Goal: Task Accomplishment & Management: Manage account settings

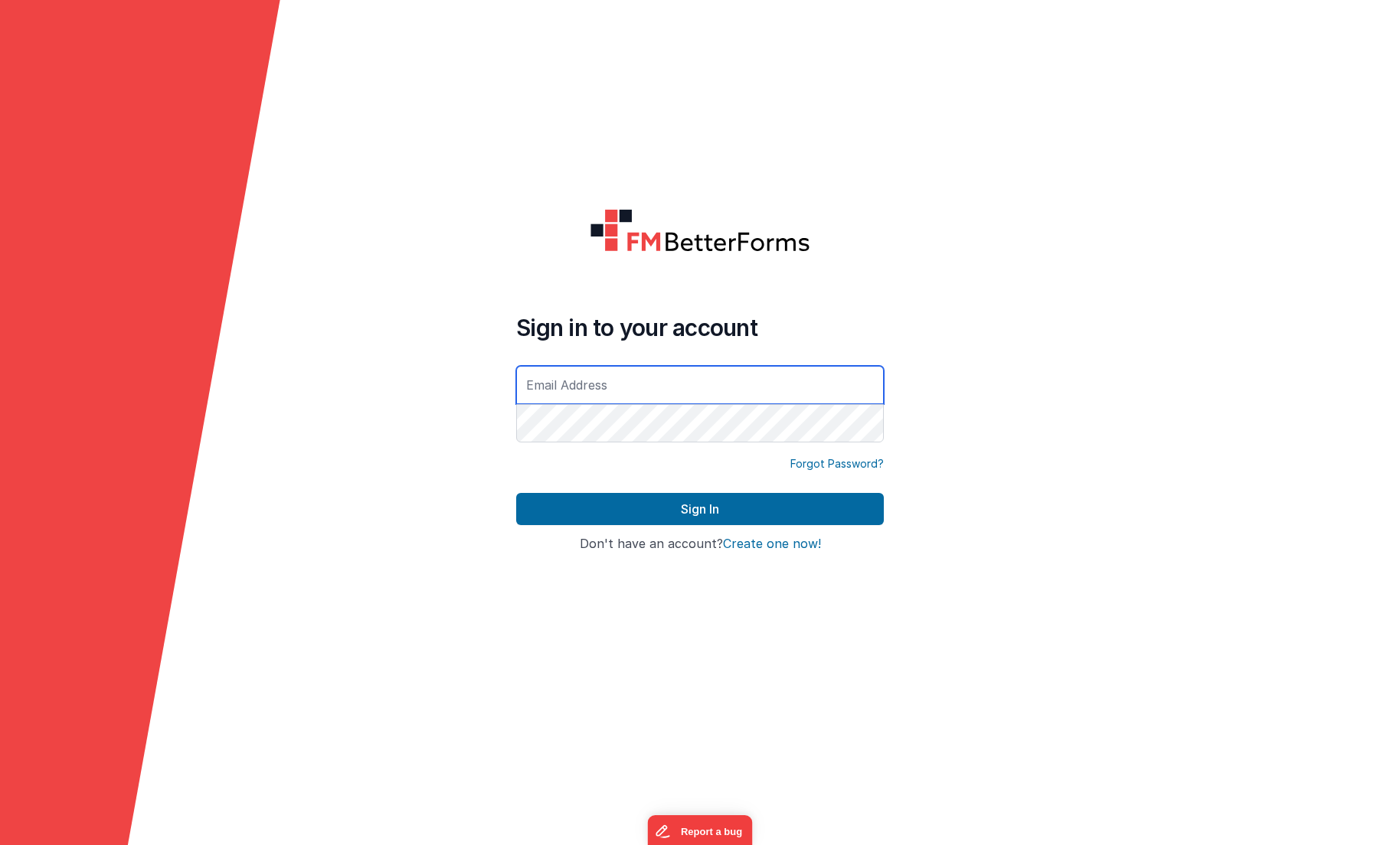
type input "[EMAIL_ADDRESS][DOMAIN_NAME]"
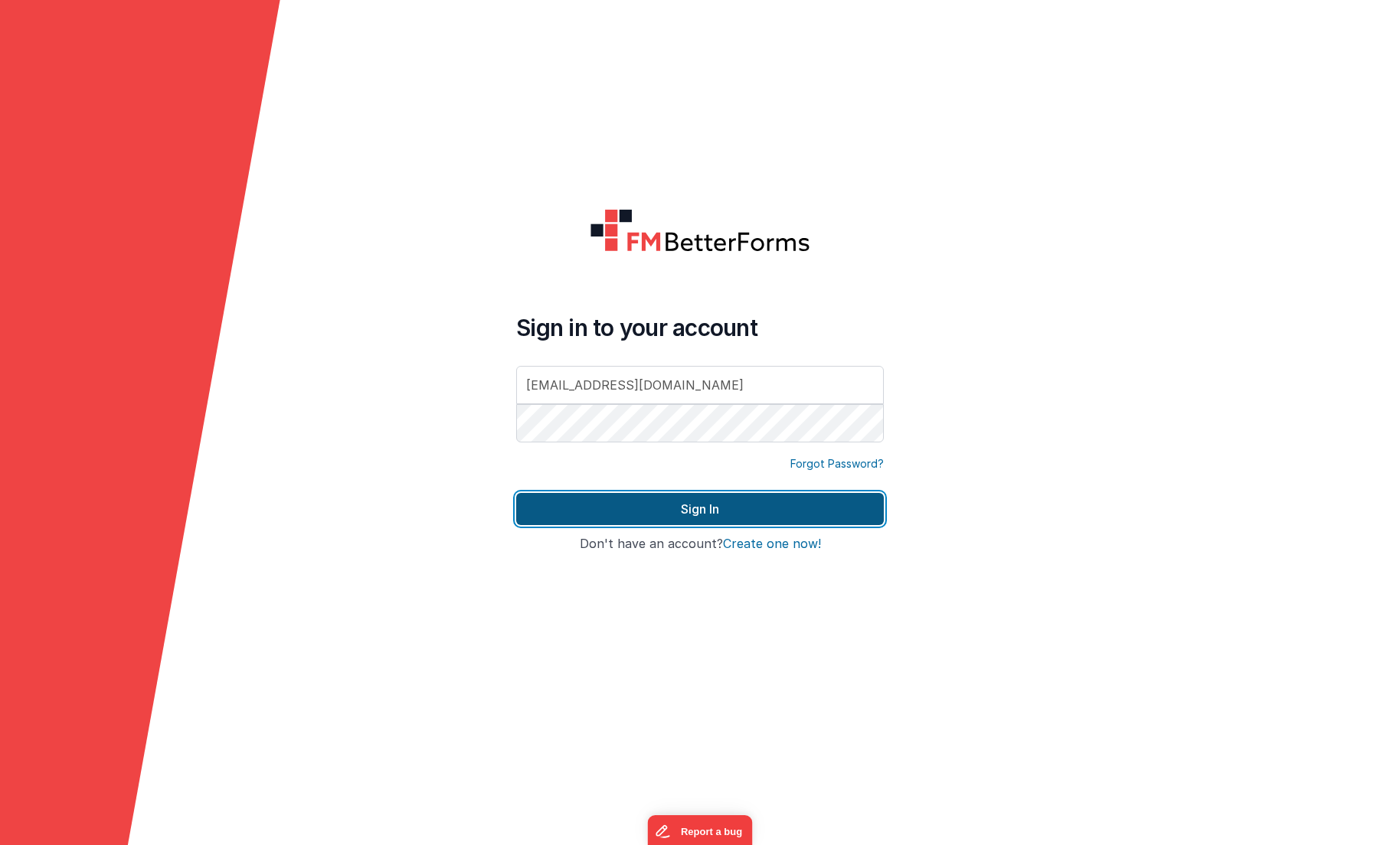
click at [800, 505] on button "Sign In" at bounding box center [700, 509] width 368 height 33
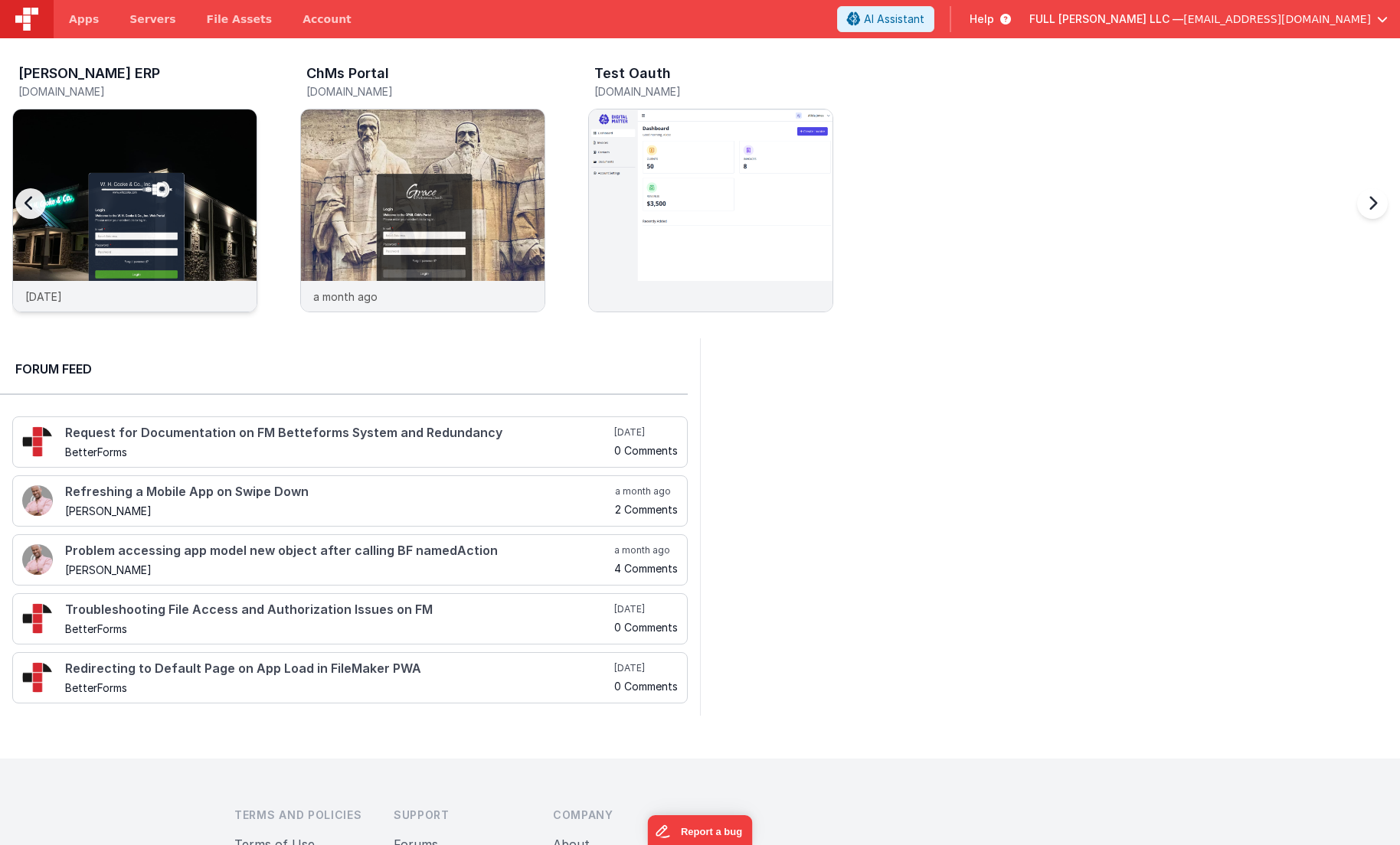
click at [202, 163] on img at bounding box center [134, 231] width 243 height 243
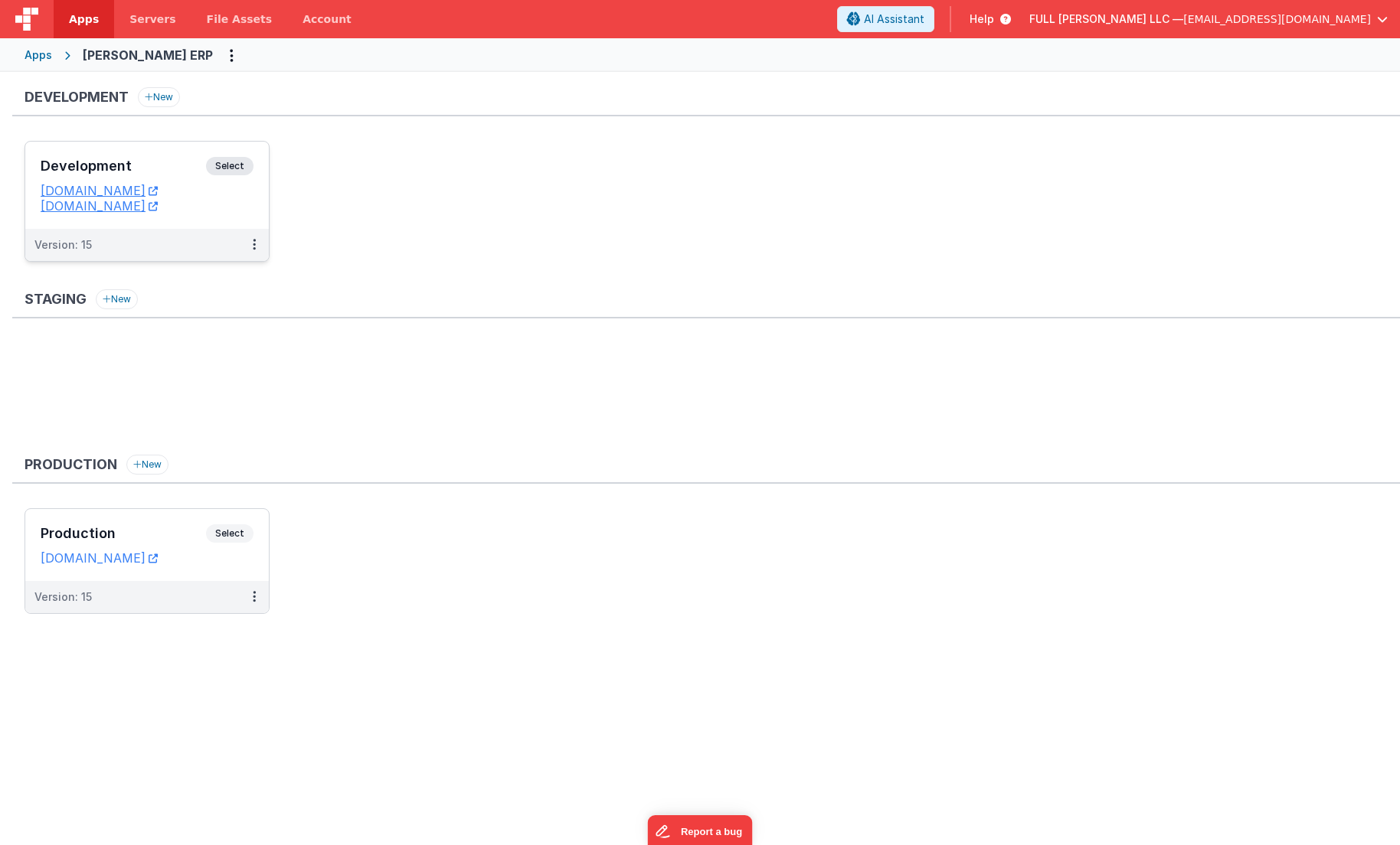
click at [176, 174] on div "Development Select" at bounding box center [146, 170] width 213 height 26
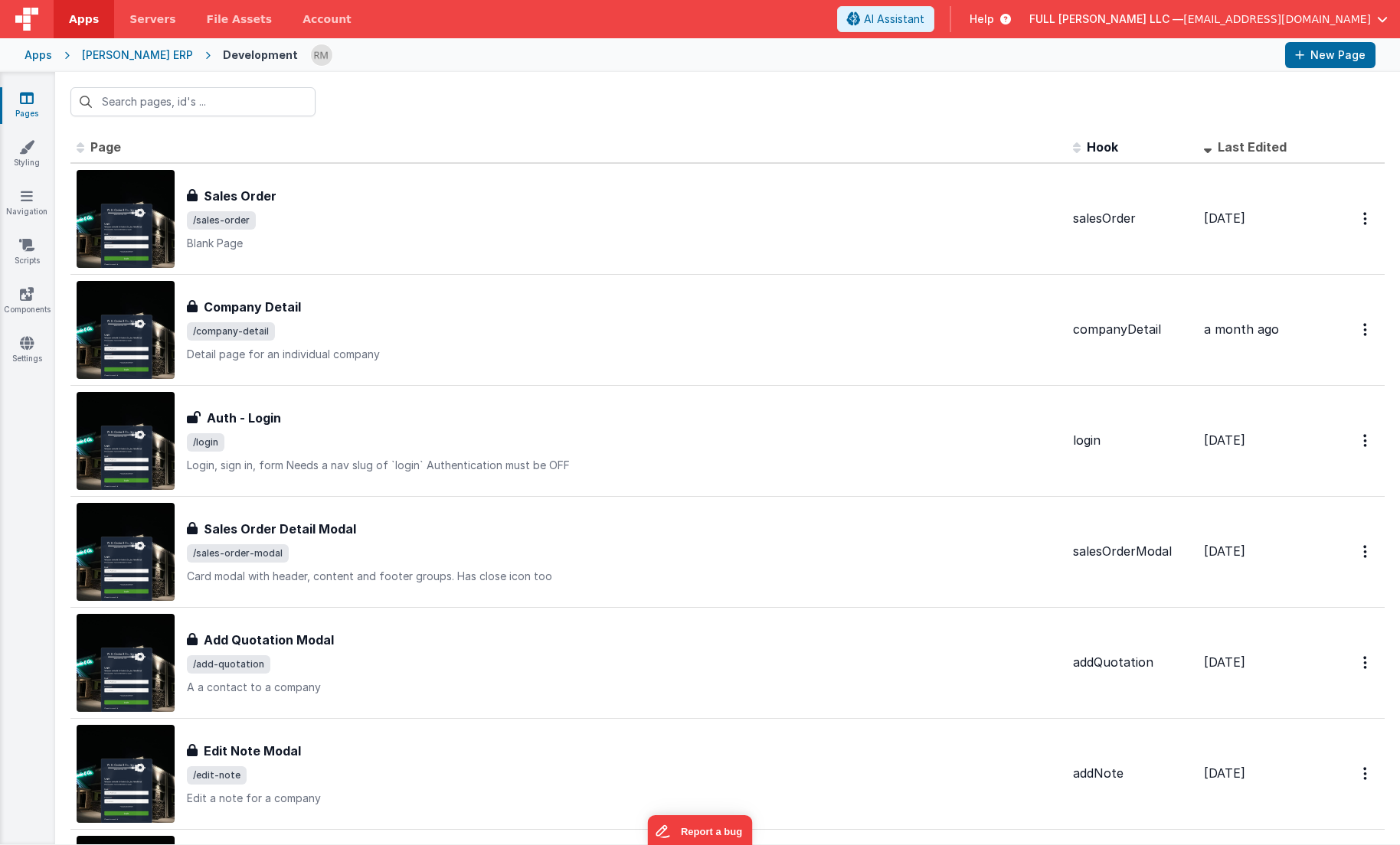
click at [1241, 151] on span "Last Edited" at bounding box center [1253, 146] width 69 height 15
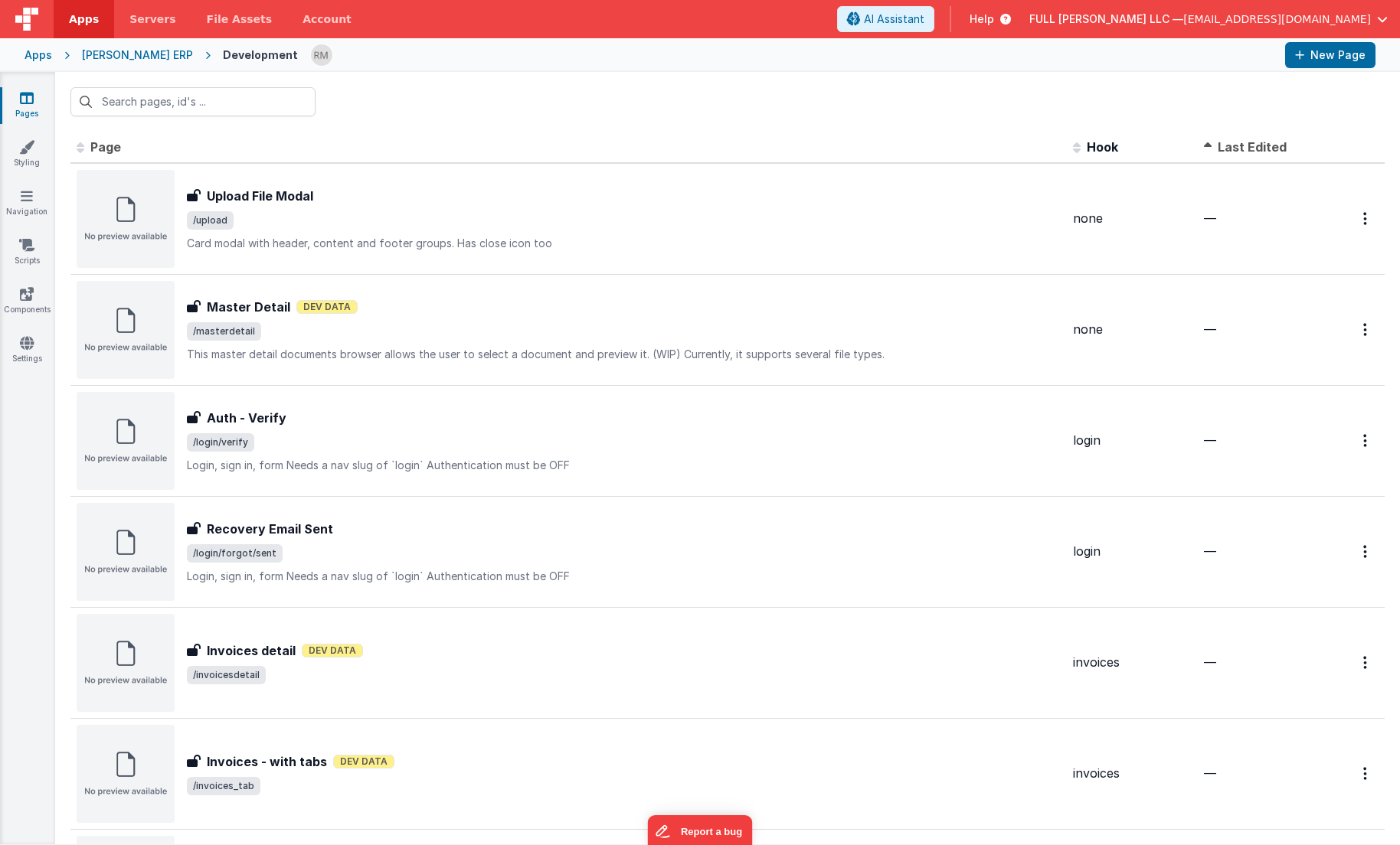
click at [1240, 151] on span "Last Edited" at bounding box center [1253, 146] width 69 height 15
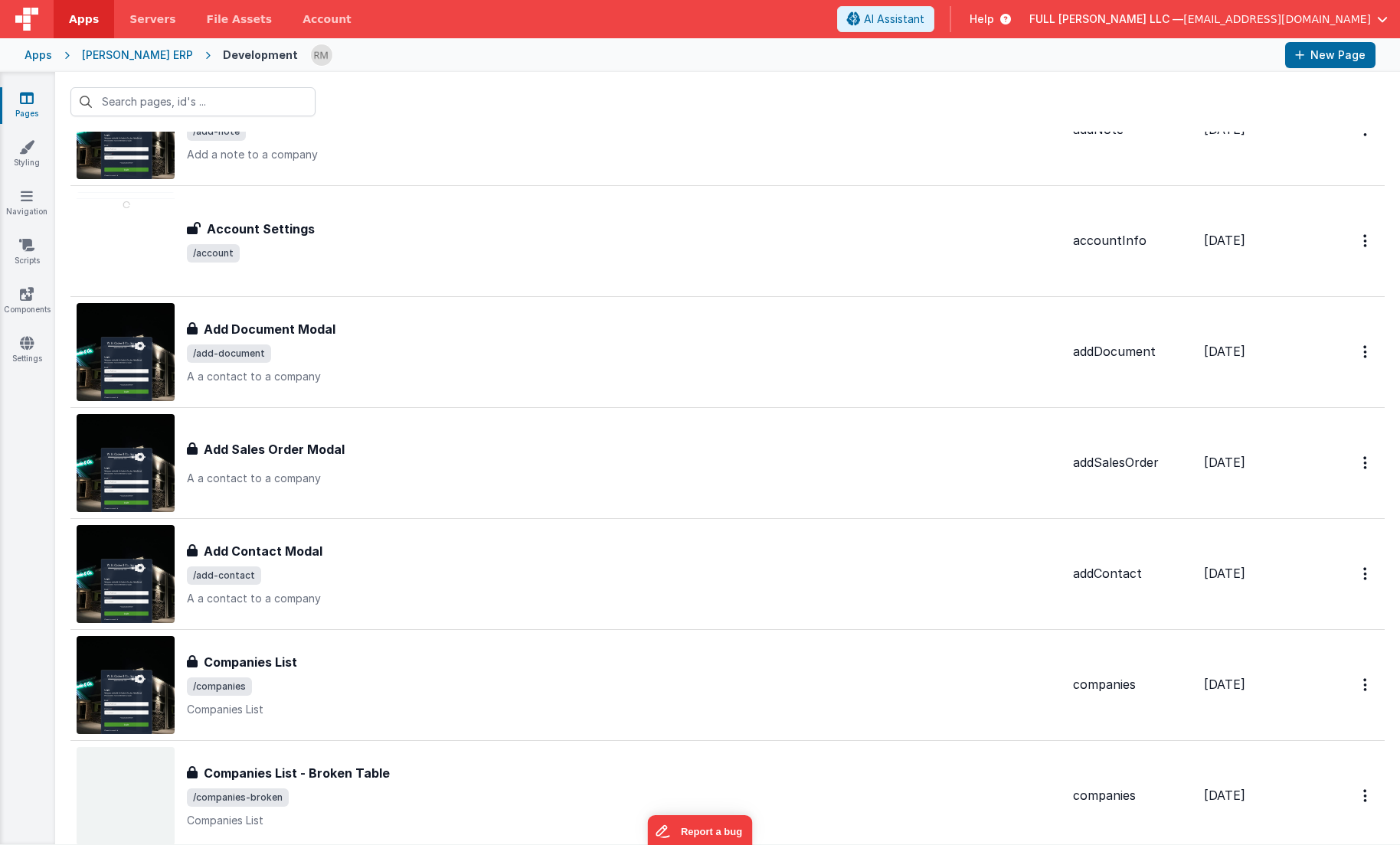
scroll to position [1166, 0]
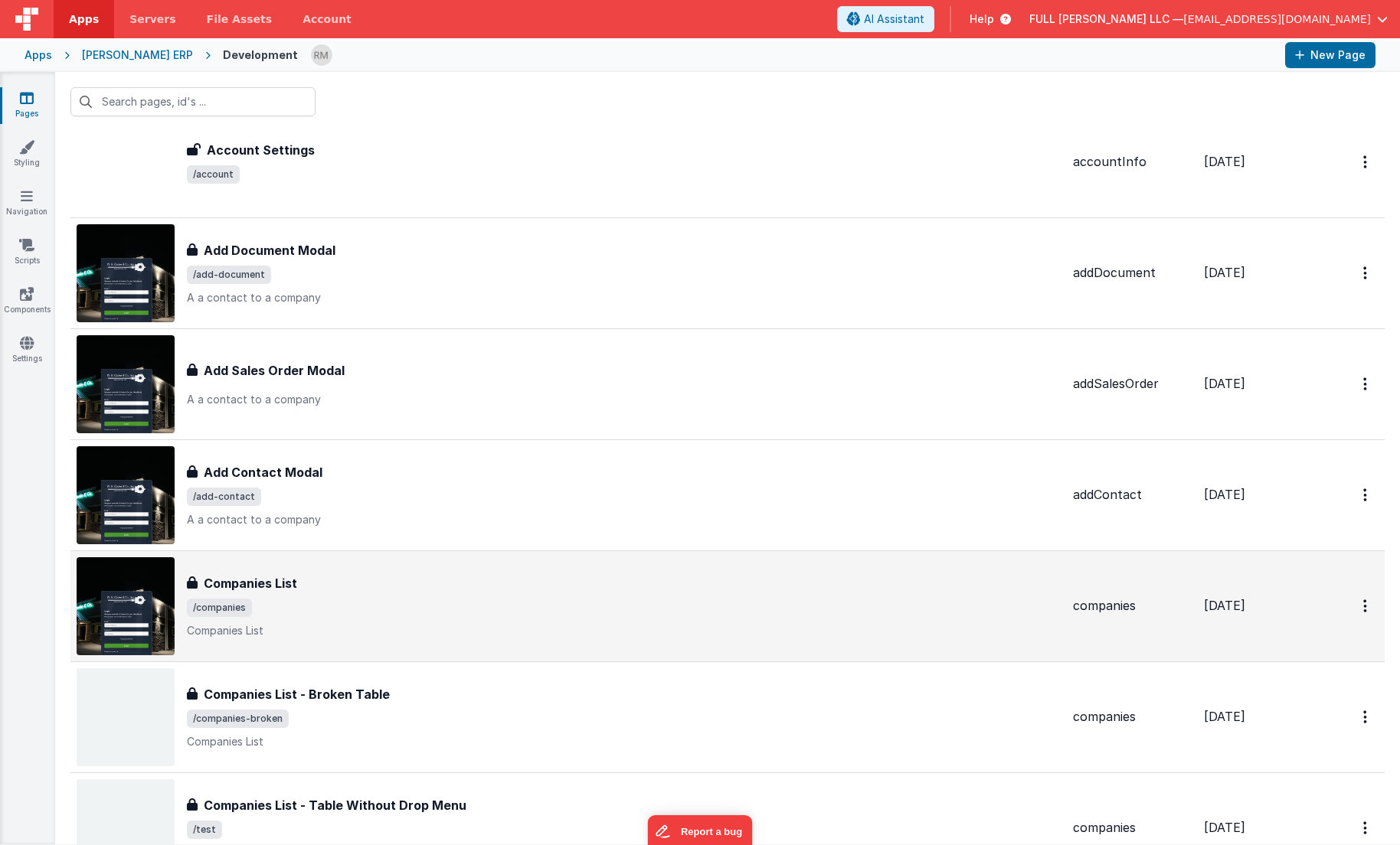
click at [542, 574] on div "Companies List" at bounding box center [624, 583] width 874 height 19
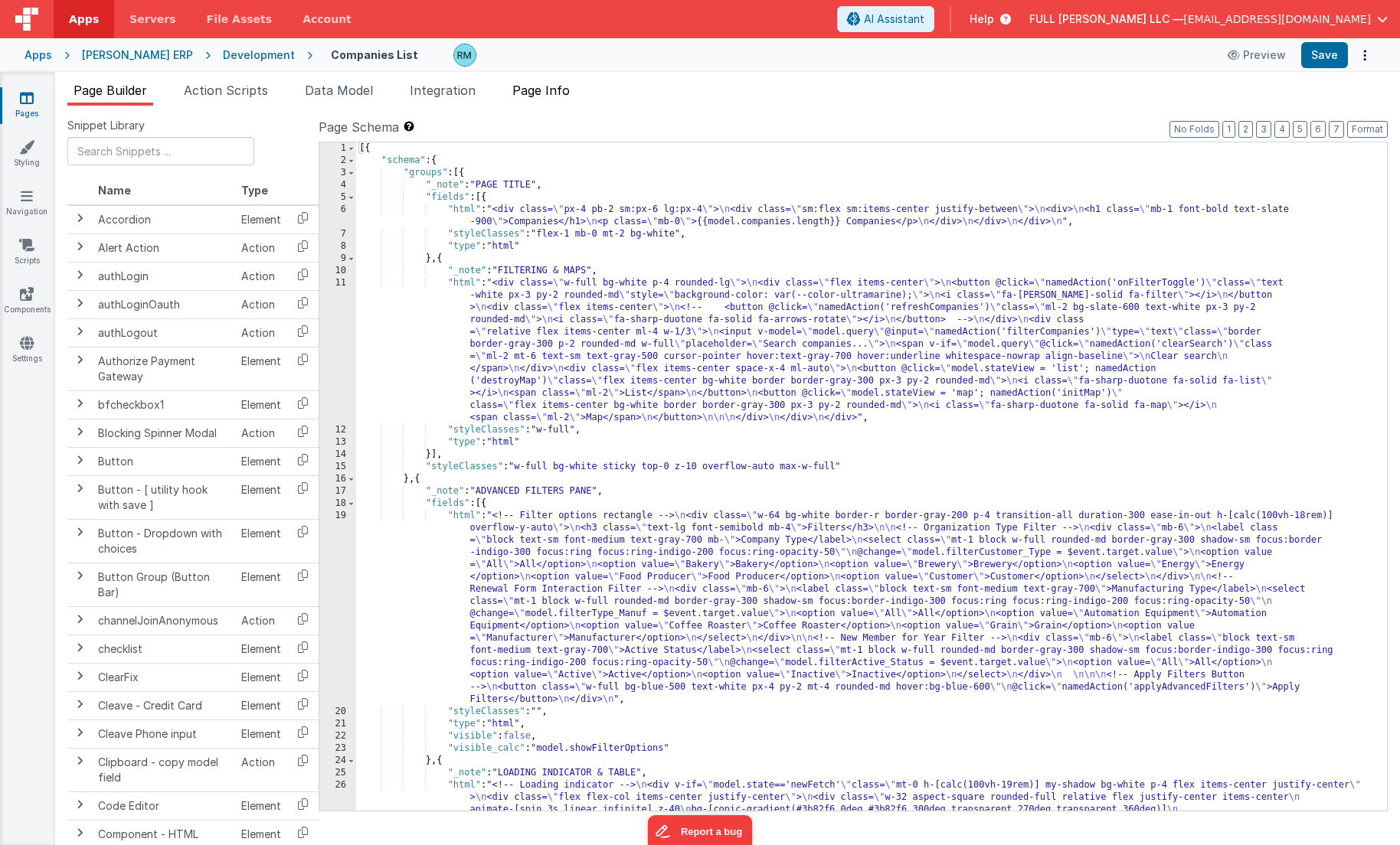
click at [549, 90] on span "Page Info" at bounding box center [541, 90] width 57 height 15
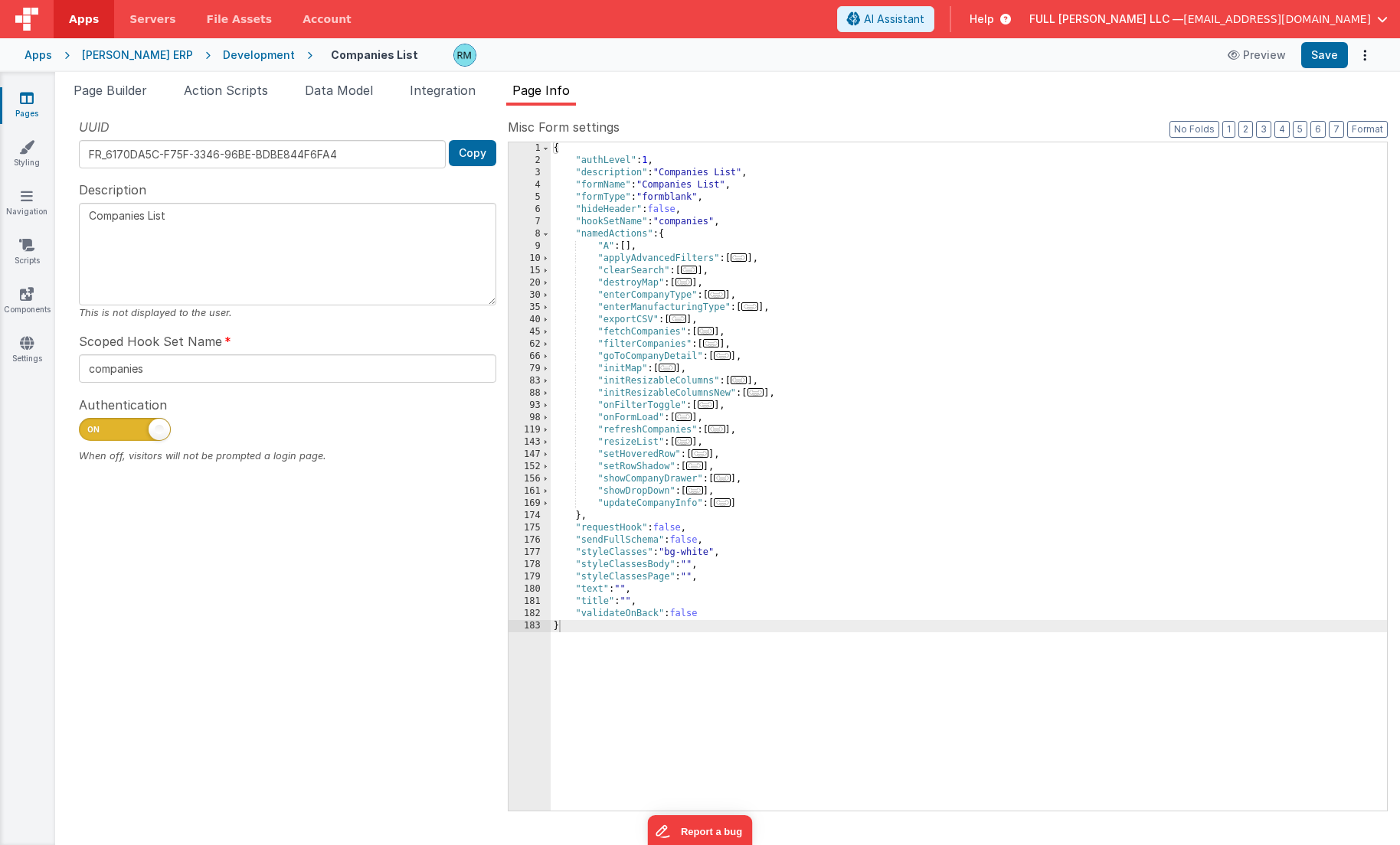
click at [688, 421] on span "..." at bounding box center [683, 417] width 17 height 9
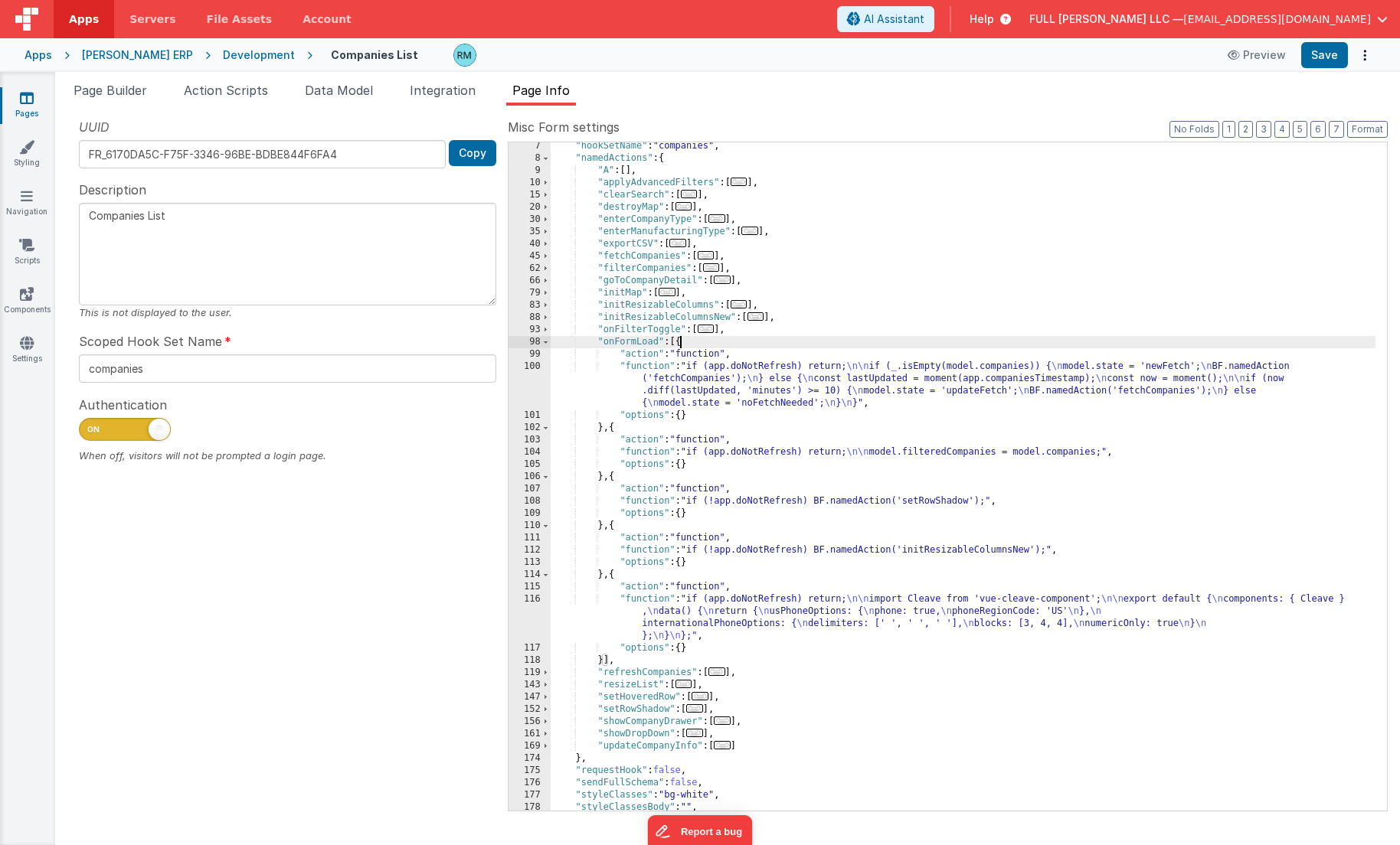
scroll to position [76, 0]
click at [122, 94] on span "Page Builder" at bounding box center [110, 90] width 73 height 15
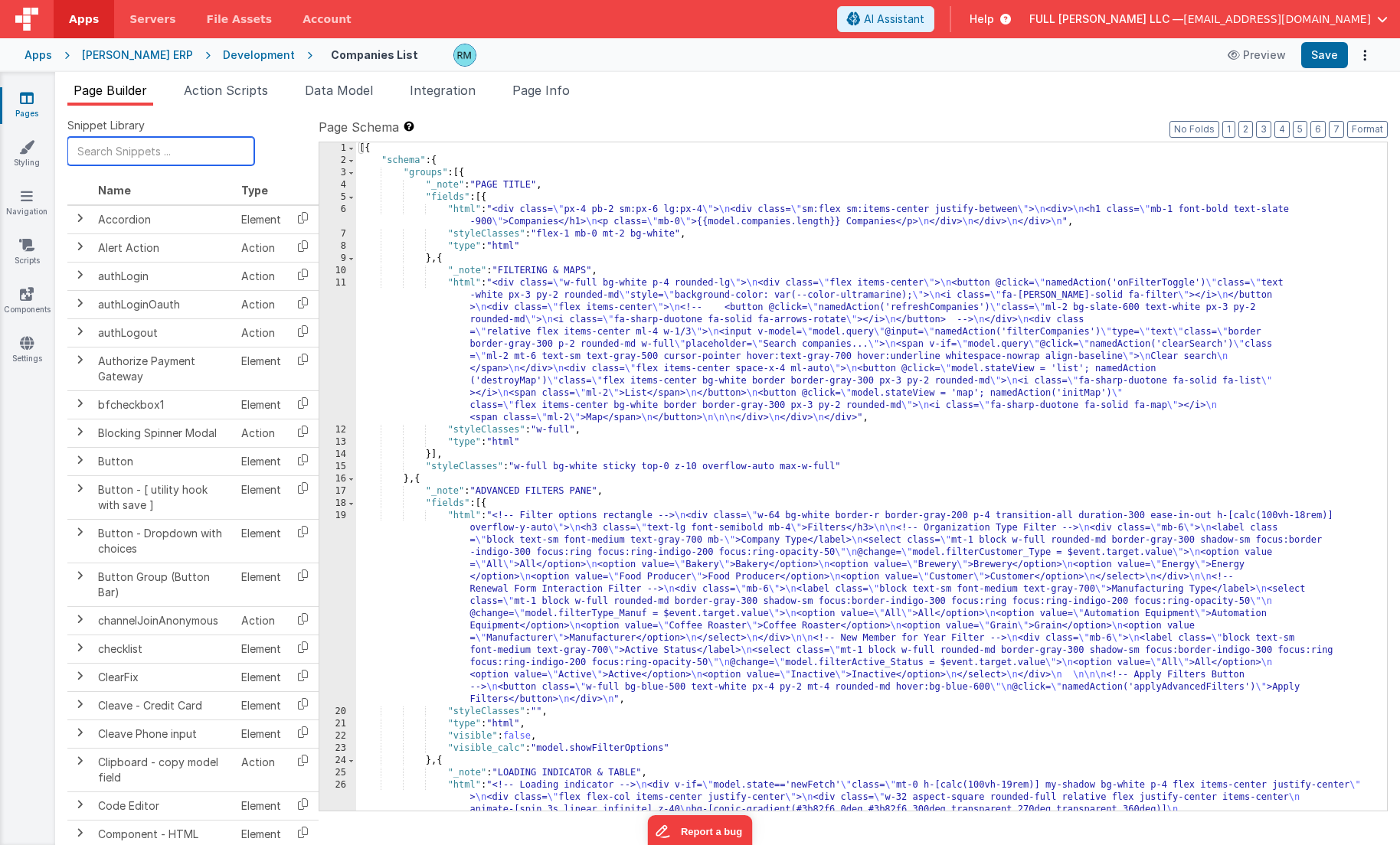
click at [122, 147] on input "text" at bounding box center [160, 151] width 187 height 29
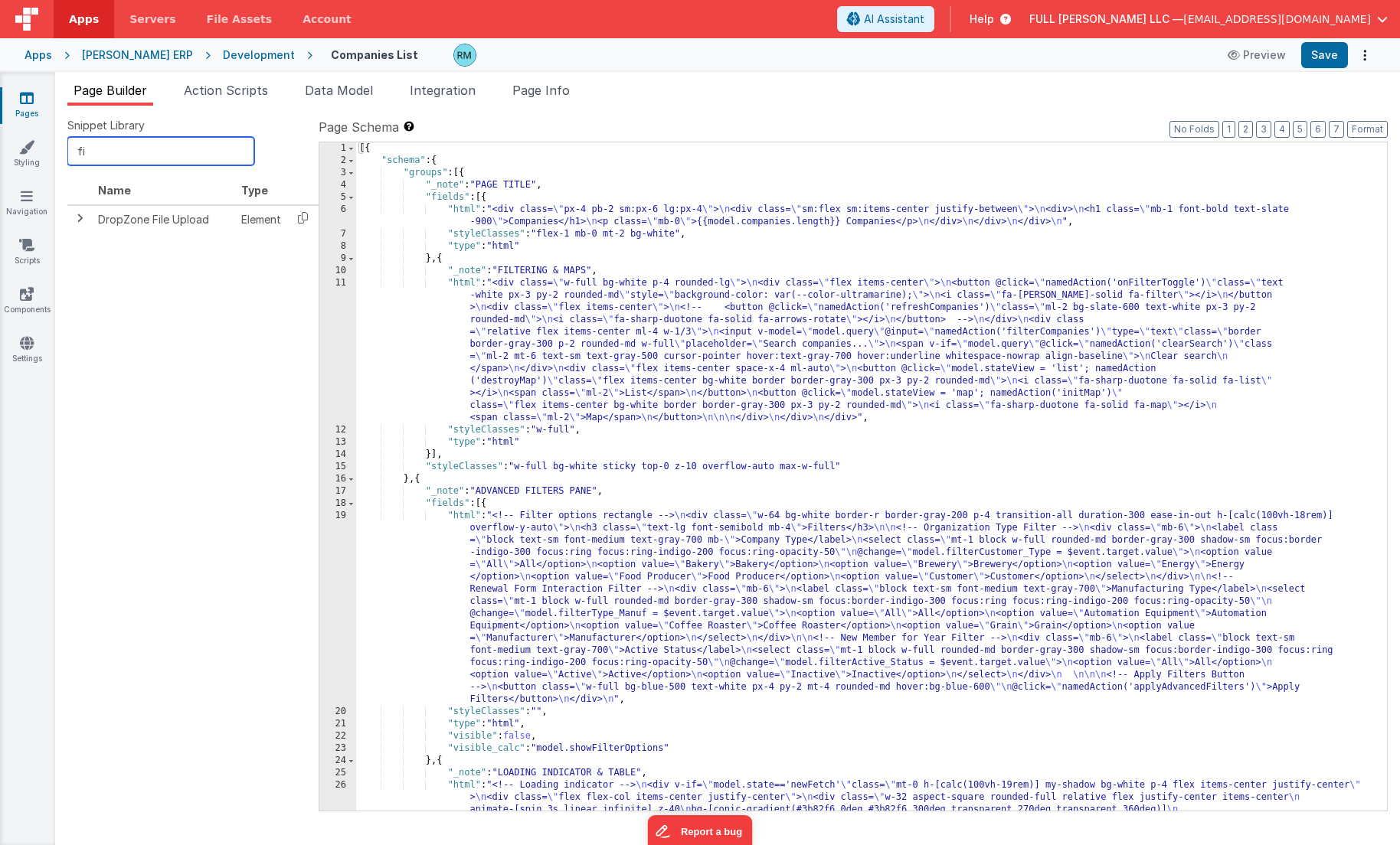
type input "f"
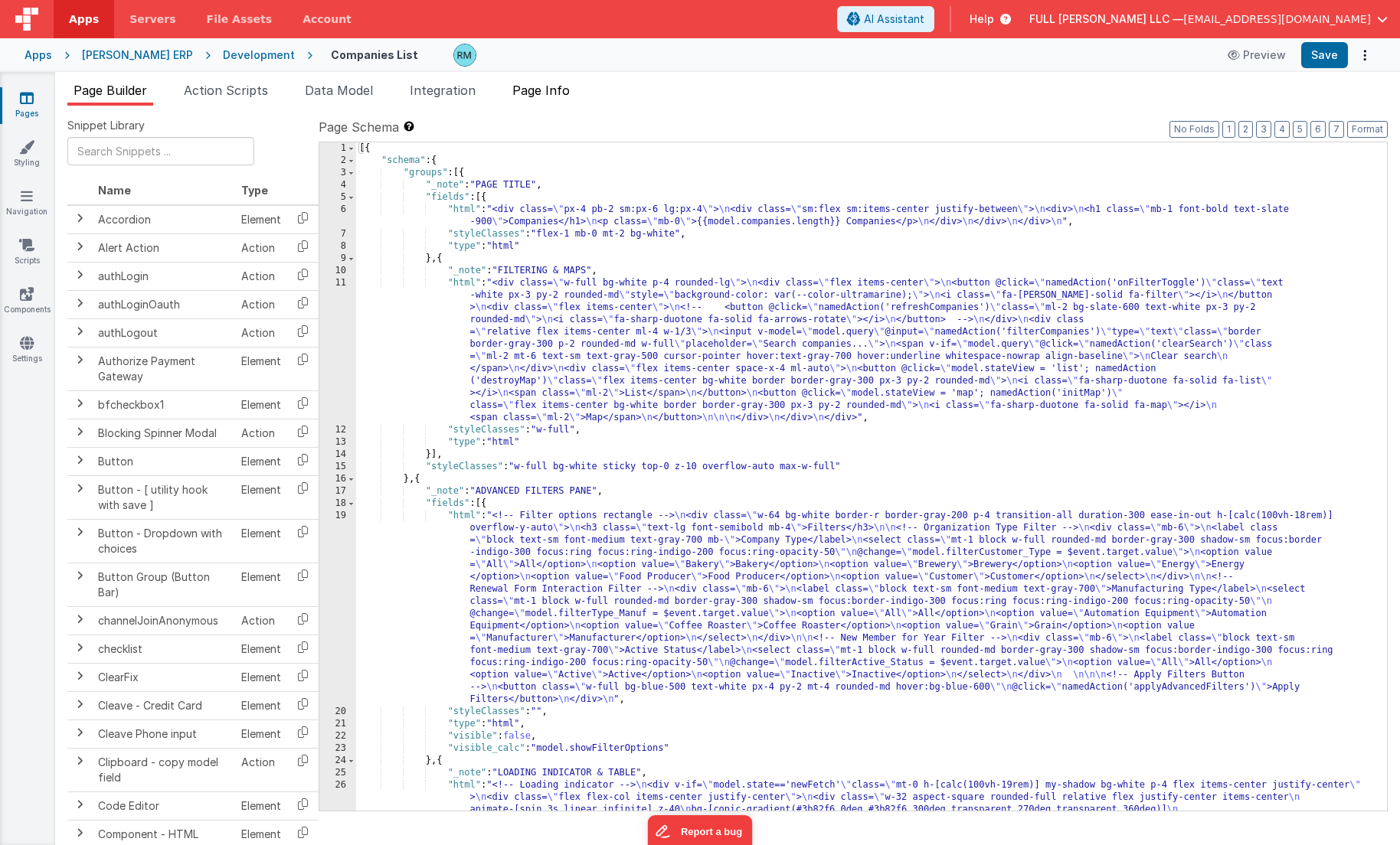
click at [545, 97] on li "Page Info" at bounding box center [541, 93] width 69 height 25
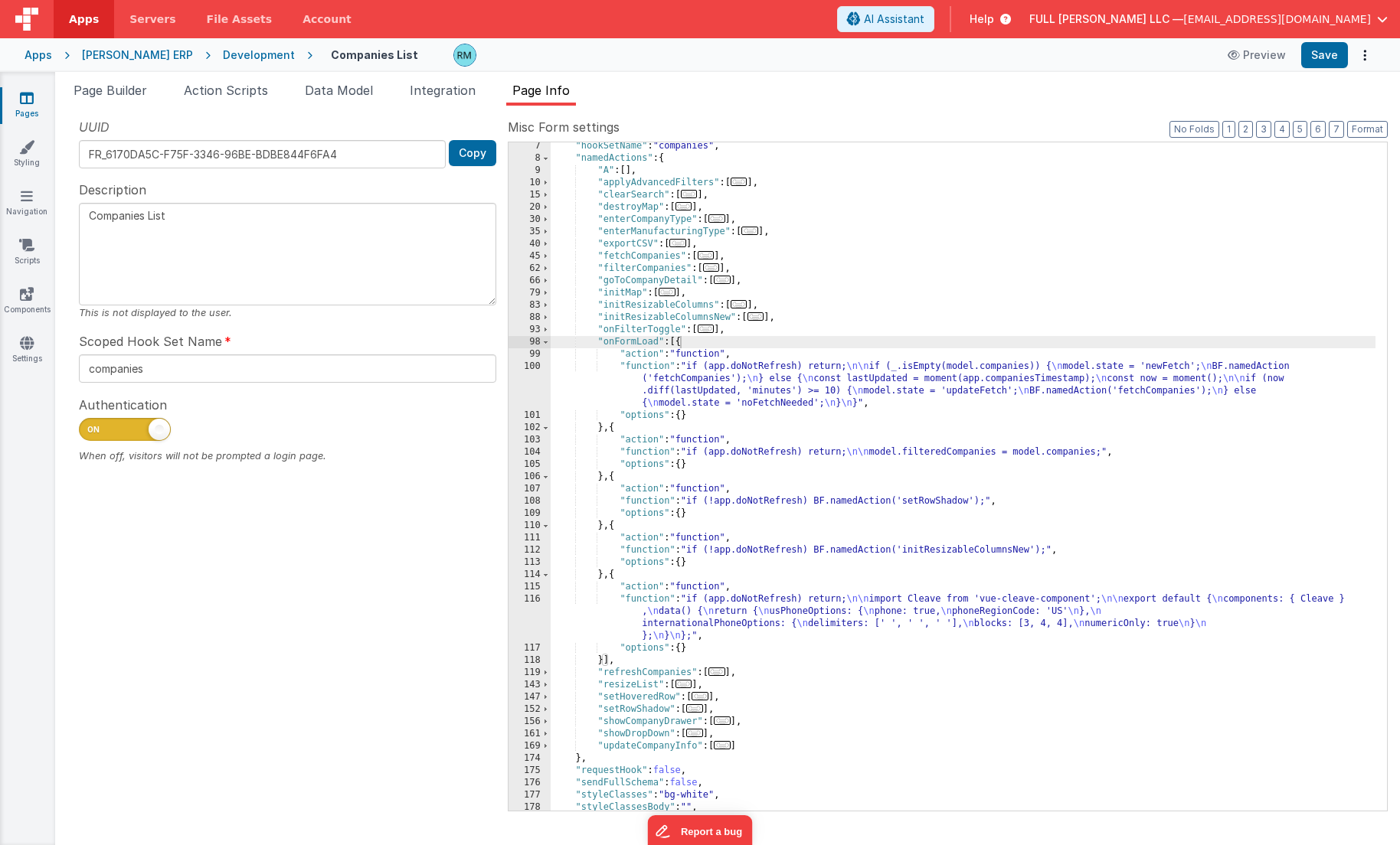
click at [1017, 235] on div ""hookSetName" : "companies" , "namedActions" : { "A" : [ ] , "applyAdvancedFilt…" at bounding box center [963, 486] width 825 height 693
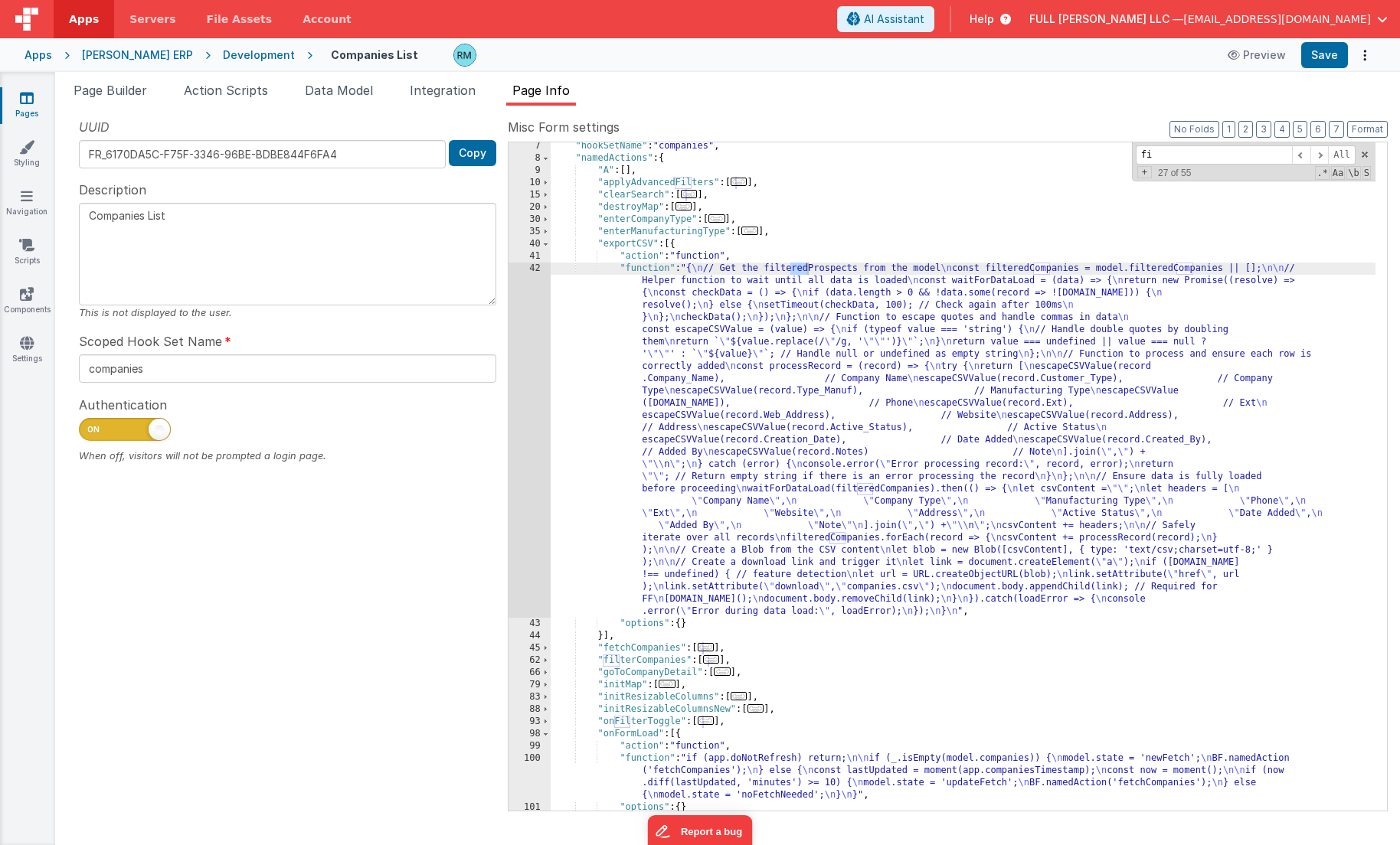
type input "f"
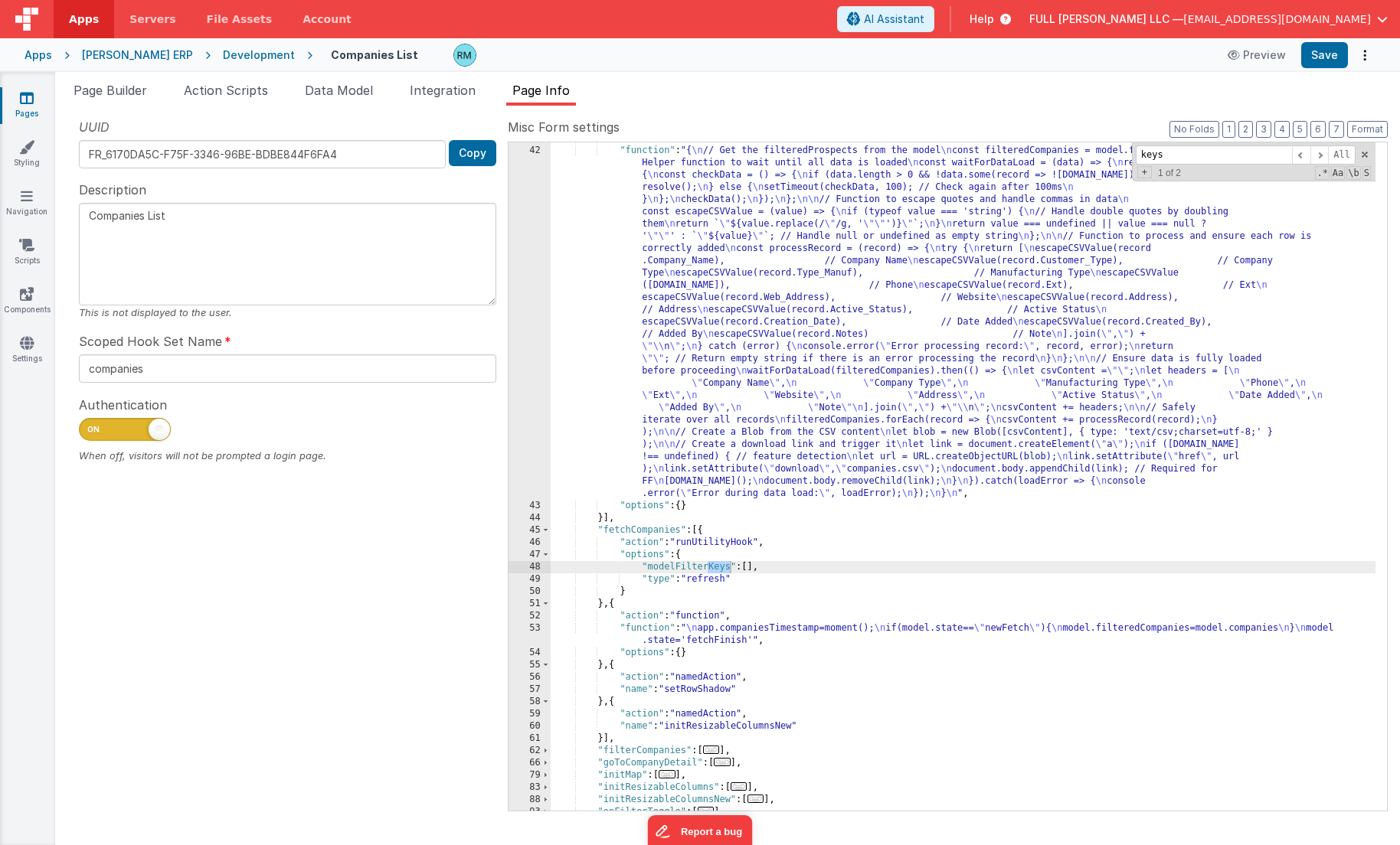
scroll to position [194, 0]
type input "keys"
click at [1321, 155] on span at bounding box center [1319, 154] width 19 height 19
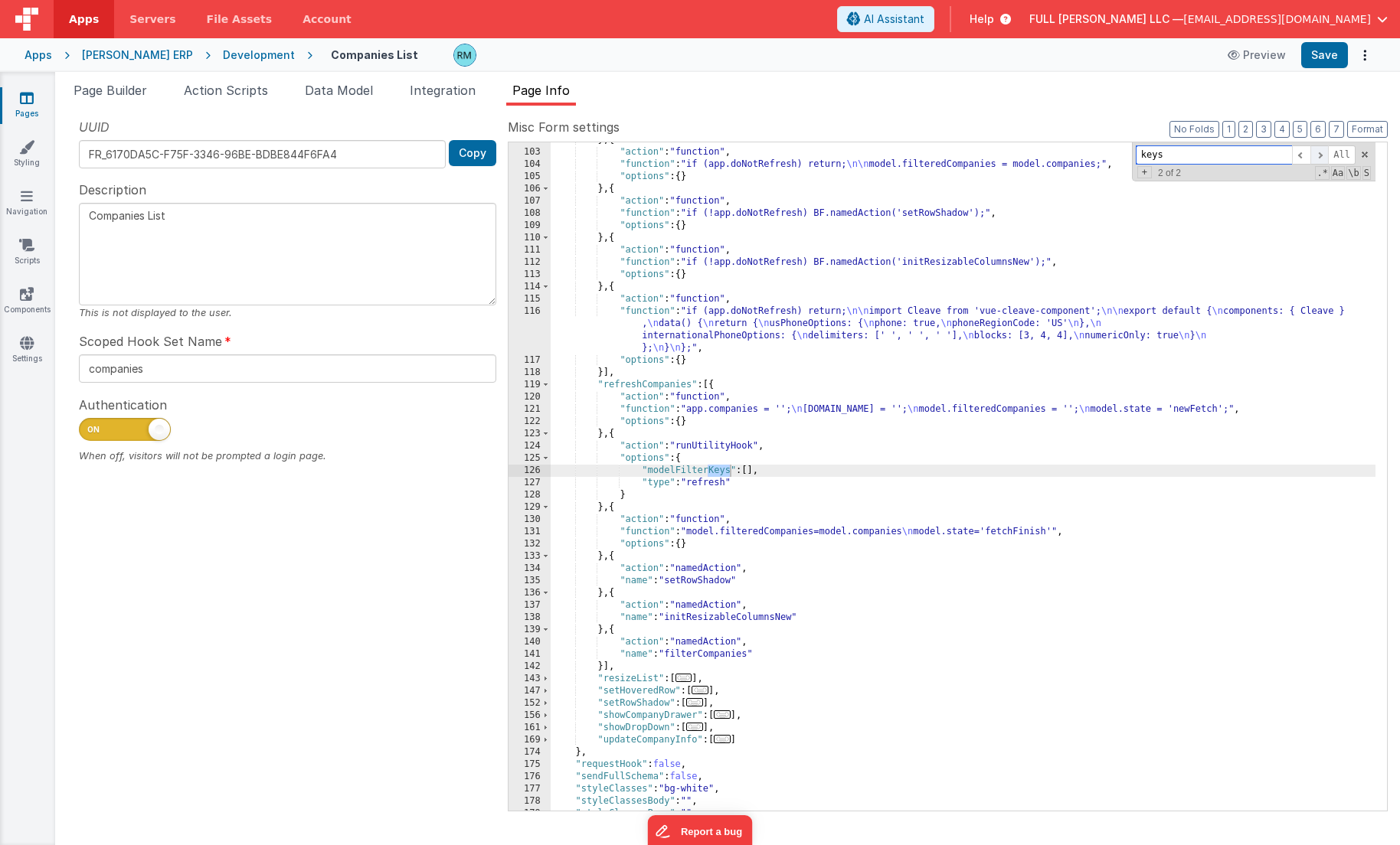
scroll to position [964, 0]
click at [1321, 155] on span at bounding box center [1319, 154] width 19 height 19
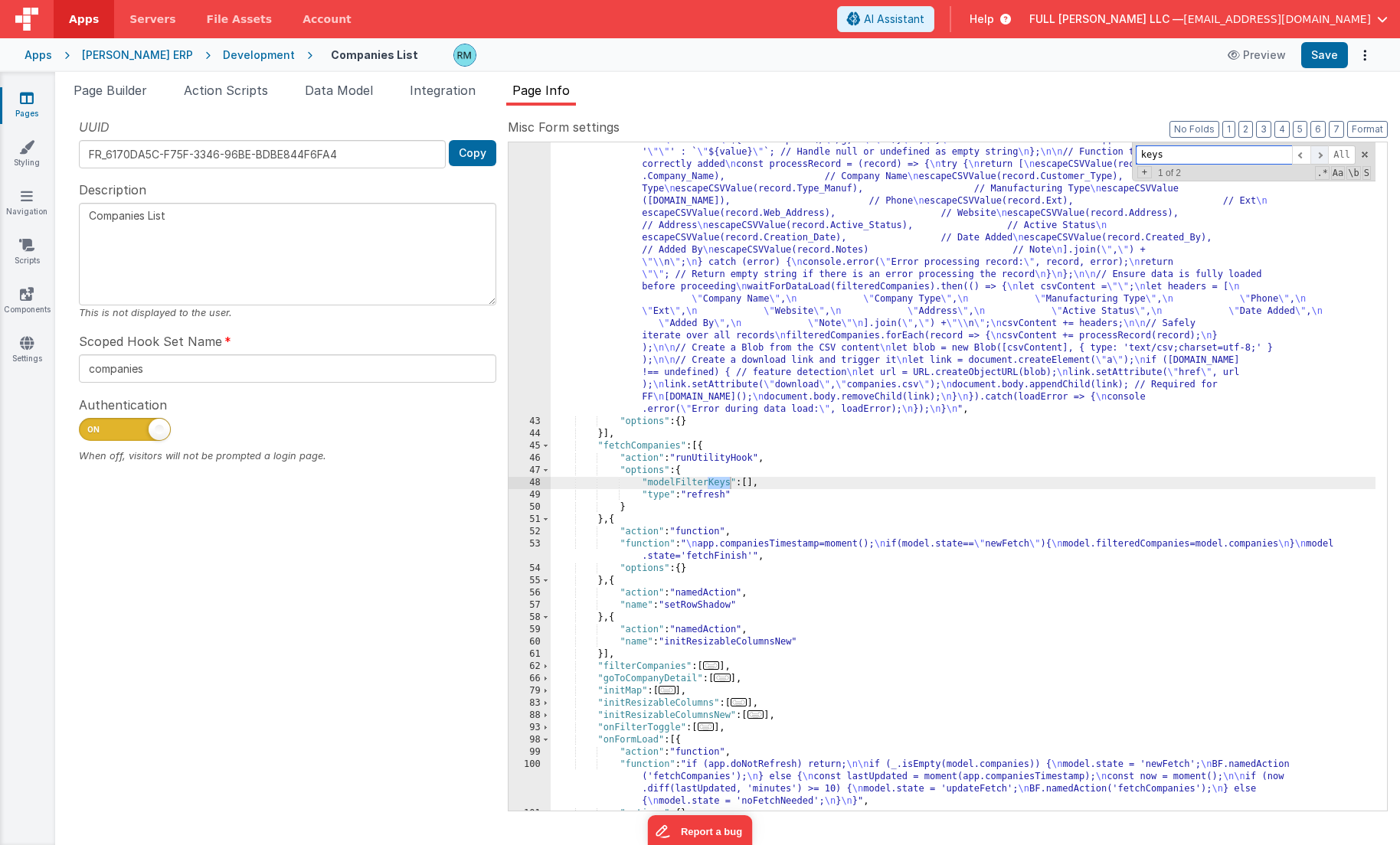
scroll to position [278, 0]
click at [1321, 155] on span at bounding box center [1319, 154] width 19 height 19
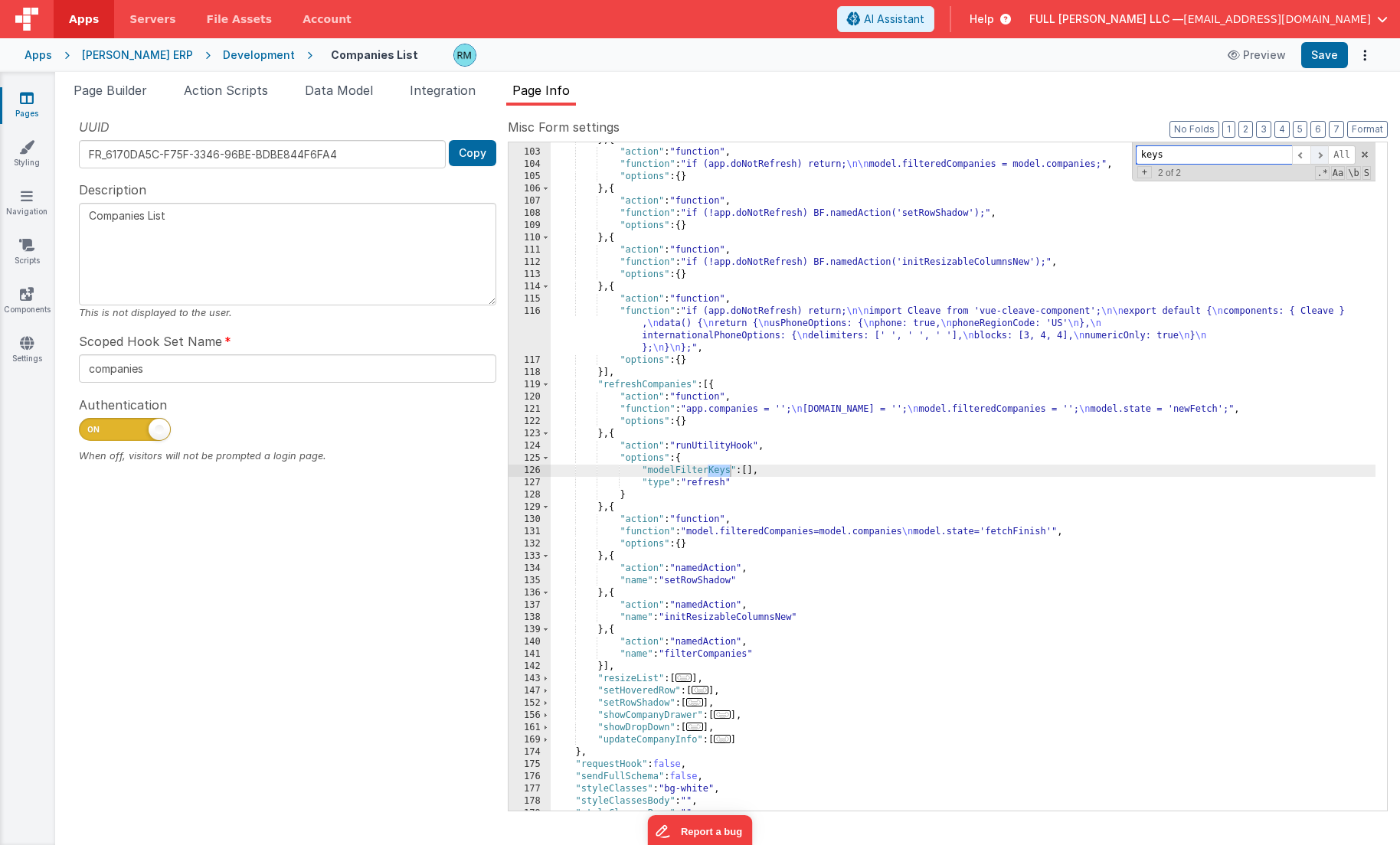
scroll to position [964, 0]
click at [107, 88] on span "Page Builder" at bounding box center [110, 90] width 73 height 15
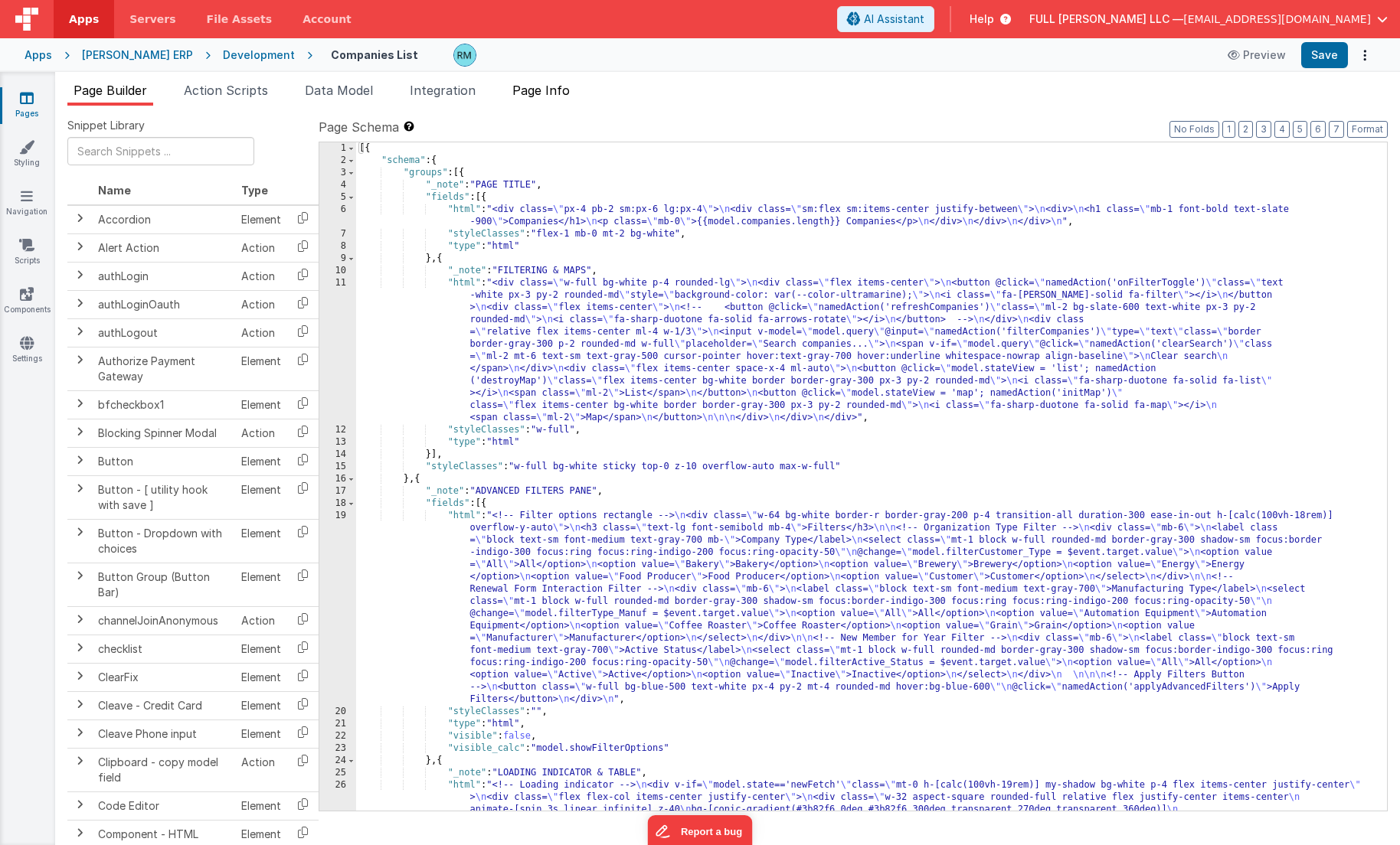
click at [548, 99] on li "Page Info" at bounding box center [541, 93] width 69 height 25
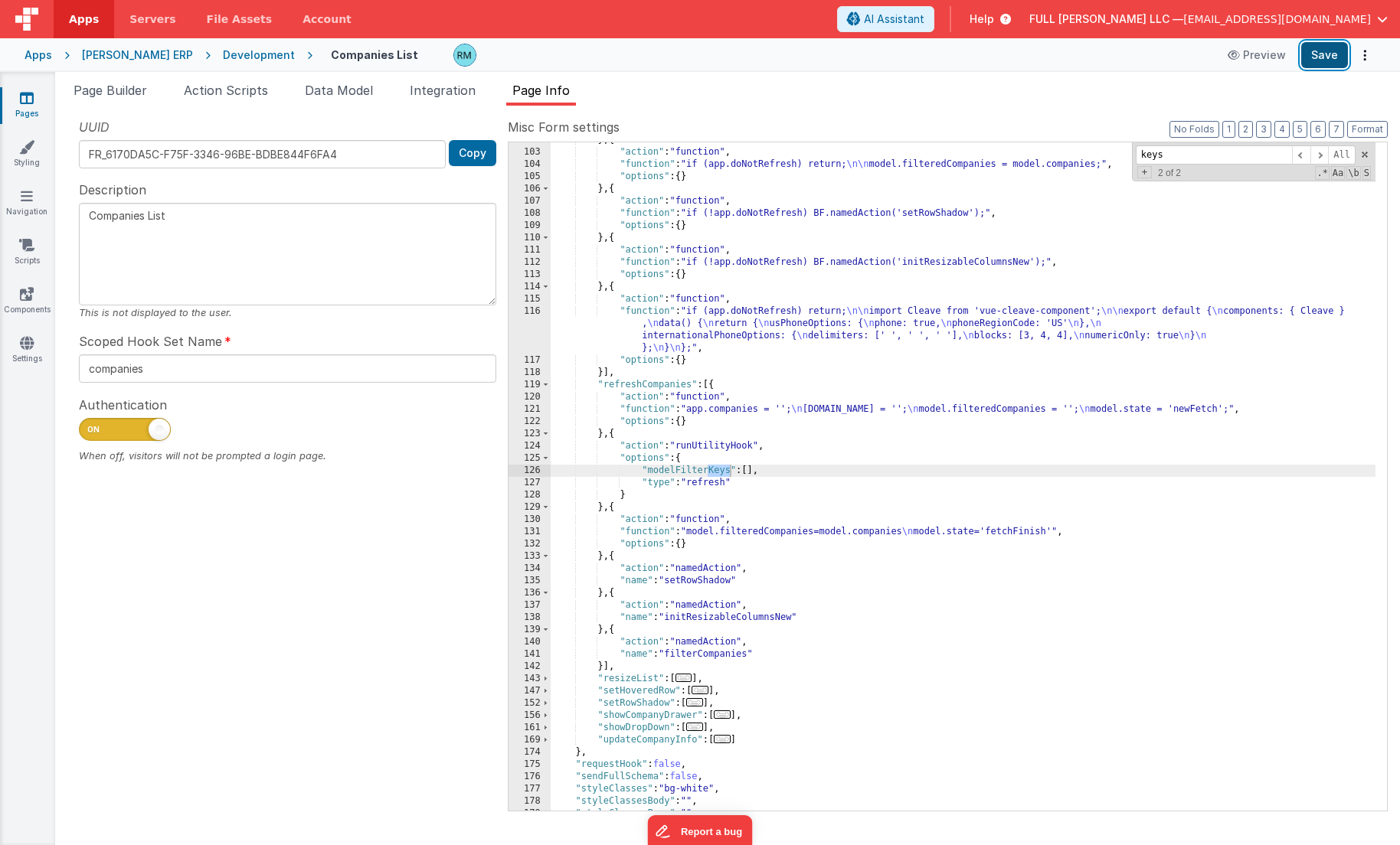
click at [1332, 58] on button "Save" at bounding box center [1324, 55] width 46 height 26
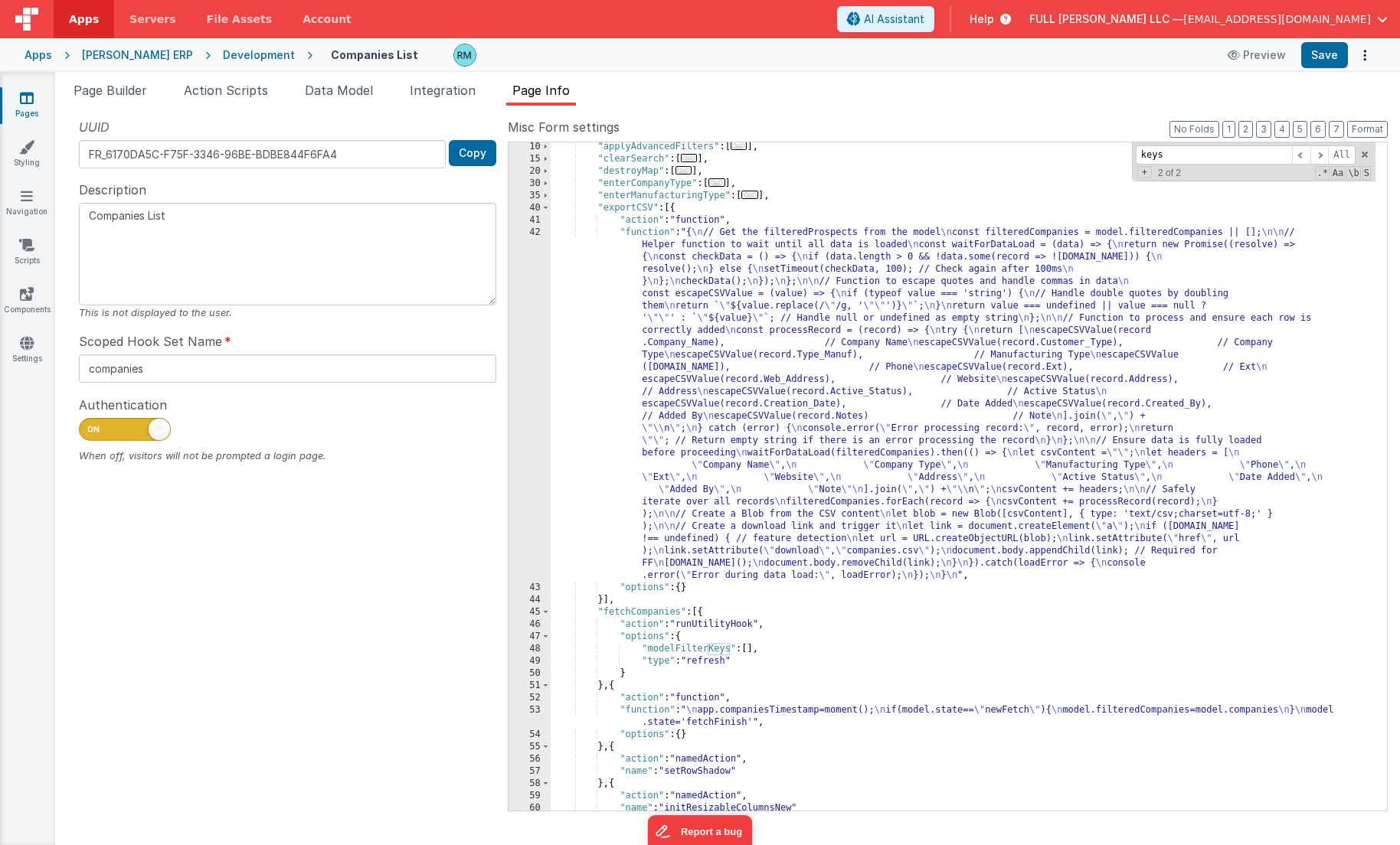
scroll to position [0, 0]
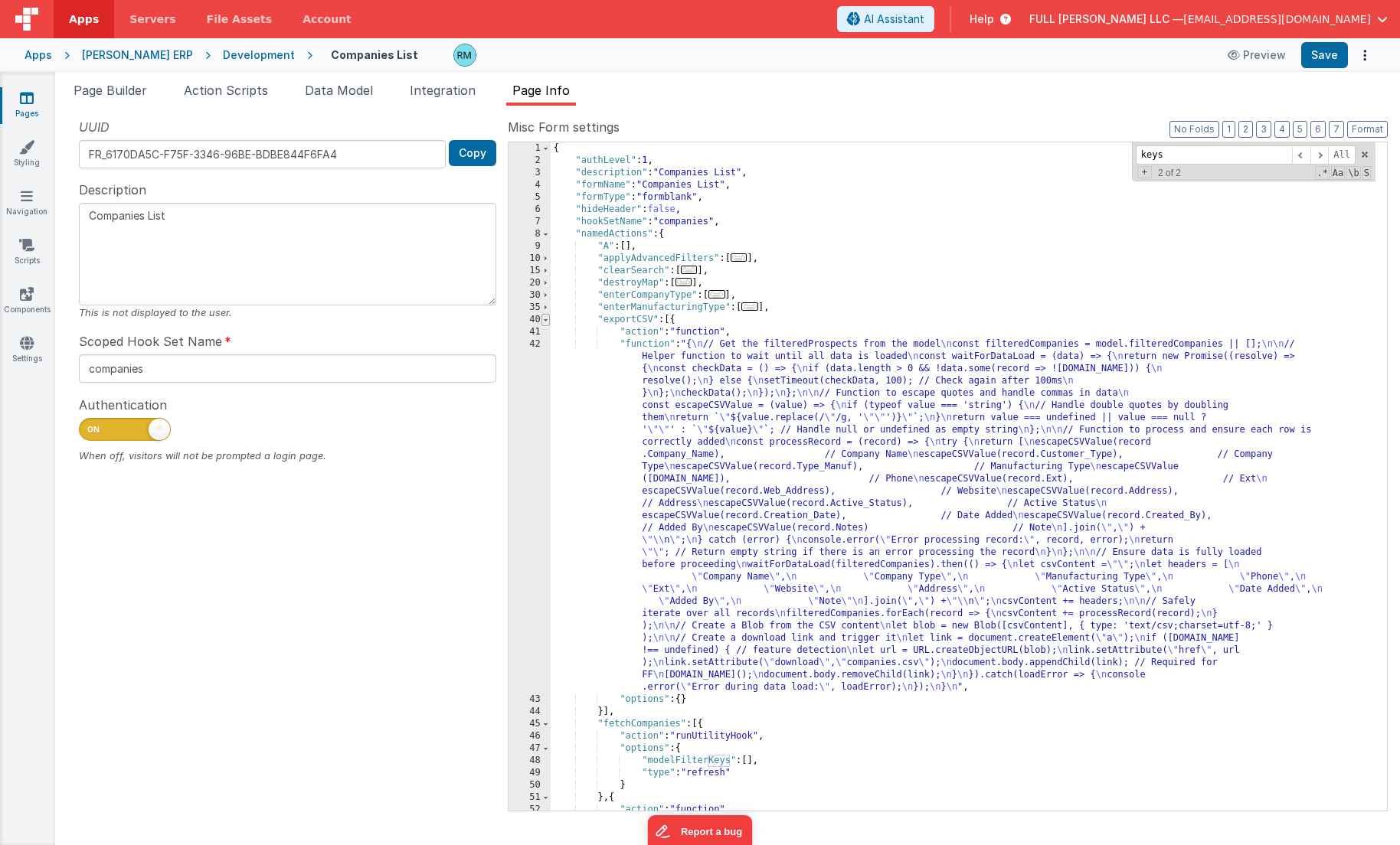
click at [546, 320] on span at bounding box center [546, 320] width 9 height 12
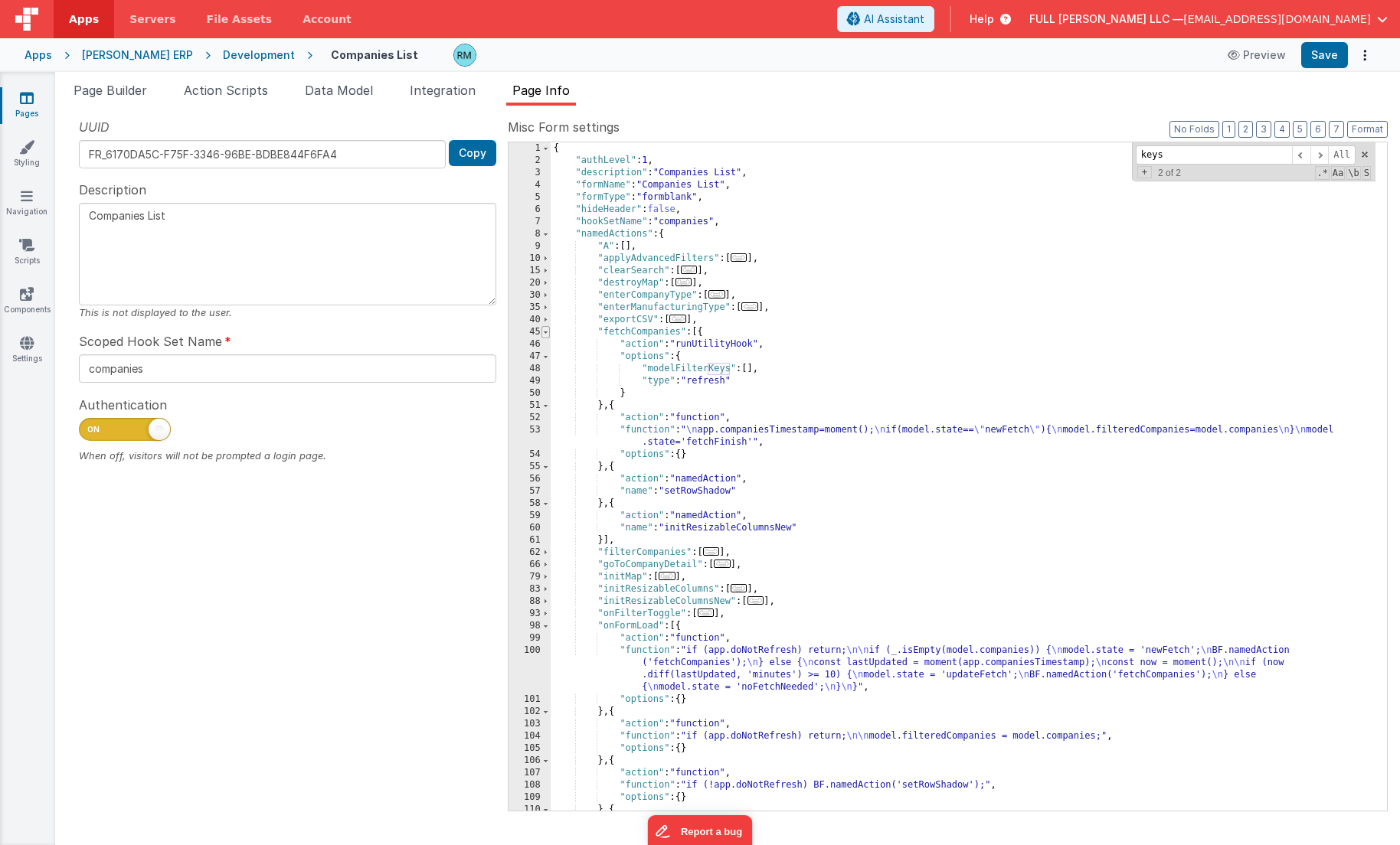
click at [548, 335] on span at bounding box center [546, 332] width 9 height 12
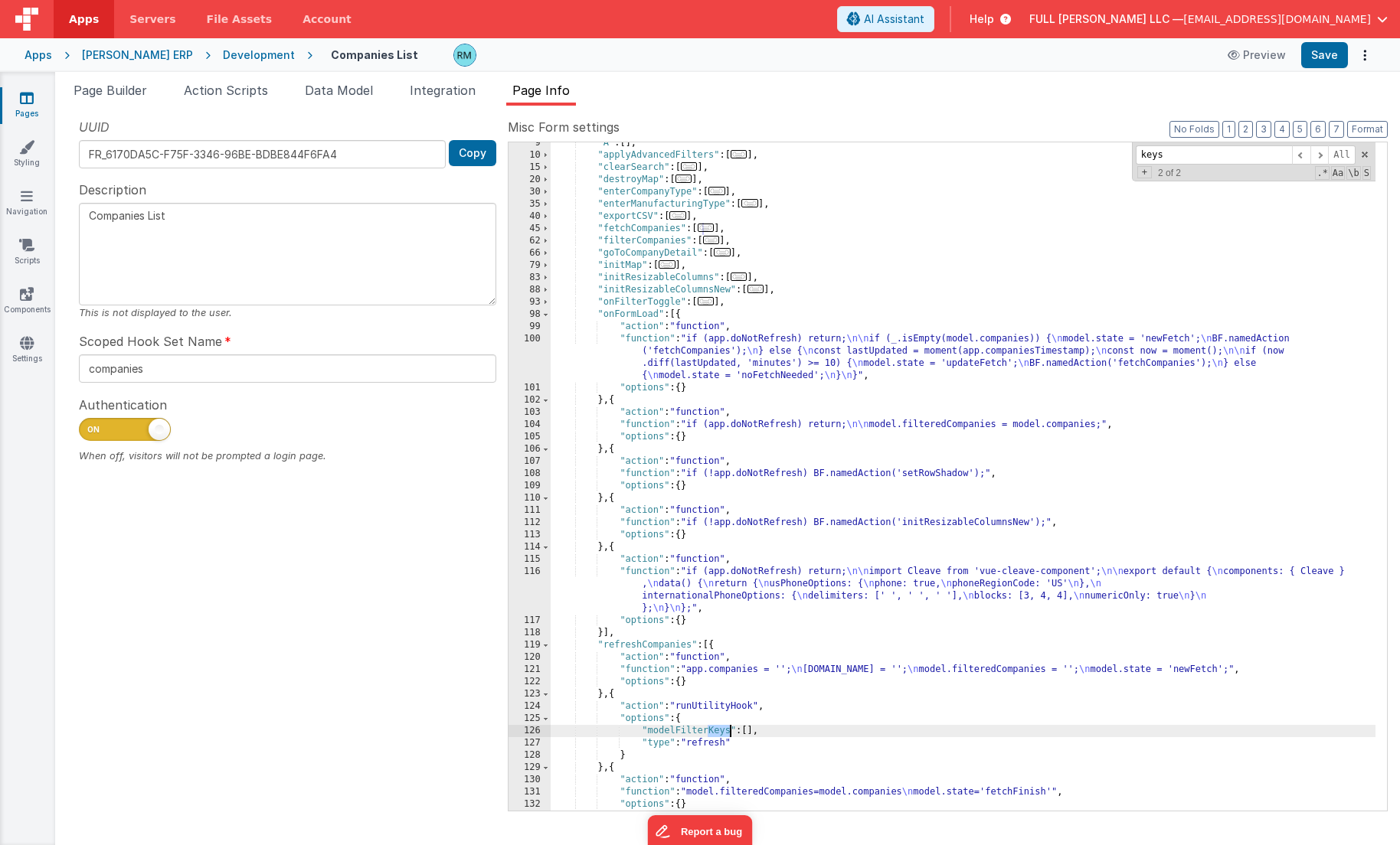
scroll to position [104, 0]
click at [641, 339] on div ""A" : [ ] , "applyAdvancedFilters" : [ ... ] , "clearSearch" : [ ... ] , "destr…" at bounding box center [963, 483] width 825 height 693
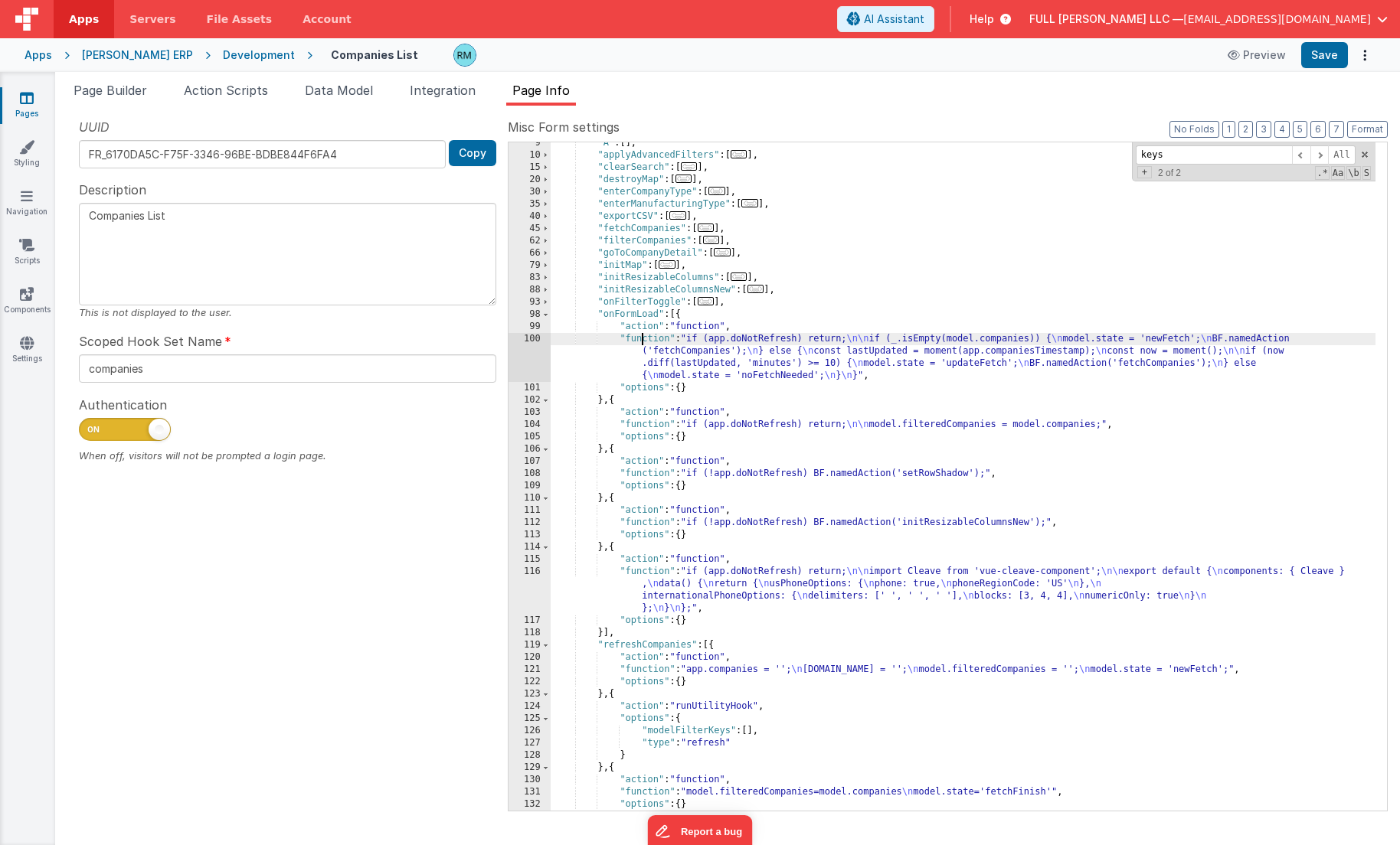
click at [537, 335] on div "100" at bounding box center [529, 358] width 43 height 49
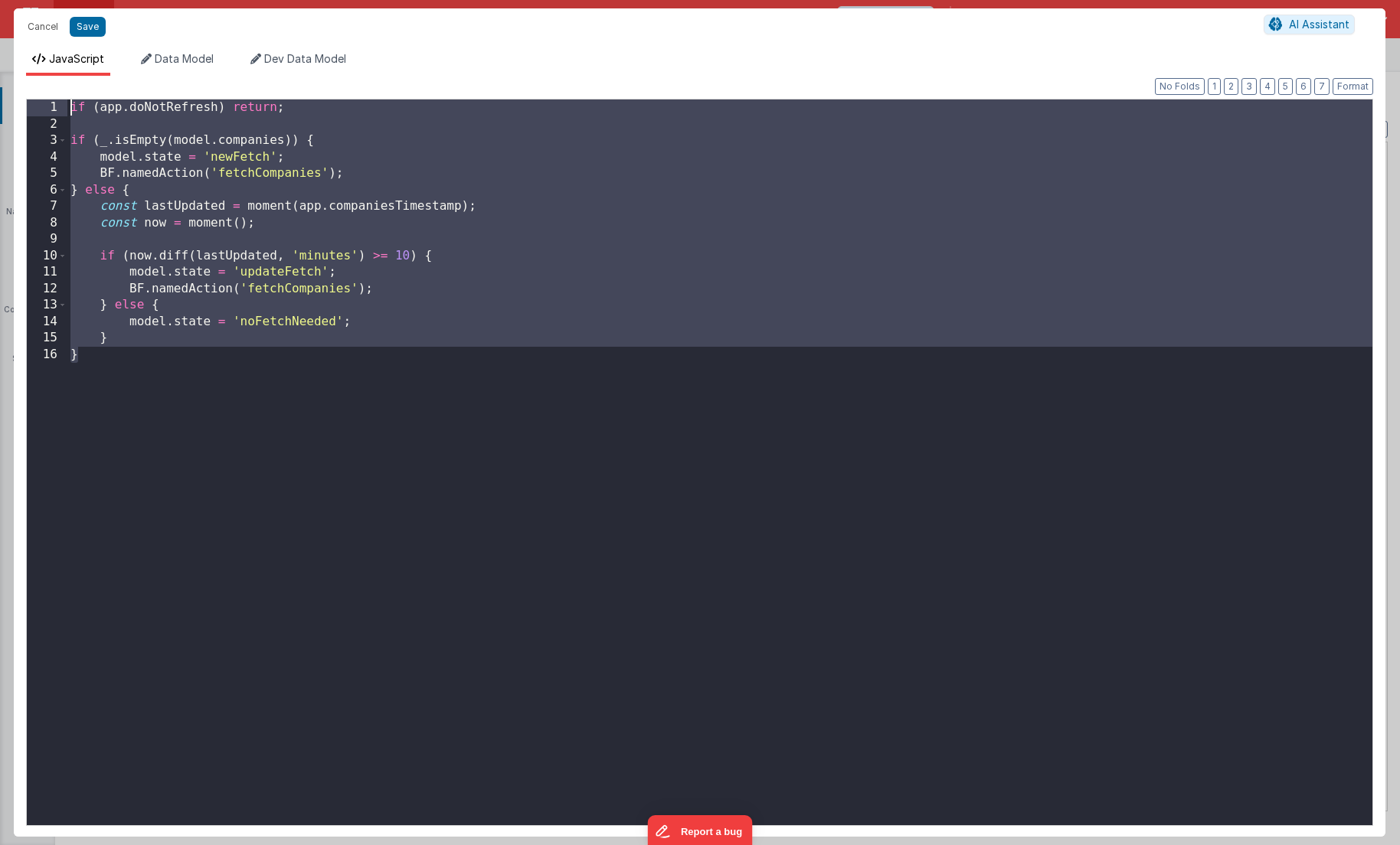
drag, startPoint x: 151, startPoint y: 372, endPoint x: 52, endPoint y: 87, distance: 301.7
click at [52, 88] on div "Format 7 6 5 4 3 2 1 No Folds 1 2 3 4 5 6 7 8 9 10 11 12 13 14 15 16 if ( app .…" at bounding box center [699, 456] width 1348 height 736
click at [50, 33] on button "Cancel" at bounding box center [43, 27] width 45 height 22
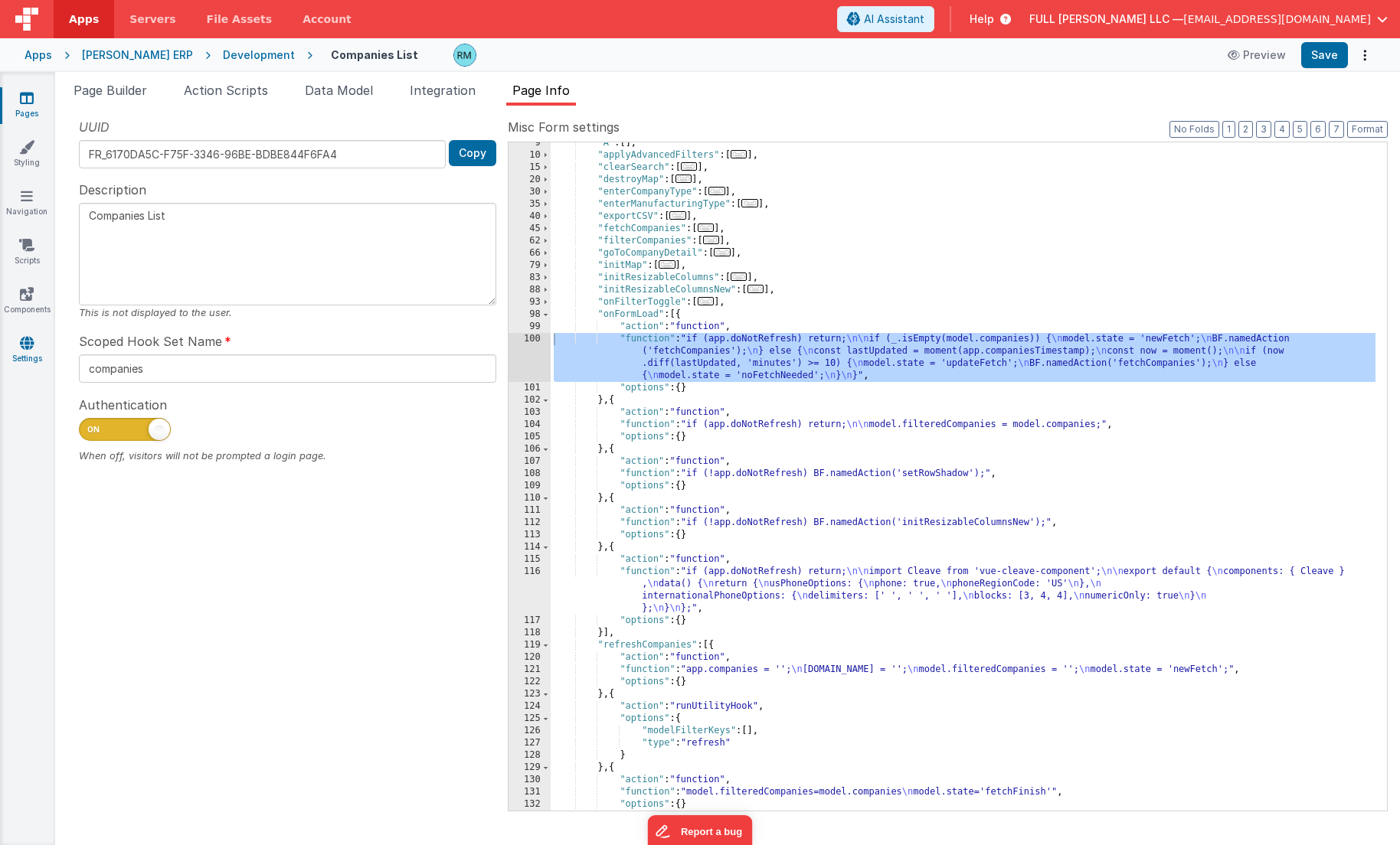
click at [28, 347] on icon at bounding box center [27, 342] width 14 height 15
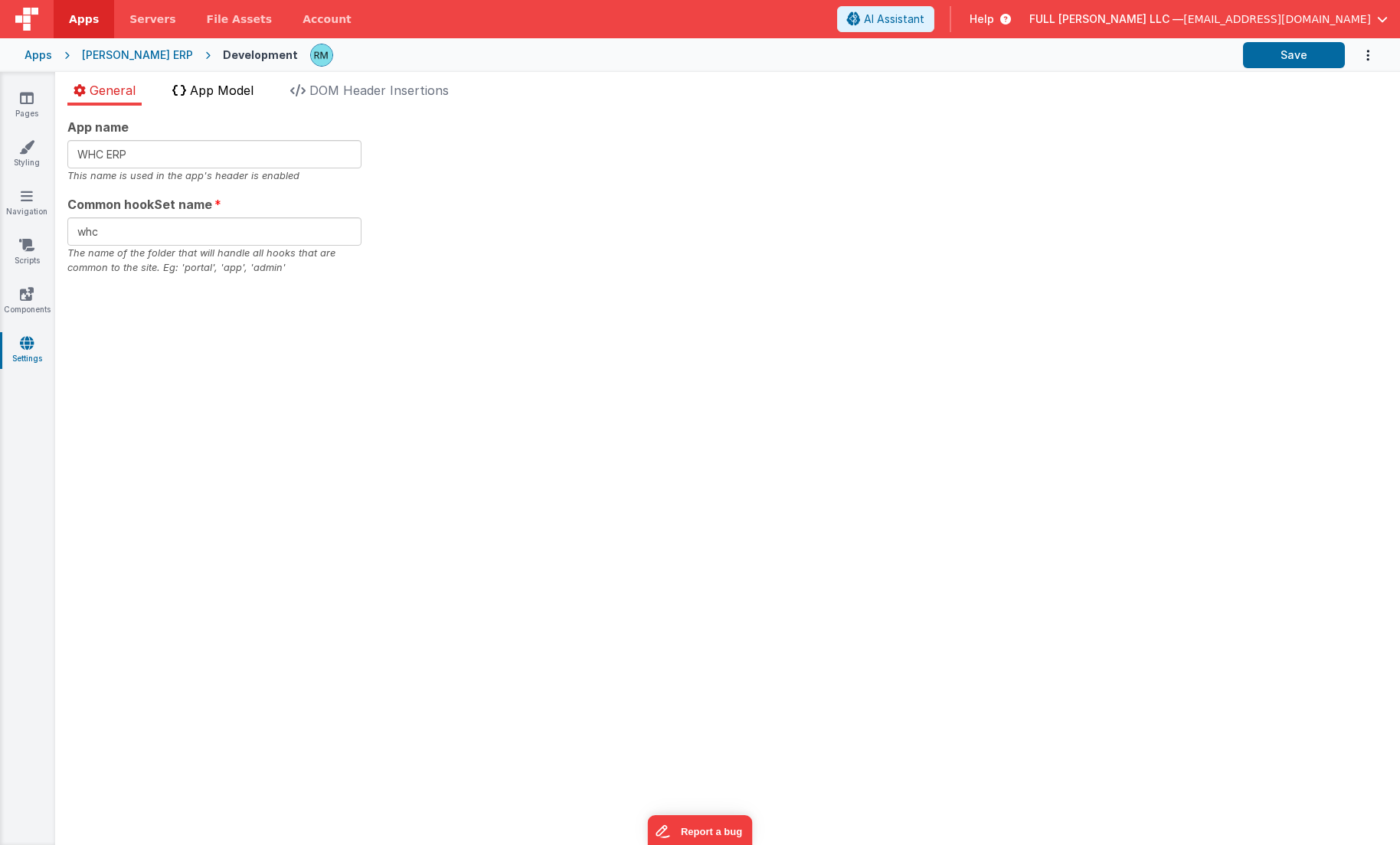
click at [192, 97] on span "App Model" at bounding box center [221, 90] width 63 height 15
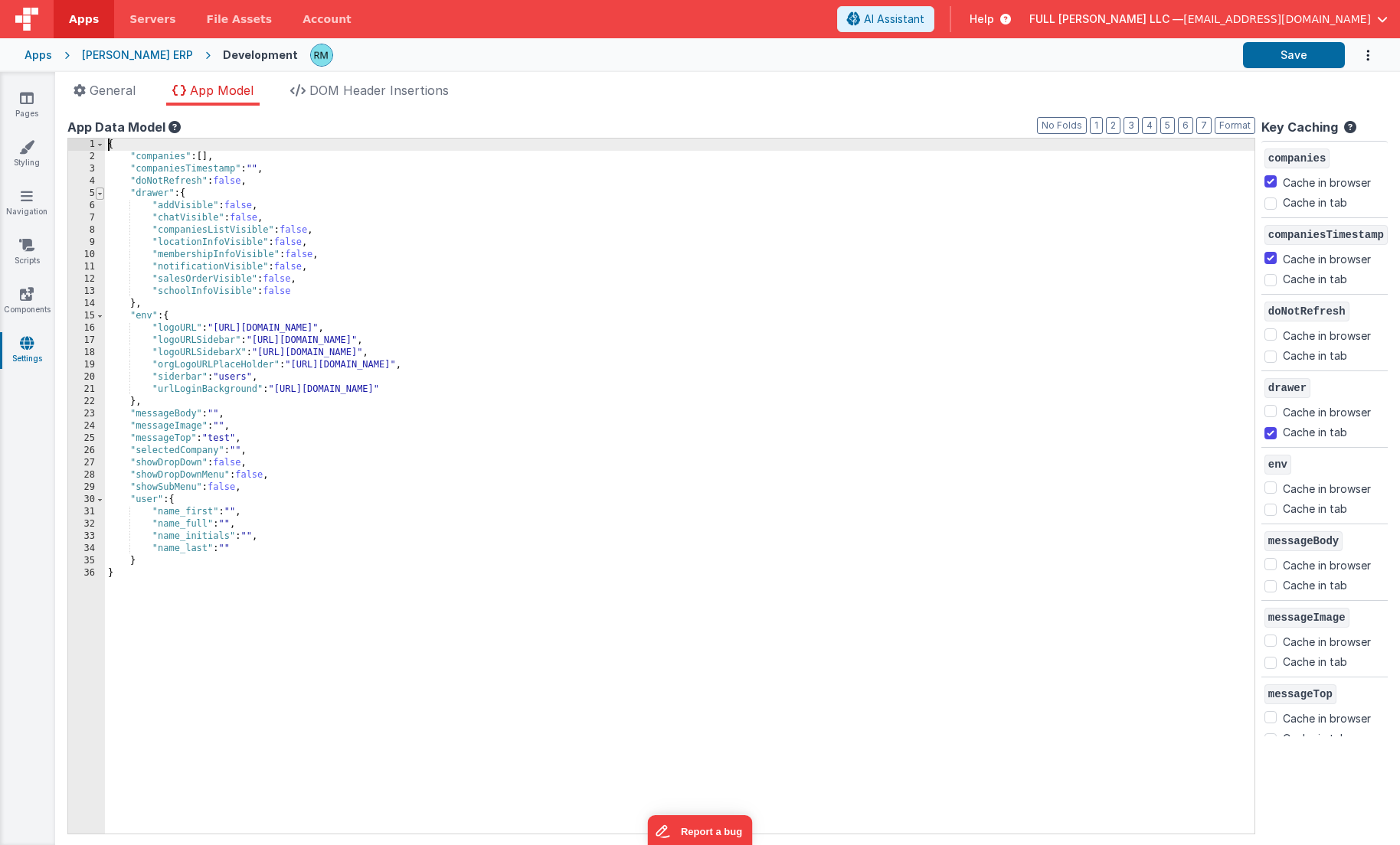
click at [102, 196] on span at bounding box center [100, 194] width 9 height 12
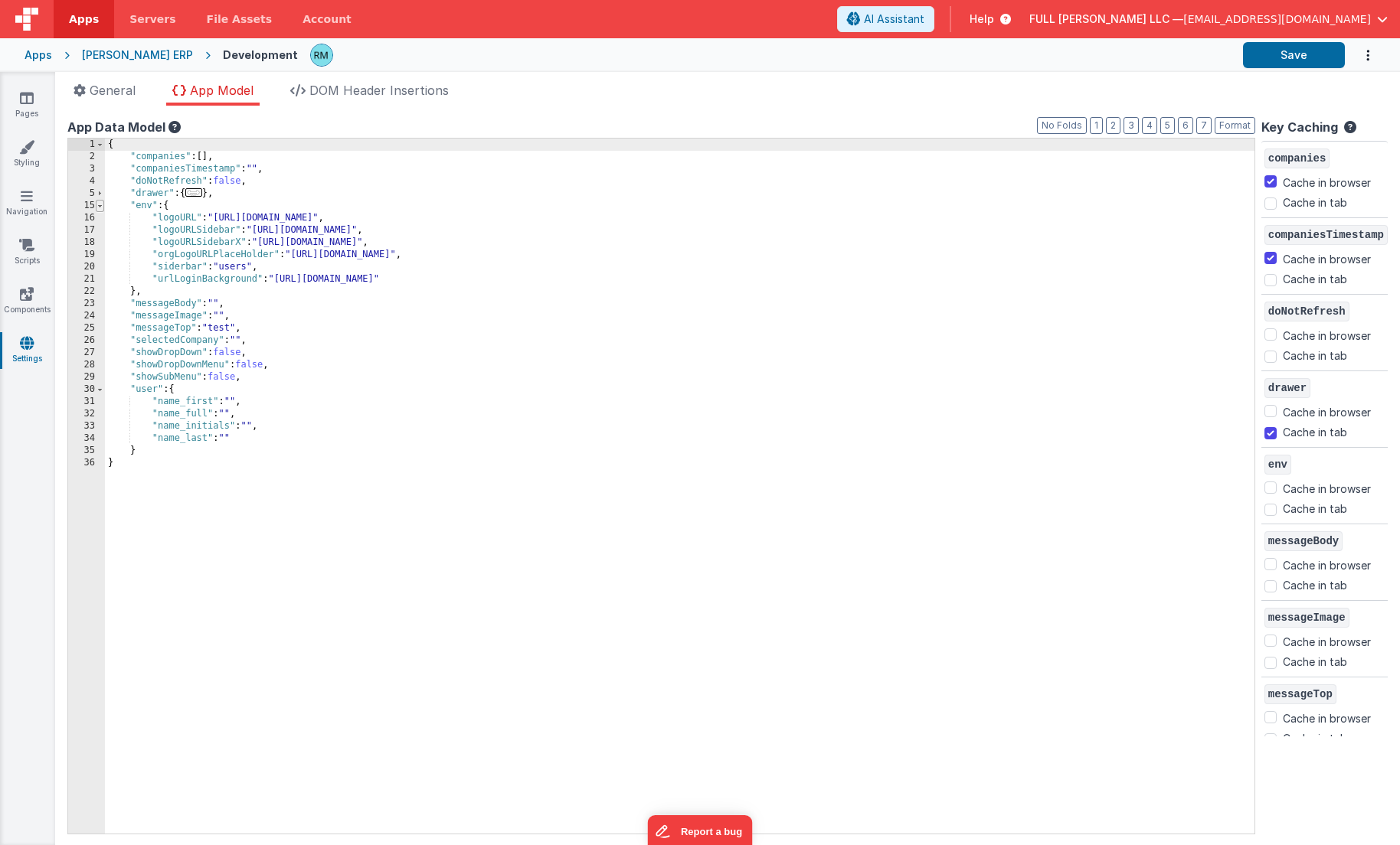
click at [101, 210] on span at bounding box center [100, 206] width 9 height 12
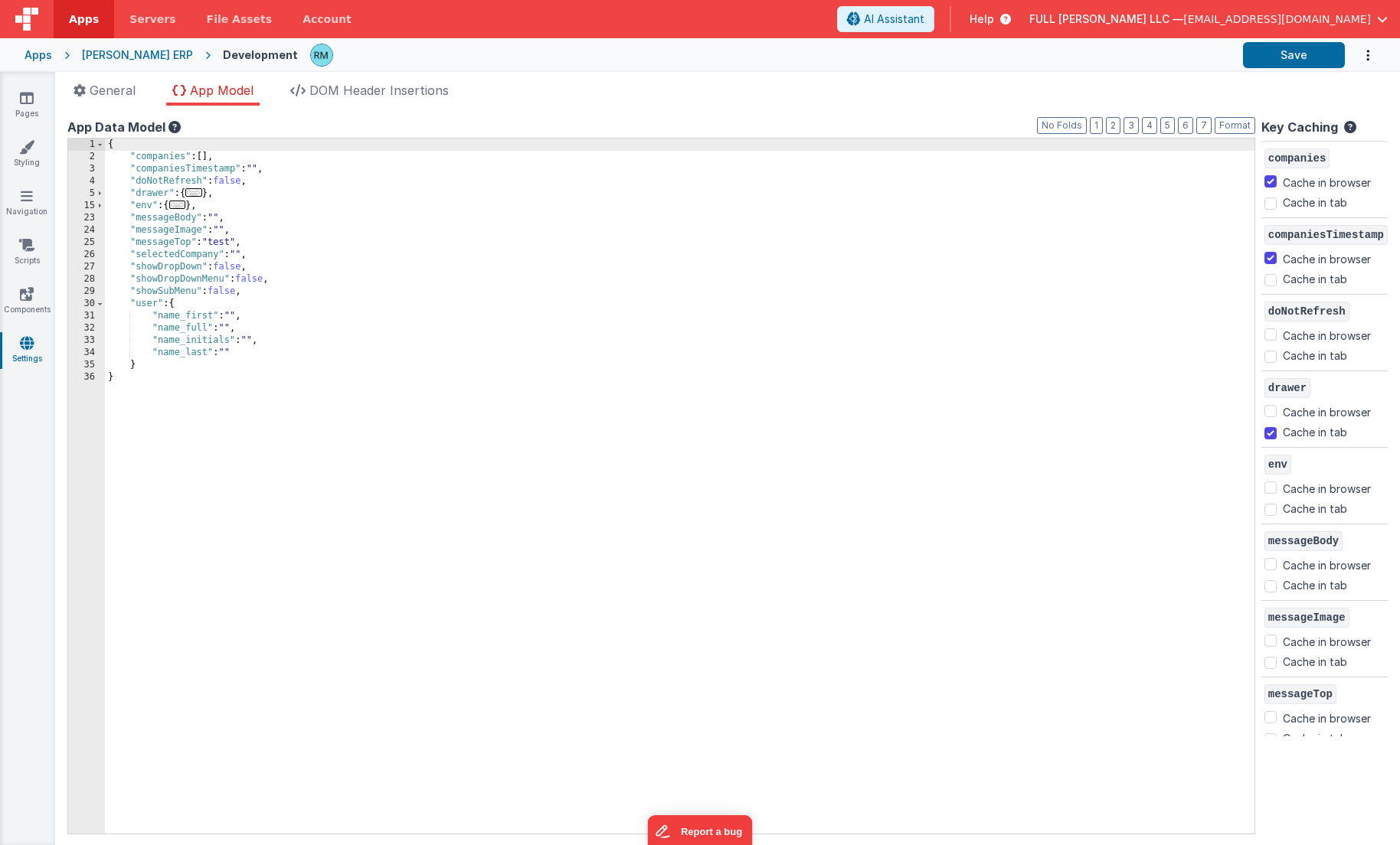
click at [255, 256] on div "{ "companies" : [ ] , "companiesTimestamp" : "" , "doNotRefresh" : false , "dra…" at bounding box center [679, 498] width 1150 height 719
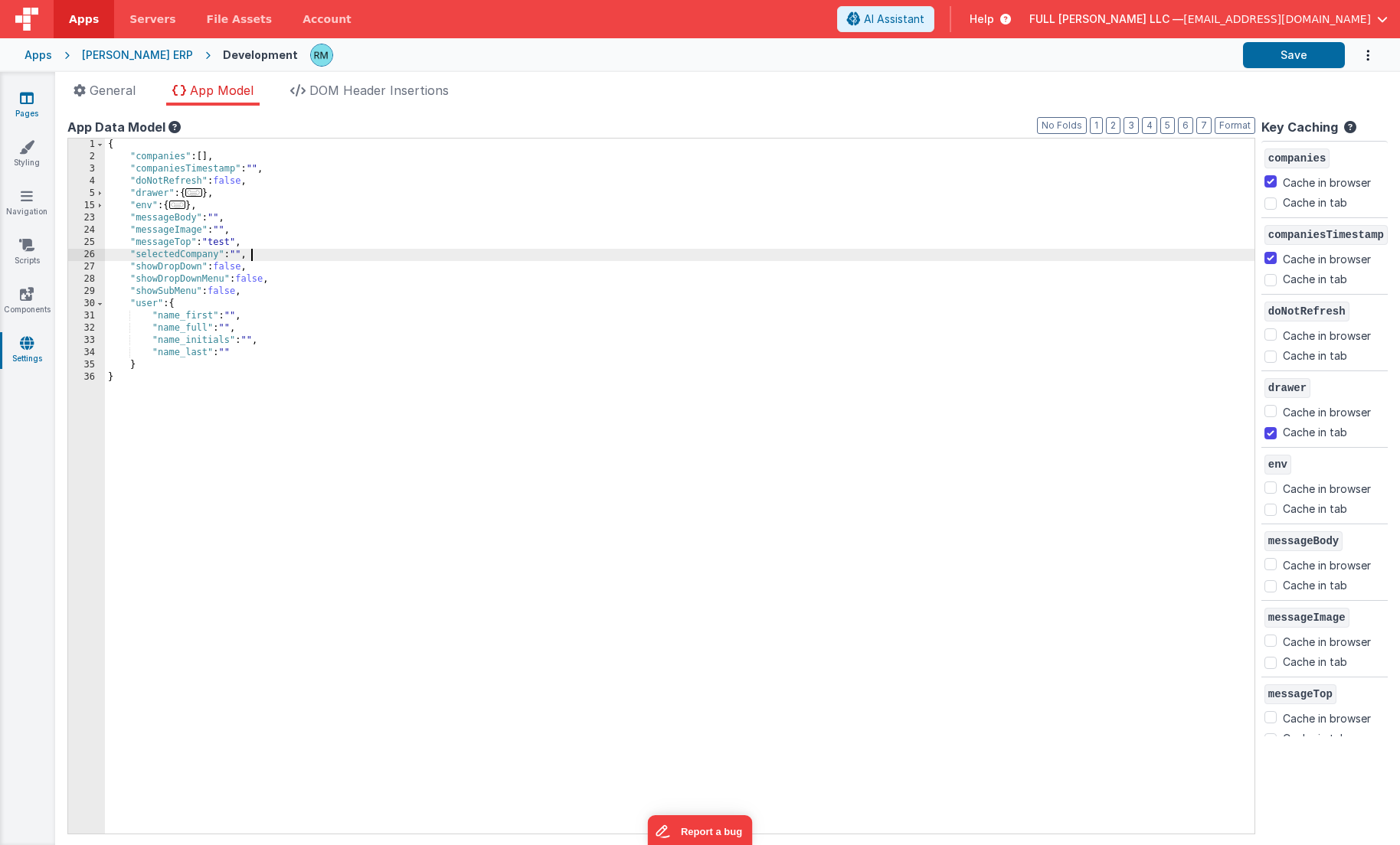
click at [24, 111] on link "Pages" at bounding box center [27, 105] width 55 height 31
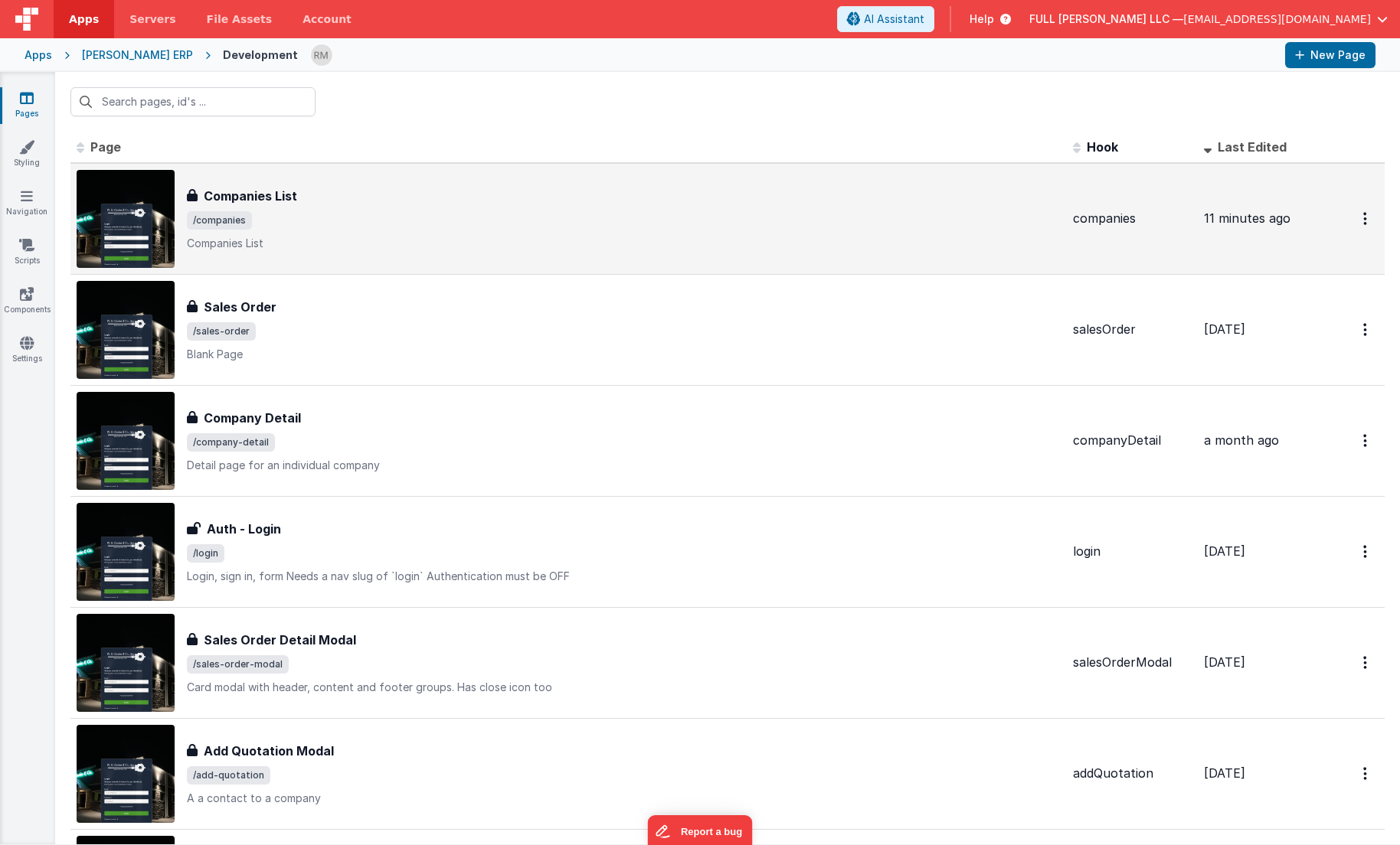
click at [323, 212] on span "/companies" at bounding box center [624, 220] width 874 height 19
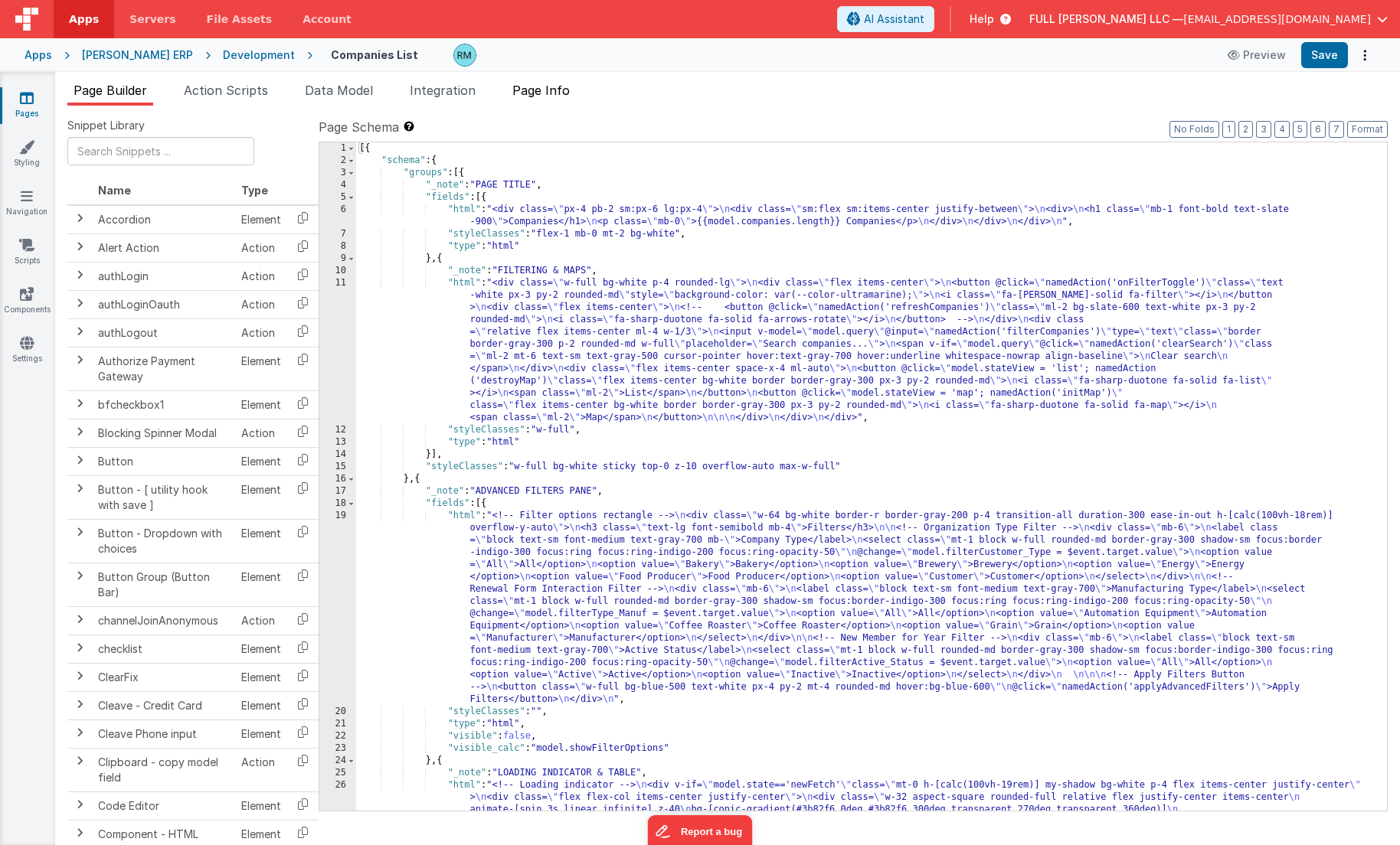
click at [534, 90] on span "Page Info" at bounding box center [541, 90] width 57 height 15
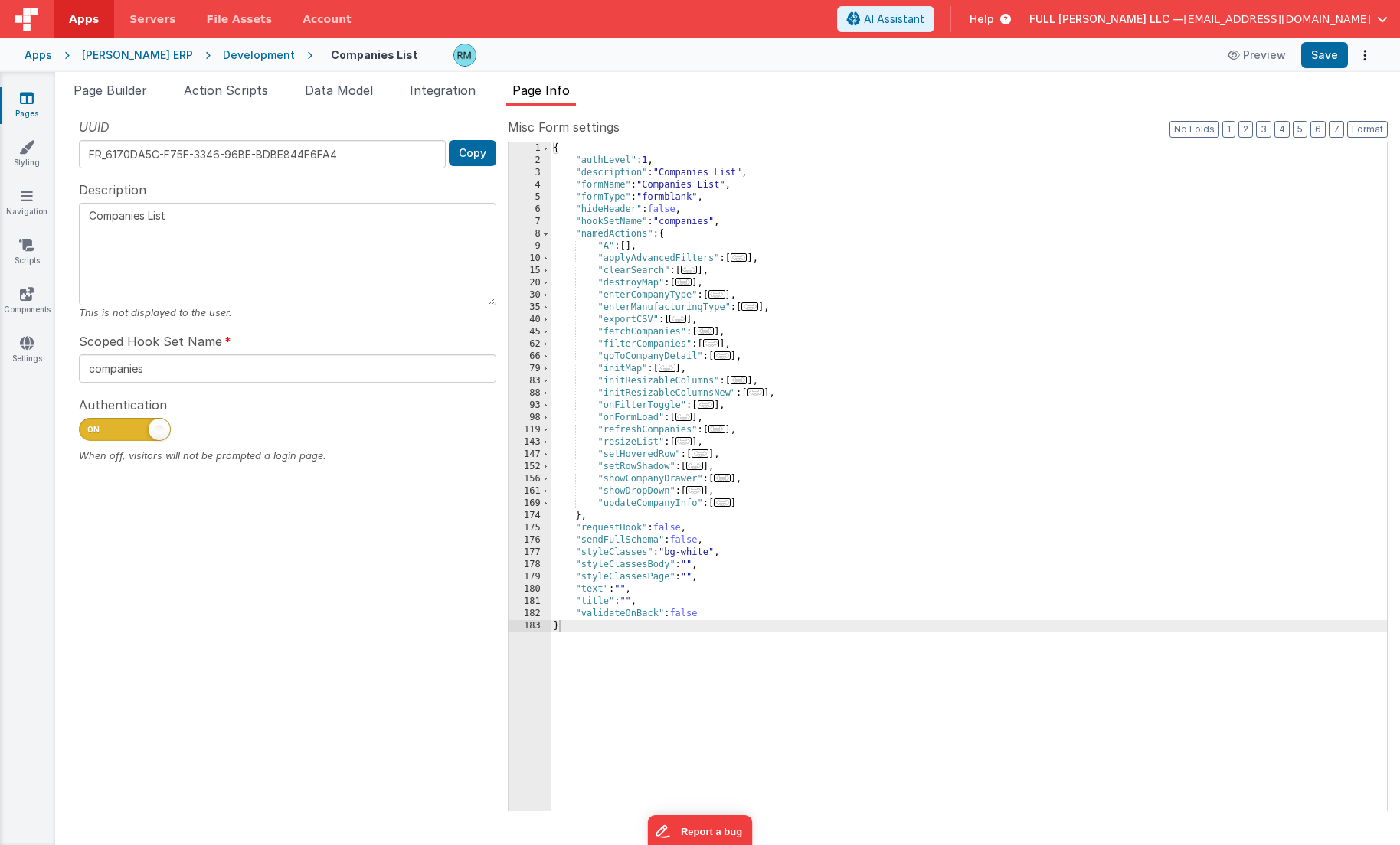
click at [691, 419] on span "..." at bounding box center [683, 417] width 17 height 9
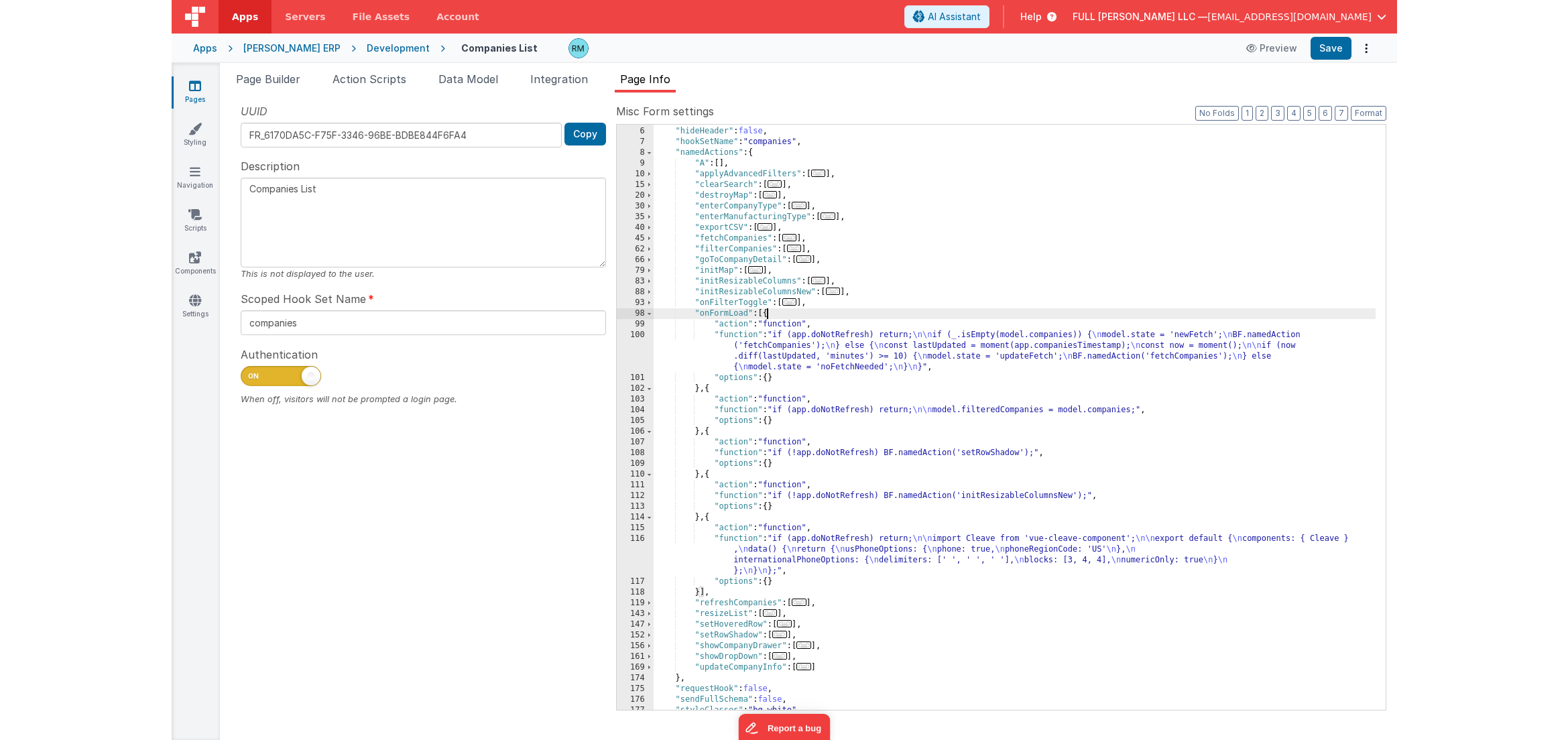
scroll to position [52, 0]
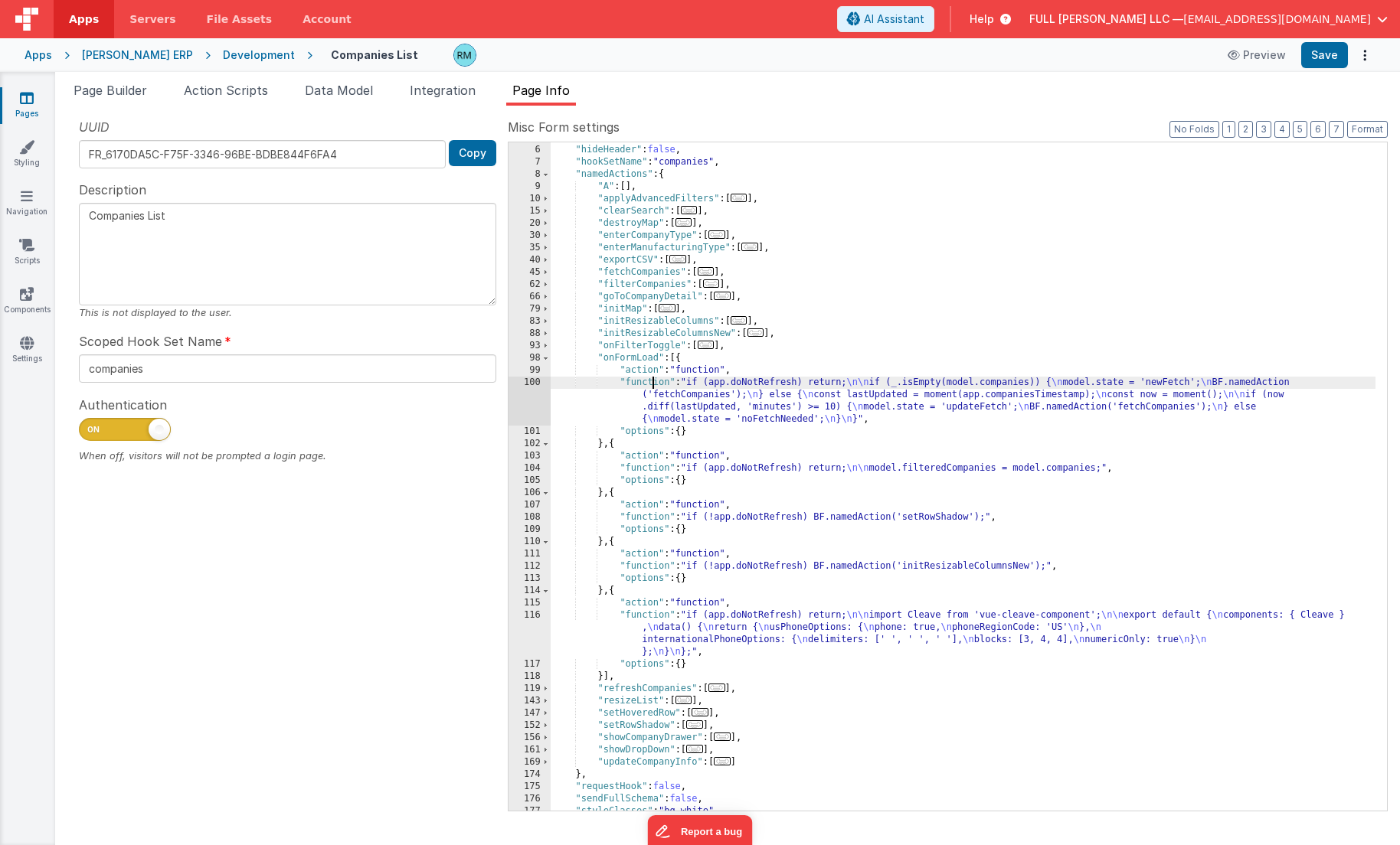
click at [652, 383] on div ""formType" : "formblank" , "hideHeader" : false , "hookSetName" : "companies" ,…" at bounding box center [963, 477] width 825 height 693
click at [532, 382] on div "100" at bounding box center [529, 401] width 43 height 49
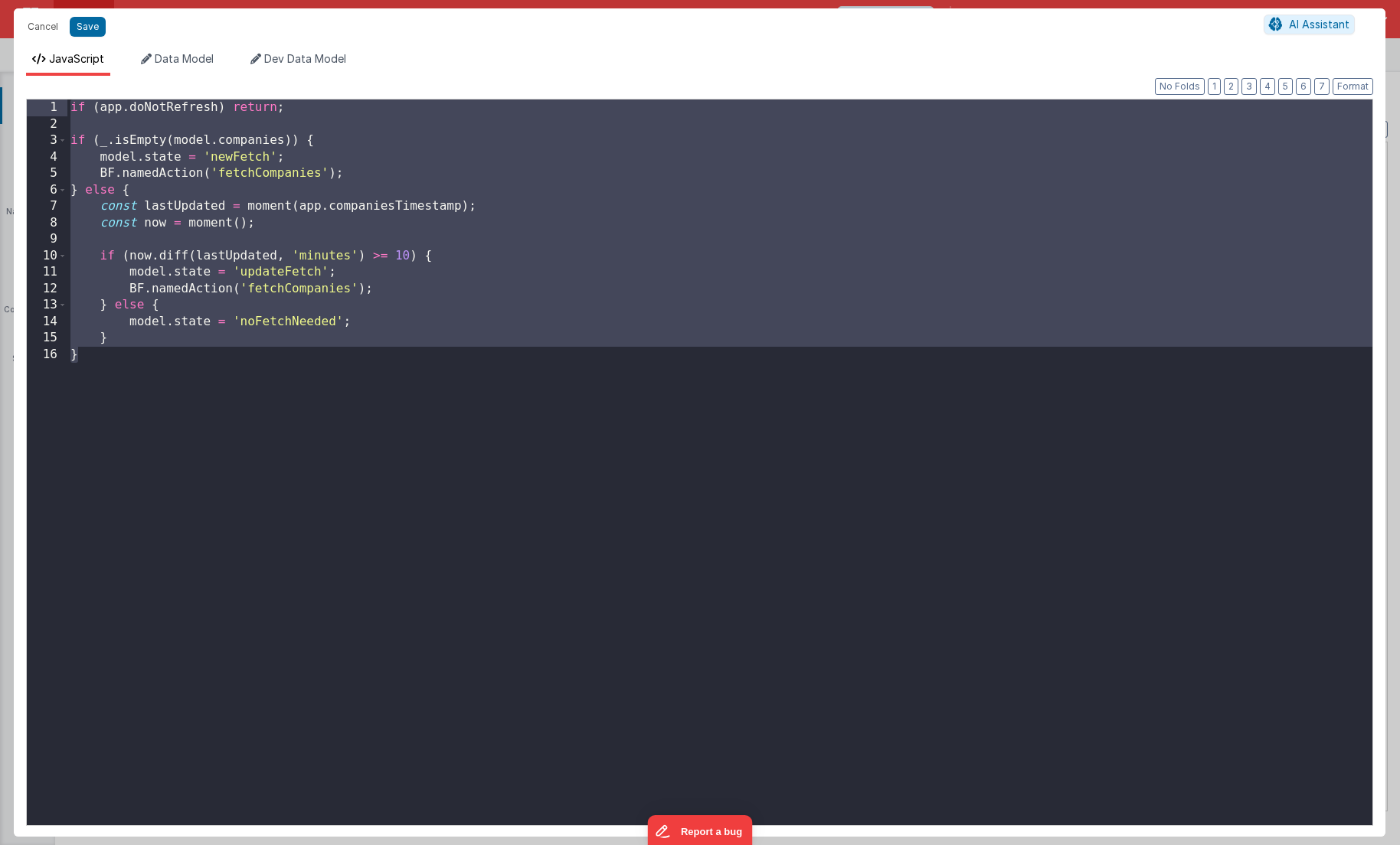
drag, startPoint x: 131, startPoint y: 388, endPoint x: 19, endPoint y: 71, distance: 336.2
click at [19, 71] on div "JavaScript Data Model Dev Data Model Format 7 6 5 4 3 2 1 No Folds 1 2 3 4 5 6 …" at bounding box center [699, 444] width 1371 height 786
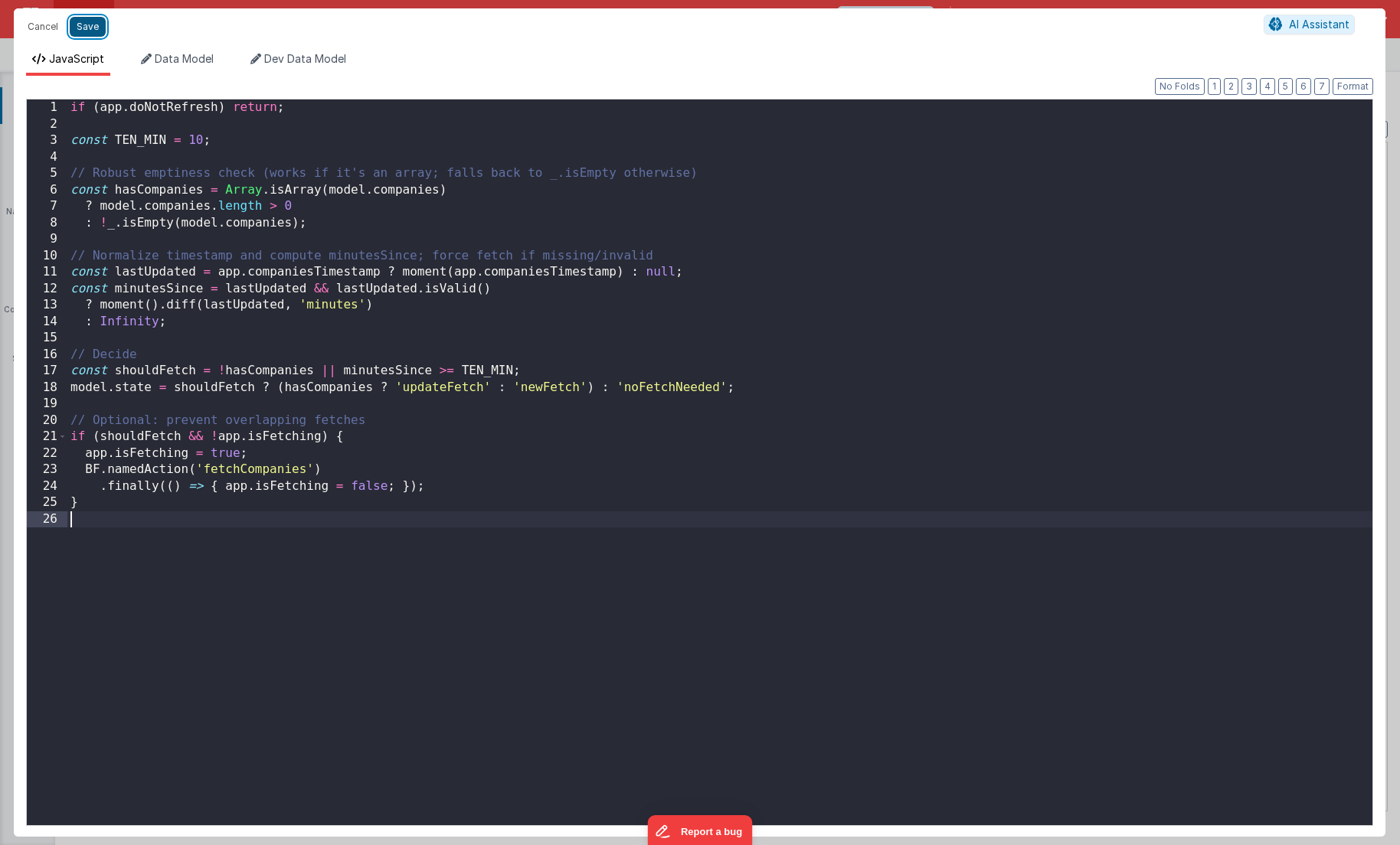
click at [84, 31] on button "Save" at bounding box center [87, 27] width 36 height 20
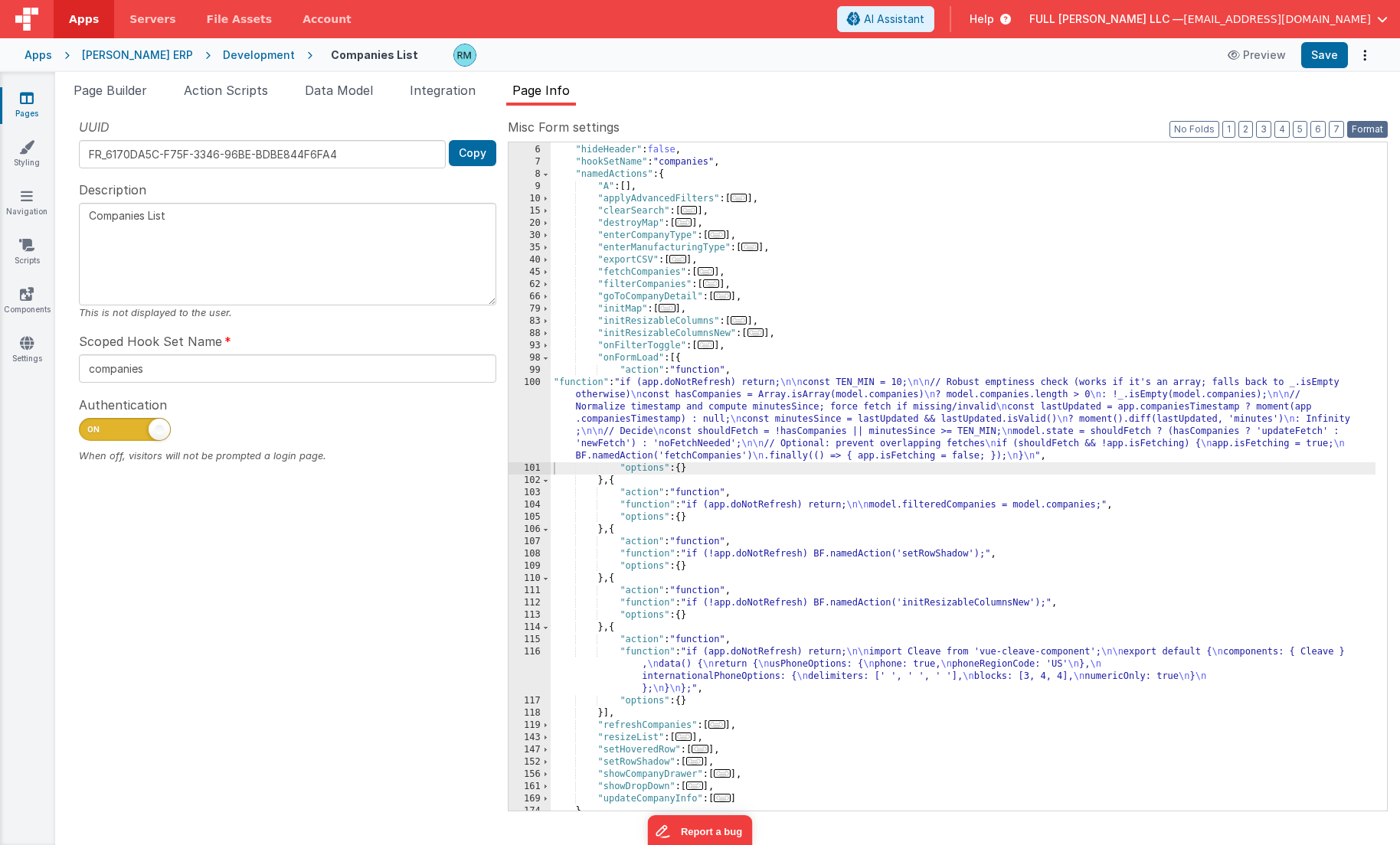
click at [1360, 130] on button "Format" at bounding box center [1367, 128] width 41 height 17
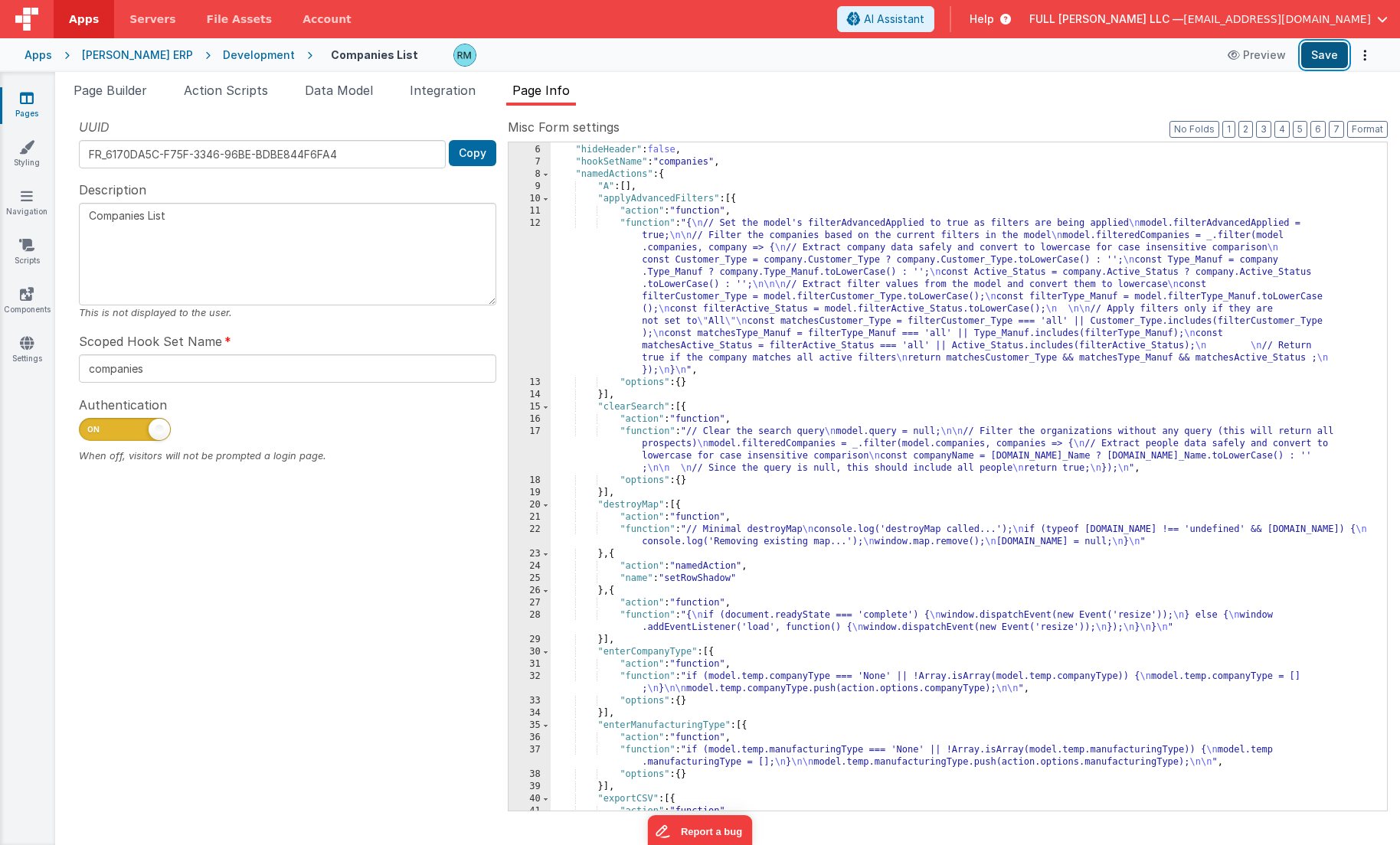
click at [1327, 56] on button "Save" at bounding box center [1324, 55] width 46 height 26
click at [542, 199] on span at bounding box center [546, 199] width 9 height 12
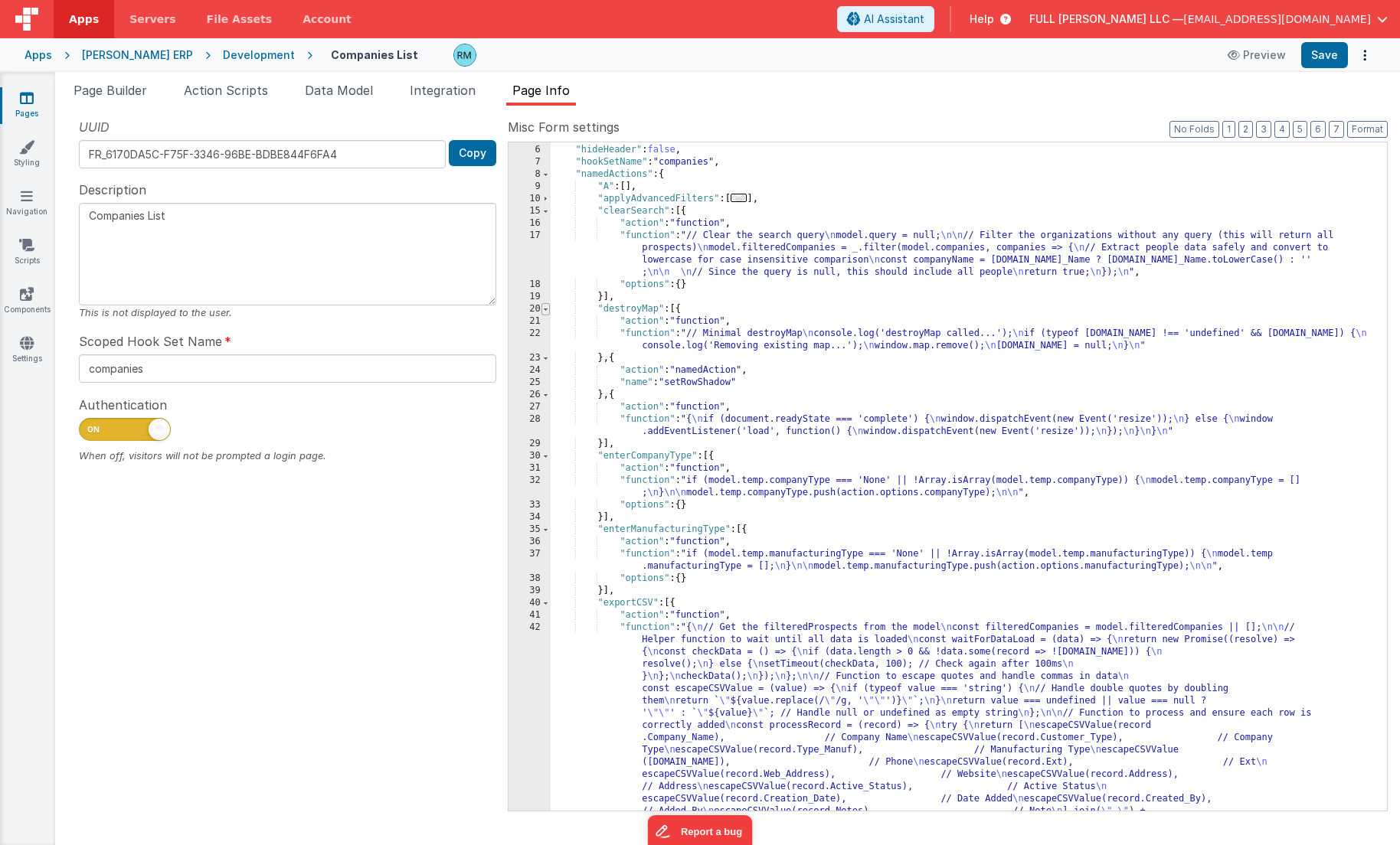
click at [543, 309] on span at bounding box center [546, 309] width 9 height 12
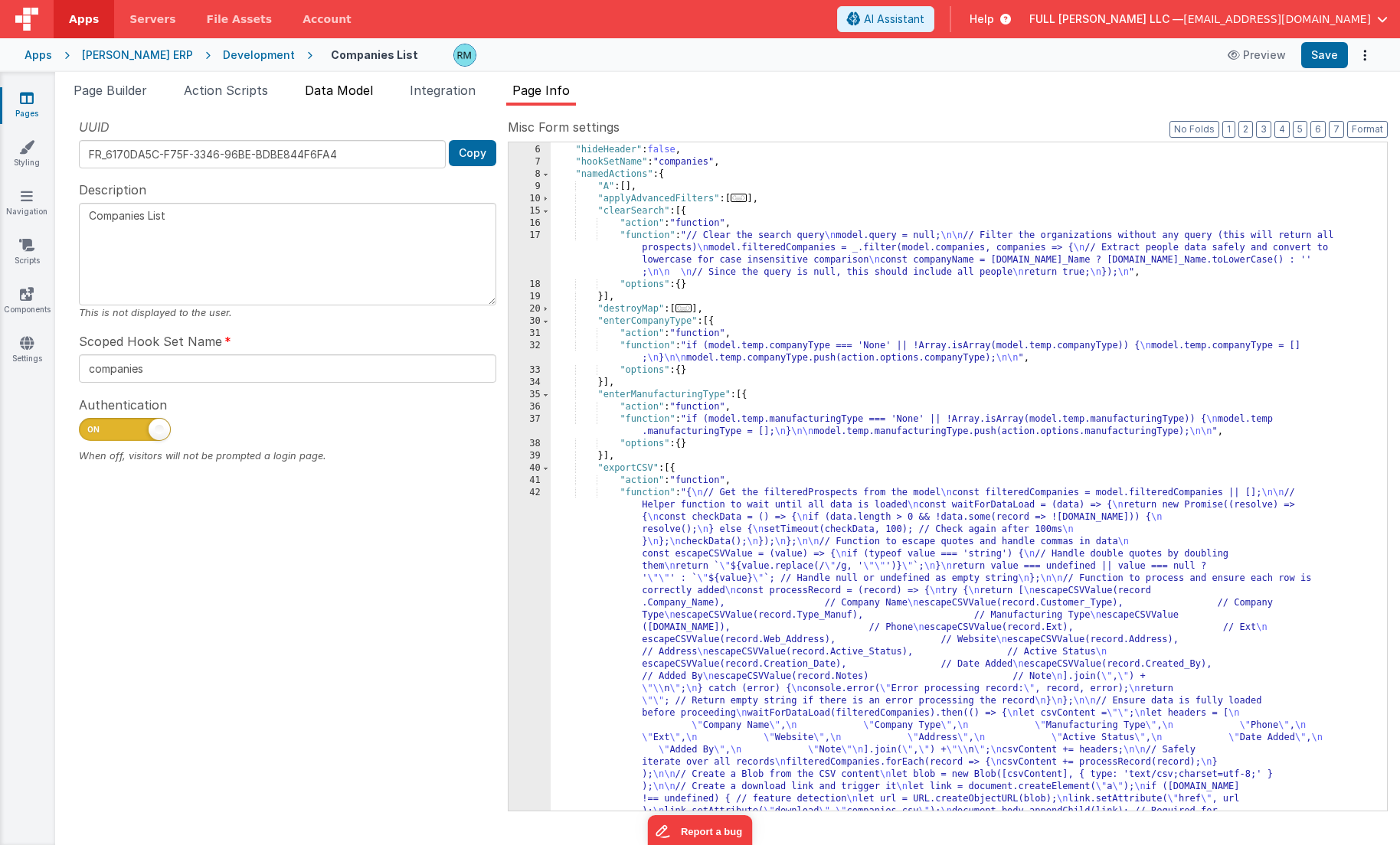
click at [345, 89] on span "Data Model" at bounding box center [338, 90] width 68 height 15
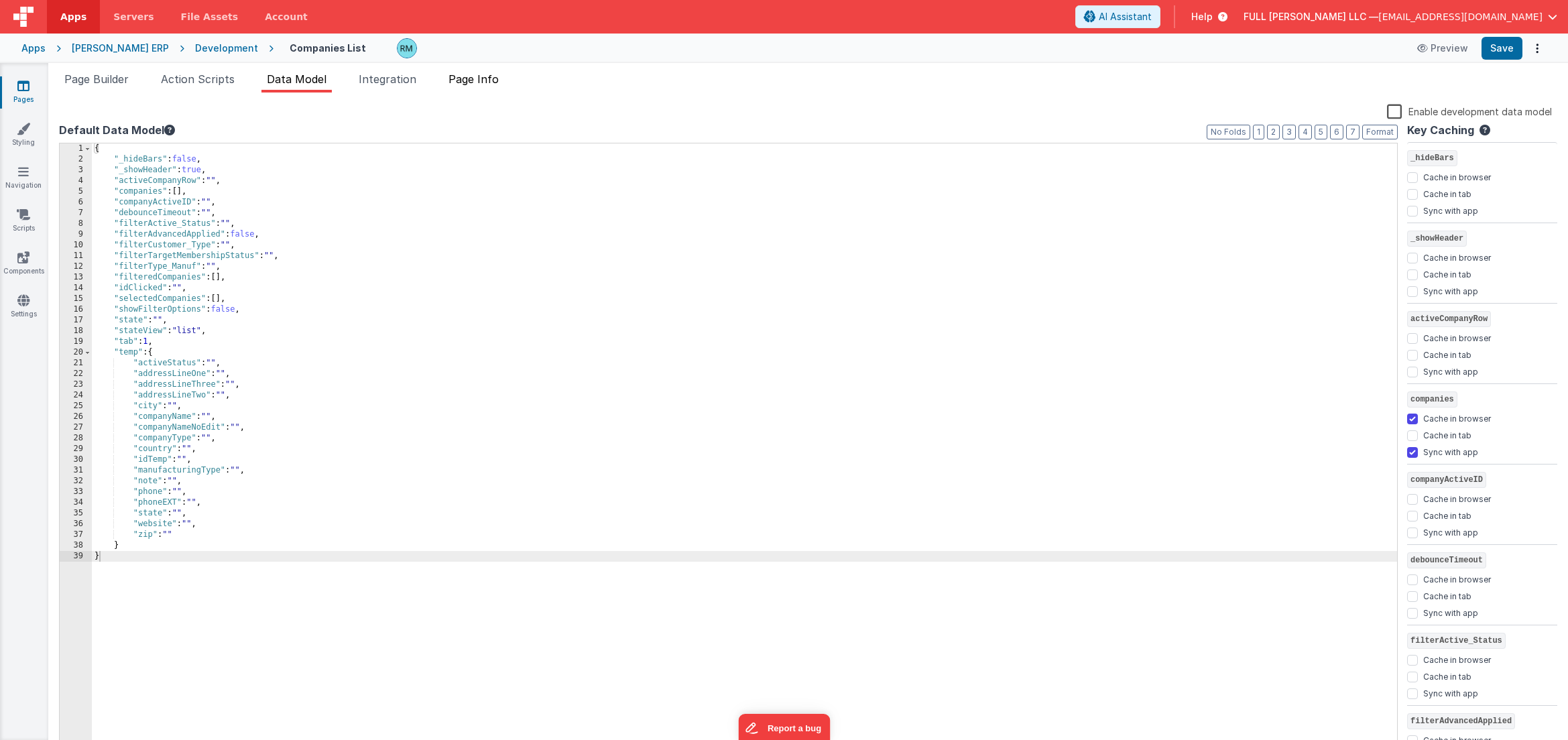
click at [495, 80] on span "Page Info" at bounding box center [473, 79] width 50 height 13
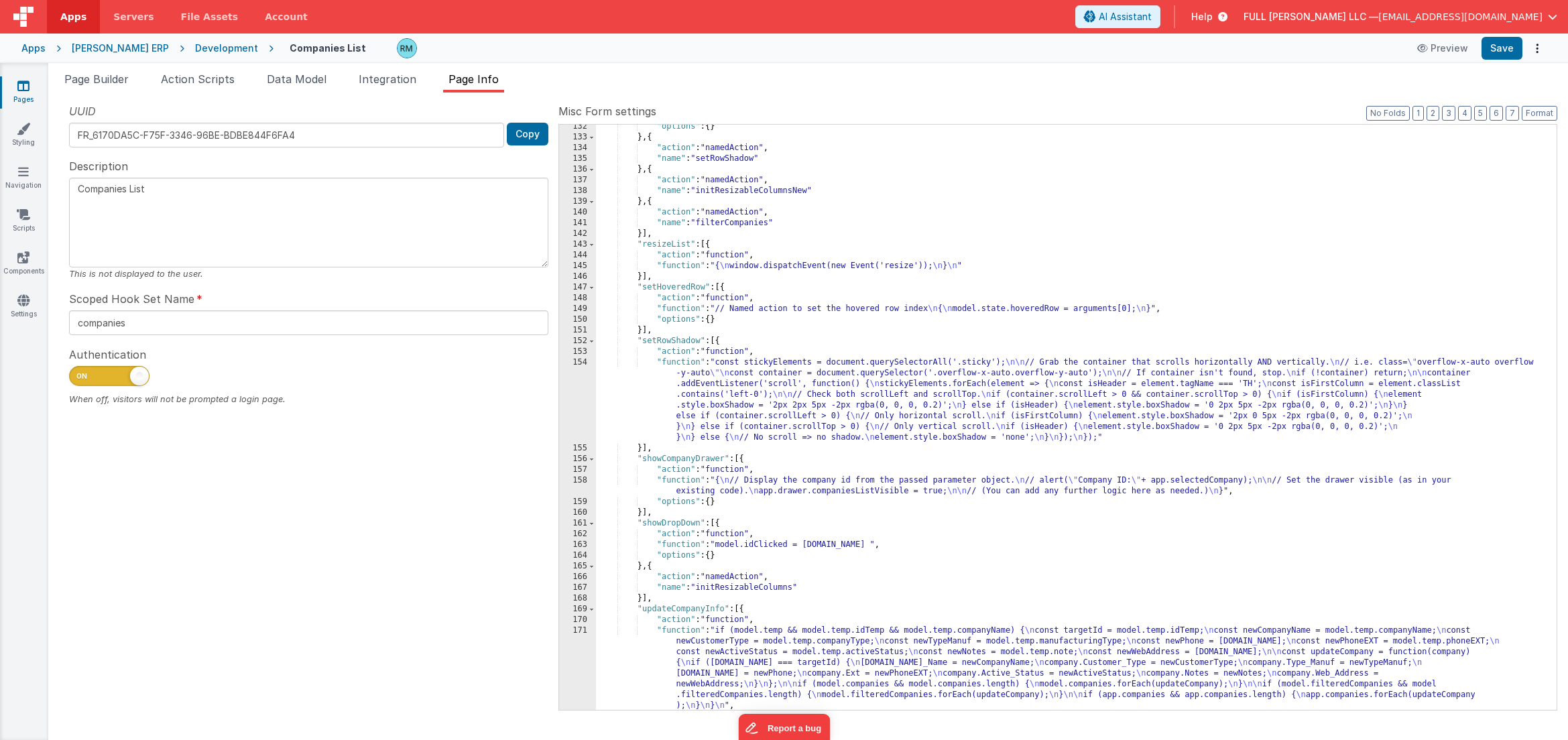
scroll to position [2247, 0]
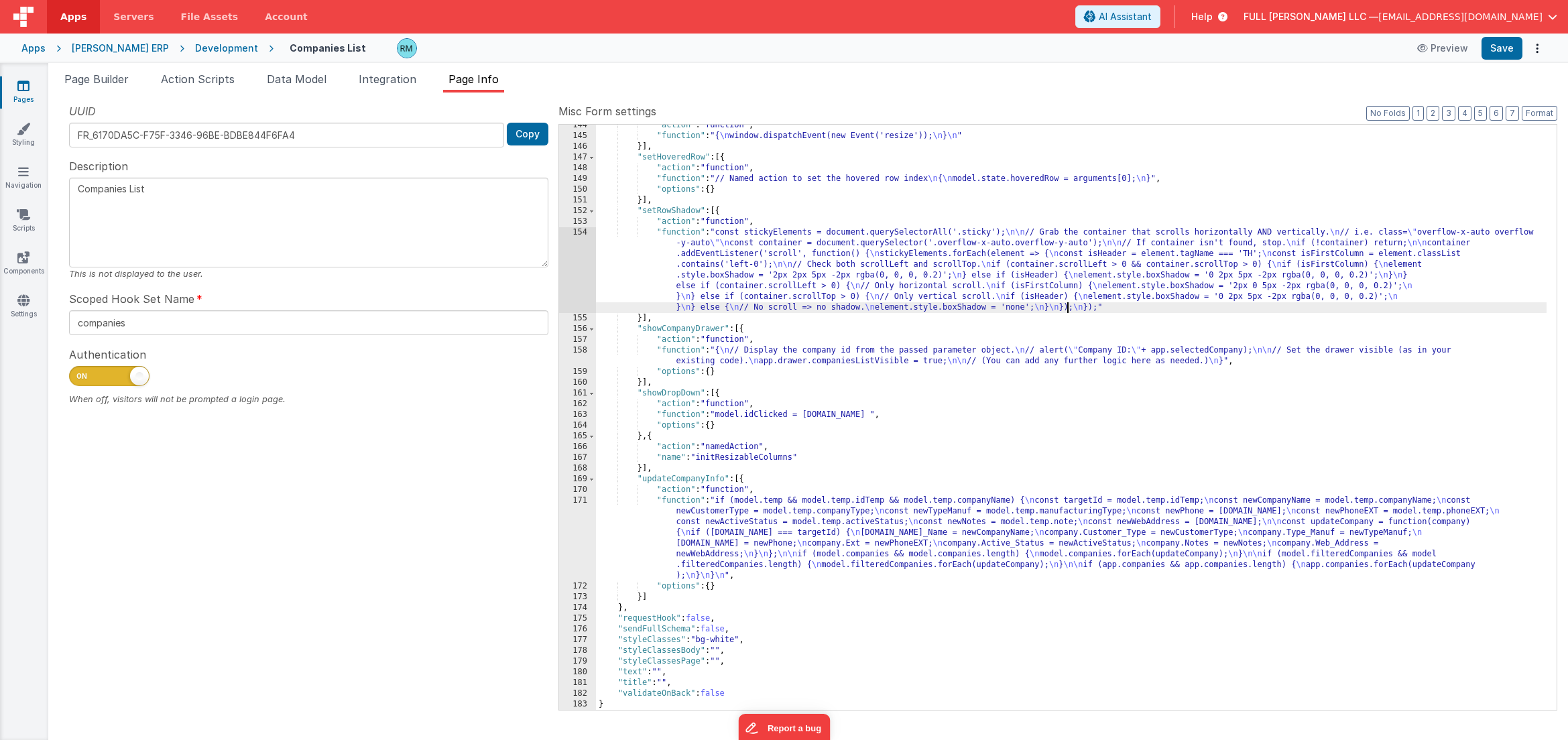
click at [1069, 310] on div ""action" : "function" , "function" : "{ \n window.dispatchEvent(new Event('resi…" at bounding box center [1071, 423] width 950 height 607
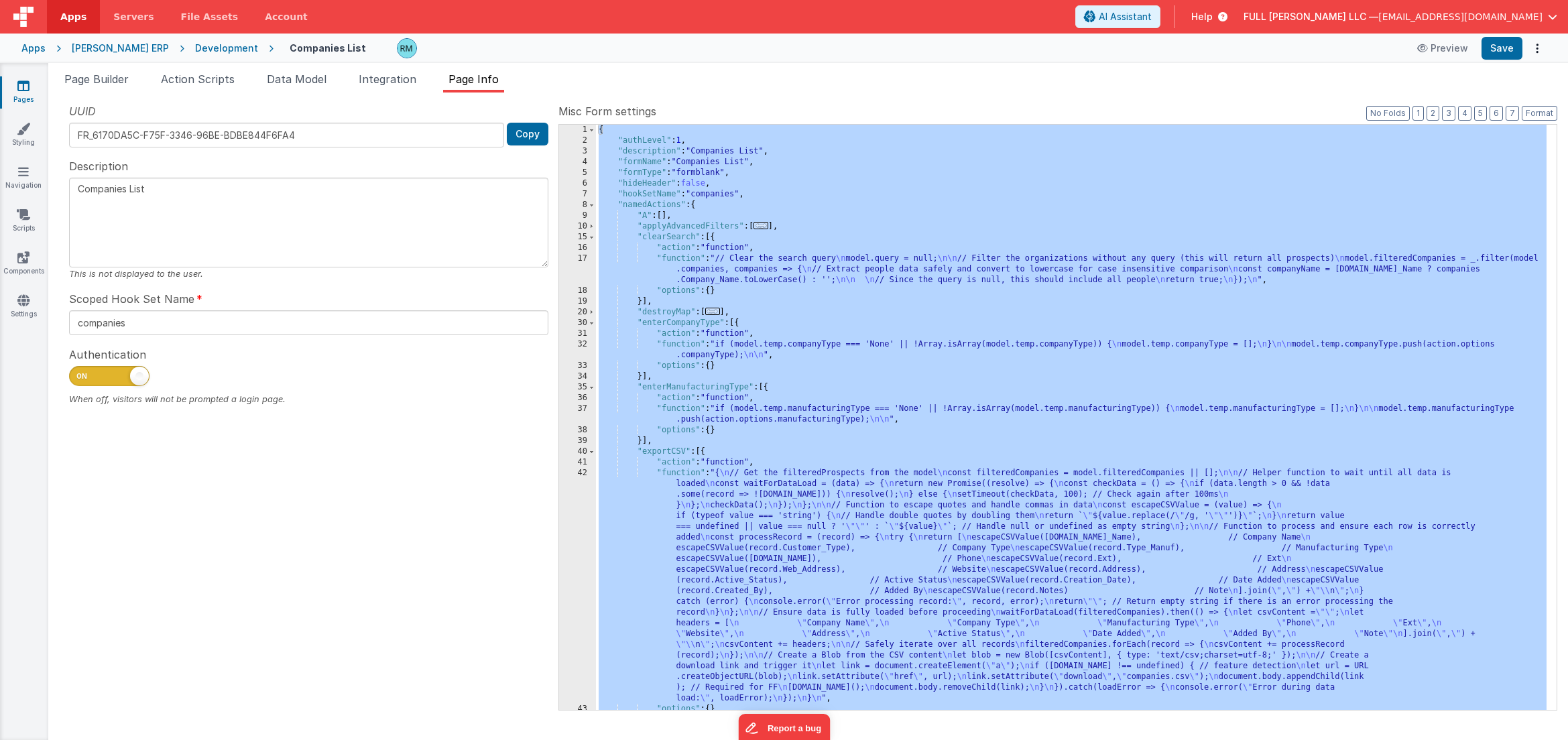
scroll to position [0, 0]
click at [16, 304] on link "Settings" at bounding box center [23, 306] width 48 height 27
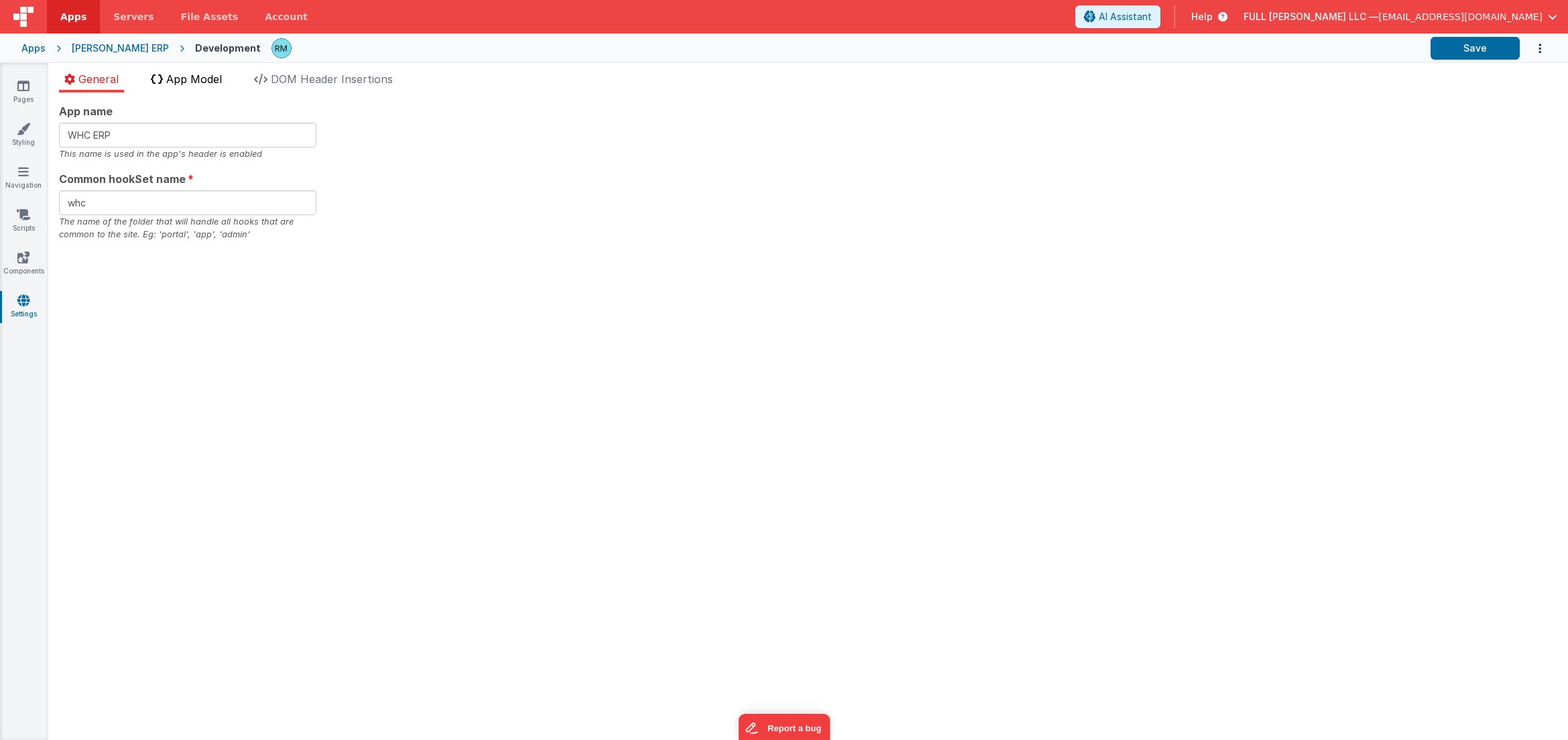
click at [199, 76] on span "App Model" at bounding box center [194, 79] width 55 height 13
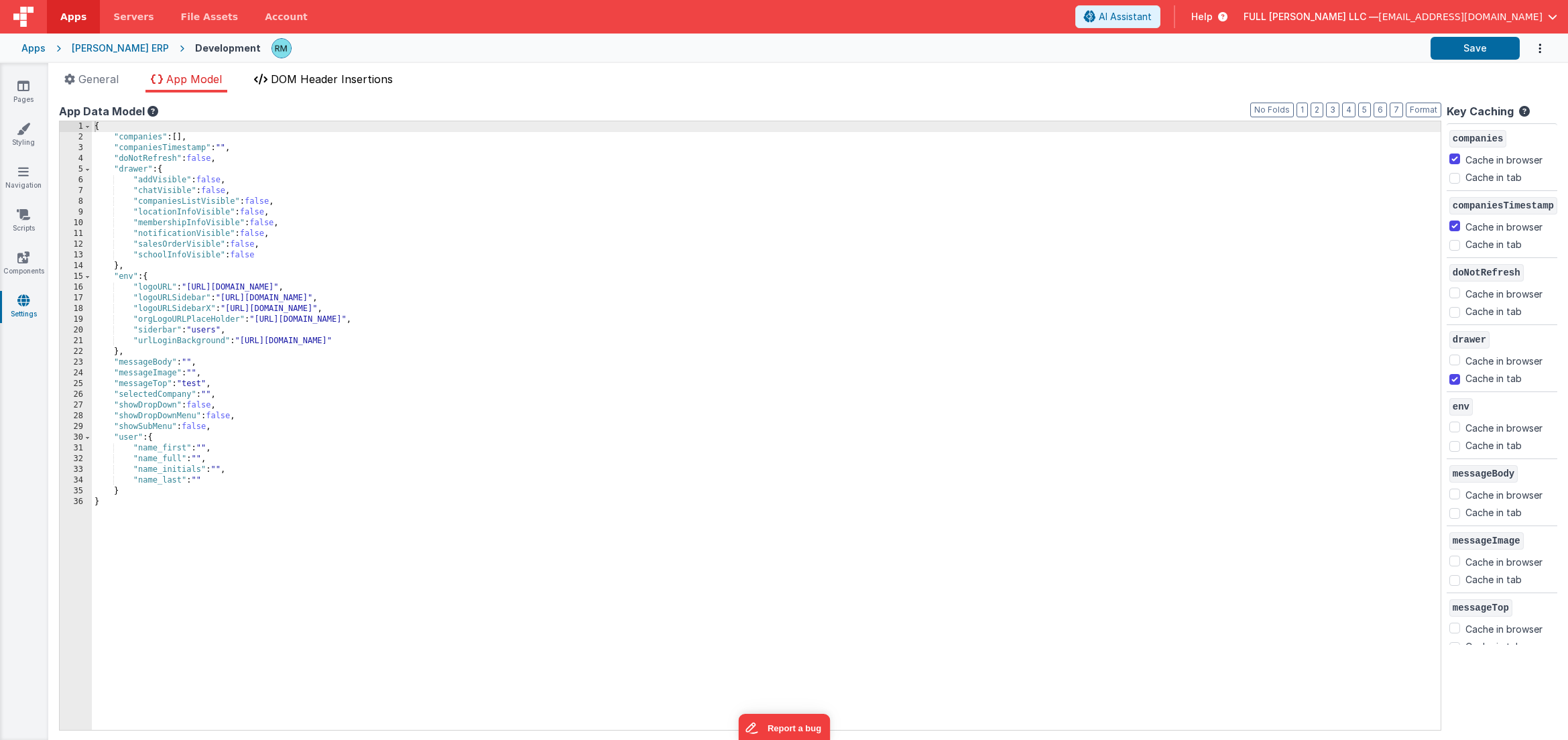
click at [337, 82] on span "DOM Header Insertions" at bounding box center [331, 79] width 122 height 13
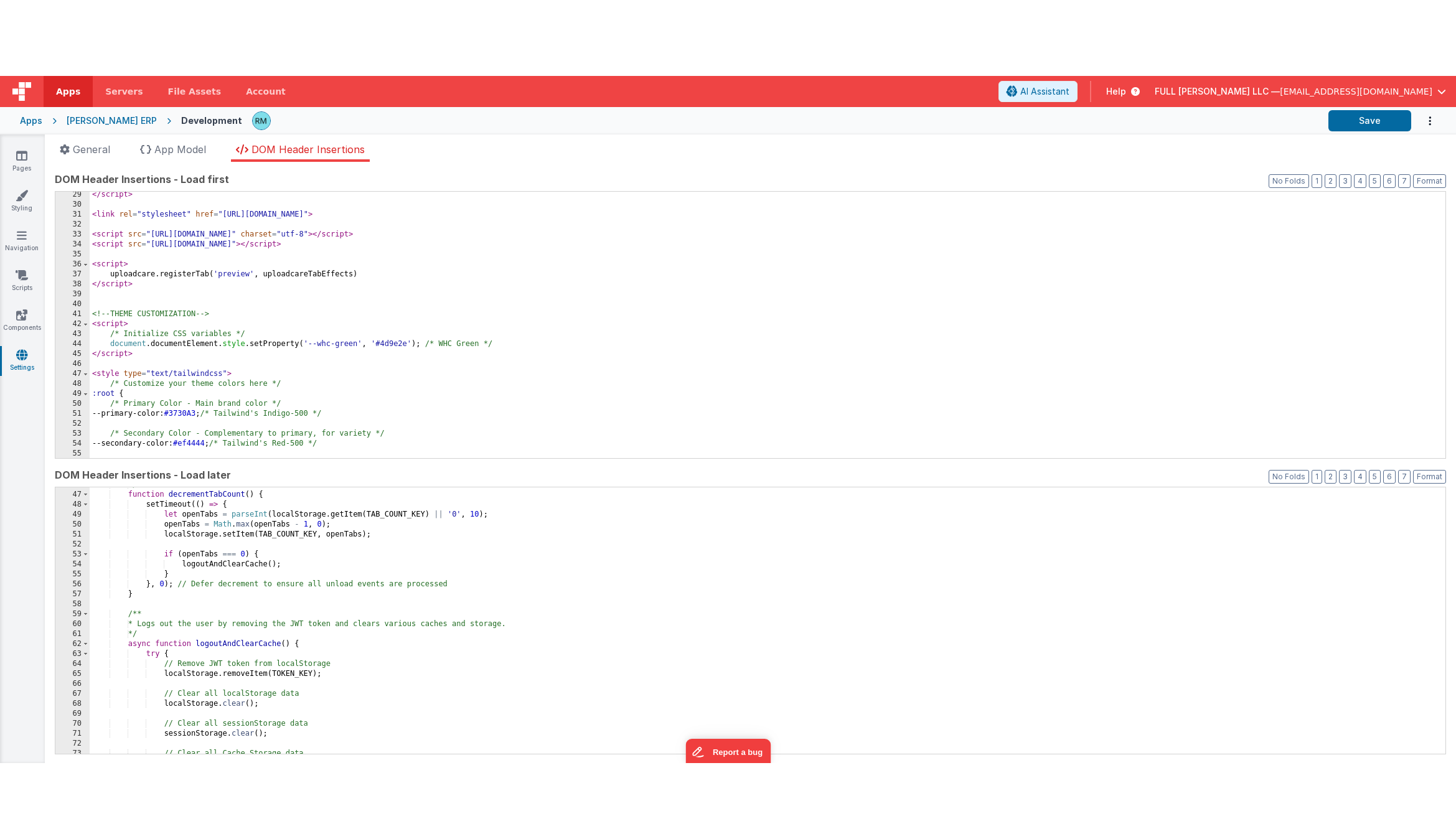
scroll to position [456, 0]
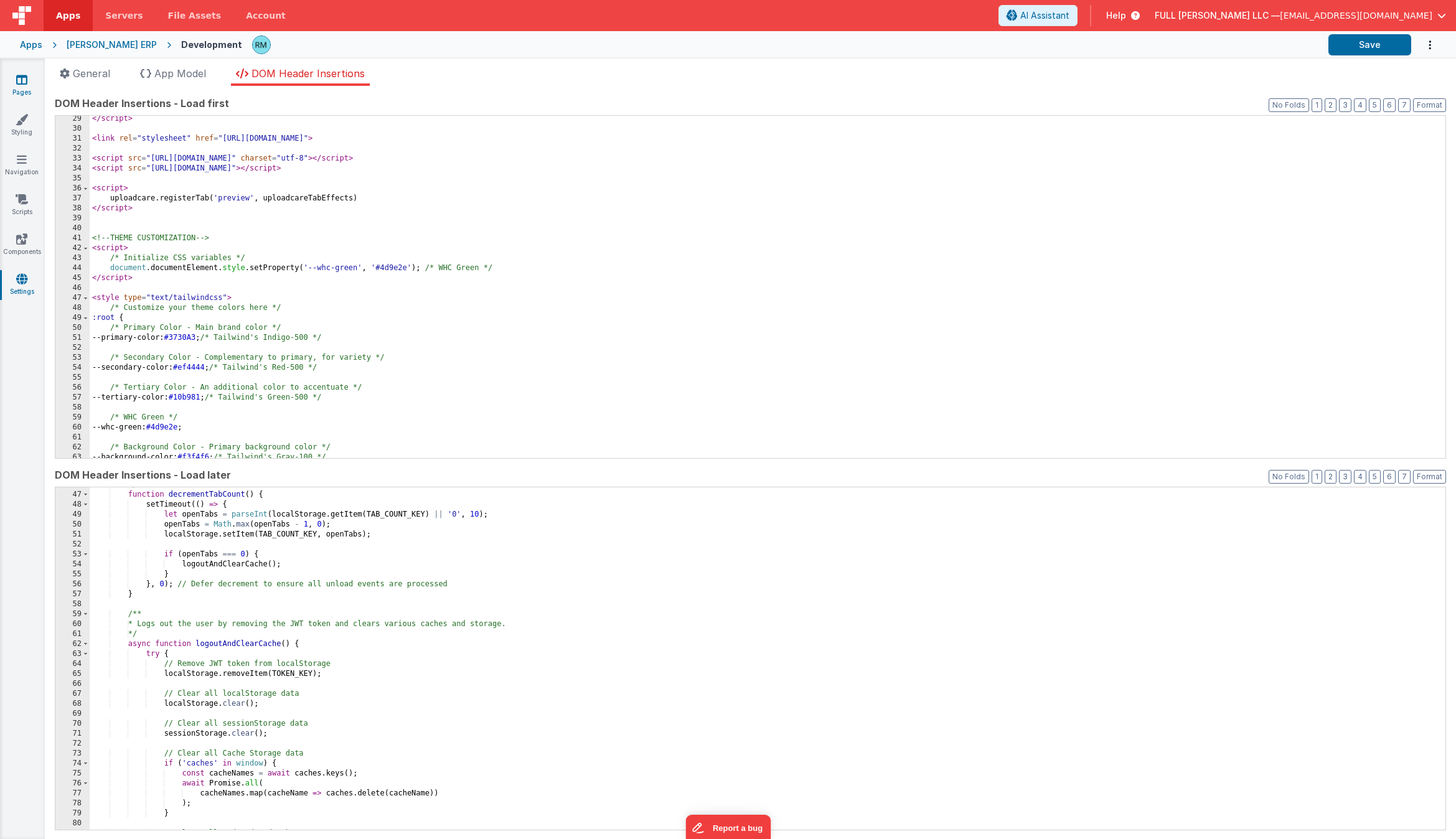
click at [12, 87] on link "Pages" at bounding box center [22, 85] width 45 height 25
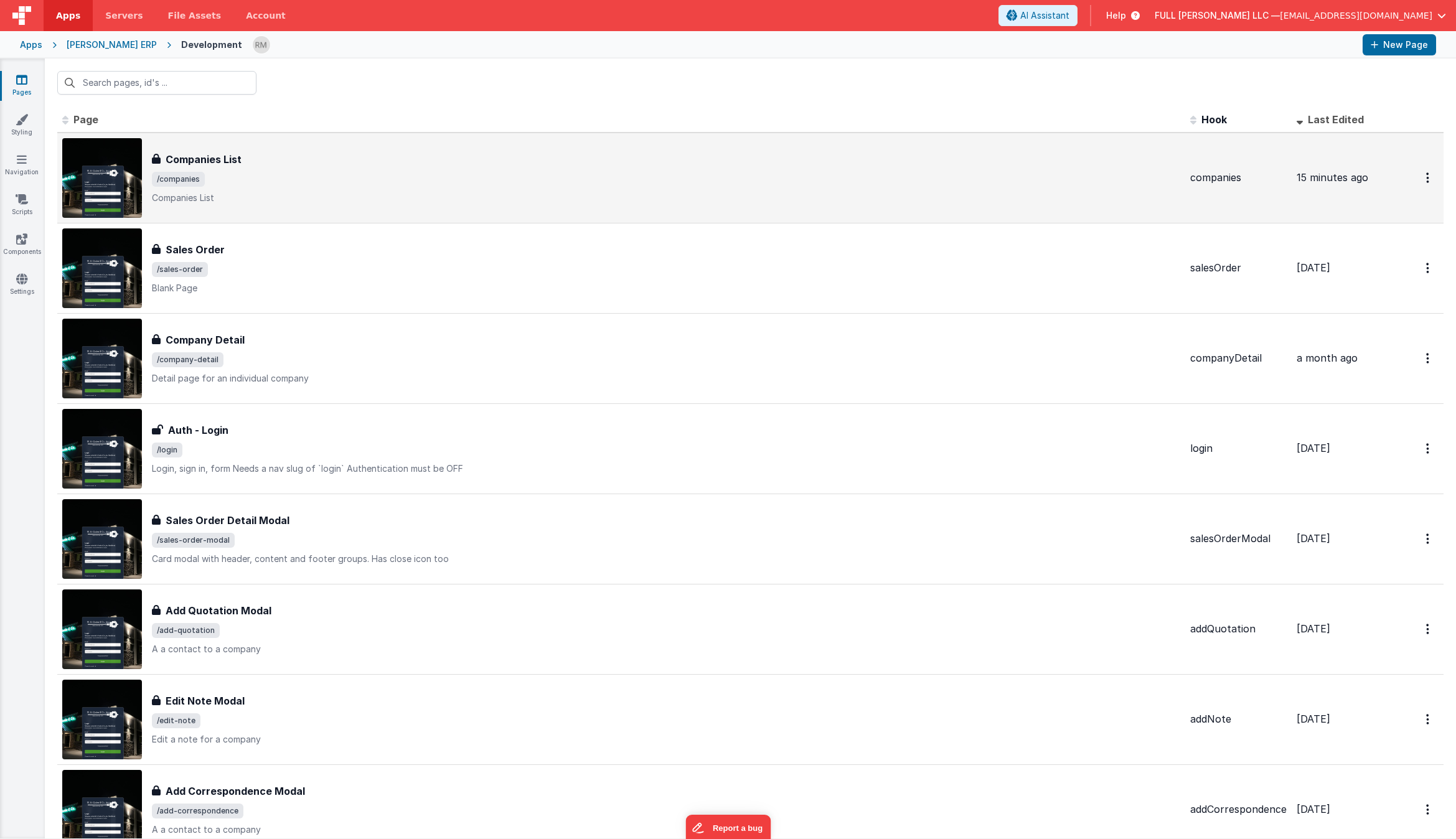
click at [391, 200] on p "Companies List" at bounding box center [666, 198] width 1029 height 12
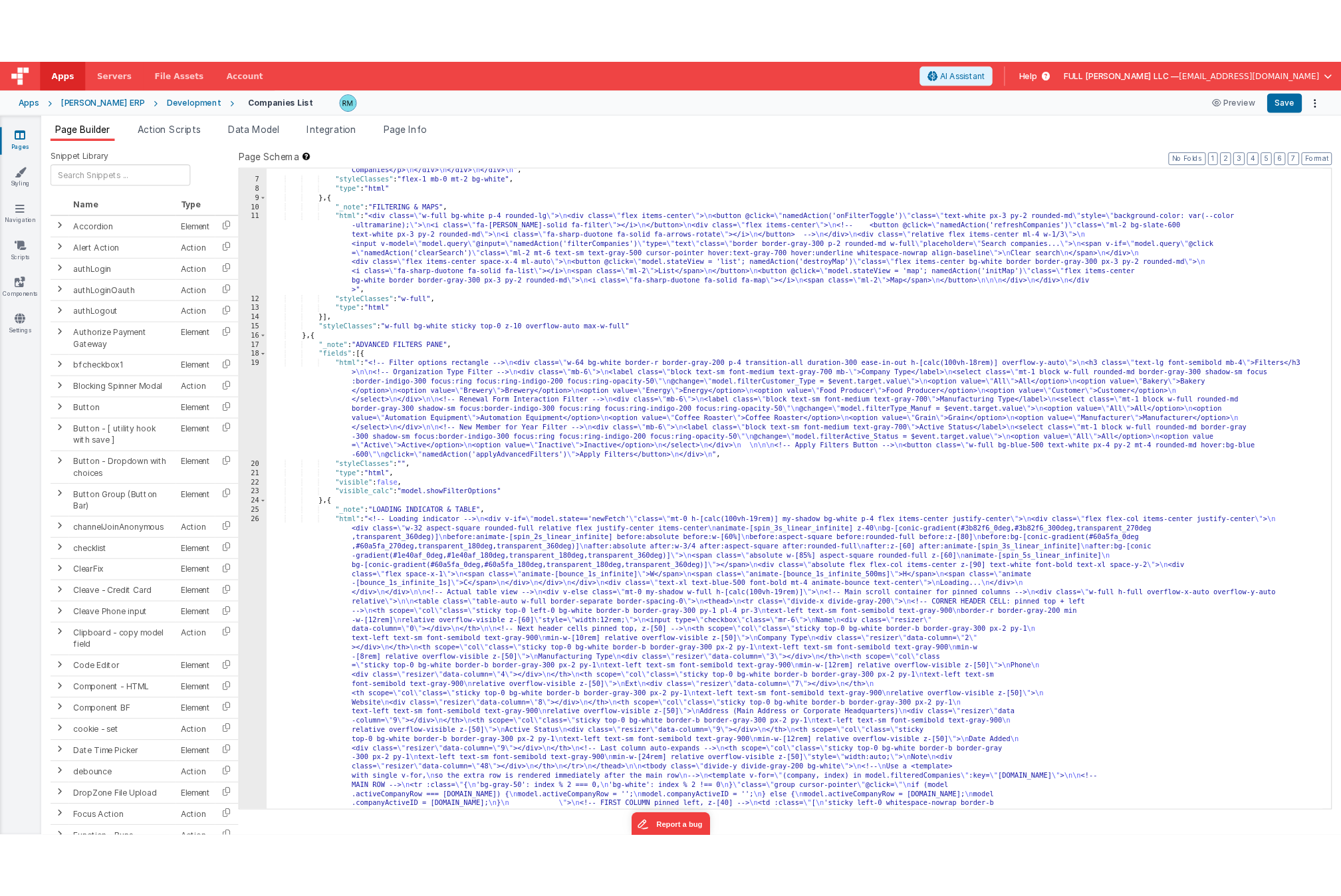
scroll to position [66, 0]
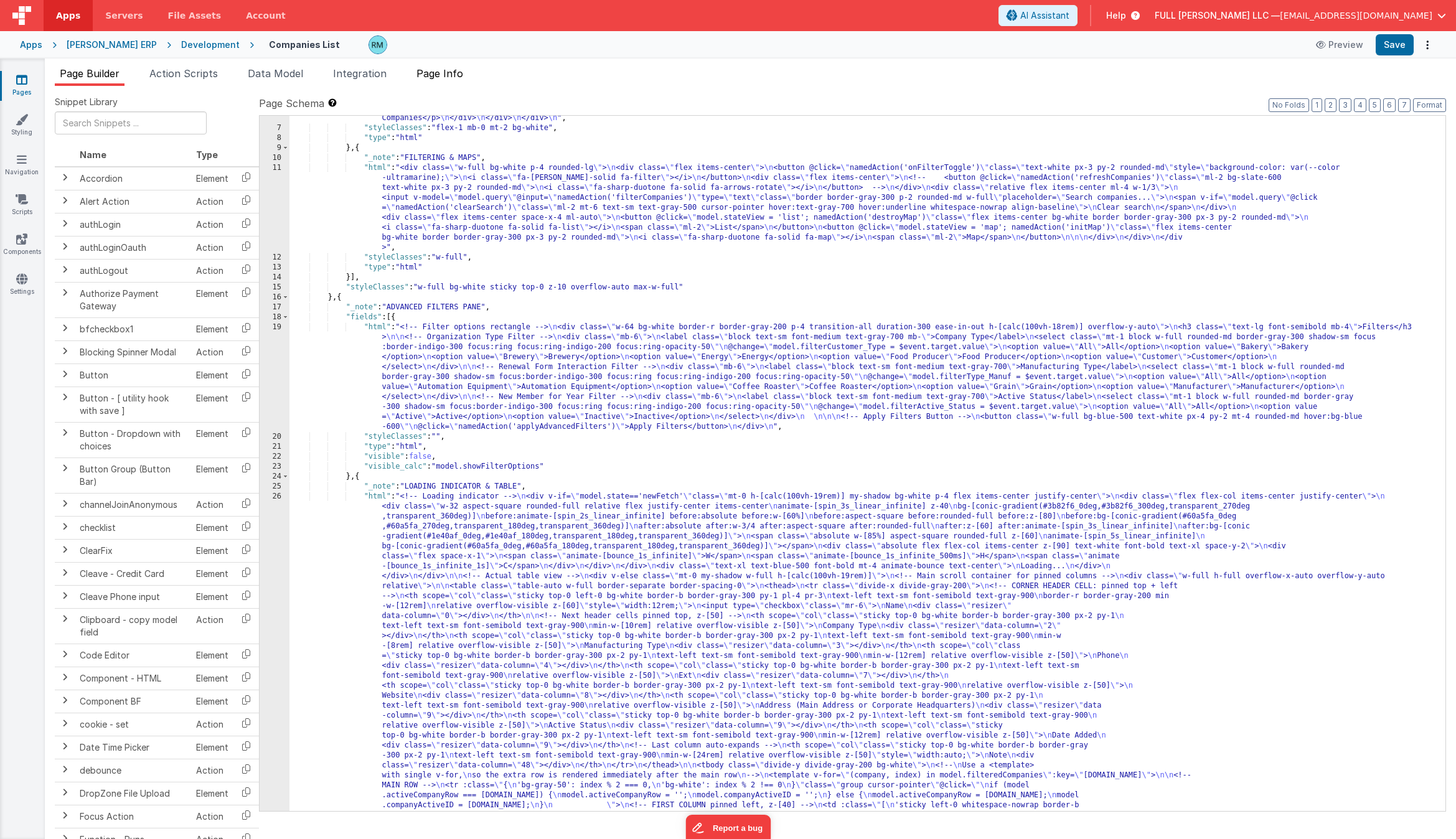
click at [464, 82] on li "Page Info" at bounding box center [440, 76] width 56 height 20
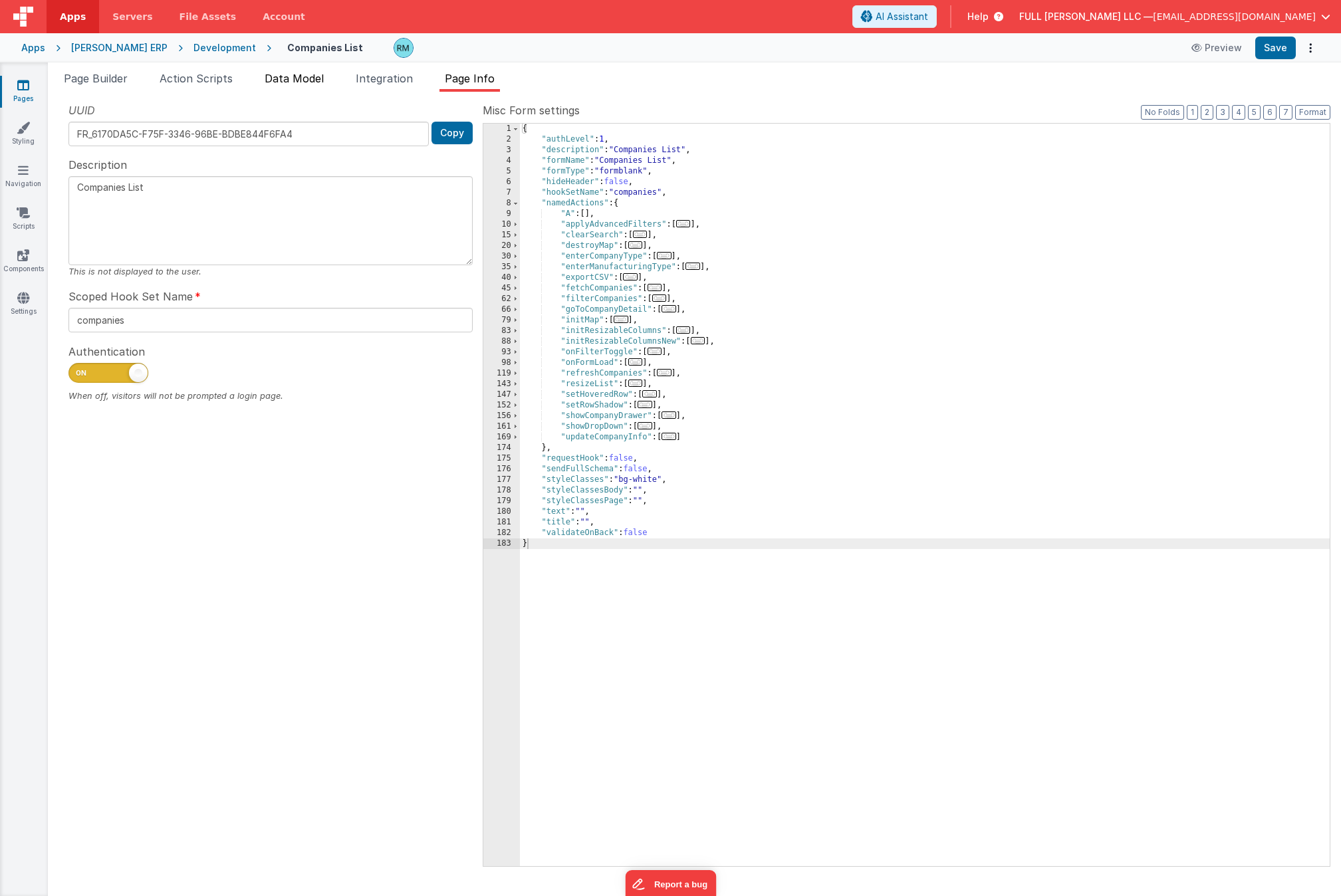
click at [308, 86] on li "Data Model" at bounding box center [294, 81] width 70 height 21
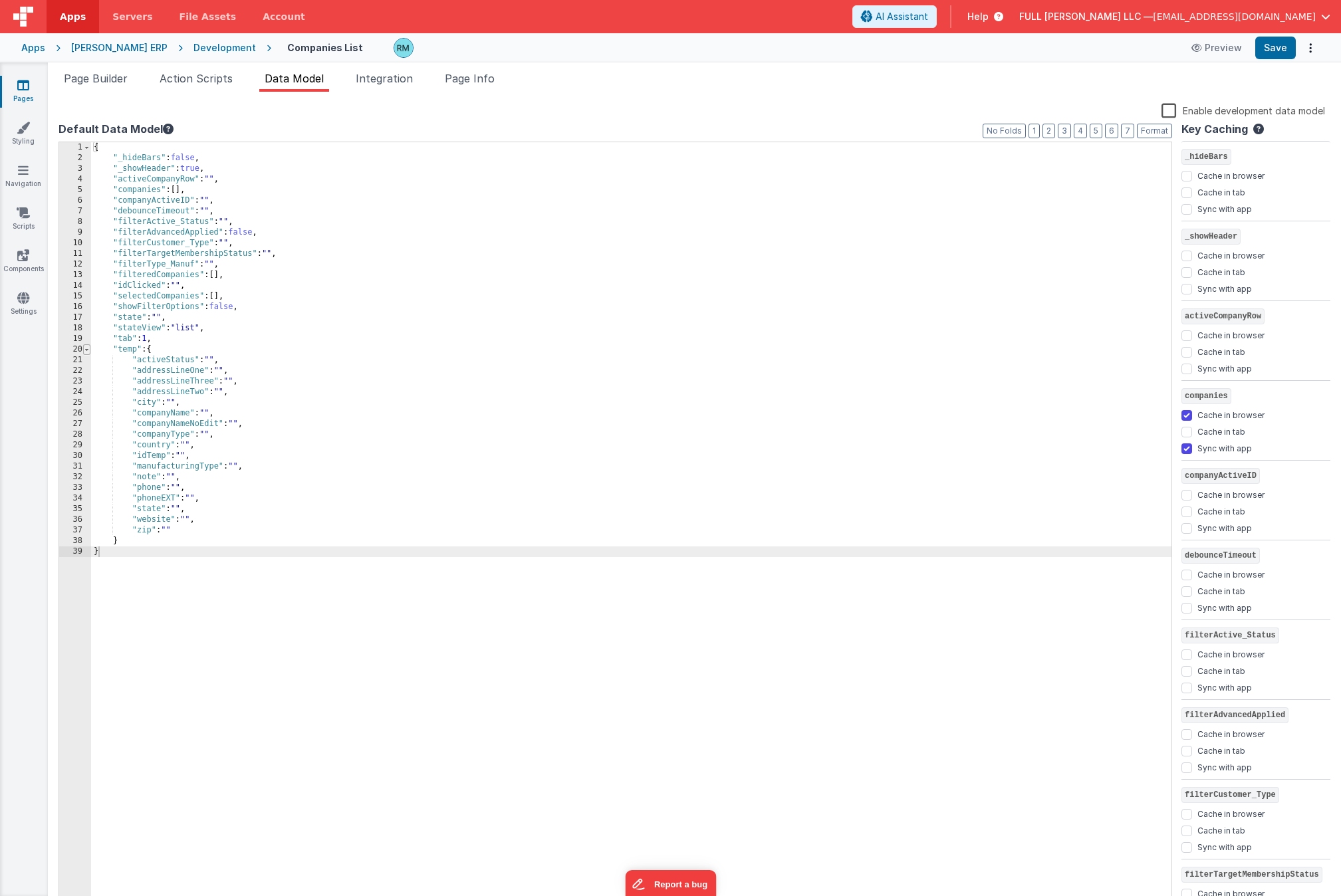
click at [87, 350] on span at bounding box center [87, 349] width 8 height 10
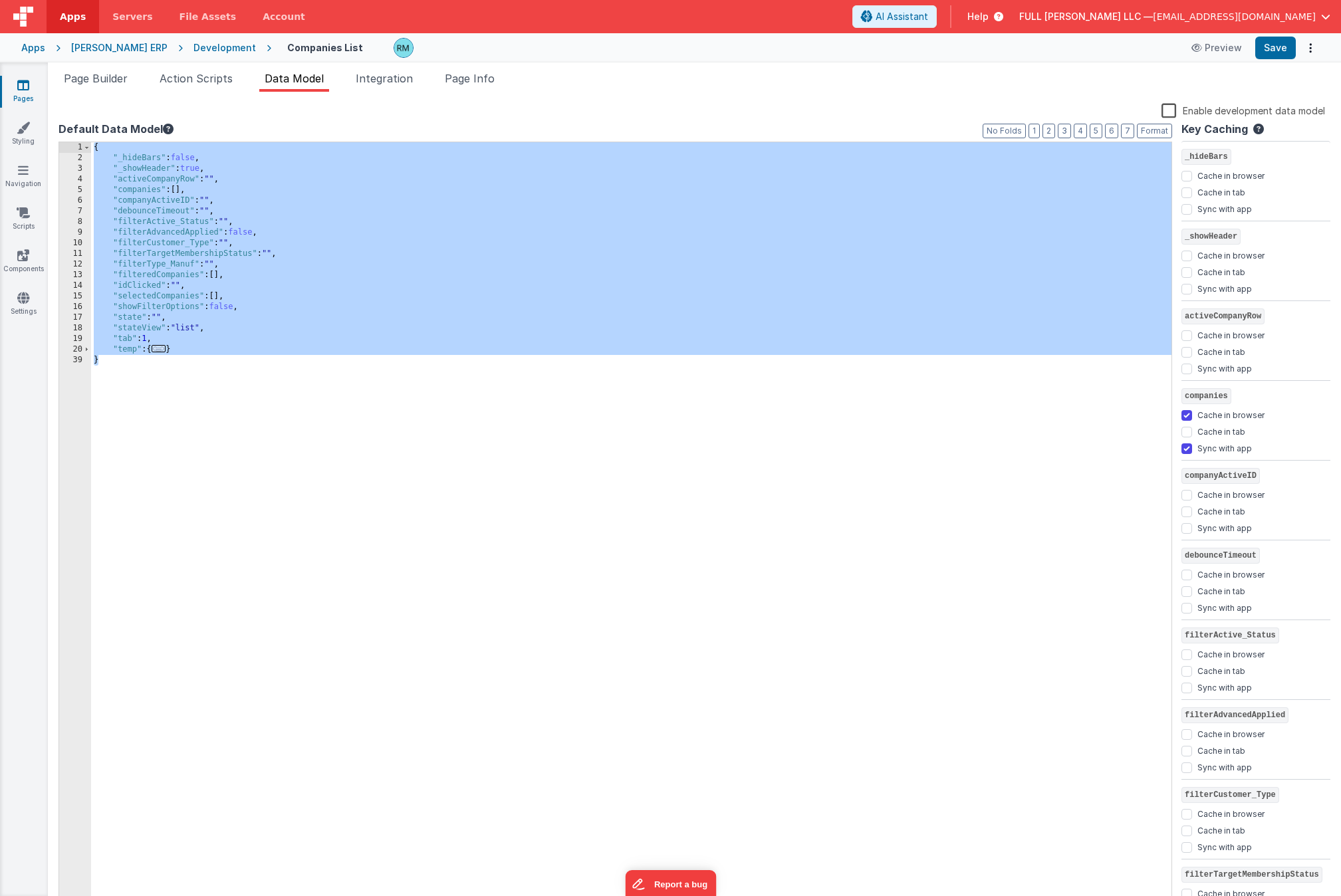
drag, startPoint x: 141, startPoint y: 406, endPoint x: 75, endPoint y: 137, distance: 277.0
click at [75, 137] on div "Default Data Model Format 7 6 5 4 3 2 1 No Folds 1 2 3 4 5 6 7 8 9 10 11 12 13 …" at bounding box center [615, 514] width 1113 height 786
click at [215, 179] on div "{ "_hideBars" : false , "_showHeader" : true , "activeCompanyRow" : "" , "compa…" at bounding box center [631, 536] width 1081 height 786
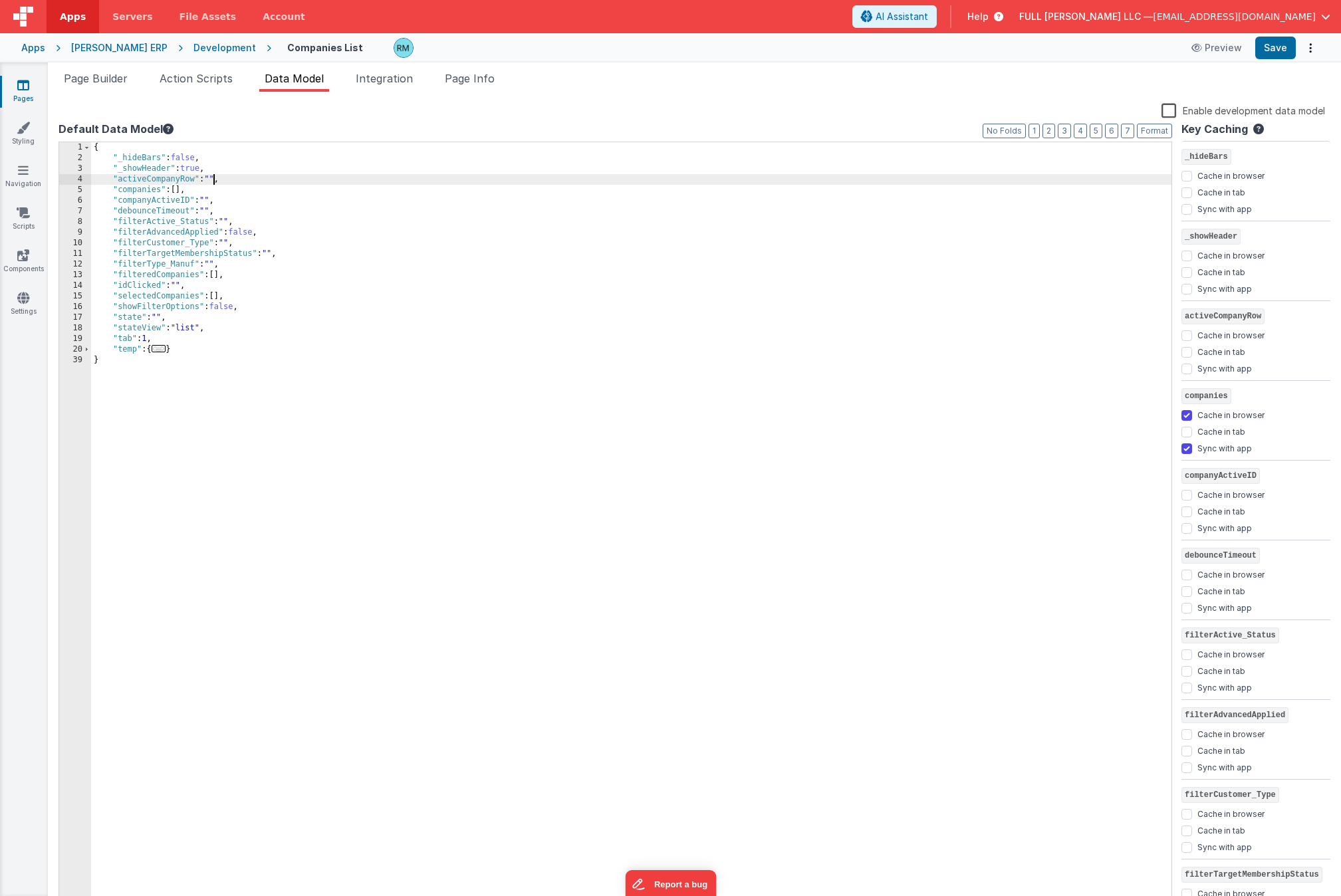
click at [217, 179] on div "{ "_hideBars" : false , "_showHeader" : true , "activeCompanyRow" : "" , "compa…" at bounding box center [631, 536] width 1081 height 786
click at [312, 273] on div "{ "_hideBars" : false , "_showHeader" : true , "activeCompanyRow" : null, "comp…" at bounding box center [631, 536] width 1081 height 786
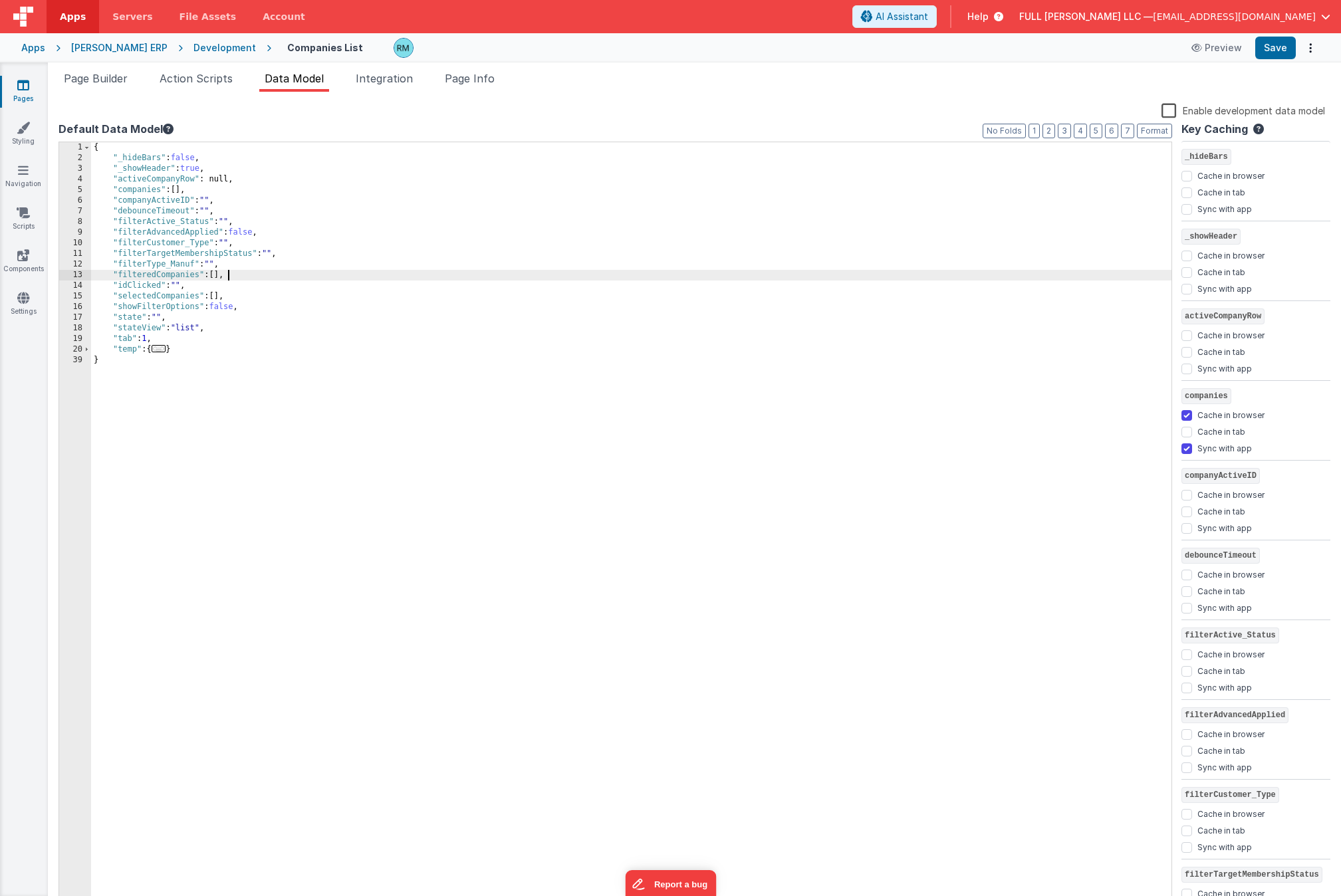
click at [228, 178] on div "{ "_hideBars" : false , "_showHeader" : true , "activeCompanyRow" : null, "comp…" at bounding box center [631, 536] width 1081 height 786
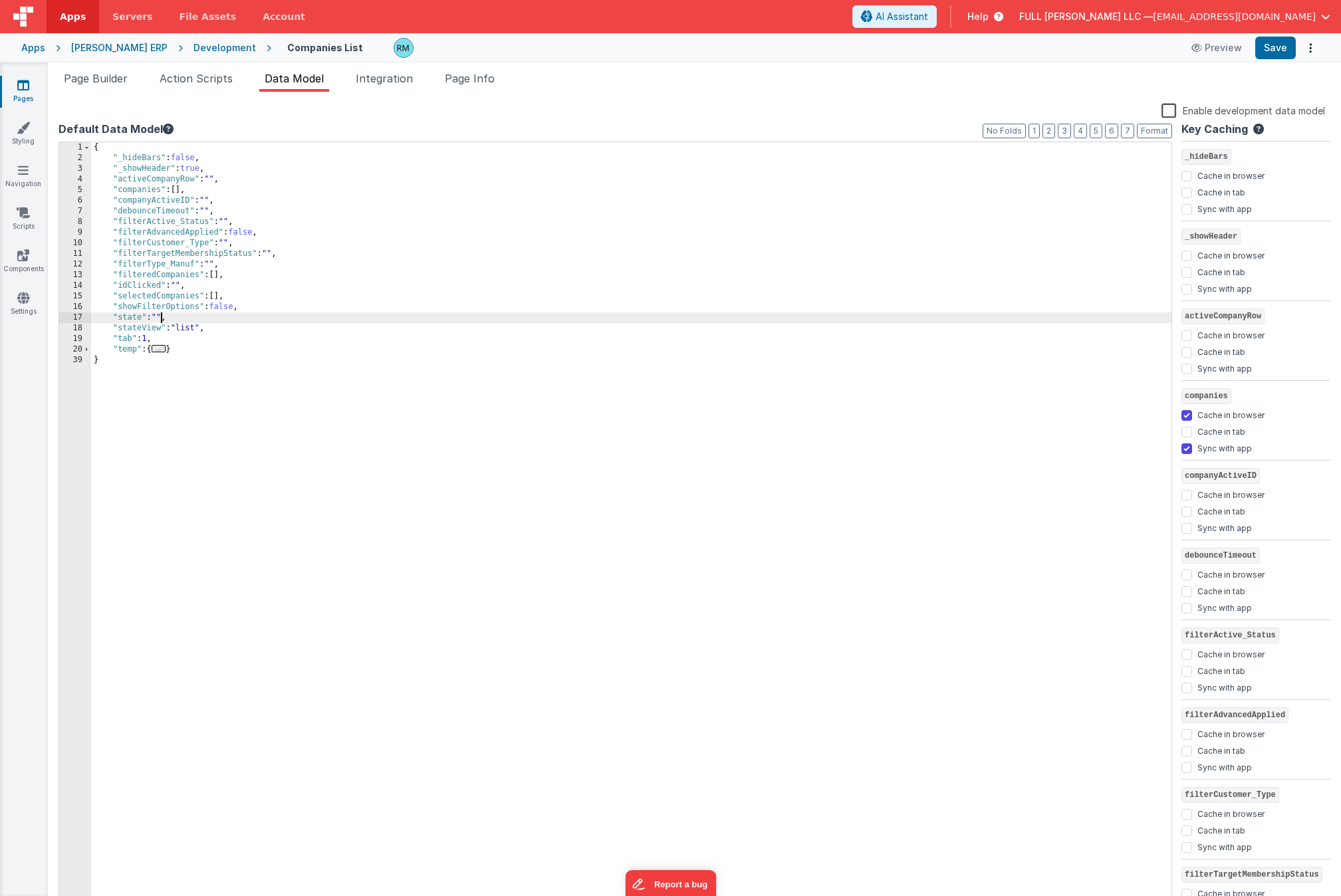
click at [159, 321] on div "{ "_hideBars" : false , "_showHeader" : true , "activeCompanyRow" : "" , "compa…" at bounding box center [631, 536] width 1081 height 786
click at [332, 349] on div "{ "_hideBars" : false , "_showHeader" : true , "activeCompanyRow" : "" , "compa…" at bounding box center [631, 536] width 1081 height 786
click at [234, 210] on div "{ "_hideBars" : false , "_showHeader" : true , "activeCompanyRow" : "" , "compa…" at bounding box center [631, 536] width 1081 height 786
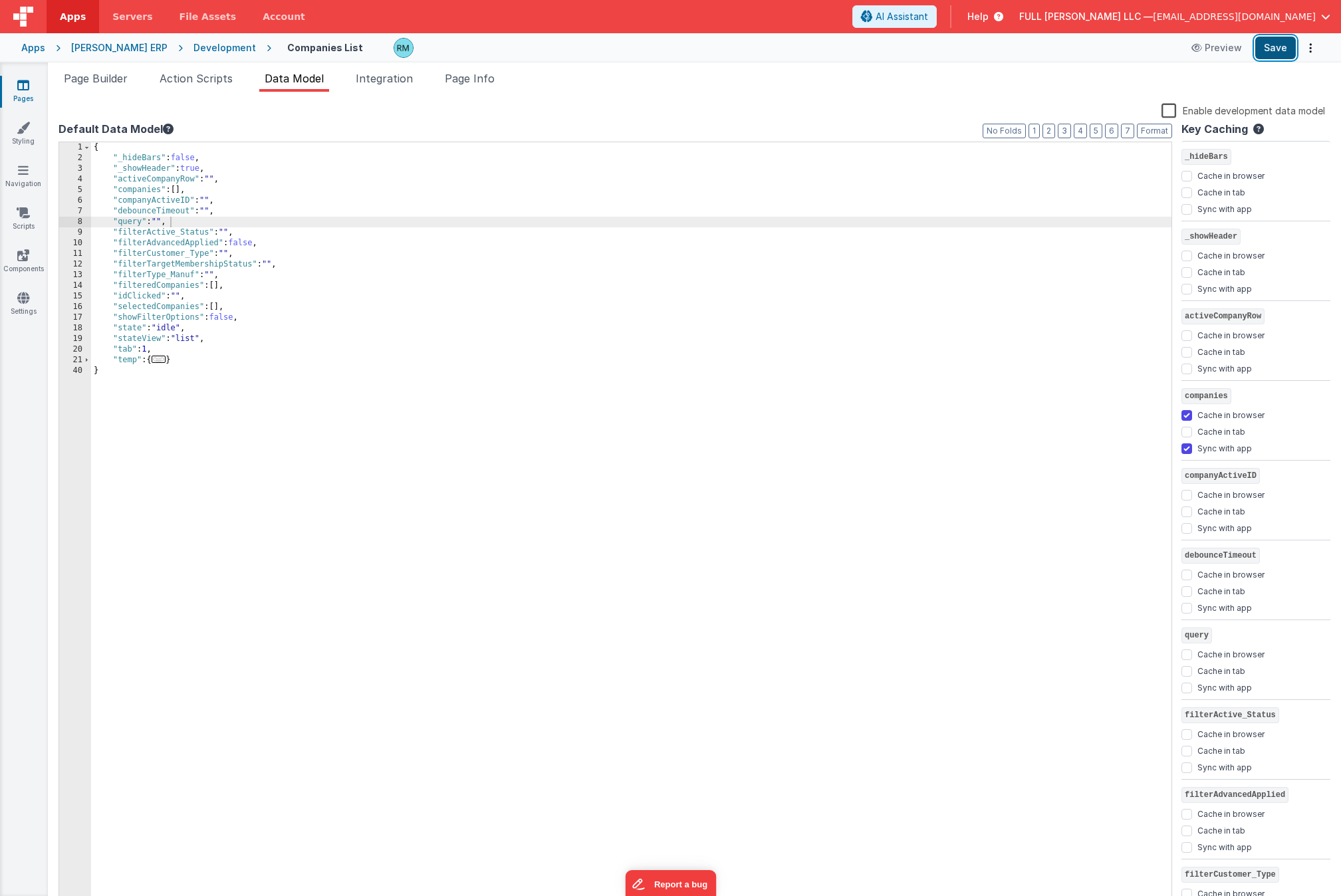
click at [1215, 53] on button "Save" at bounding box center [1275, 48] width 40 height 22
click at [229, 253] on div "{ "_hideBars" : false , "_showHeader" : true , "activeCompanyRow" : "" , "compa…" at bounding box center [631, 536] width 1081 height 786
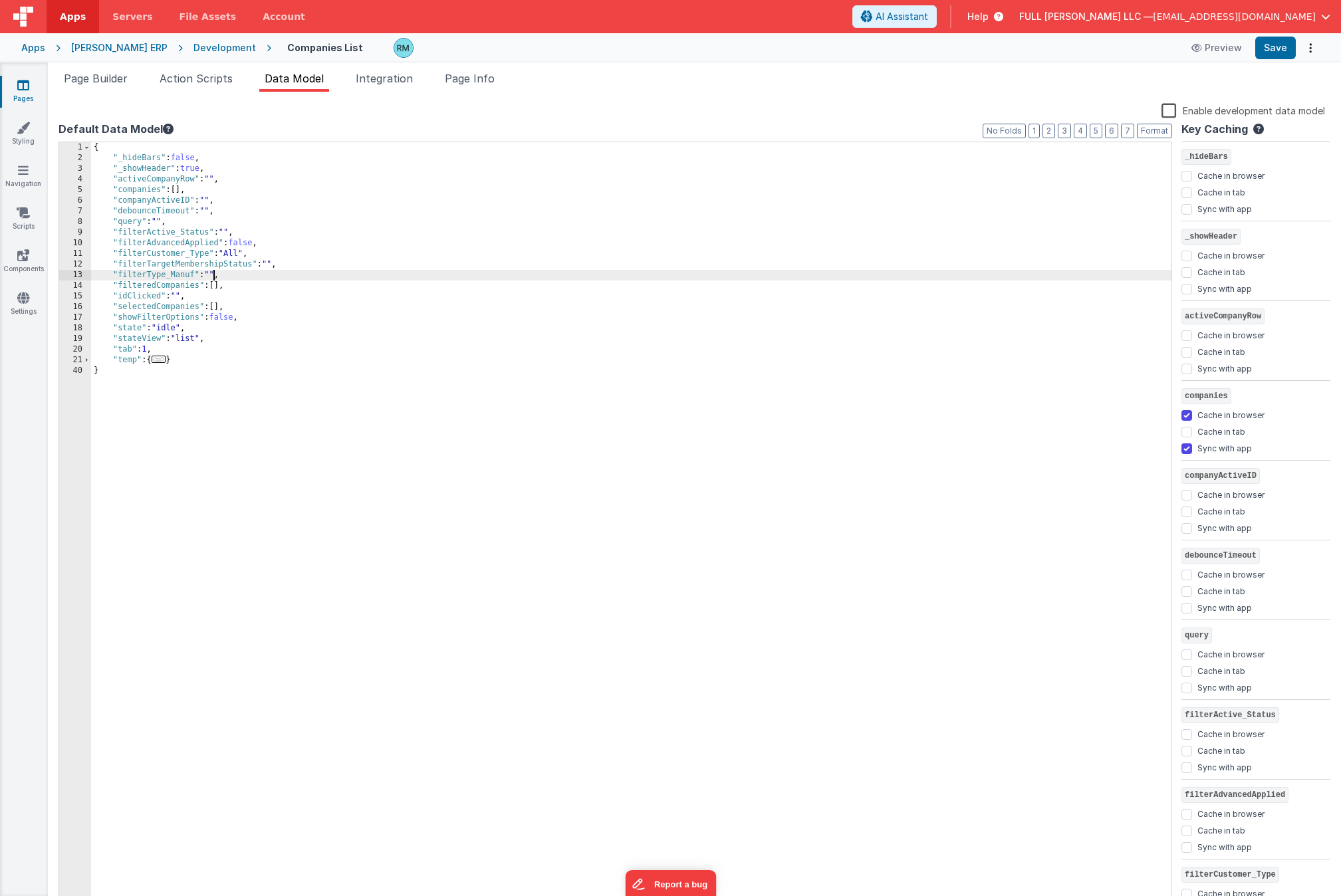
click at [212, 273] on div "{ "_hideBars" : false , "_showHeader" : true , "activeCompanyRow" : "" , "compa…" at bounding box center [631, 536] width 1081 height 786
click at [228, 232] on div "{ "_hideBars" : false , "_showHeader" : true , "activeCompanyRow" : "" , "compa…" at bounding box center [631, 536] width 1081 height 786
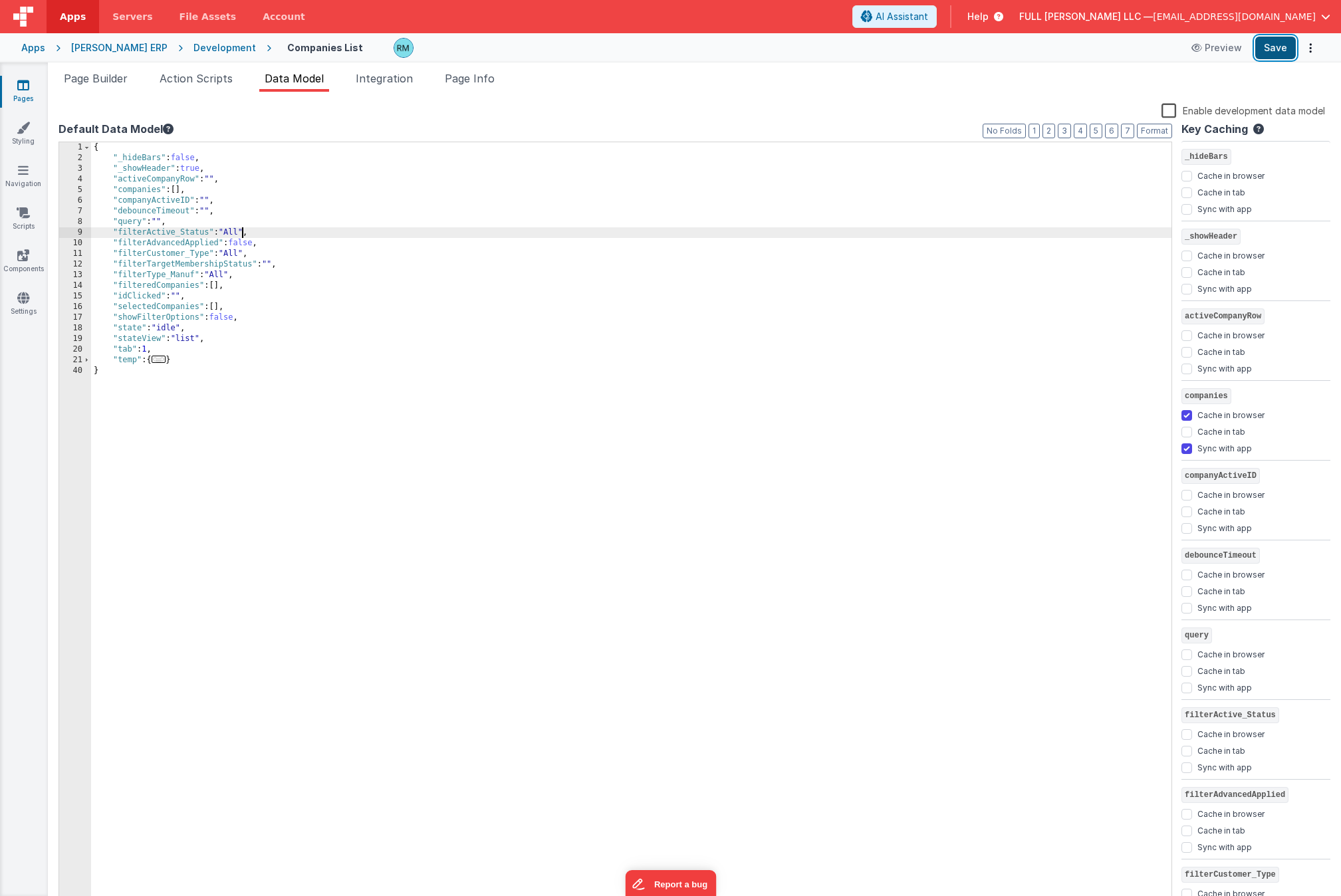
click at [1215, 49] on button "Save" at bounding box center [1275, 48] width 40 height 22
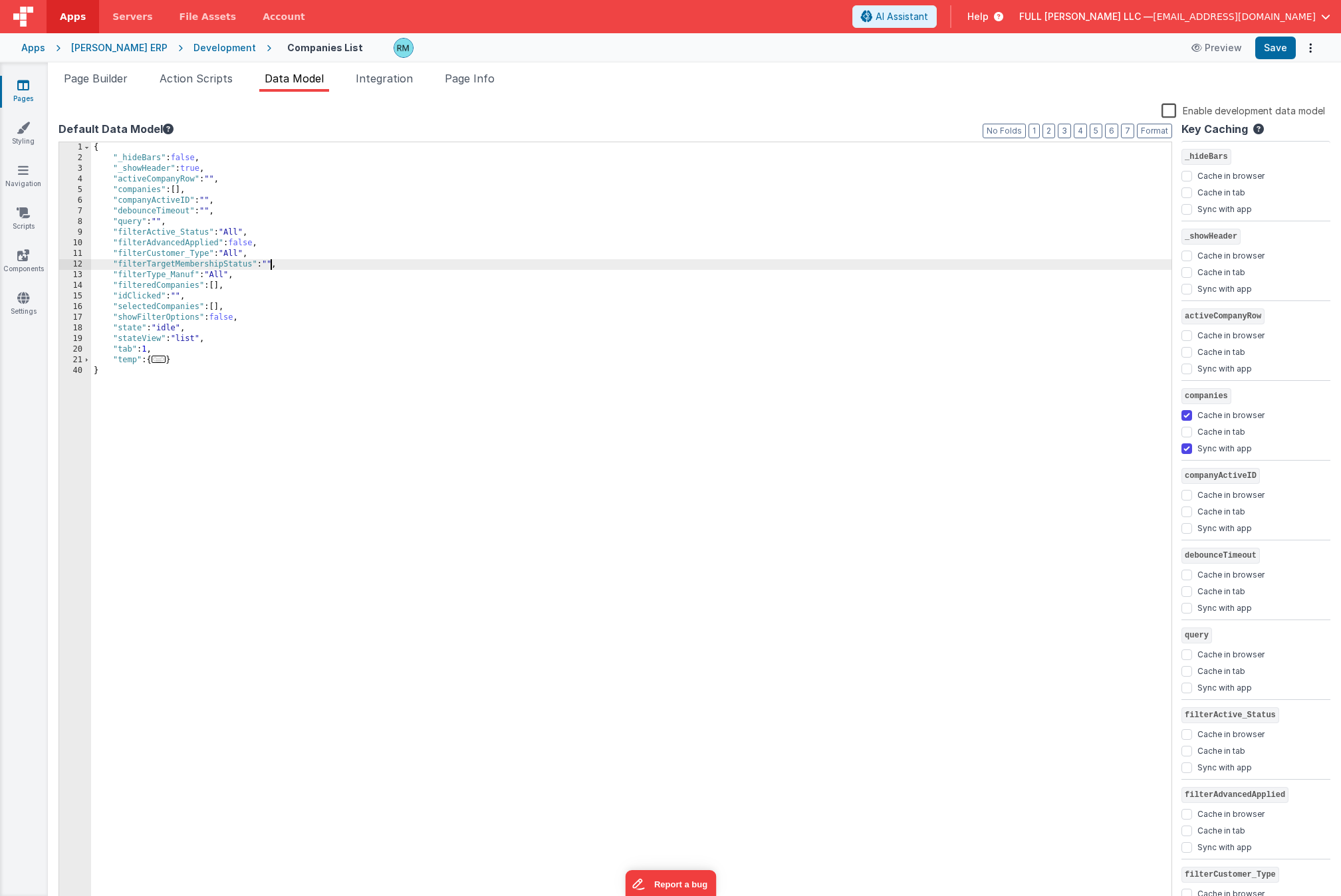
click at [270, 263] on div "{ "_hideBars" : false , "_showHeader" : true , "activeCompanyRow" : "" , "compa…" at bounding box center [631, 536] width 1081 height 786
click at [1215, 51] on button "Save" at bounding box center [1275, 48] width 40 height 22
click at [202, 222] on div "{ "_hideBars" : false , "_showHeader" : true , "activeCompanyRow" : "" , "compa…" at bounding box center [631, 536] width 1081 height 786
click at [198, 244] on div "{ "_hideBars" : false , "_showHeader" : true , "activeCompanyRow" : "" , "compa…" at bounding box center [631, 536] width 1081 height 786
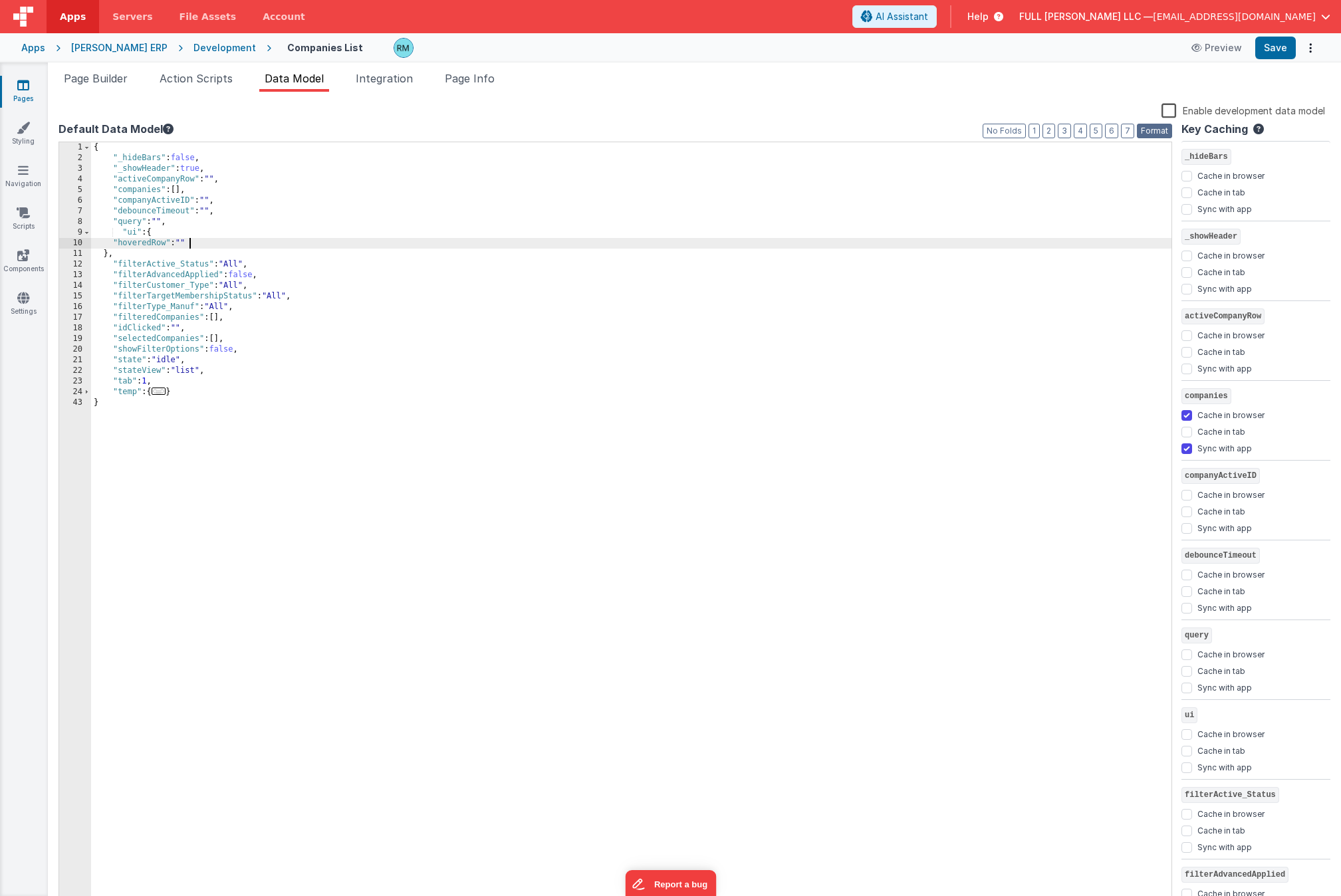
click at [1157, 134] on button "Format" at bounding box center [1155, 130] width 35 height 15
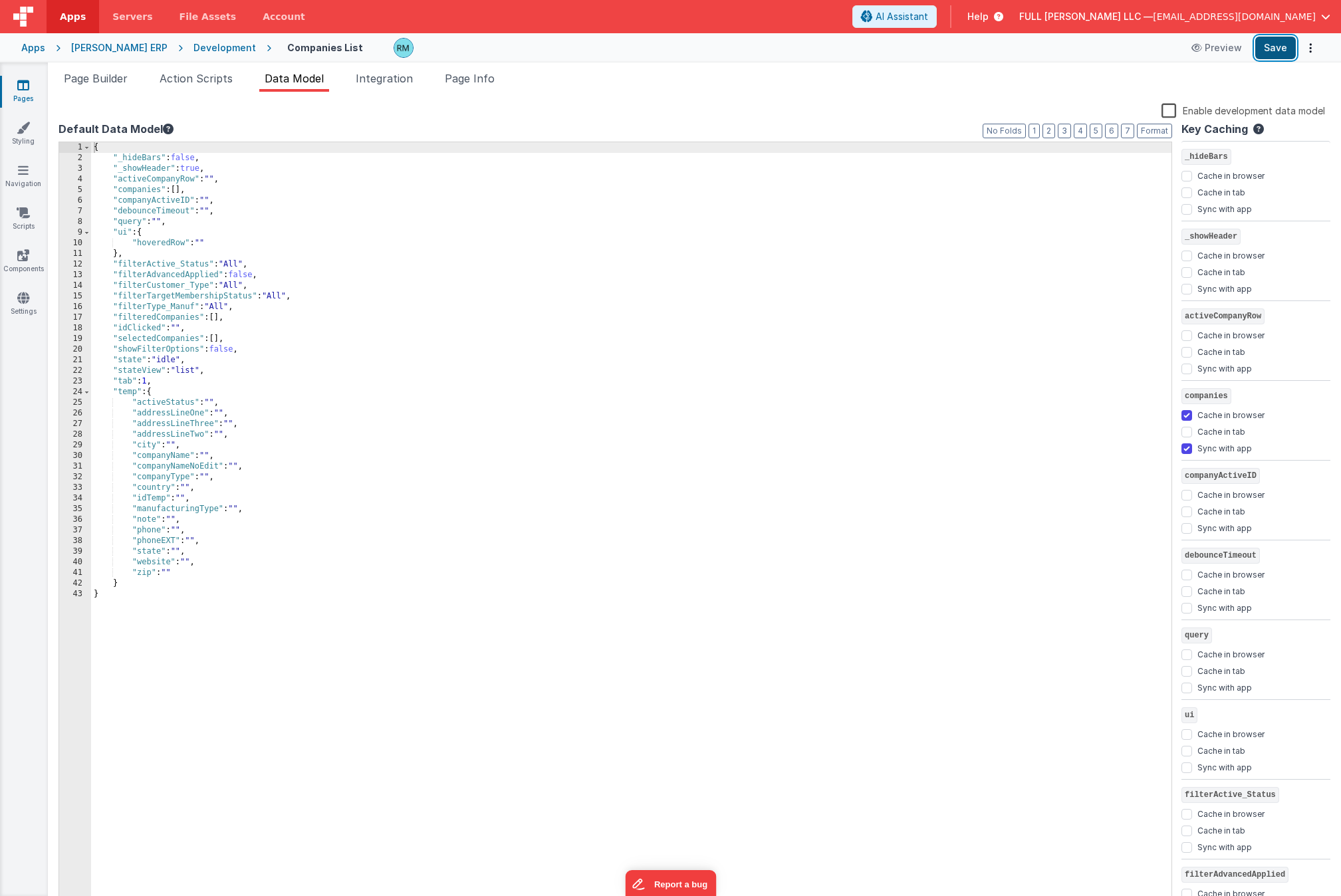
click at [1215, 50] on button "Save" at bounding box center [1275, 48] width 40 height 22
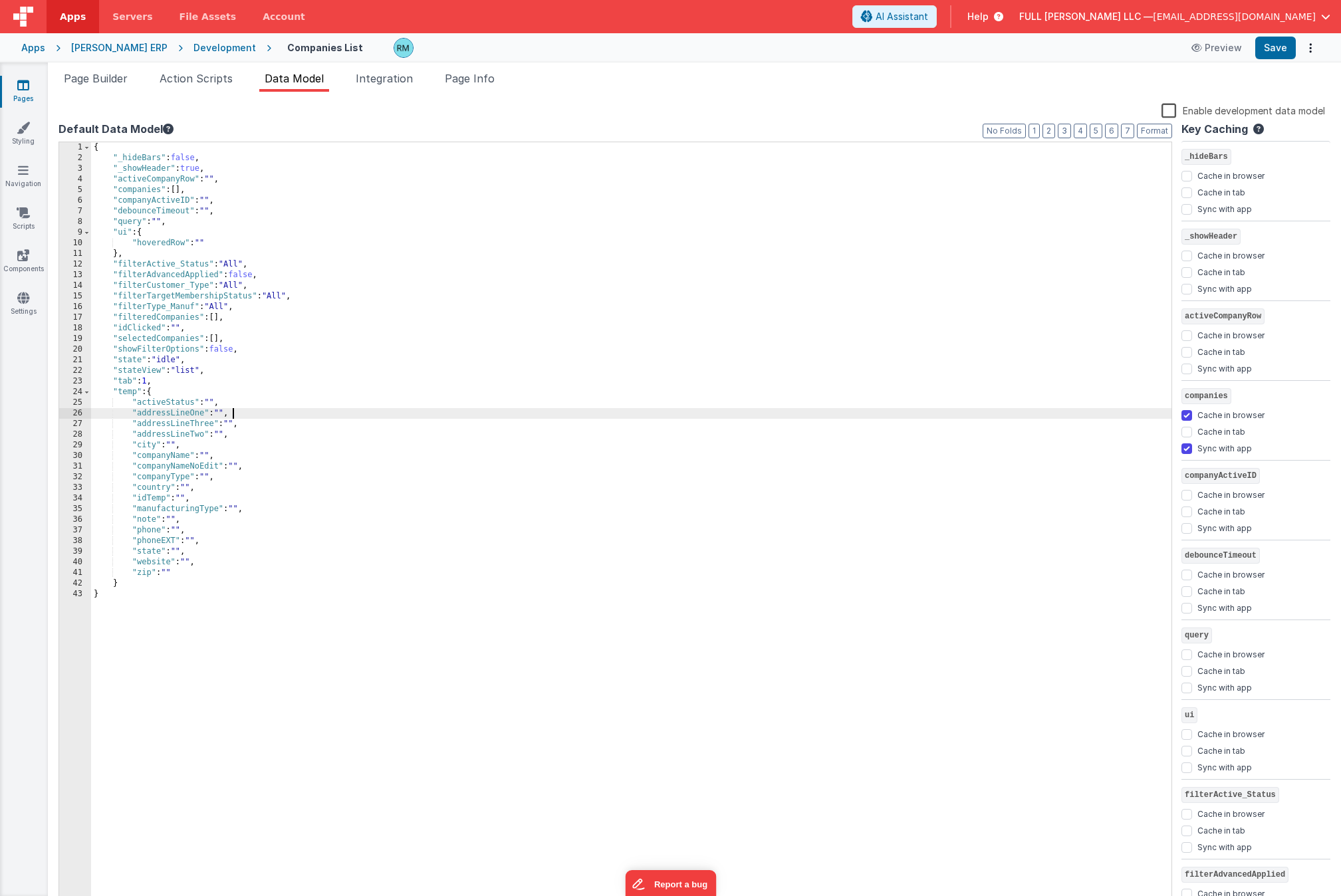
click at [232, 410] on div "{ "_hideBars" : false , "_showHeader" : true , "activeCompanyRow" : "" , "compa…" at bounding box center [631, 536] width 1081 height 786
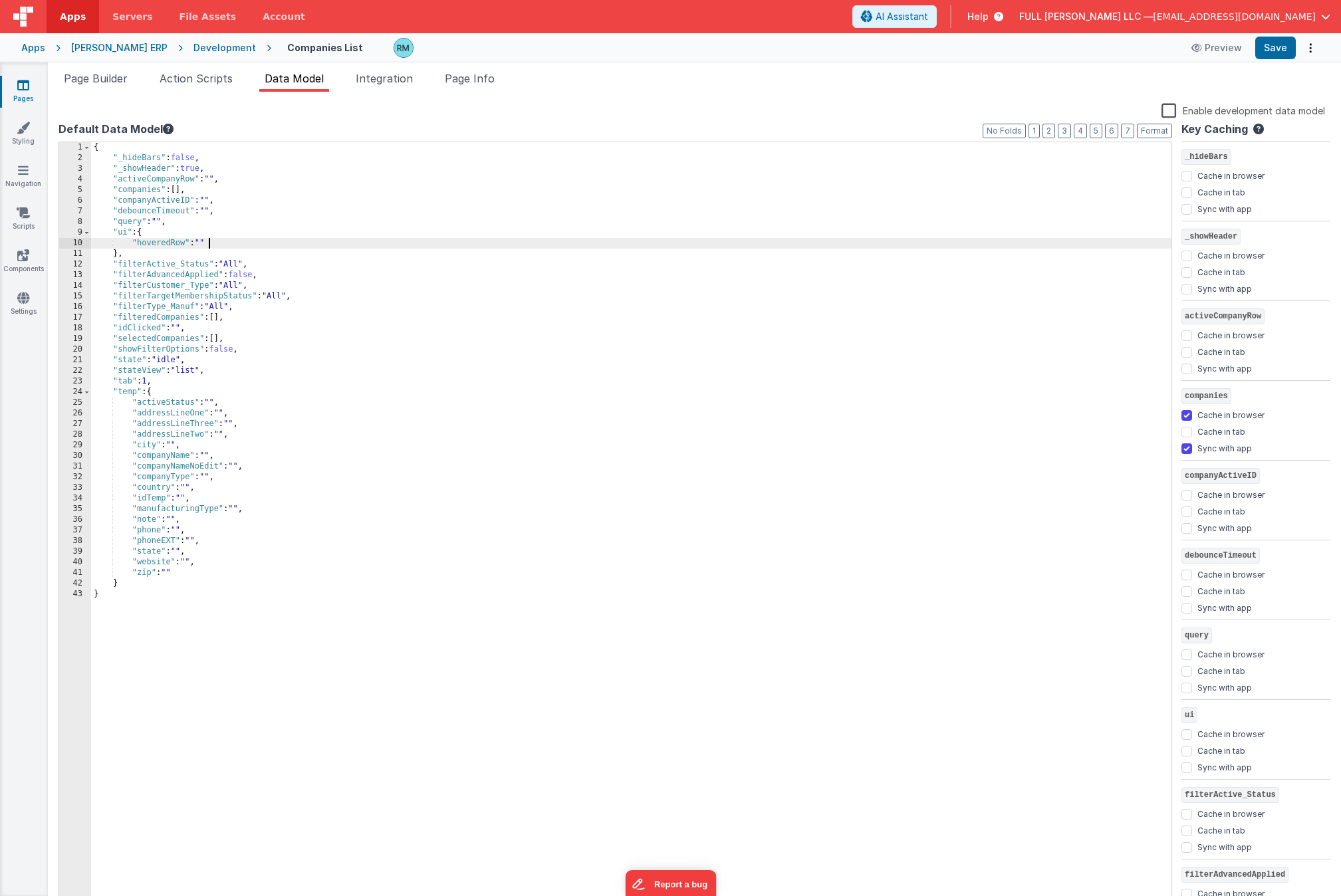
click at [209, 244] on div "{ "_hideBars" : false , "_showHeader" : true , "activeCompanyRow" : "" , "compa…" at bounding box center [631, 536] width 1081 height 786
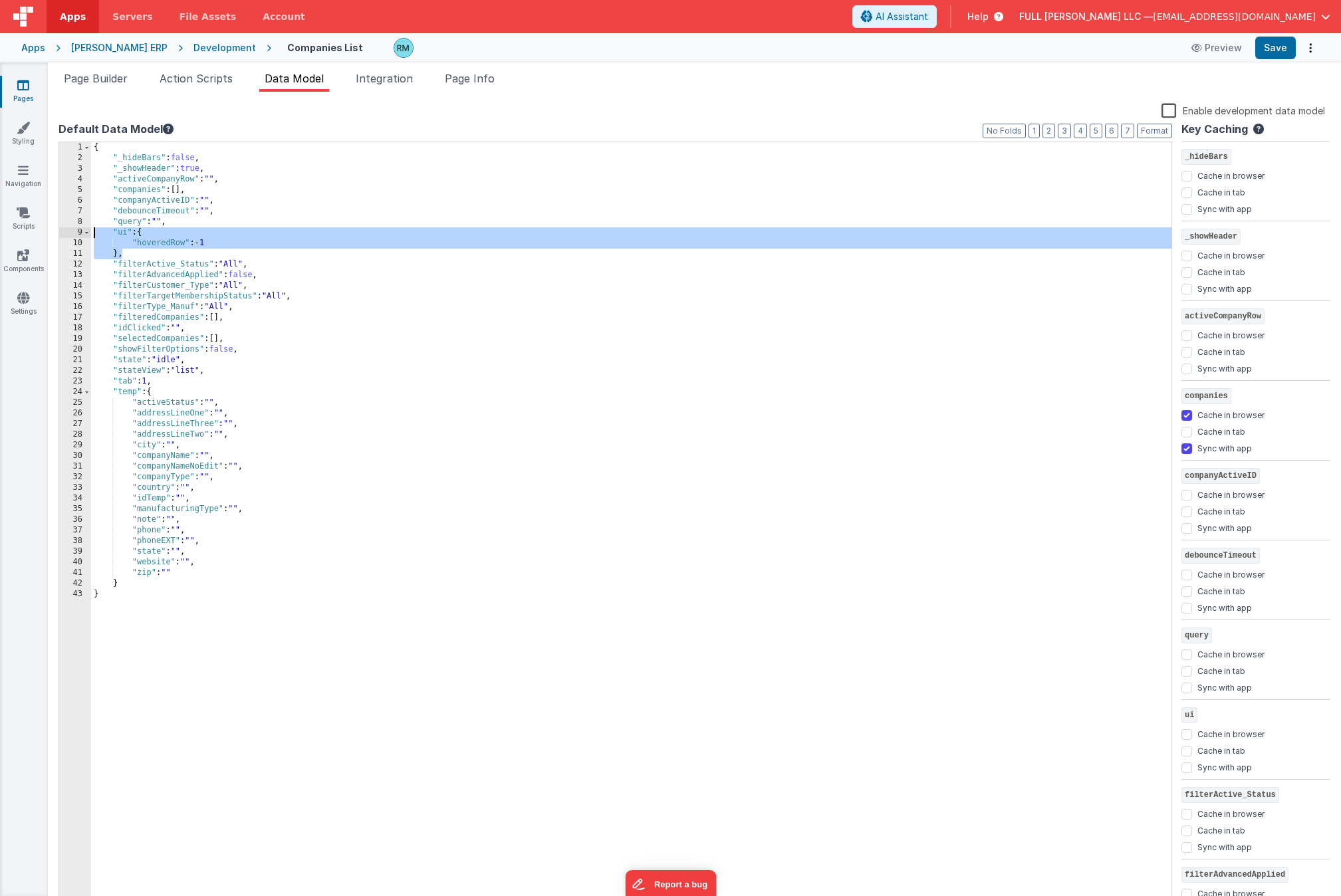
drag, startPoint x: 130, startPoint y: 257, endPoint x: 65, endPoint y: 234, distance: 68.9
click at [65, 234] on div "1 2 3 4 5 6 7 8 9 10 11 12 13 14 15 16 17 18 19 20 21 22 23 24 25 26 27 28 29 3…" at bounding box center [615, 524] width 1113 height 766
click at [1215, 51] on button "Save" at bounding box center [1275, 48] width 40 height 22
click at [29, 88] on link "Pages" at bounding box center [23, 91] width 48 height 27
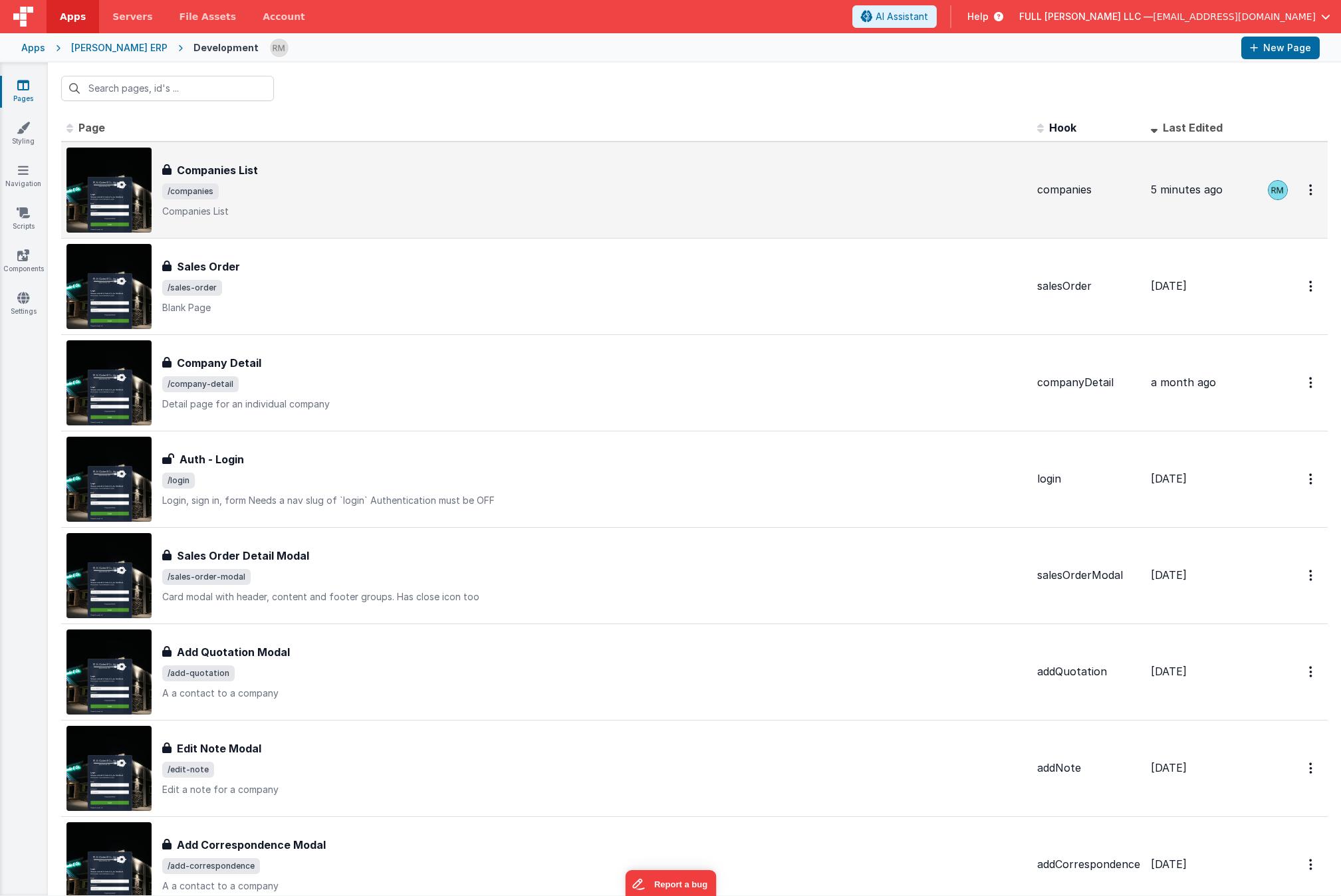
click at [264, 189] on span "/companies" at bounding box center [594, 191] width 865 height 16
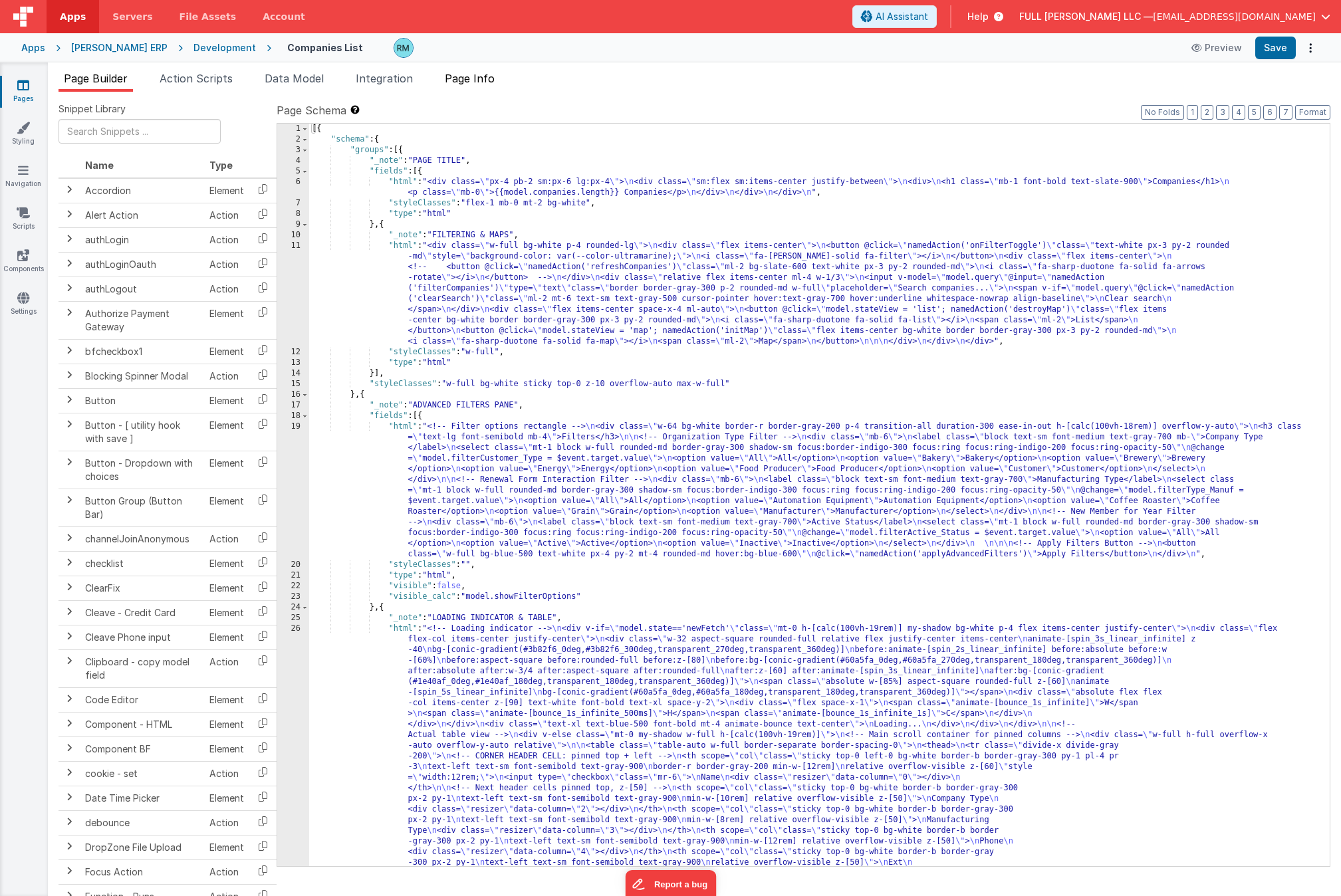
click at [478, 82] on span "Page Info" at bounding box center [470, 78] width 50 height 13
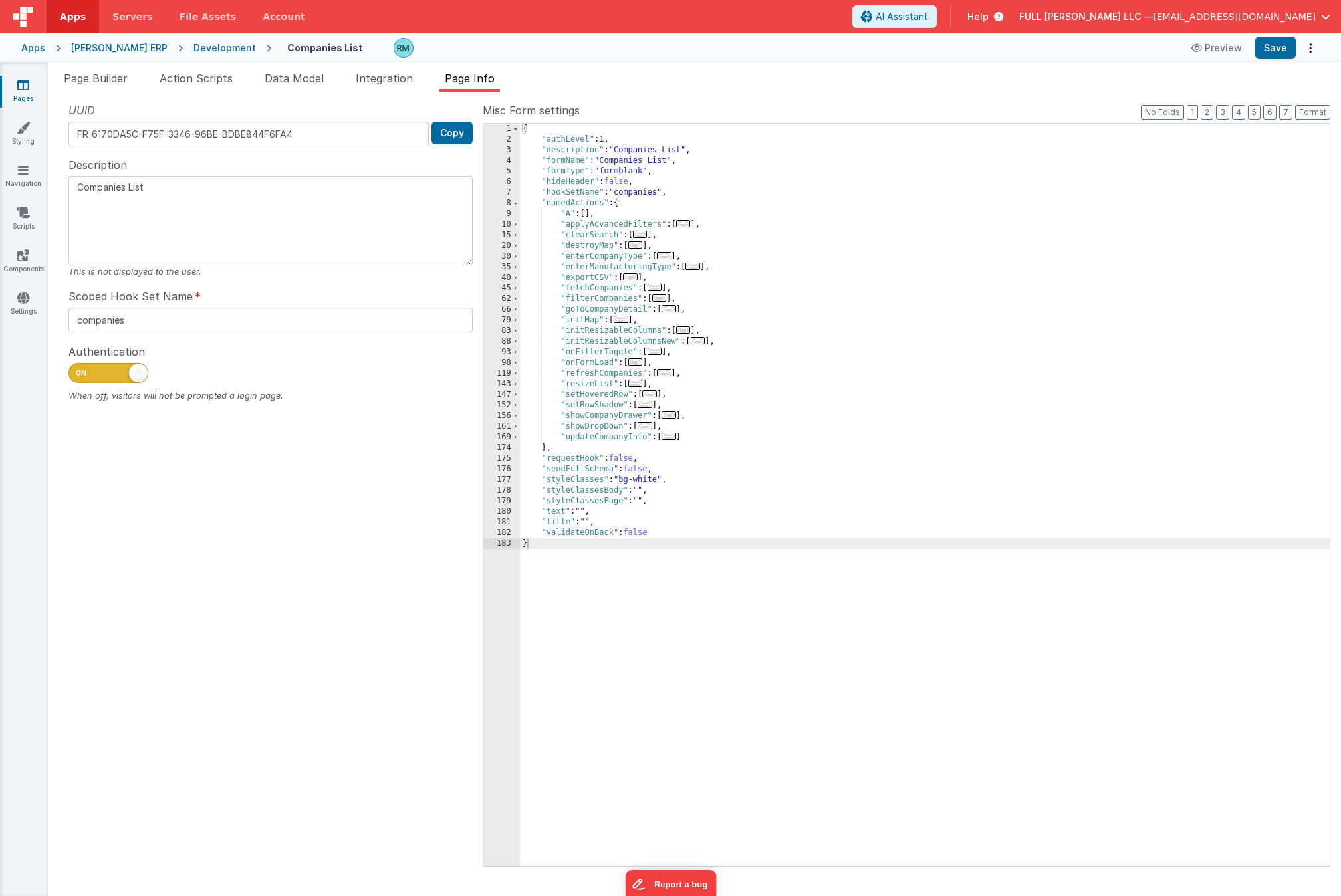
click at [702, 343] on span "..." at bounding box center [698, 341] width 15 height 8
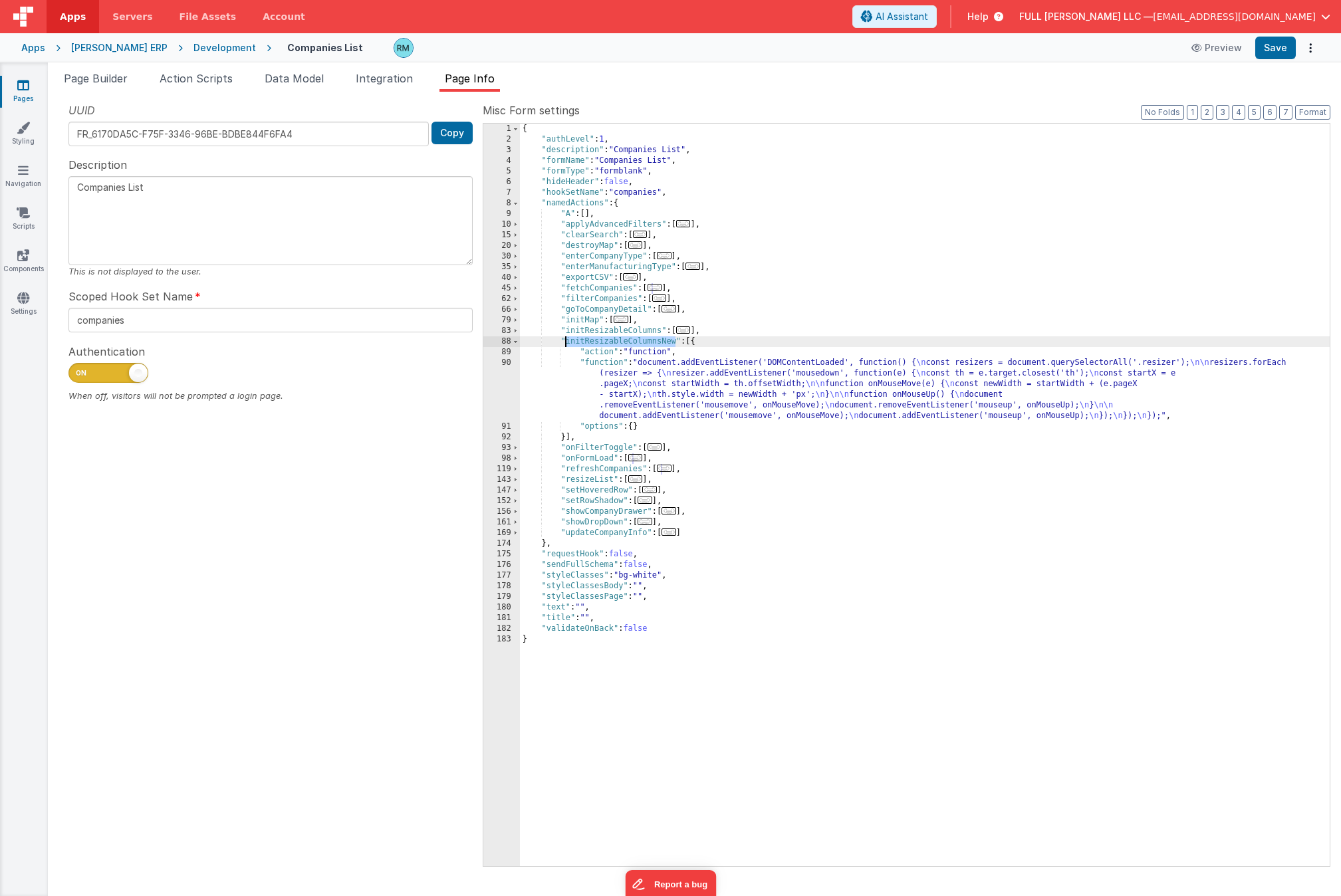
drag, startPoint x: 674, startPoint y: 344, endPoint x: 567, endPoint y: 342, distance: 107.0
click at [567, 342] on div "{ "authLevel" : 1 , "description" : "Companies List" , "formName" : "Companies …" at bounding box center [925, 506] width 810 height 764
click at [1072, 160] on div "{ "authLevel" : 1 , "description" : "Companies List" , "formName" : "Companies …" at bounding box center [925, 506] width 810 height 764
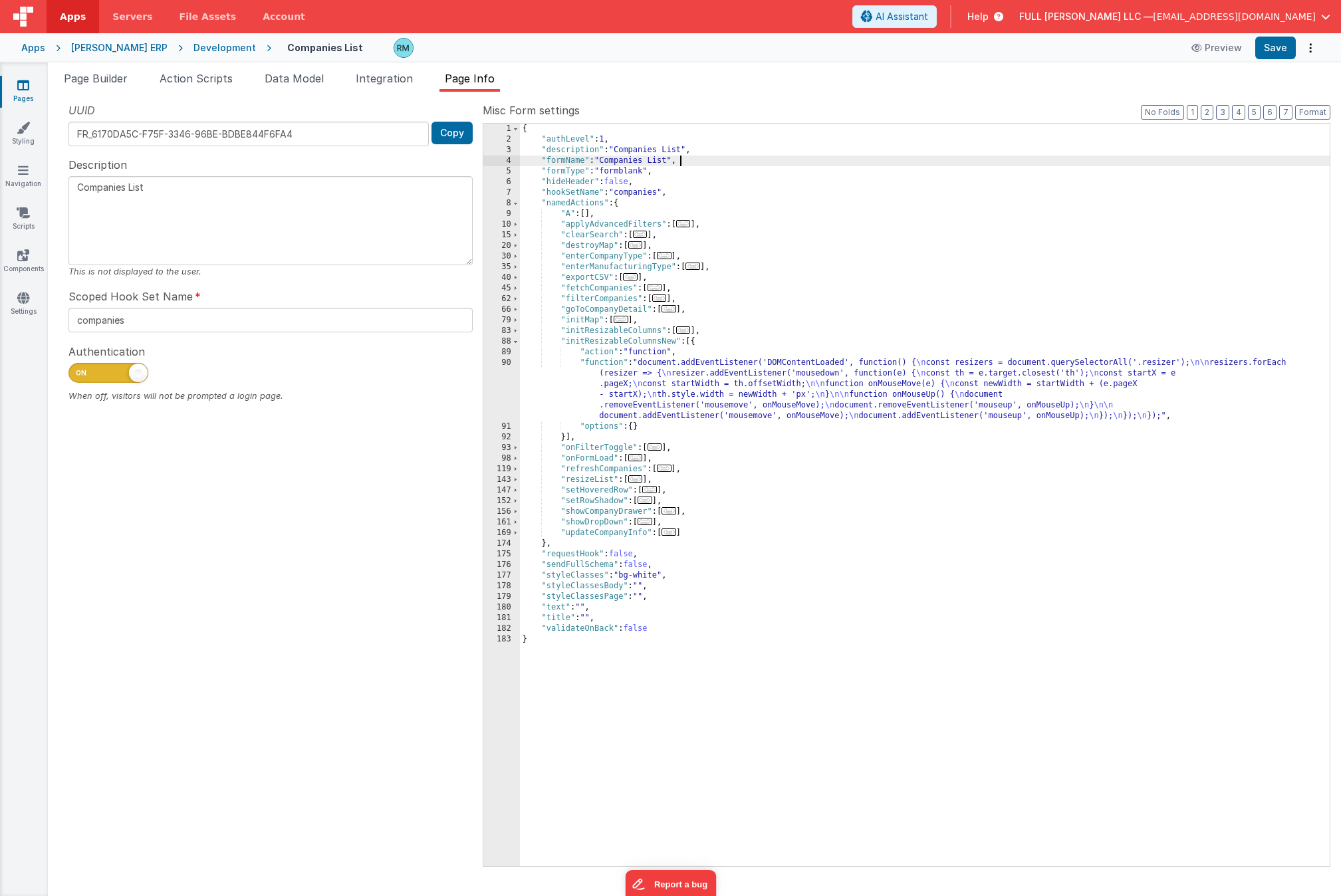
click at [1215, 143] on div "{ "authLevel" : 1 , "description" : "Companies List" , "formName" : "Companies …" at bounding box center [925, 506] width 810 height 764
click at [1208, 160] on div "{ "authLevel" : 1 , "description" : "Companies List" , "formName" : "Companies …" at bounding box center [925, 506] width 810 height 764
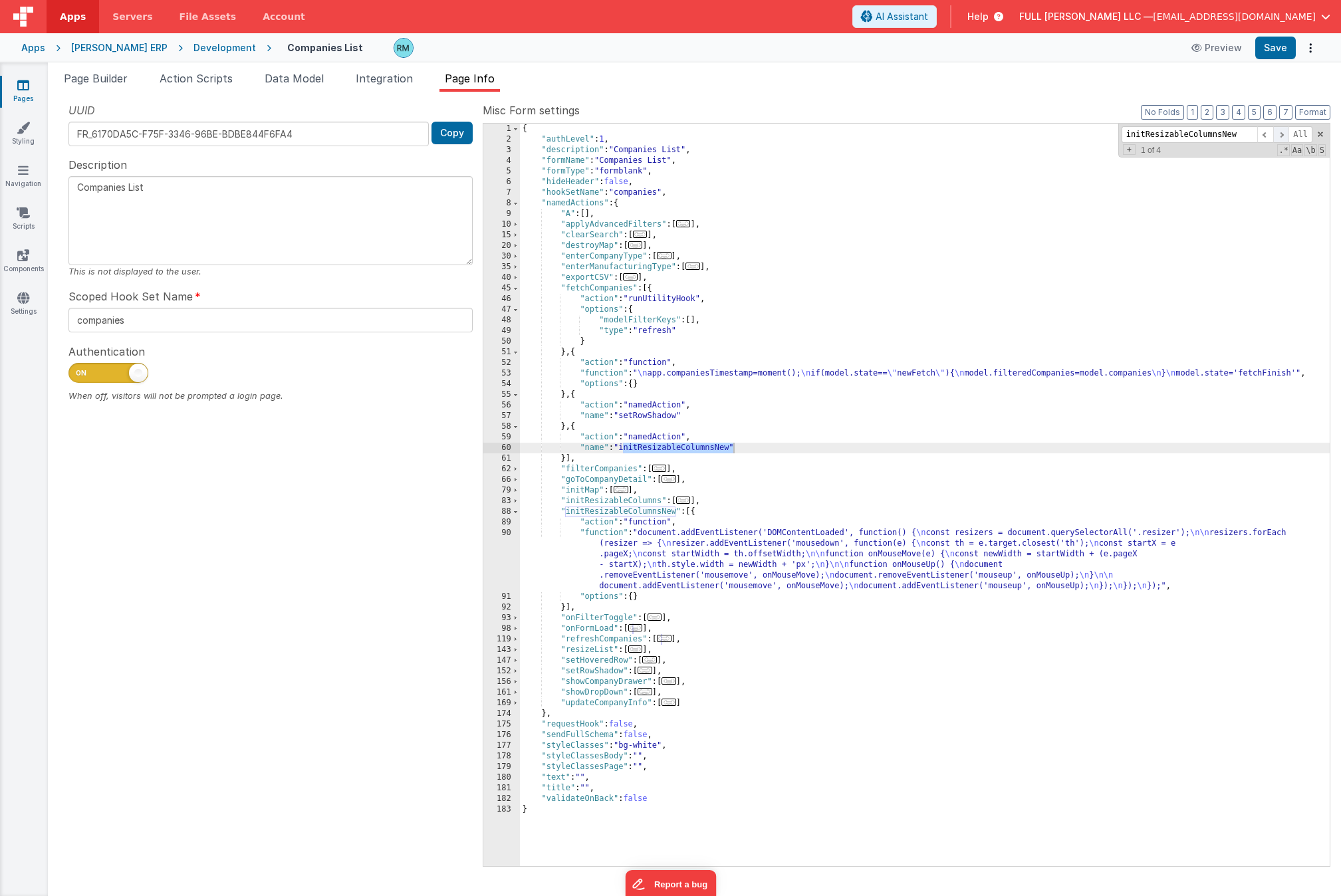
type input "initResizableColumnsNew"
click at [1215, 137] on span at bounding box center [1281, 134] width 16 height 16
click at [1215, 139] on span at bounding box center [1281, 134] width 16 height 16
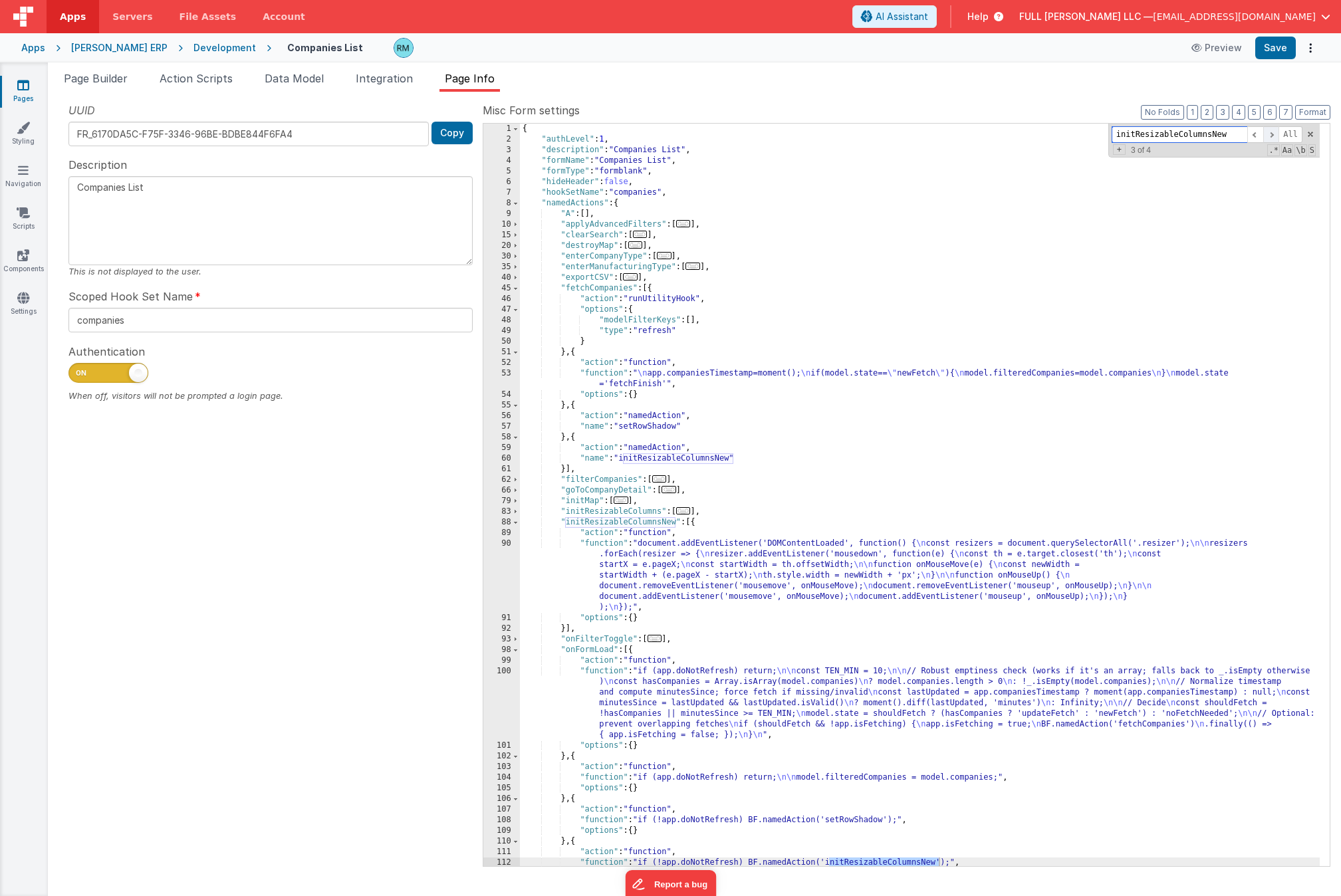
click at [1215, 139] on span at bounding box center [1271, 134] width 16 height 16
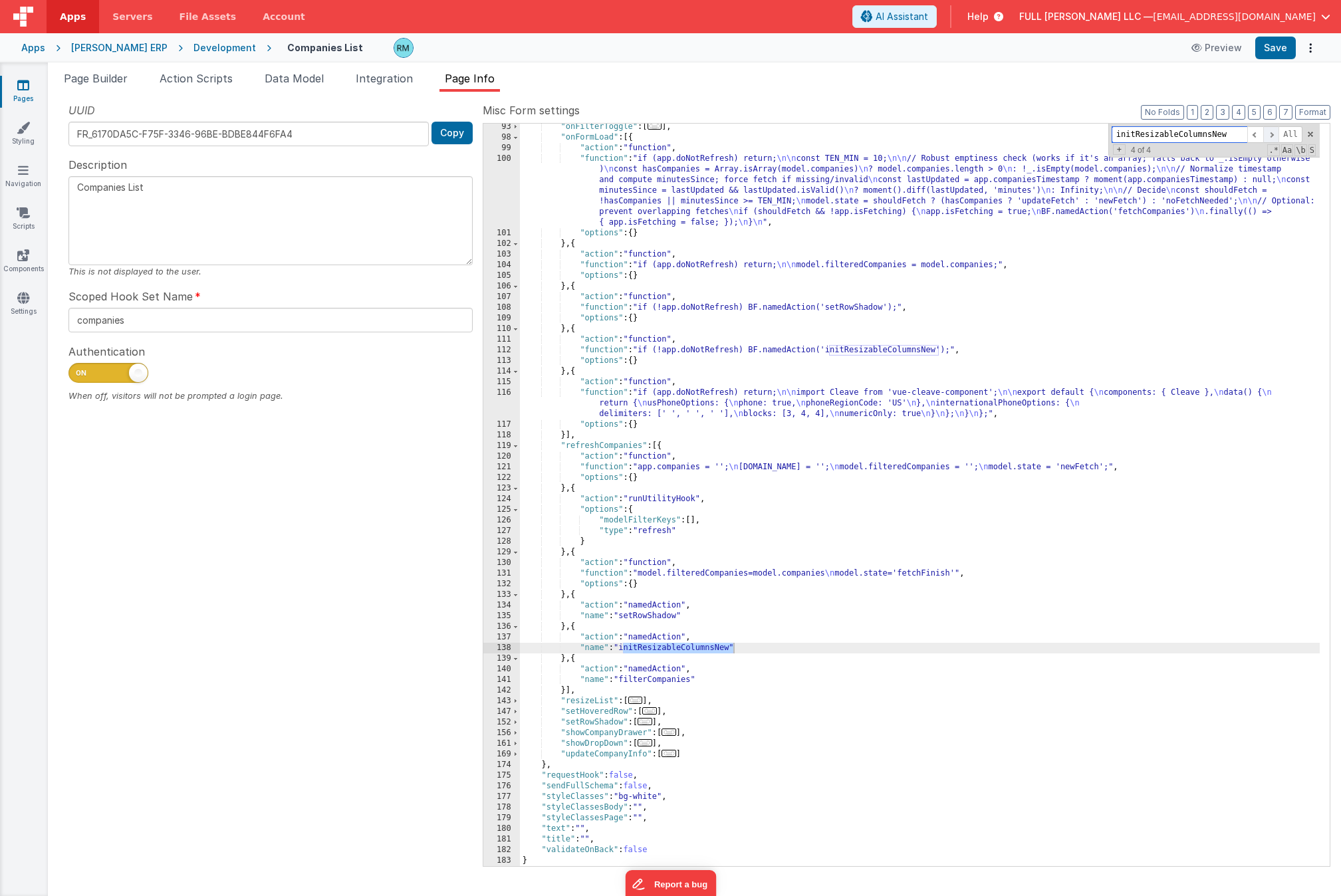
click at [1215, 139] on span at bounding box center [1271, 134] width 16 height 16
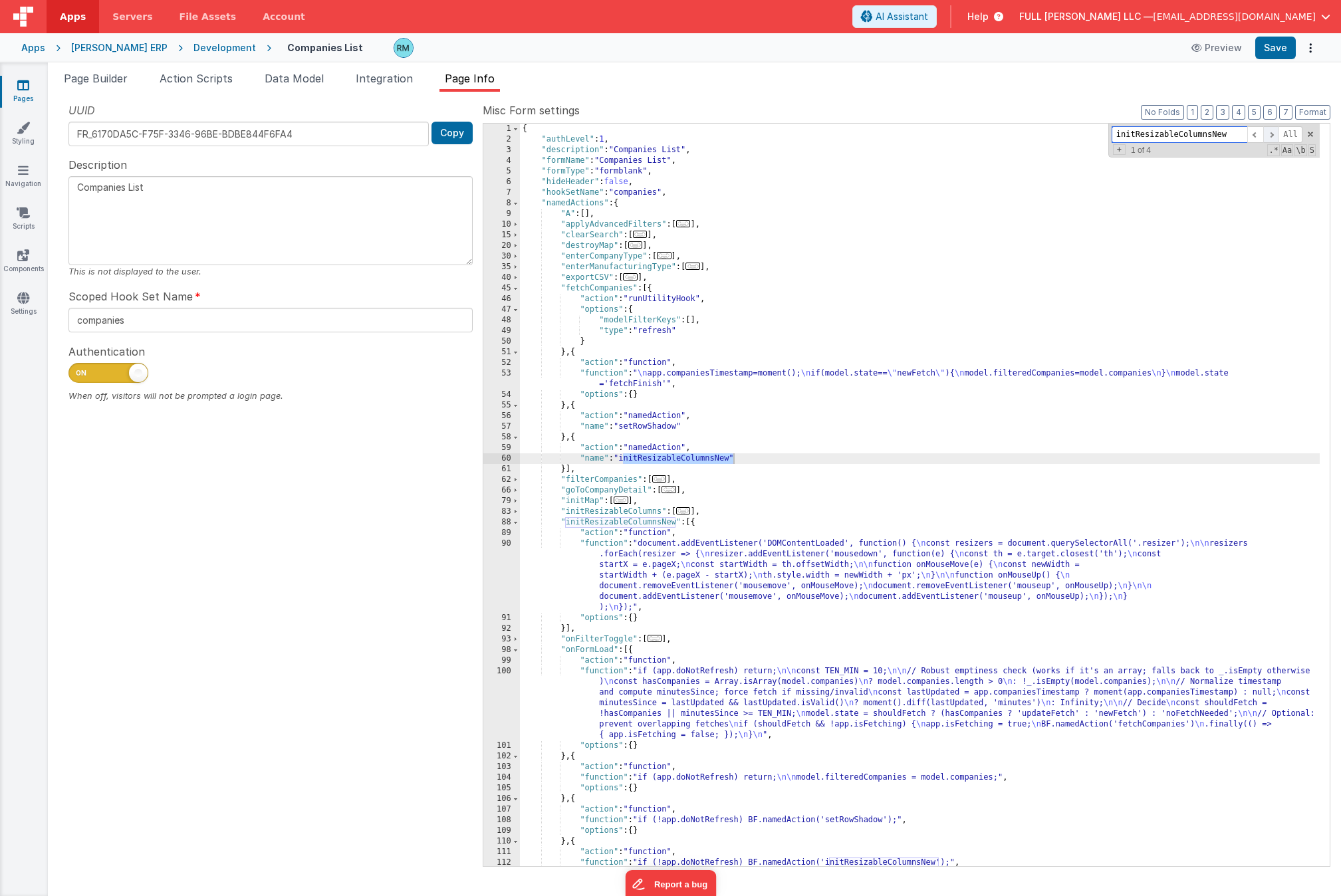
scroll to position [0, 0]
click at [1215, 137] on span at bounding box center [1271, 134] width 16 height 16
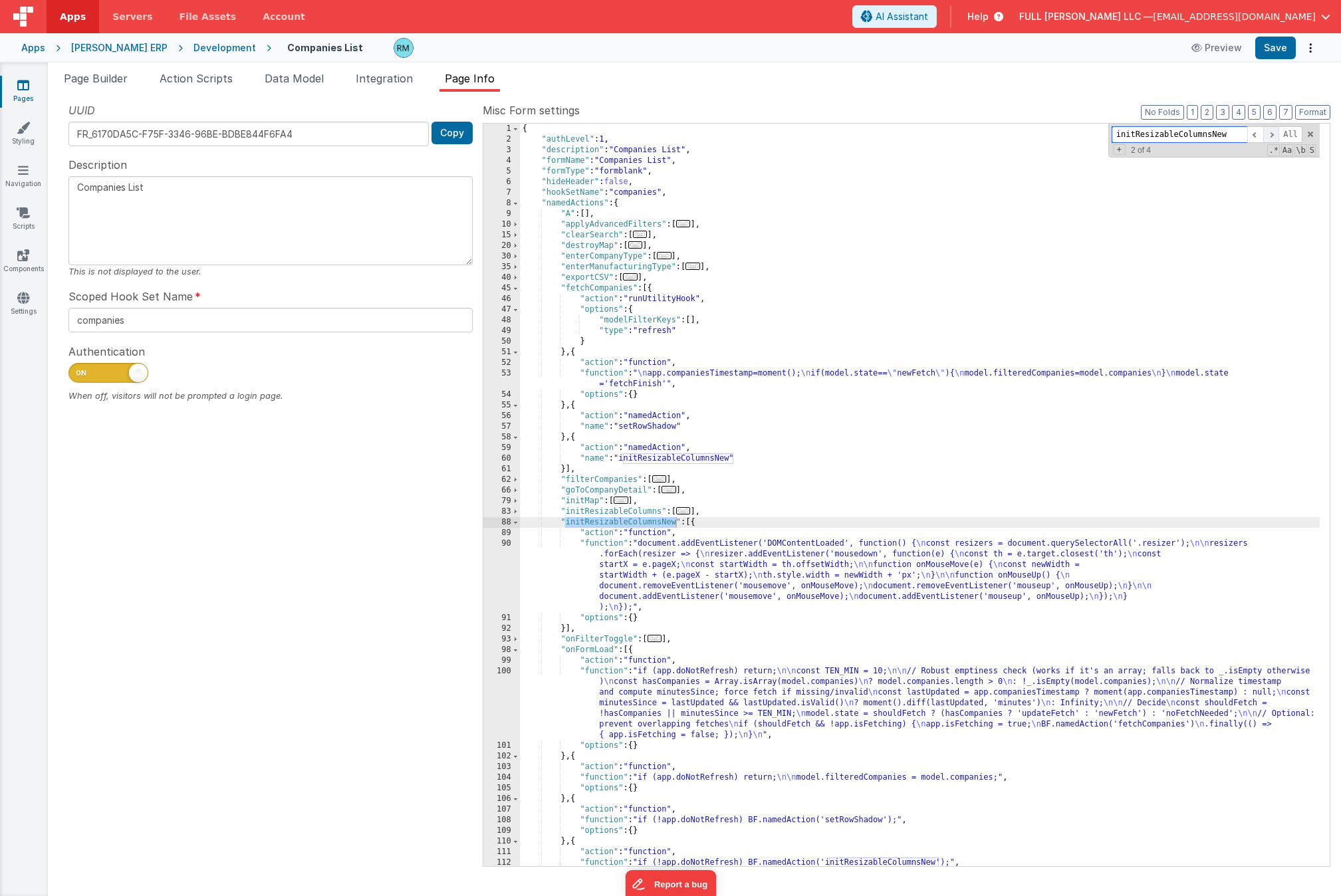
click at [1215, 137] on span at bounding box center [1271, 134] width 16 height 16
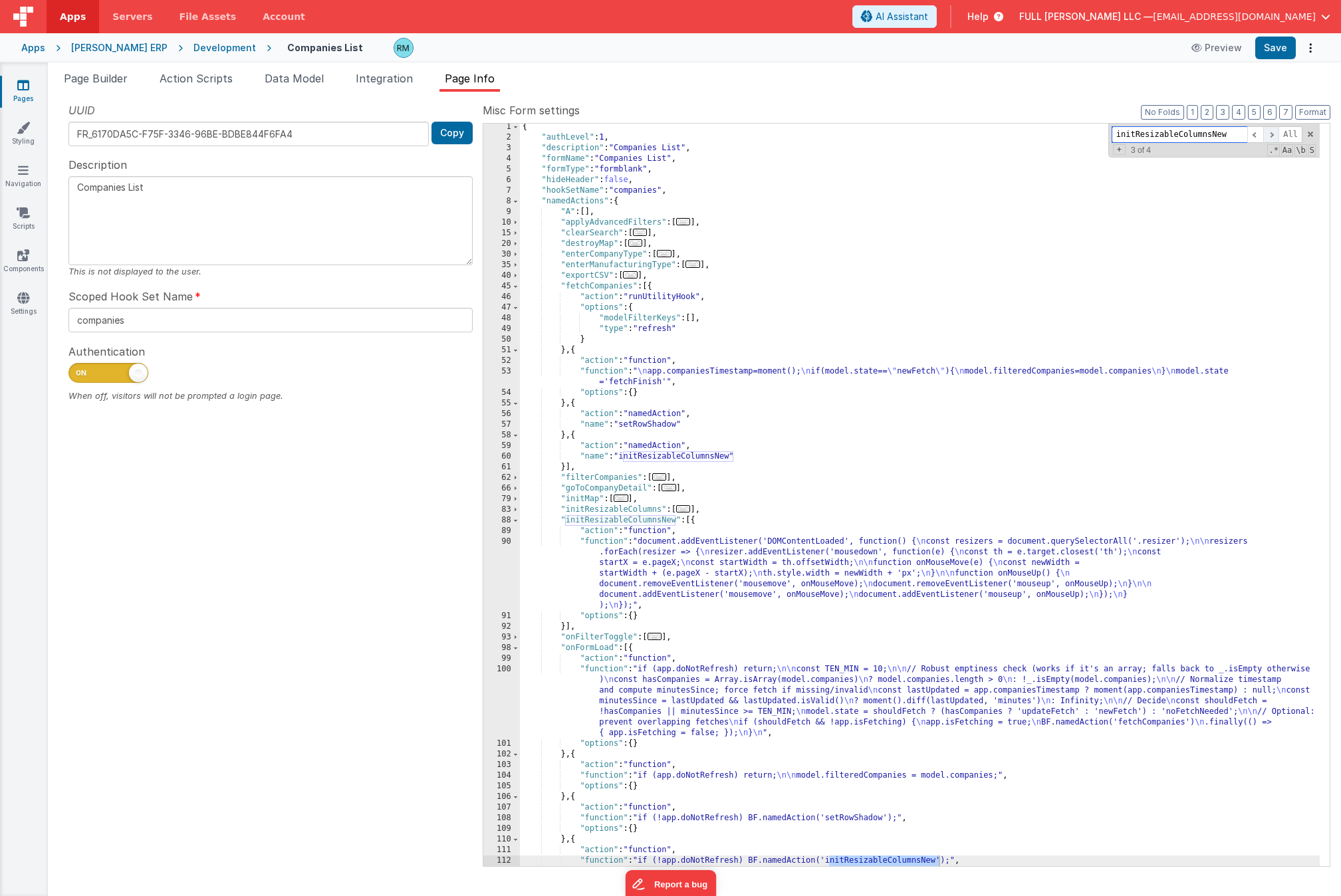
scroll to position [2, 0]
click at [600, 542] on div "{ "authLevel" : 1 , "description" : "Companies List" , "formName" : "Companies …" at bounding box center [920, 504] width 800 height 764
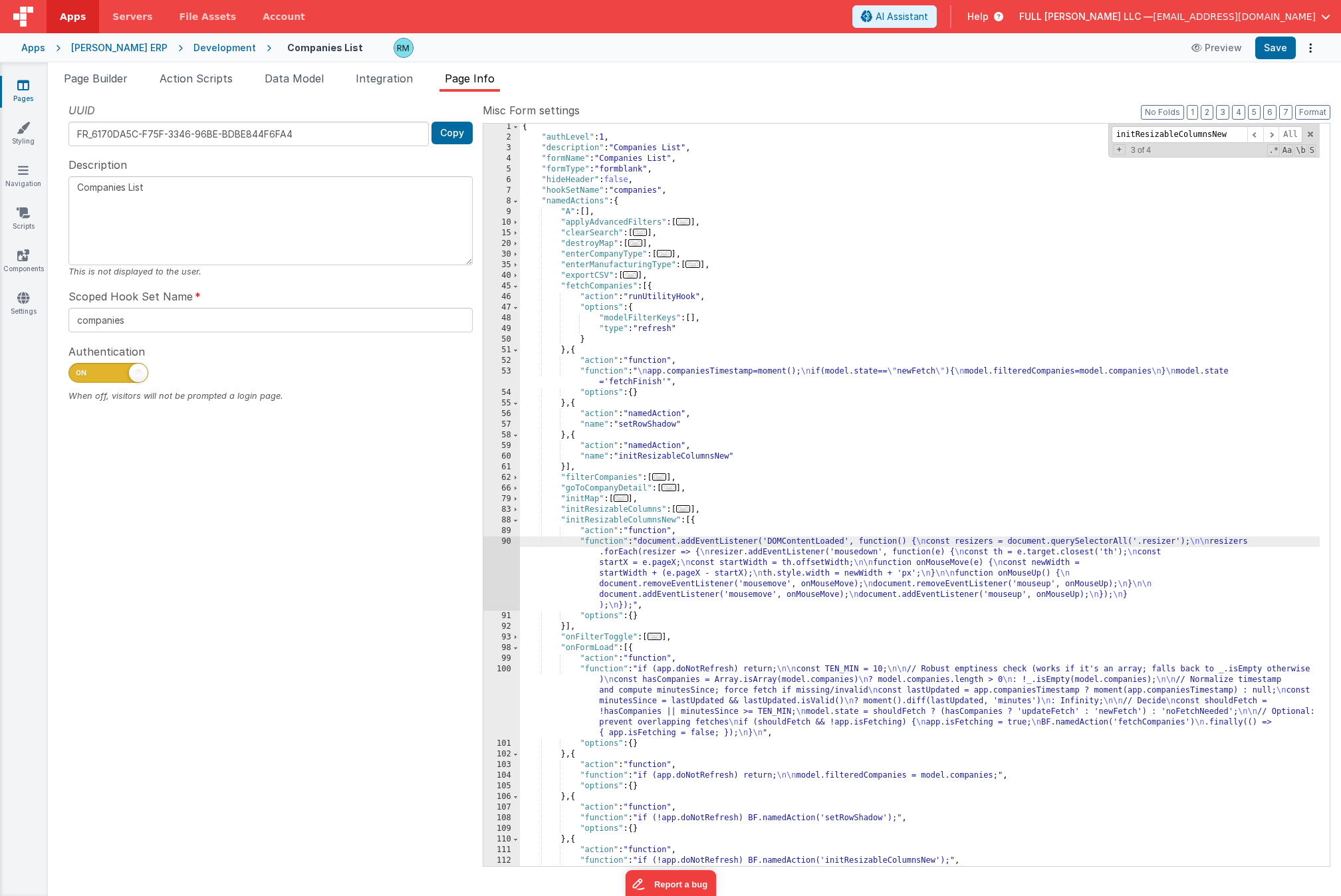
click at [505, 542] on div "90" at bounding box center [501, 573] width 37 height 75
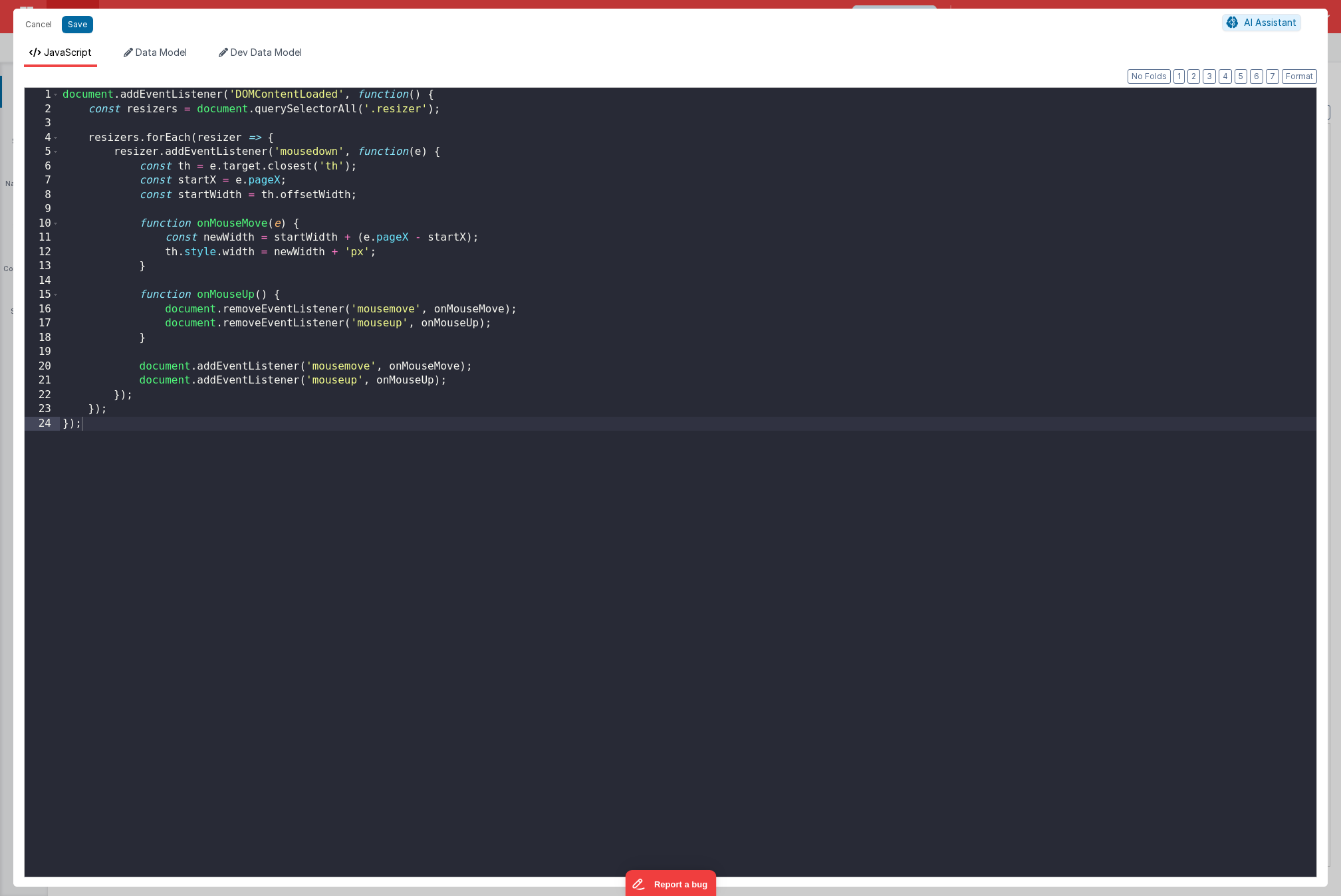
click at [63, 94] on div "document . addEventListener ( 'DOMContentLoaded' , function ( ) { const resizer…" at bounding box center [689, 496] width 1257 height 818
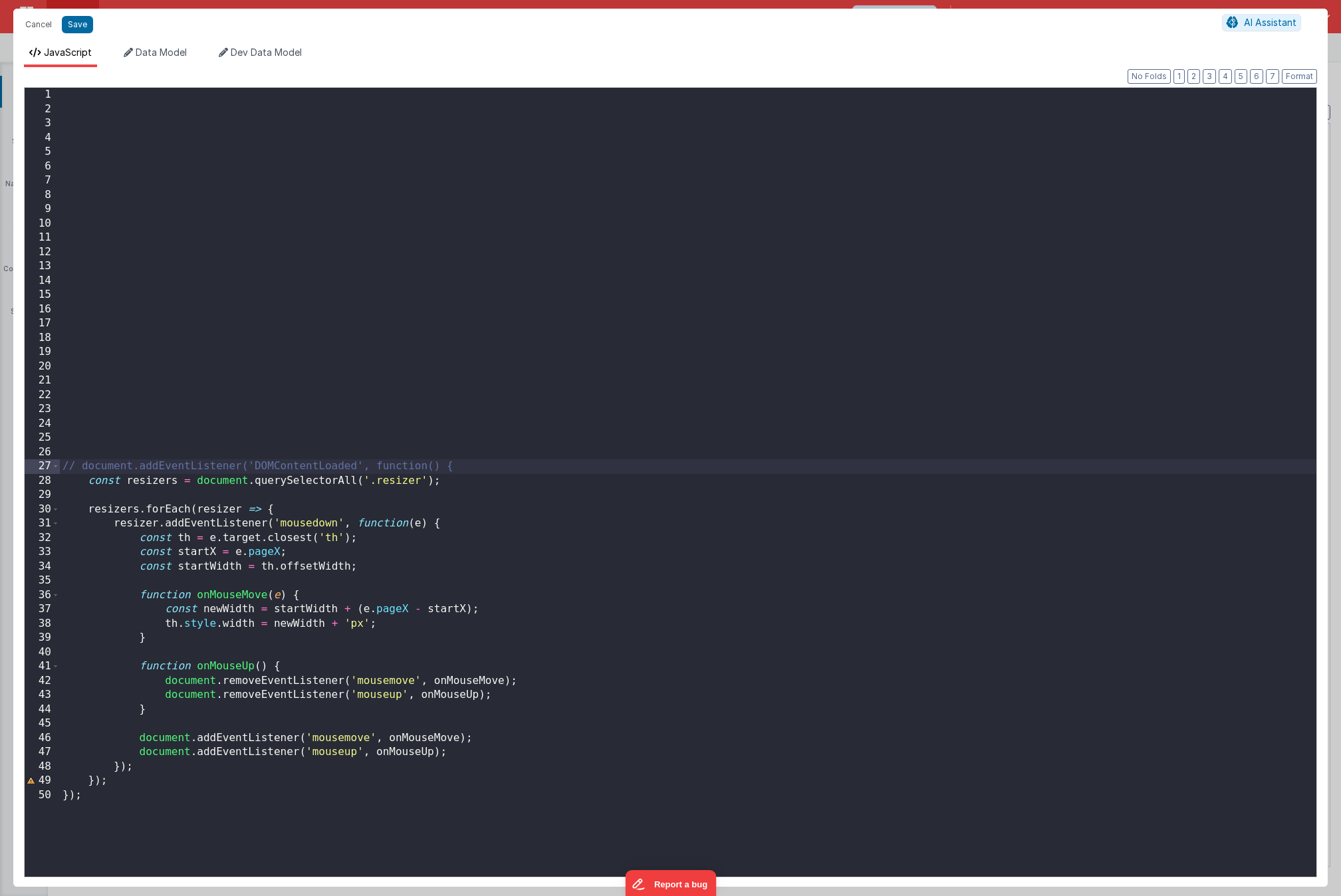
click at [65, 487] on div "// document.addEventListener('DOMContentLoaded', function() { const resizers = …" at bounding box center [689, 496] width 1257 height 818
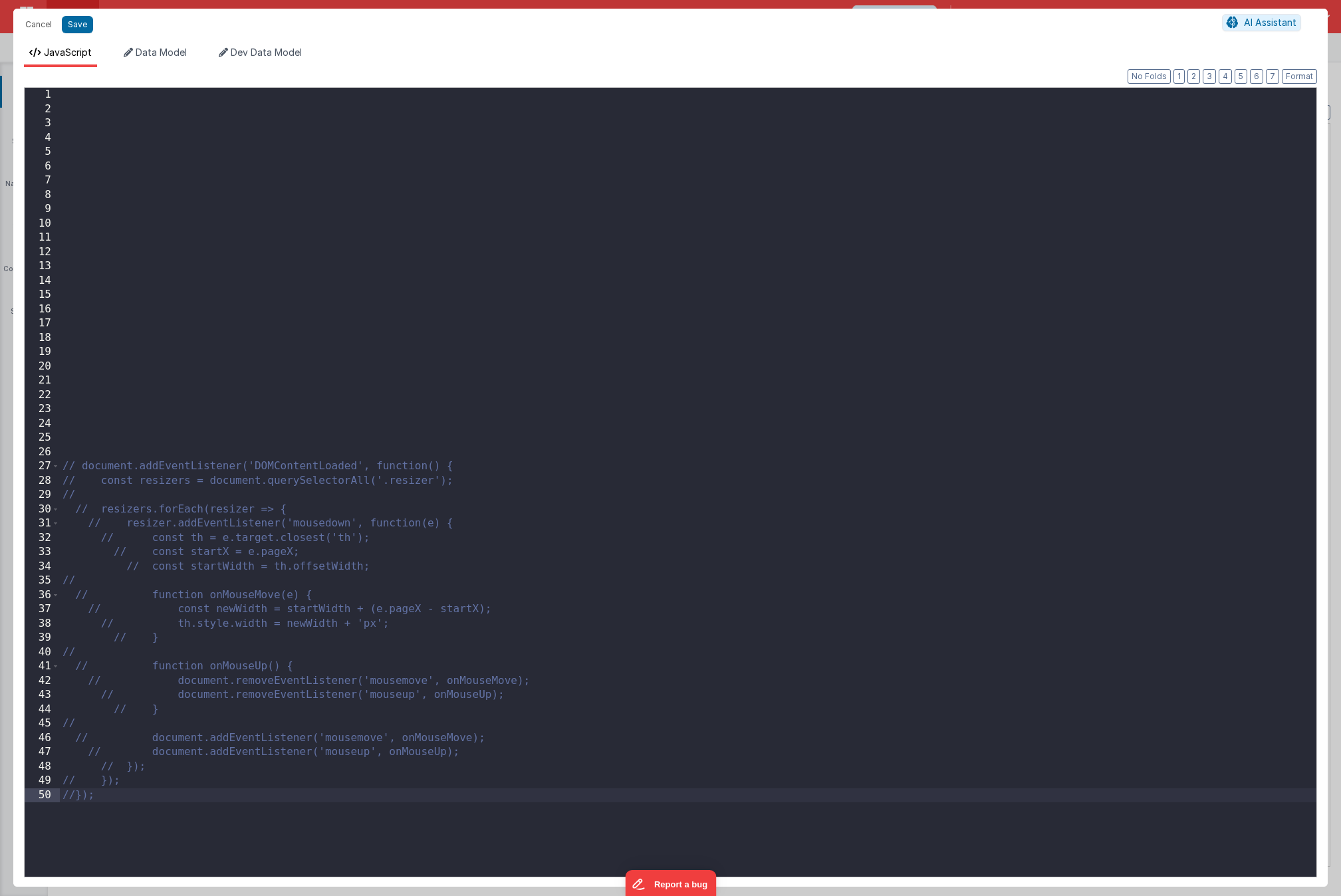
click at [143, 145] on div "// document.addEventListener('DOMContentLoaded', function() { // const resizers…" at bounding box center [689, 496] width 1257 height 818
click at [140, 101] on div "// document.addEventListener('DOMContentLoaded', function() { // const resizers…" at bounding box center [689, 496] width 1257 height 818
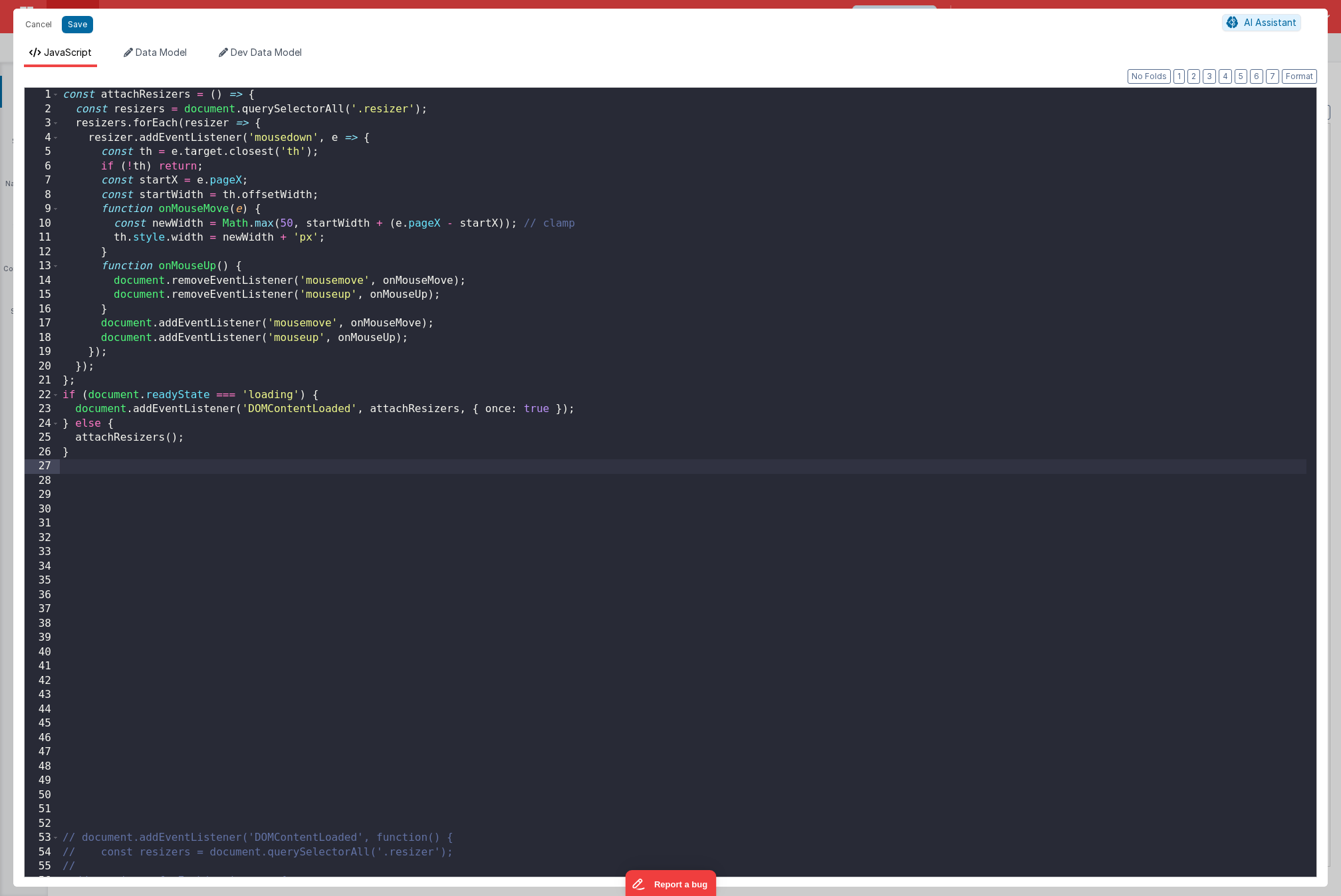
click at [113, 733] on div "const attachResizers = ( ) => { const resizers = document . querySelectorAll ( …" at bounding box center [683, 496] width 1247 height 818
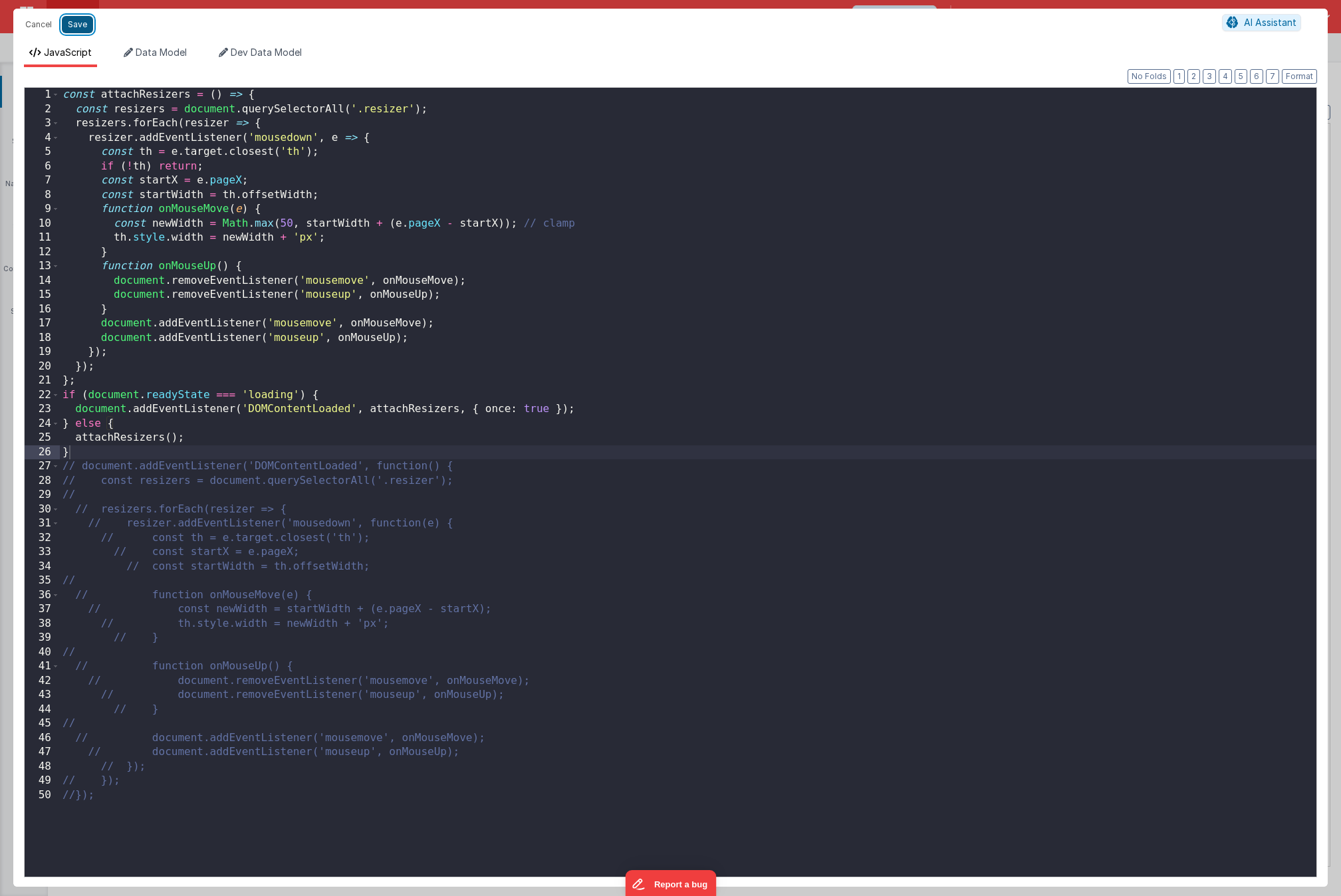
click at [82, 29] on button "Save" at bounding box center [77, 25] width 31 height 17
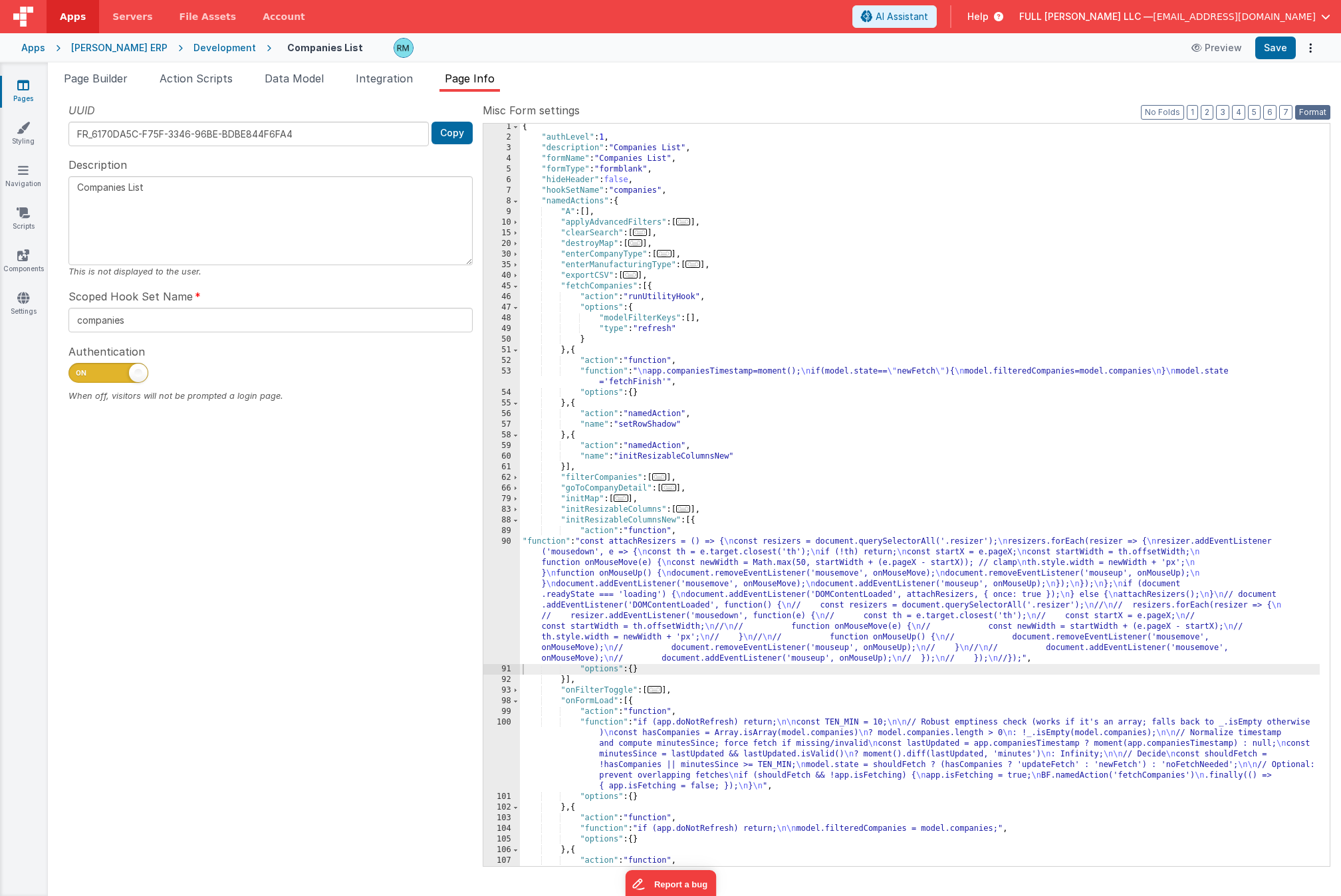
click at [1215, 113] on button "Format" at bounding box center [1313, 112] width 35 height 15
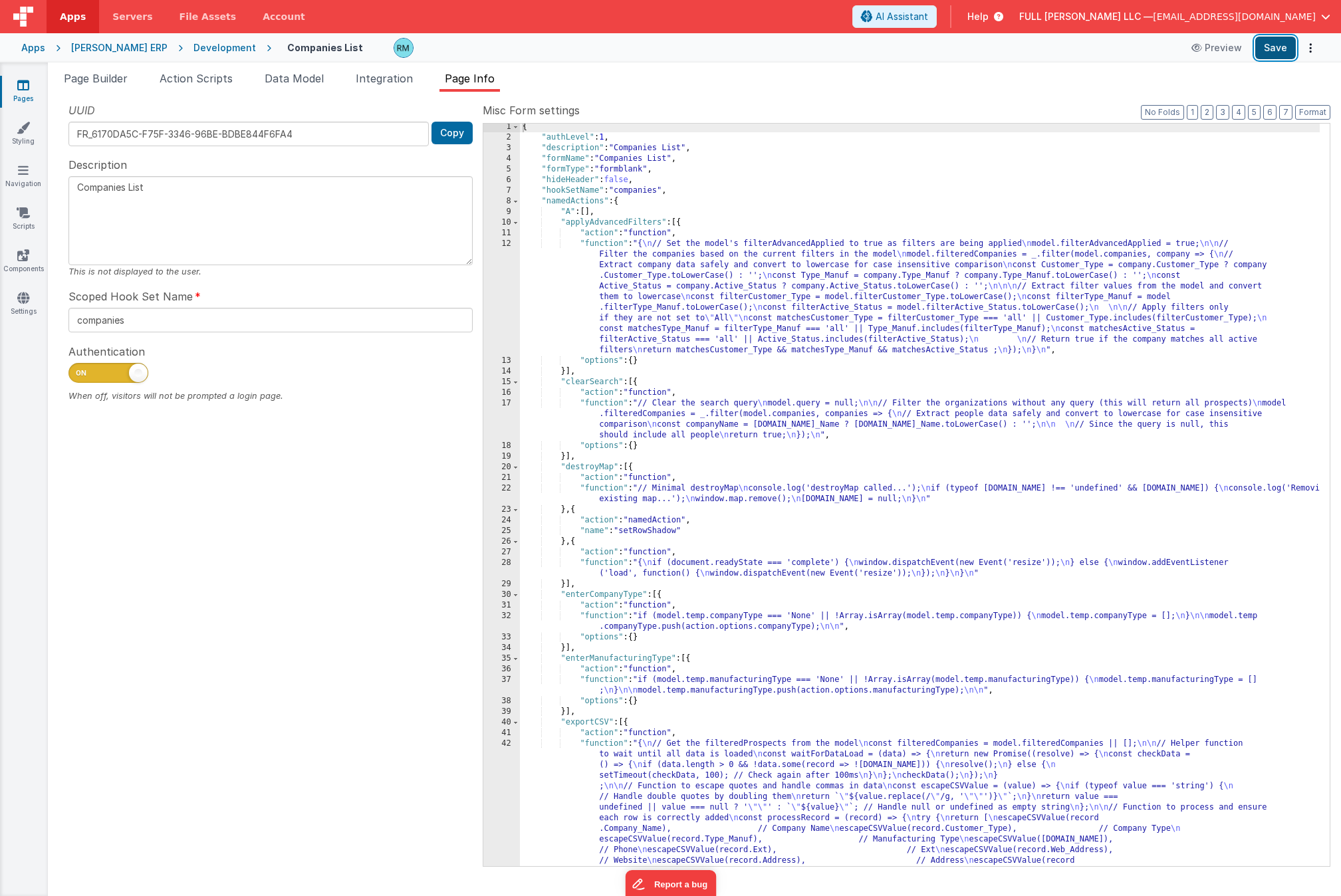
click at [1215, 50] on button "Save" at bounding box center [1275, 48] width 40 height 22
click at [24, 305] on link "Settings" at bounding box center [23, 304] width 48 height 27
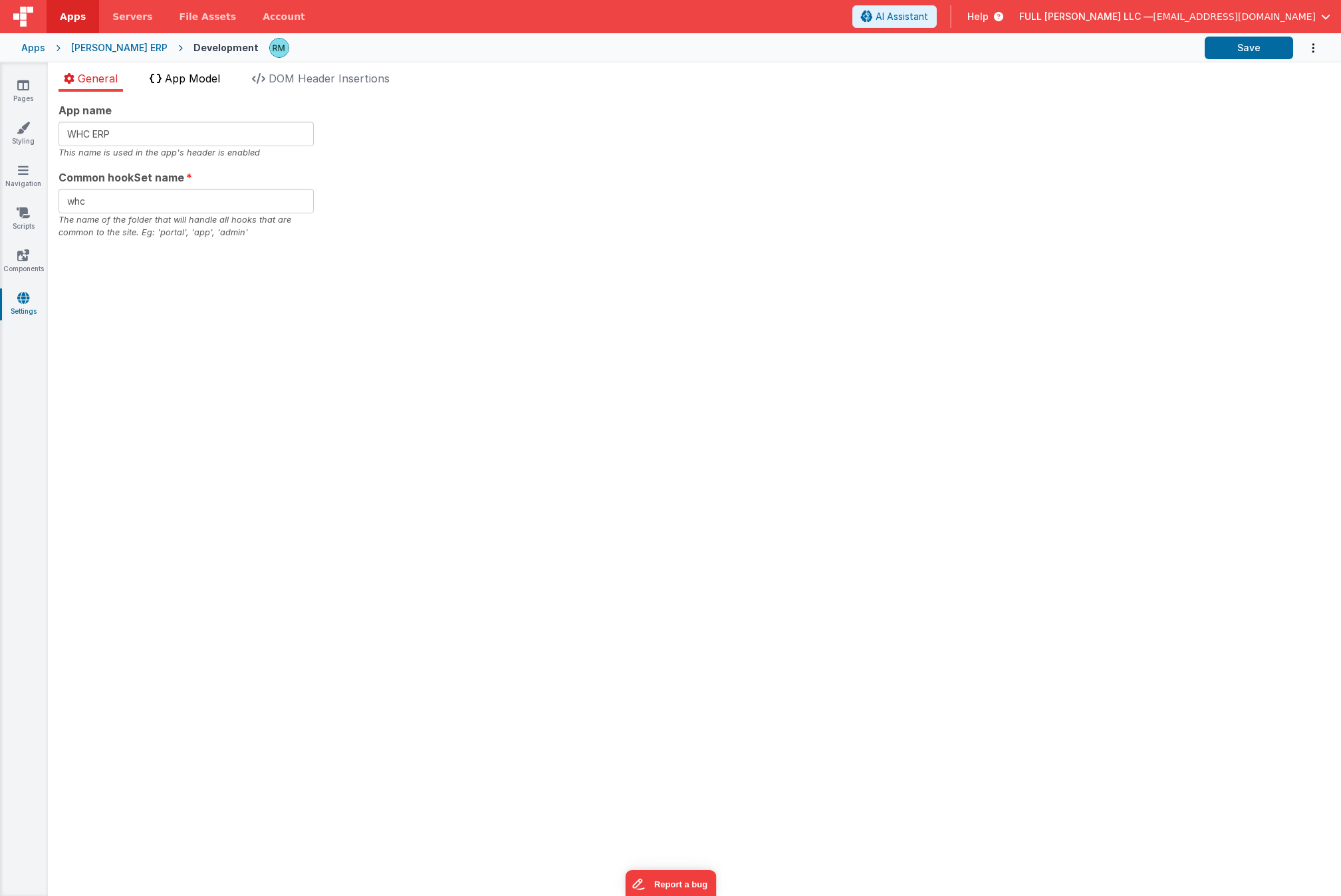
click at [201, 75] on span "App Model" at bounding box center [192, 78] width 55 height 13
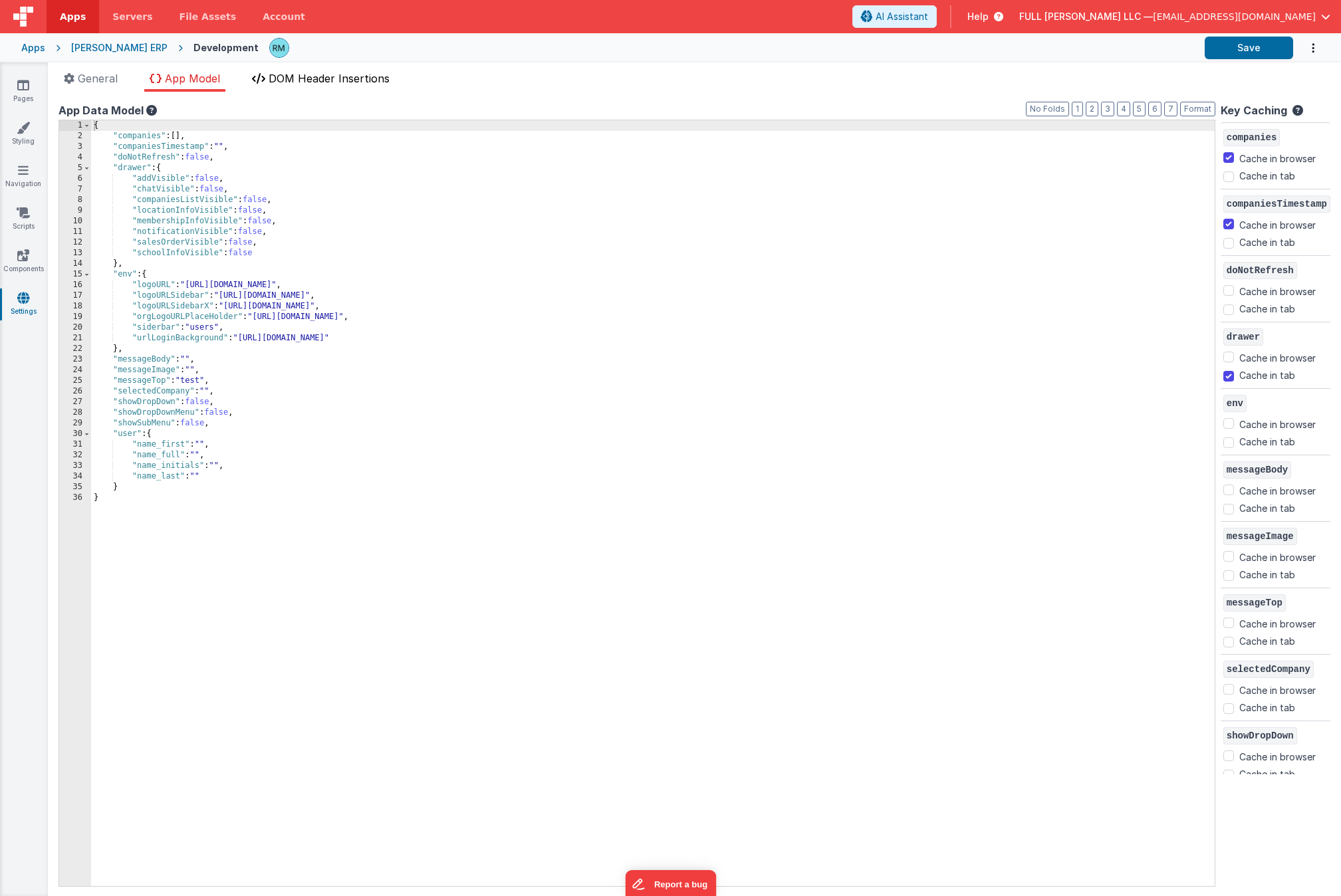
click at [270, 82] on li "DOM Header Insertions" at bounding box center [320, 81] width 149 height 21
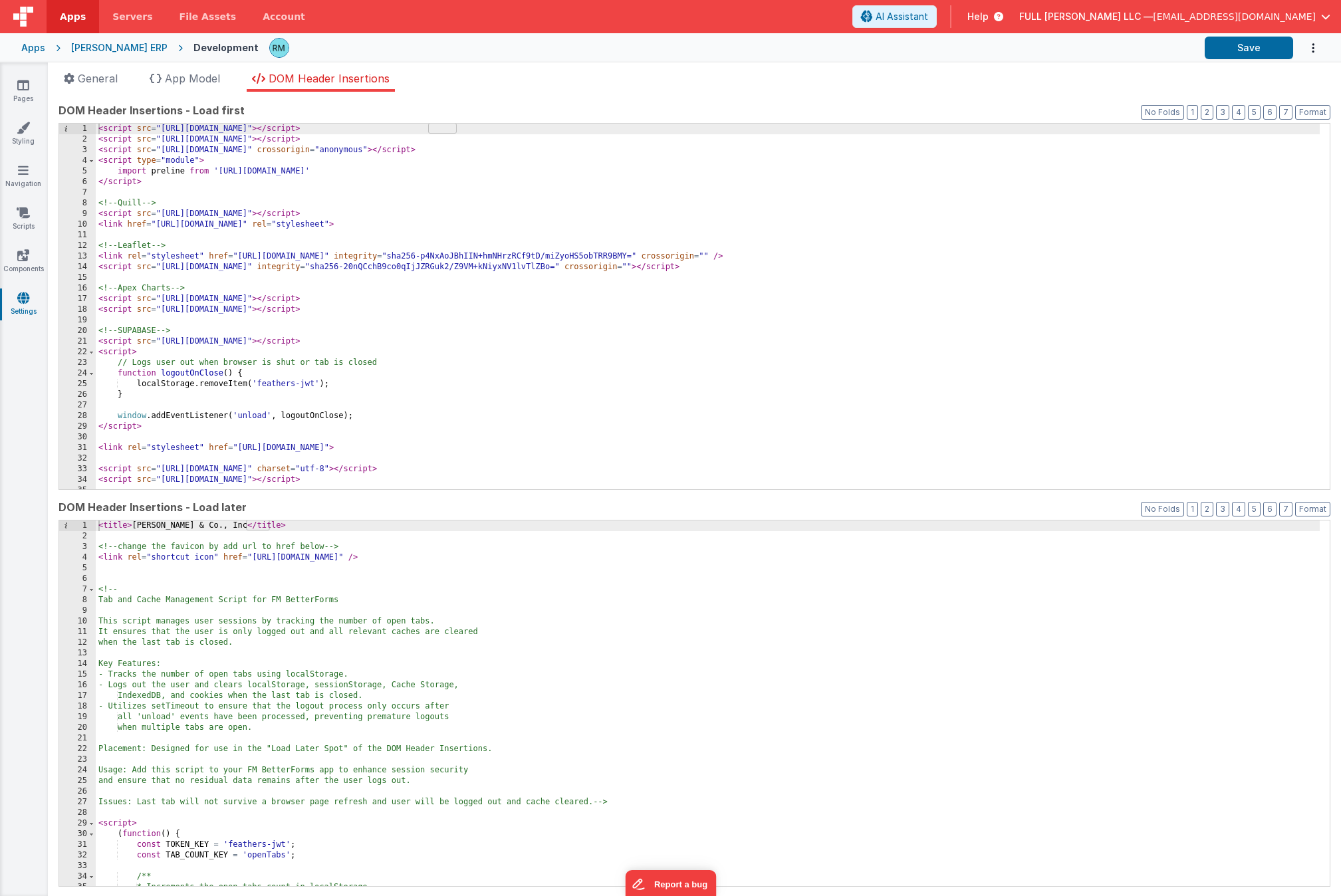
click at [486, 390] on div "< script src = "[URL][DOMAIN_NAME]" > </ script > < script src = "[URL][DOMAIN_…" at bounding box center [708, 317] width 1224 height 387
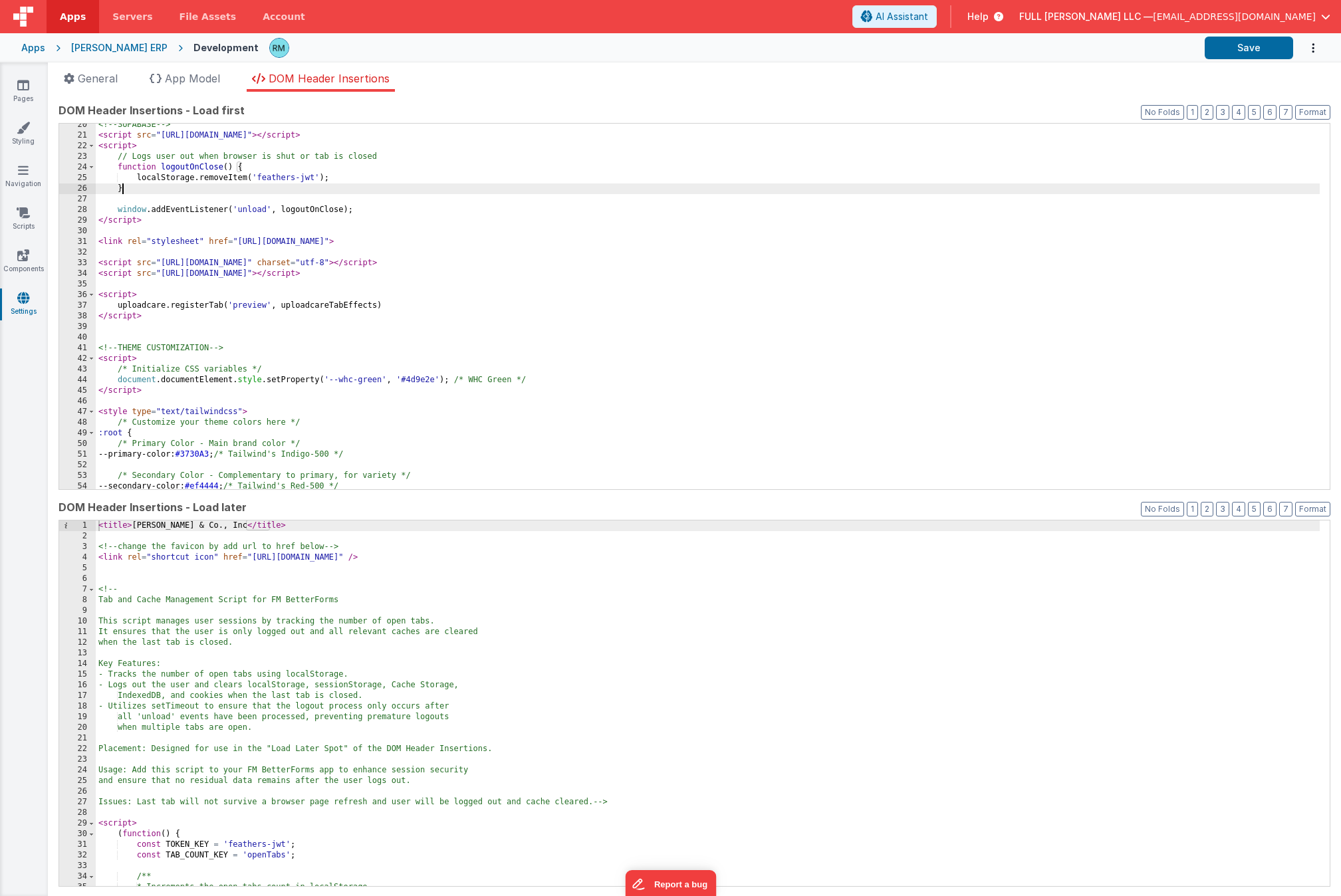
scroll to position [1, 0]
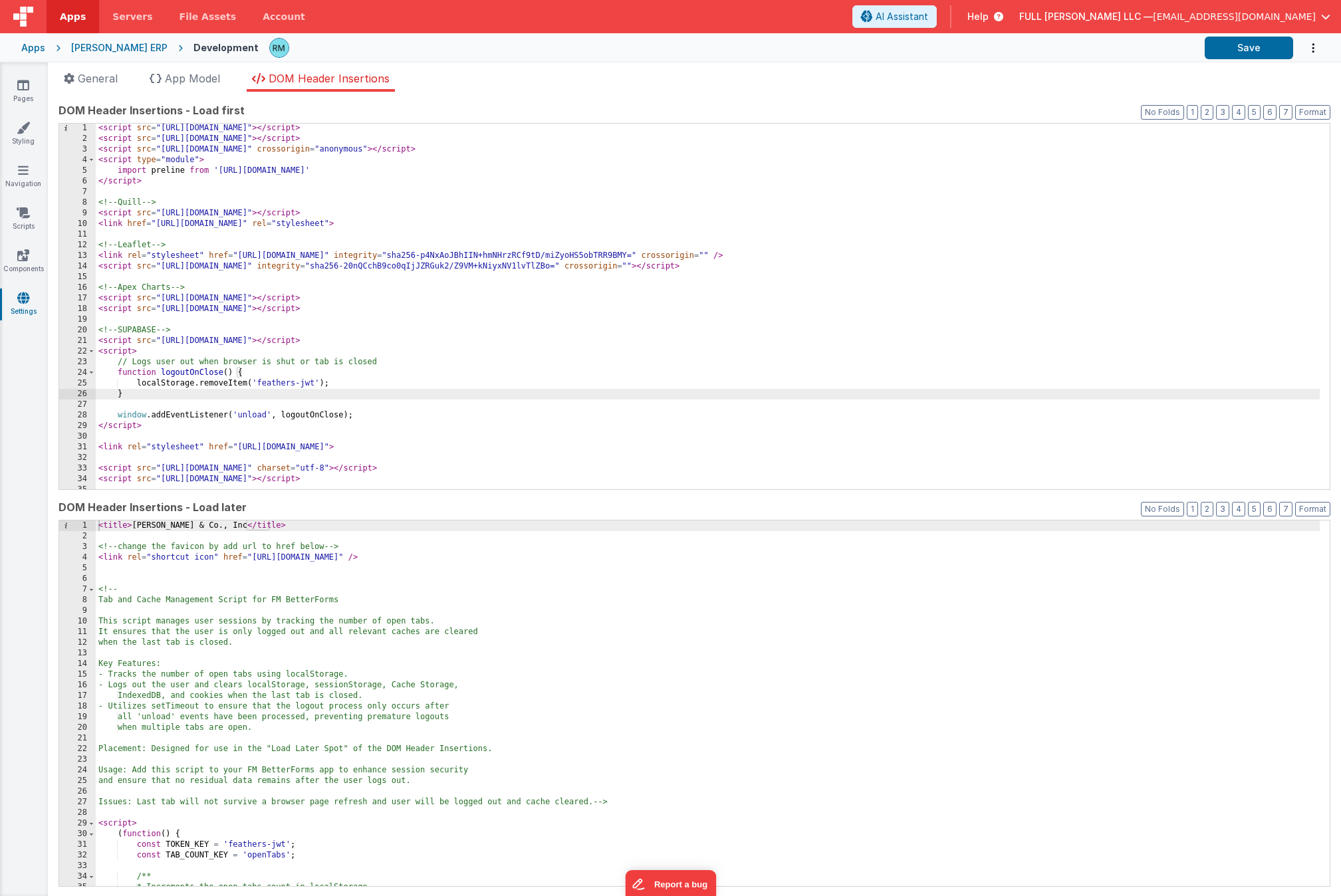
click at [707, 189] on div "< script src = "[URL][DOMAIN_NAME]" > </ script > < script src = "[URL][DOMAIN_…" at bounding box center [708, 316] width 1224 height 387
type input "resize"
click at [282, 257] on div "< script src = "[URL][DOMAIN_NAME]" > </ script > < script src = "[URL][DOMAIN_…" at bounding box center [708, 316] width 1224 height 387
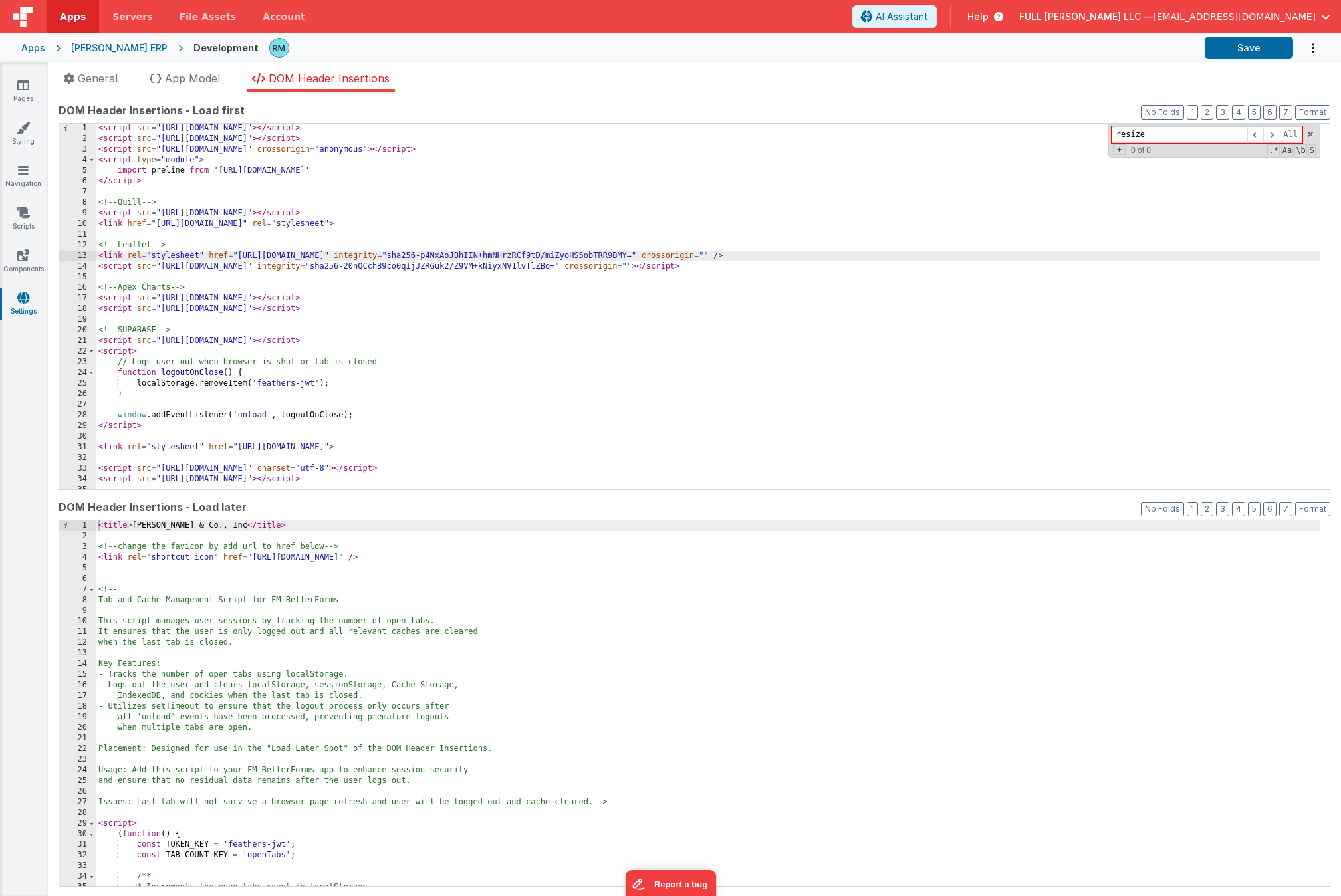
click at [193, 186] on div "< script src = "[URL][DOMAIN_NAME]" > </ script > < script src = "[URL][DOMAIN_…" at bounding box center [708, 316] width 1224 height 387
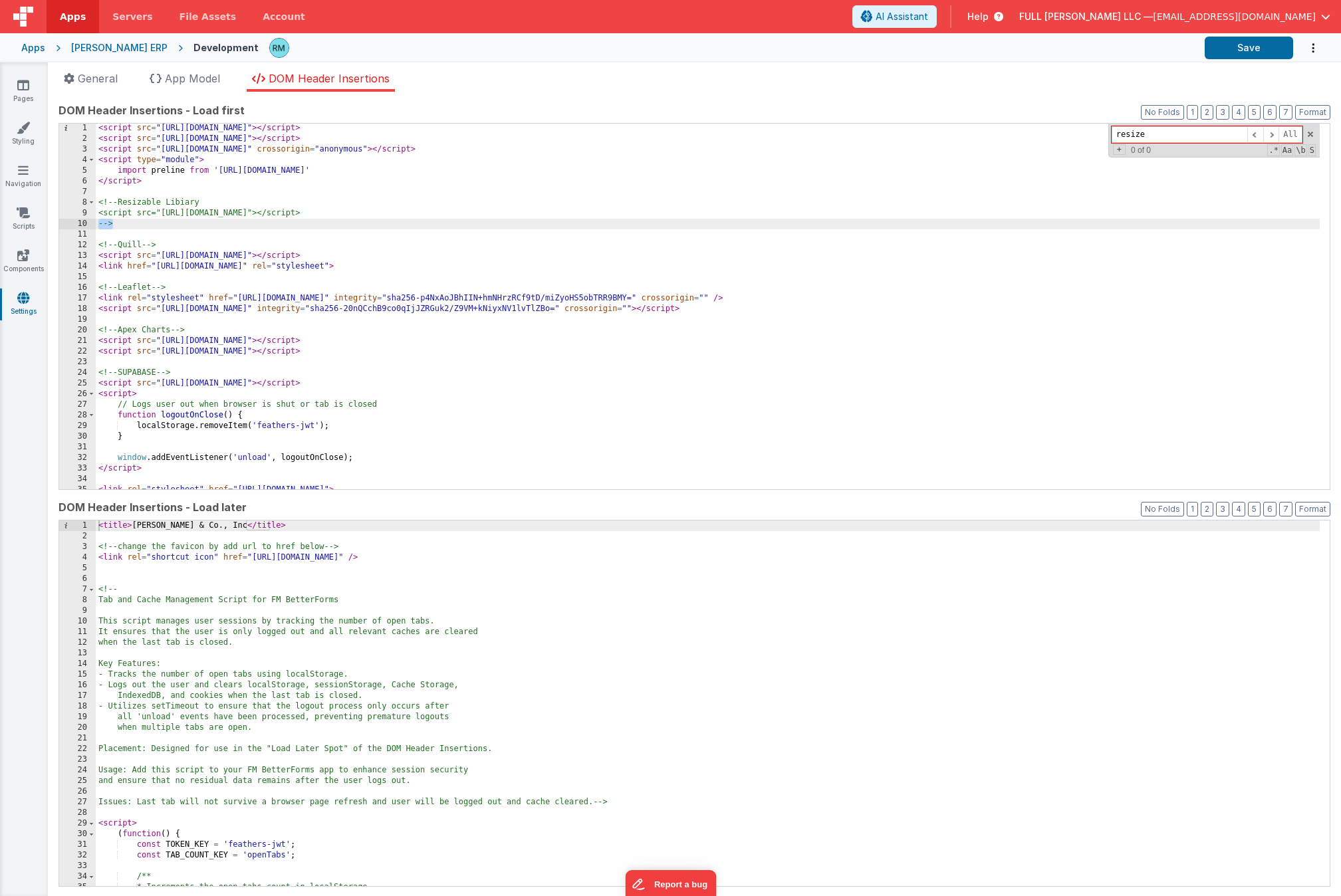
drag, startPoint x: 122, startPoint y: 225, endPoint x: 63, endPoint y: 225, distance: 59.0
click at [63, 225] on div "1 2 3 4 5 6 7 8 9 10 11 12 13 14 15 16 17 18 19 20 21 22 23 24 25 26 27 28 29 3…" at bounding box center [695, 306] width 1272 height 367
click at [212, 199] on div "< script src = "[URL][DOMAIN_NAME]" > </ script > < script src = "[URL][DOMAIN_…" at bounding box center [708, 316] width 1224 height 387
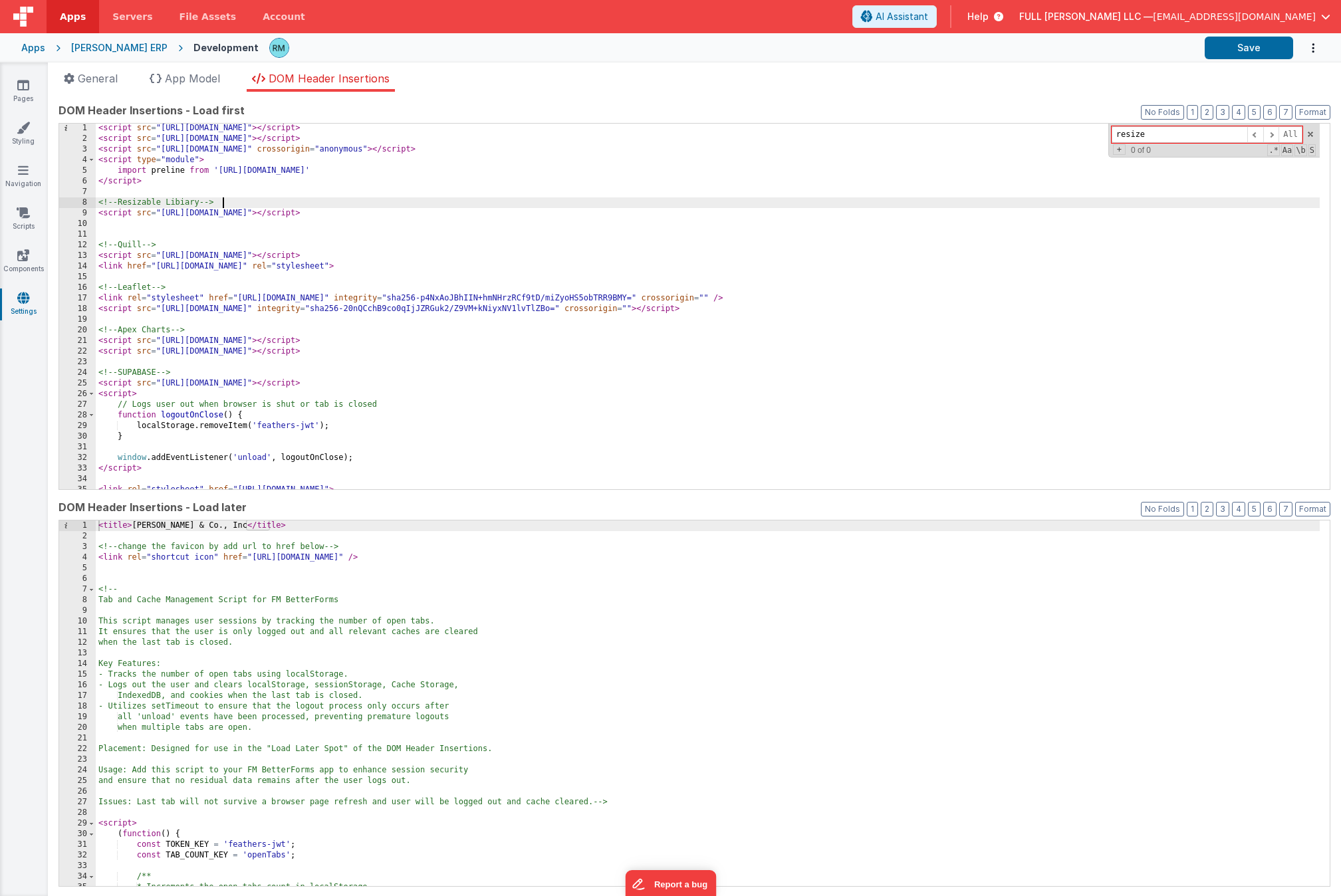
click at [242, 234] on div "< script src = "[URL][DOMAIN_NAME]" > </ script > < script src = "[URL][DOMAIN_…" at bounding box center [708, 316] width 1224 height 387
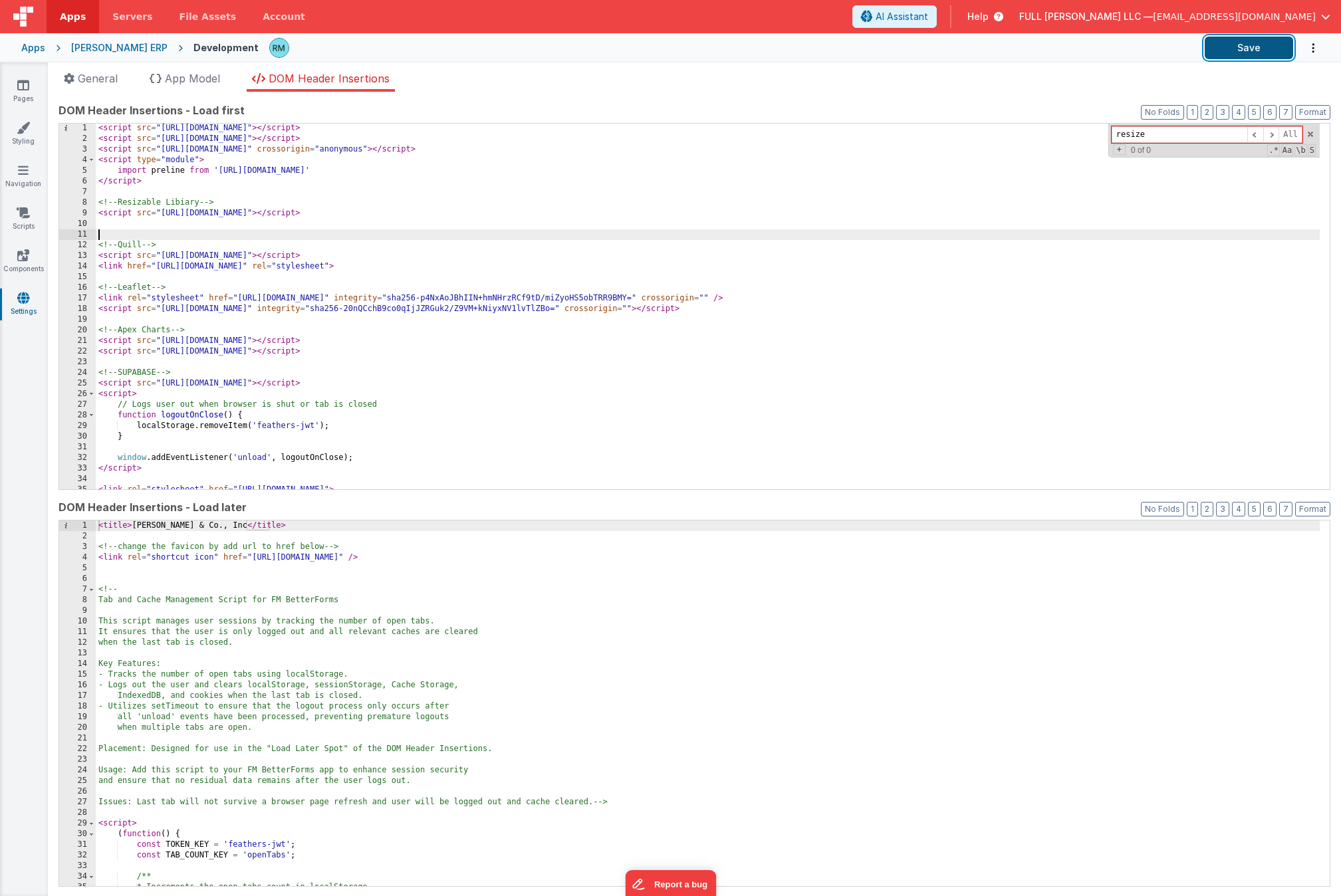
click at [1215, 51] on button "Save" at bounding box center [1249, 48] width 88 height 22
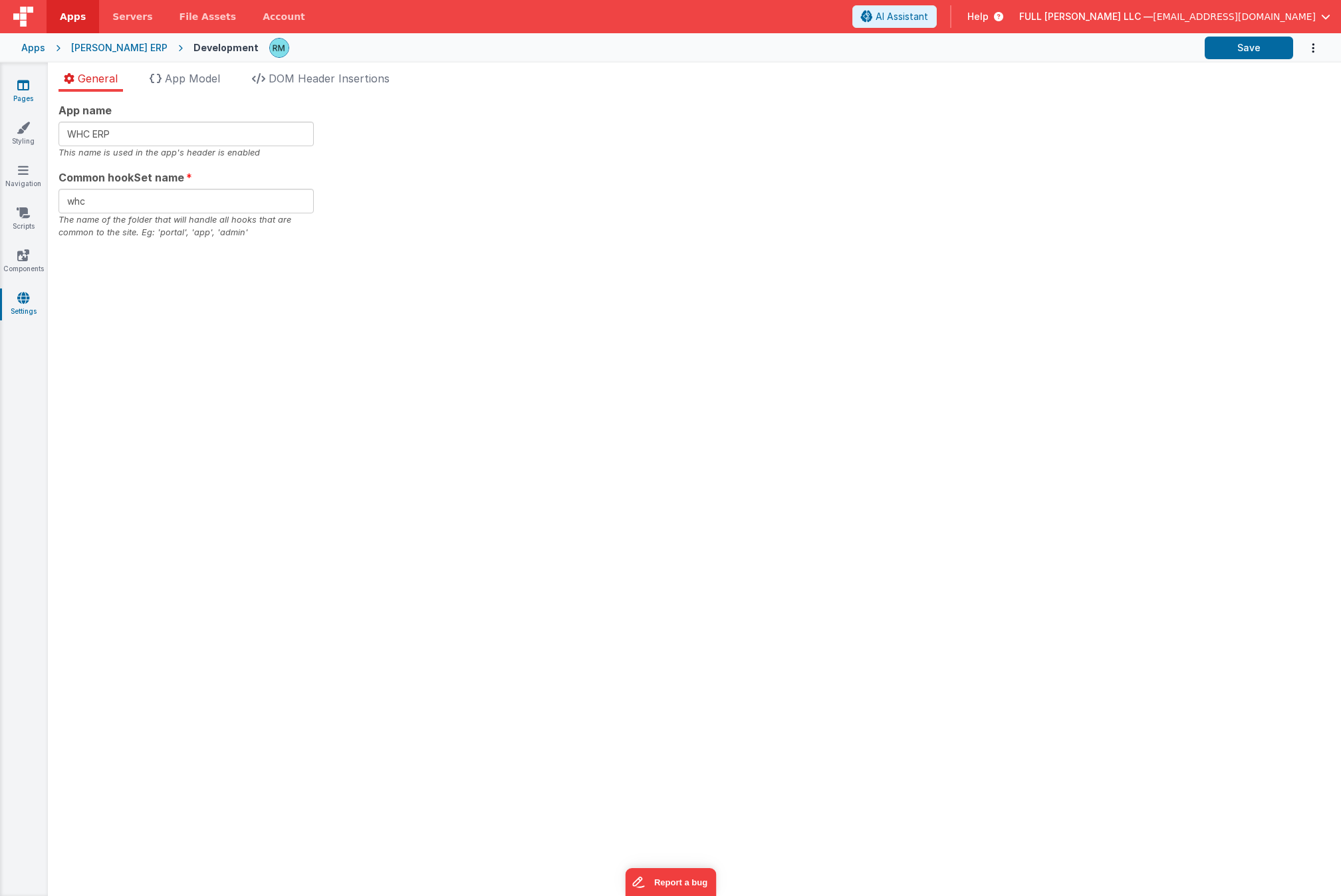
click at [23, 92] on link "Pages" at bounding box center [23, 91] width 48 height 27
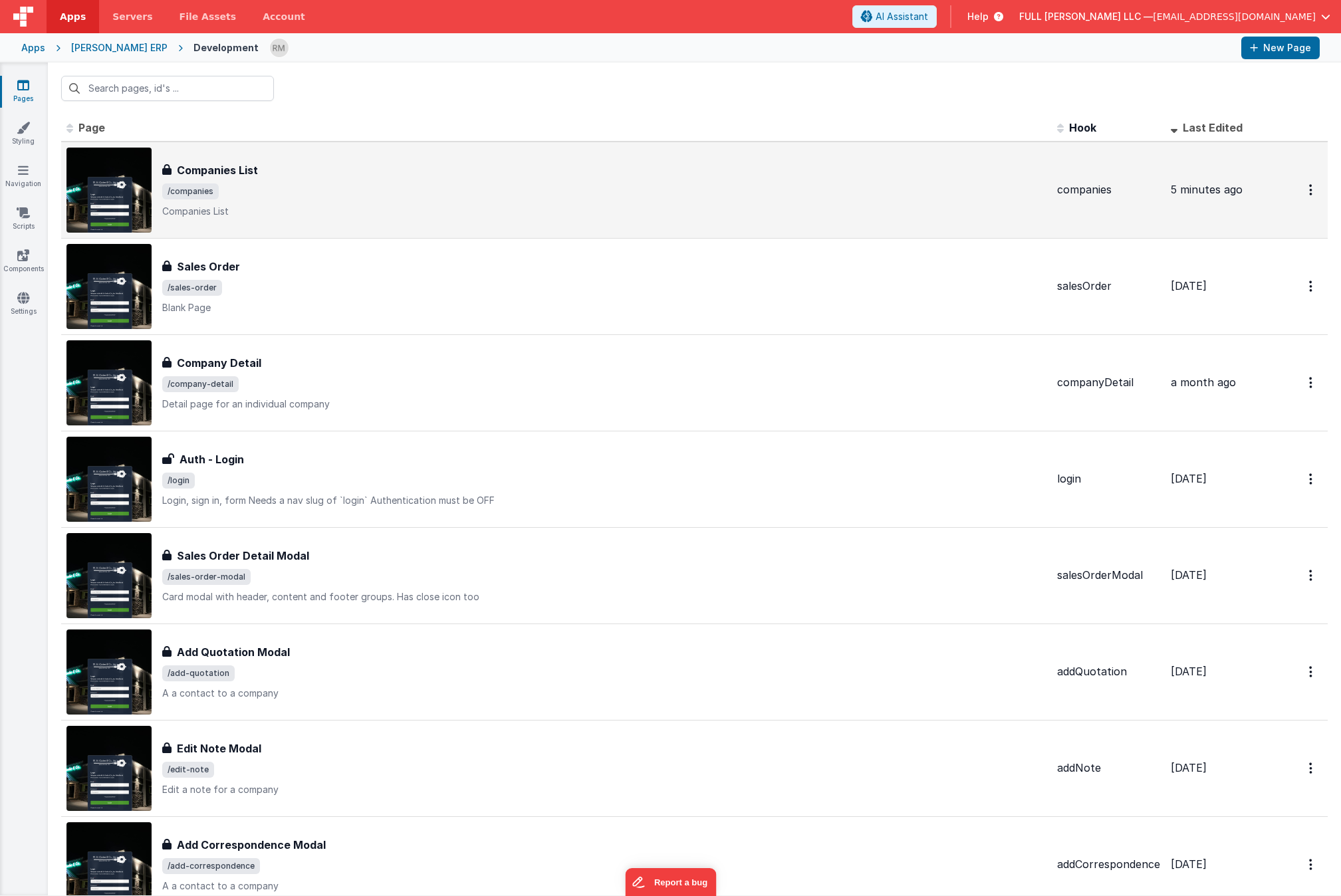
click at [262, 182] on div "Companies List Companies List /companies Companies List" at bounding box center [604, 190] width 884 height 56
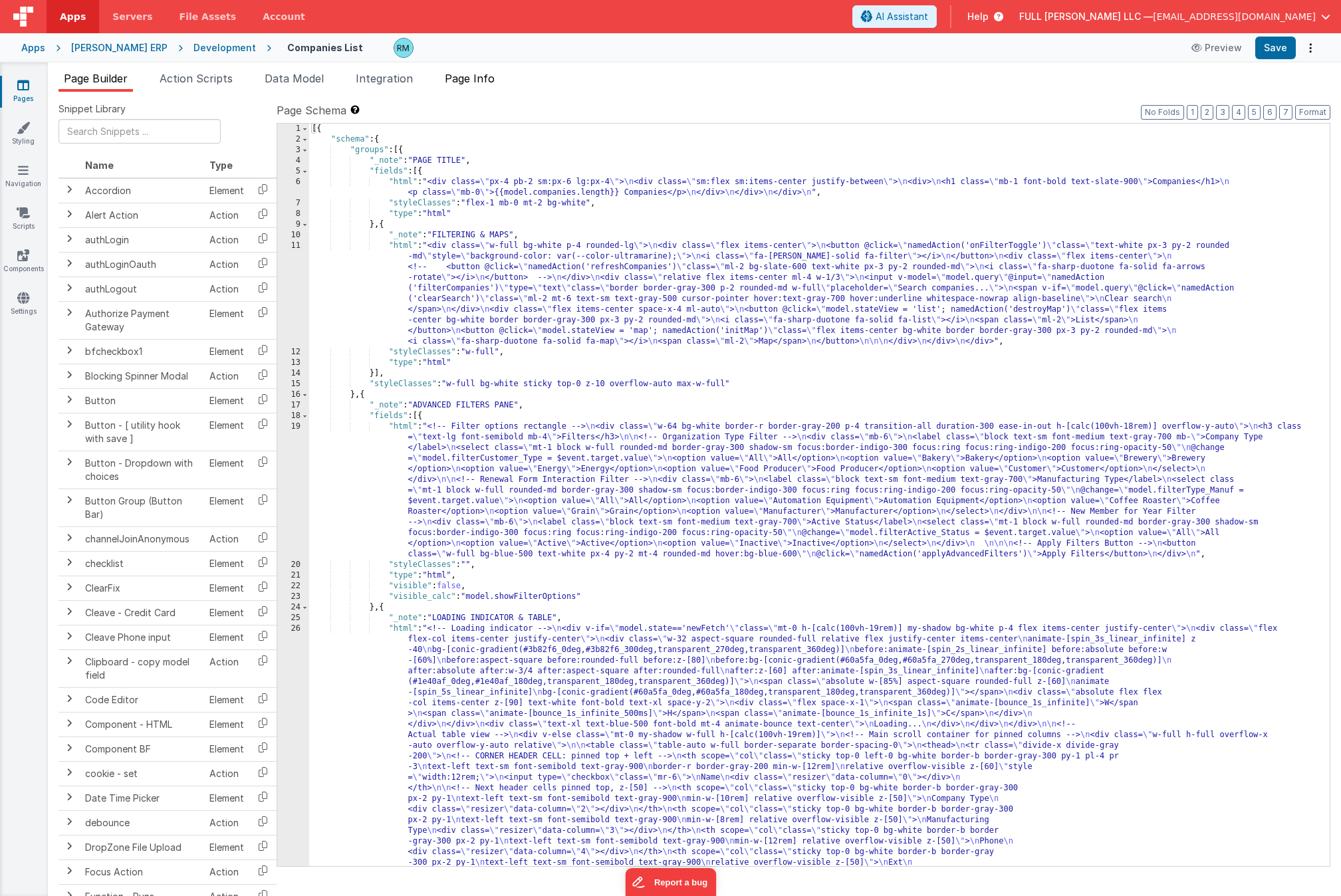
click at [468, 80] on span "Page Info" at bounding box center [470, 78] width 50 height 13
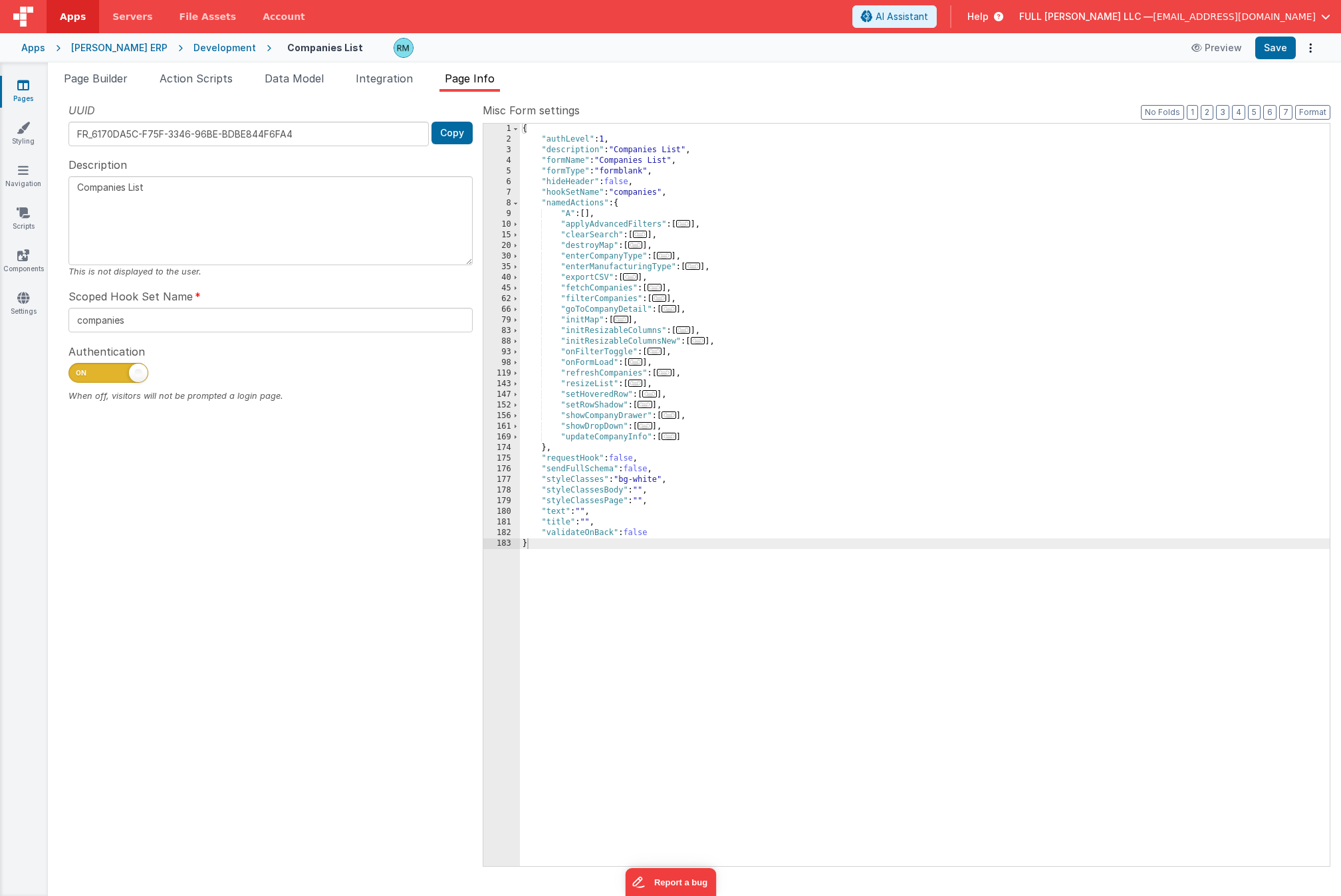
click at [10, 88] on link "Pages" at bounding box center [23, 91] width 48 height 27
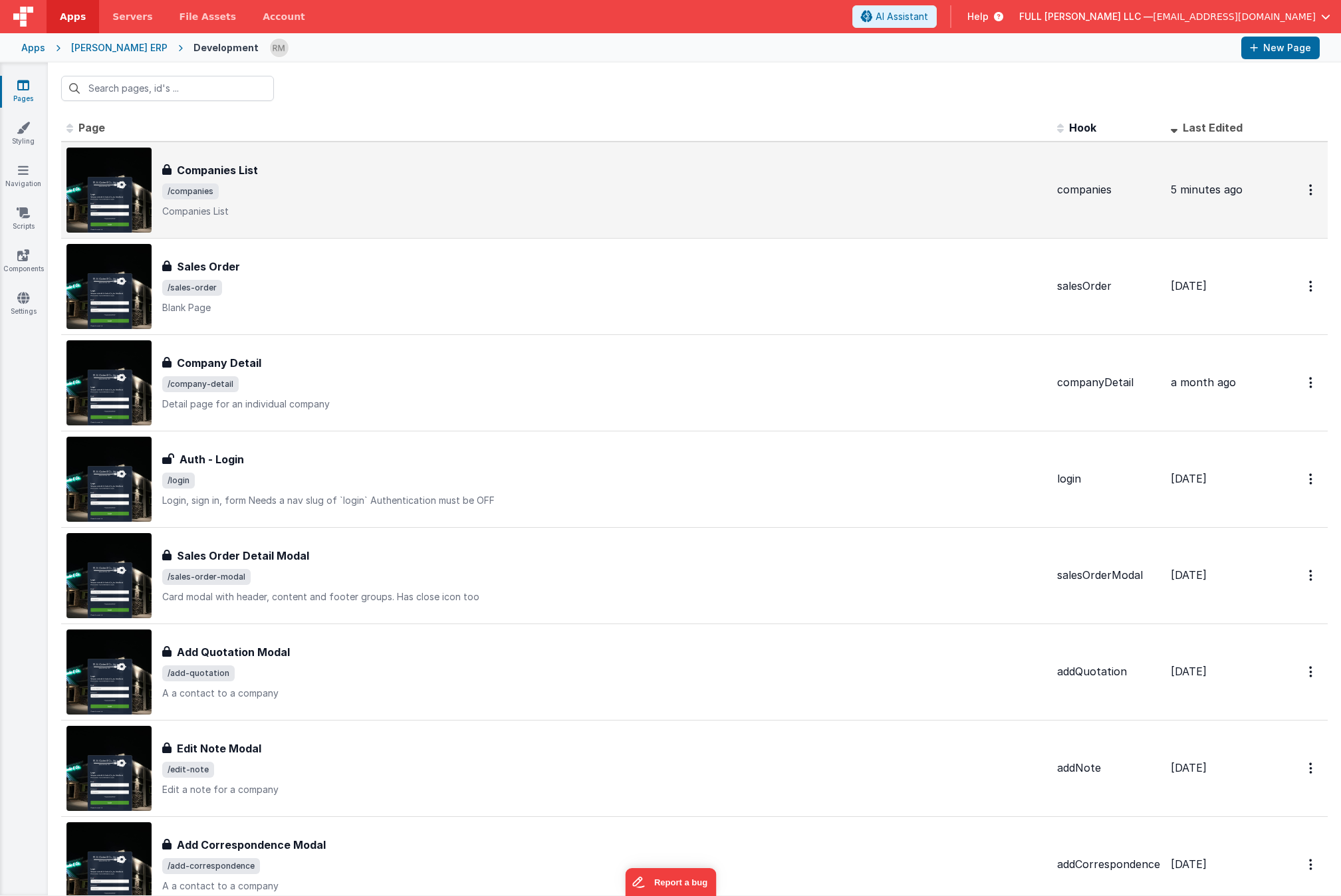
click at [270, 185] on span "/companies" at bounding box center [604, 191] width 884 height 16
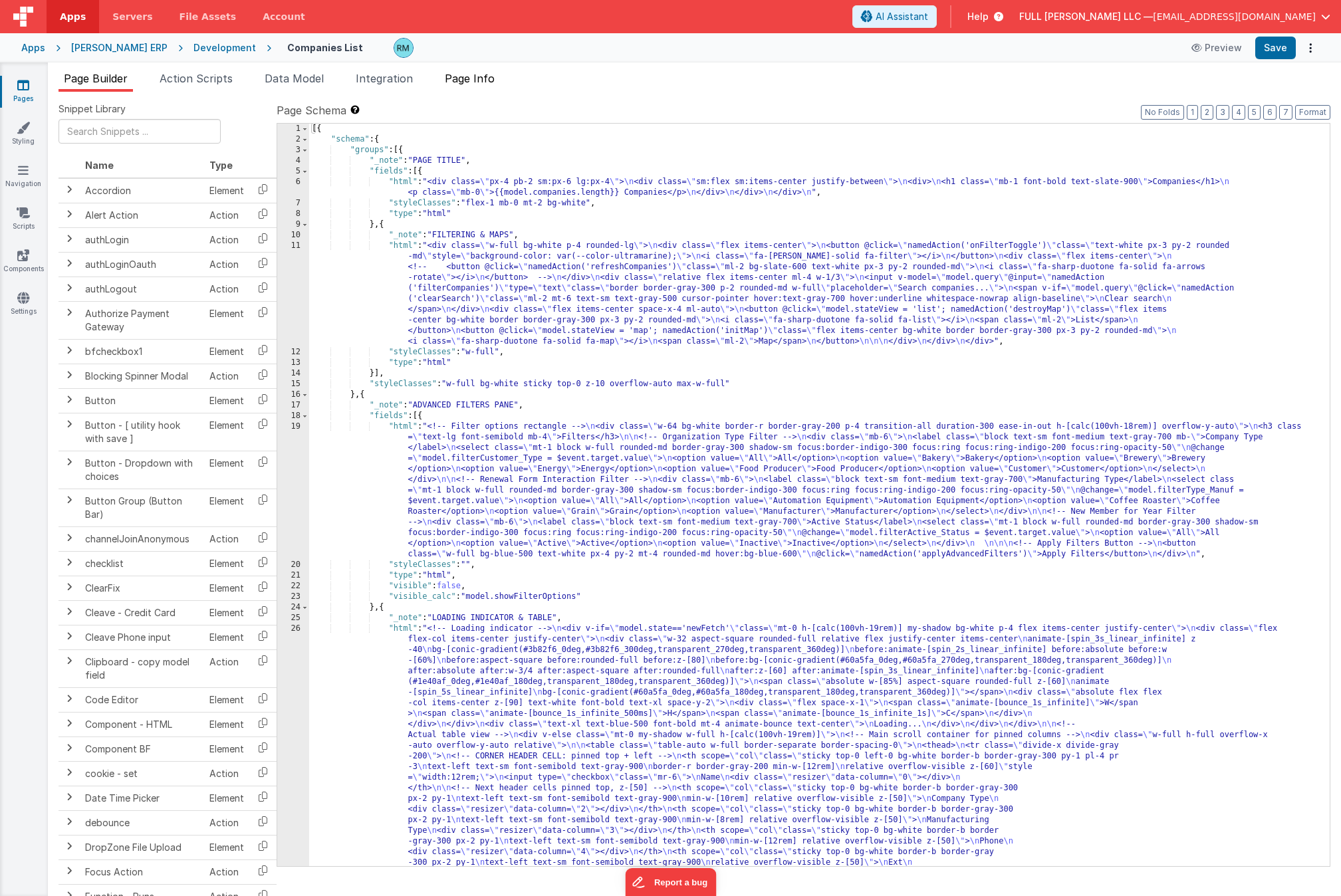
click at [485, 84] on span "Page Info" at bounding box center [470, 78] width 50 height 13
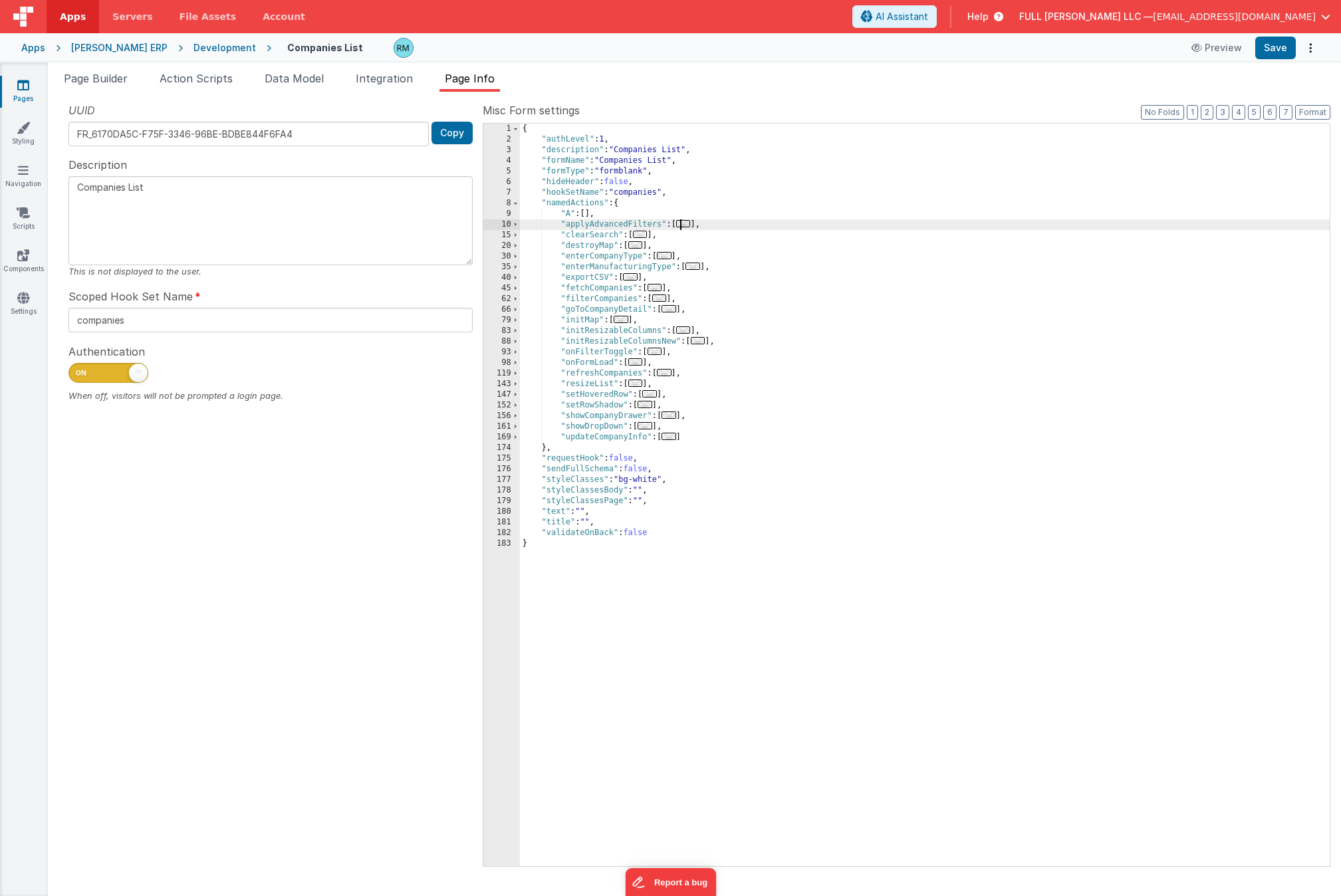
click at [686, 227] on span "..." at bounding box center [683, 223] width 15 height 8
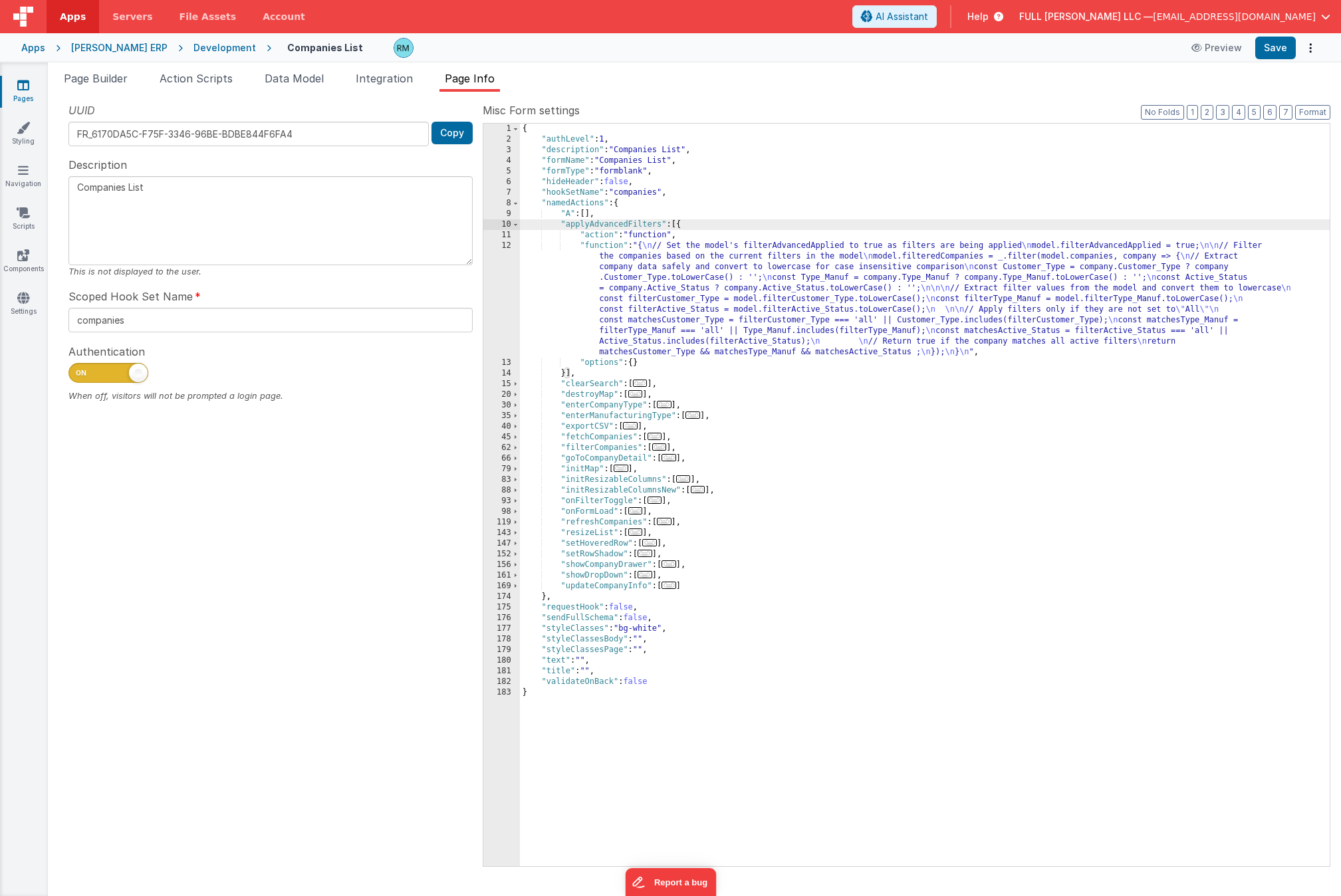
click at [598, 246] on div "{ "authLevel" : 1 , "description" : "Companies List" , "formName" : "Companies …" at bounding box center [925, 506] width 810 height 764
click at [509, 245] on div "12" at bounding box center [501, 299] width 37 height 117
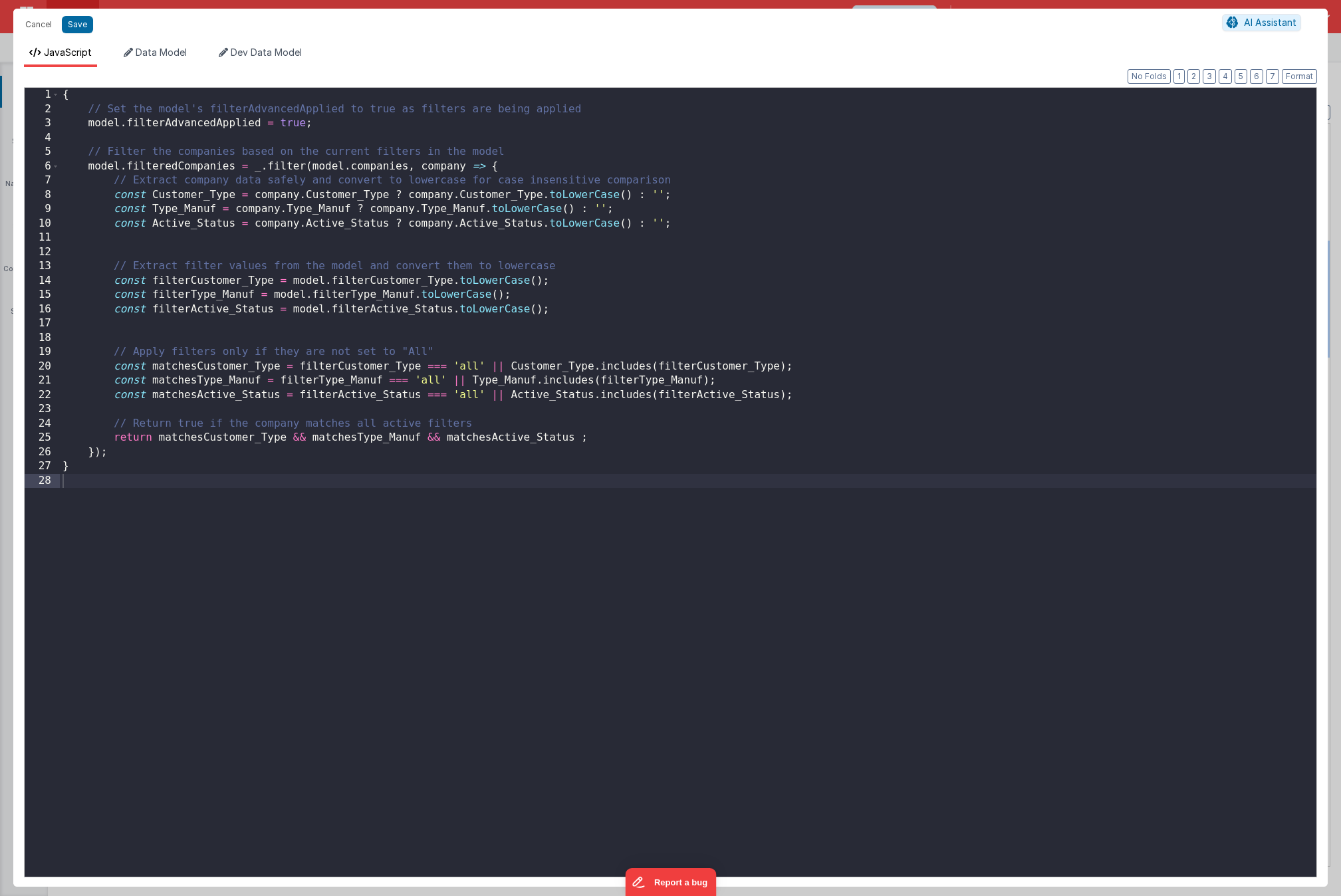
click at [107, 282] on div "{ // Set the model's filterAdvancedApplied to true as filters are being applied…" at bounding box center [689, 496] width 1257 height 818
click at [102, 294] on div "{ // Set the model's filterAdvancedApplied to true as filters are being applied…" at bounding box center [689, 496] width 1257 height 818
click at [103, 309] on div "{ // Set the model's filterAdvancedApplied to true as filters are being applied…" at bounding box center [689, 496] width 1257 height 818
click at [633, 313] on div "{ // Set the model's filterAdvancedApplied to true as filters are being applied…" at bounding box center [689, 496] width 1257 height 818
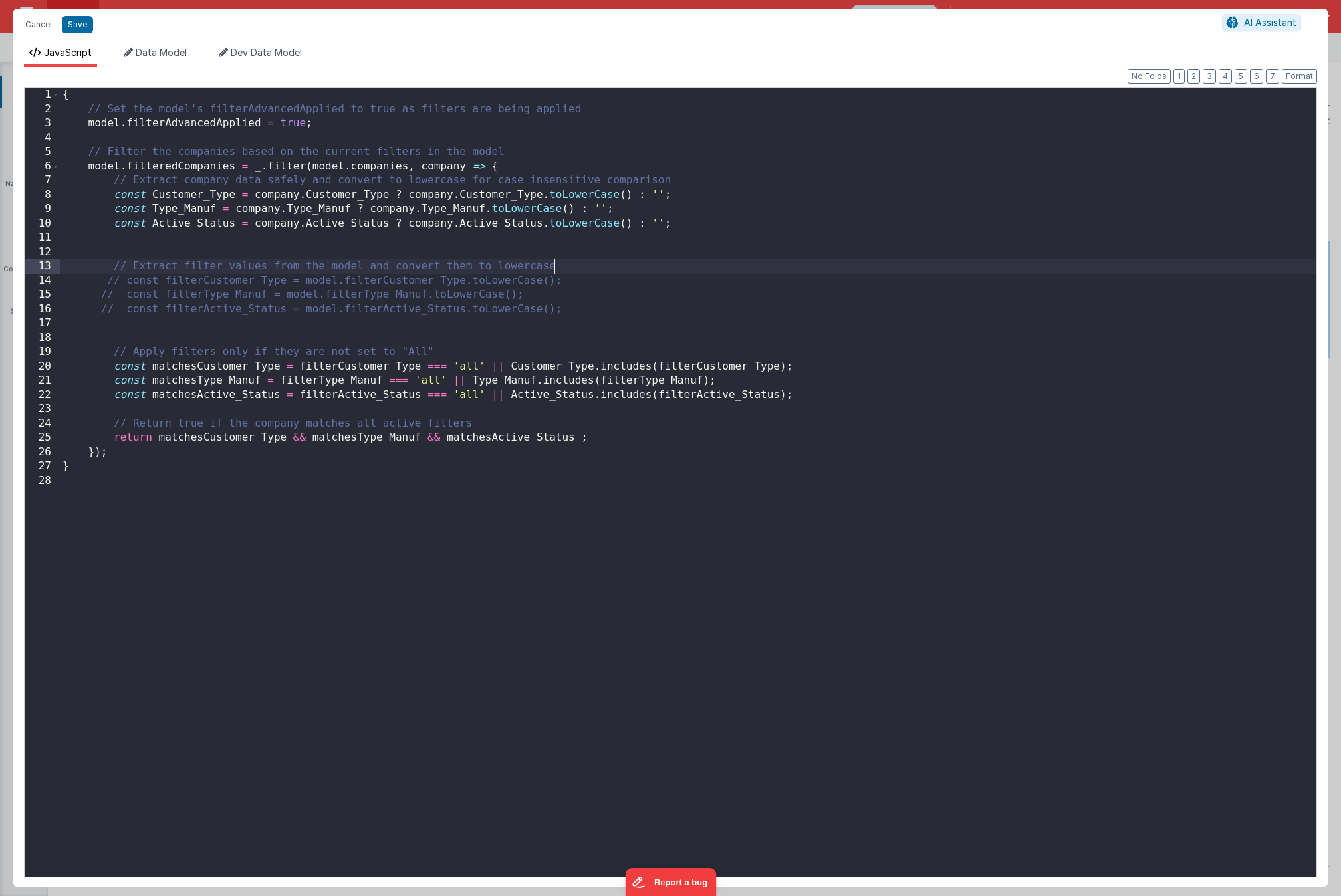
click at [567, 268] on div "{ // Set the model's filterAdvancedApplied to true as filters are being applied…" at bounding box center [689, 496] width 1257 height 818
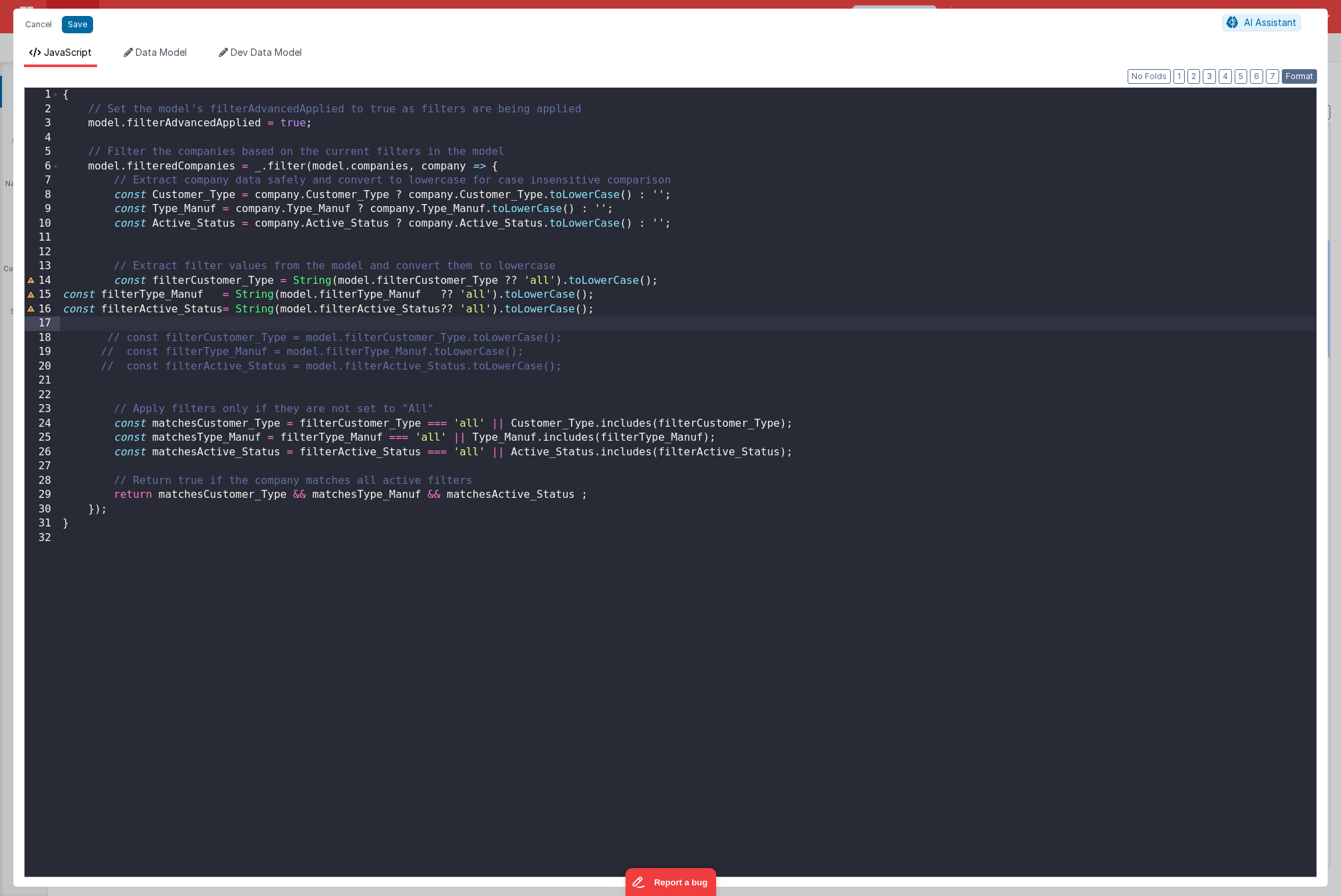
click at [1299, 78] on button "Format" at bounding box center [1299, 76] width 35 height 15
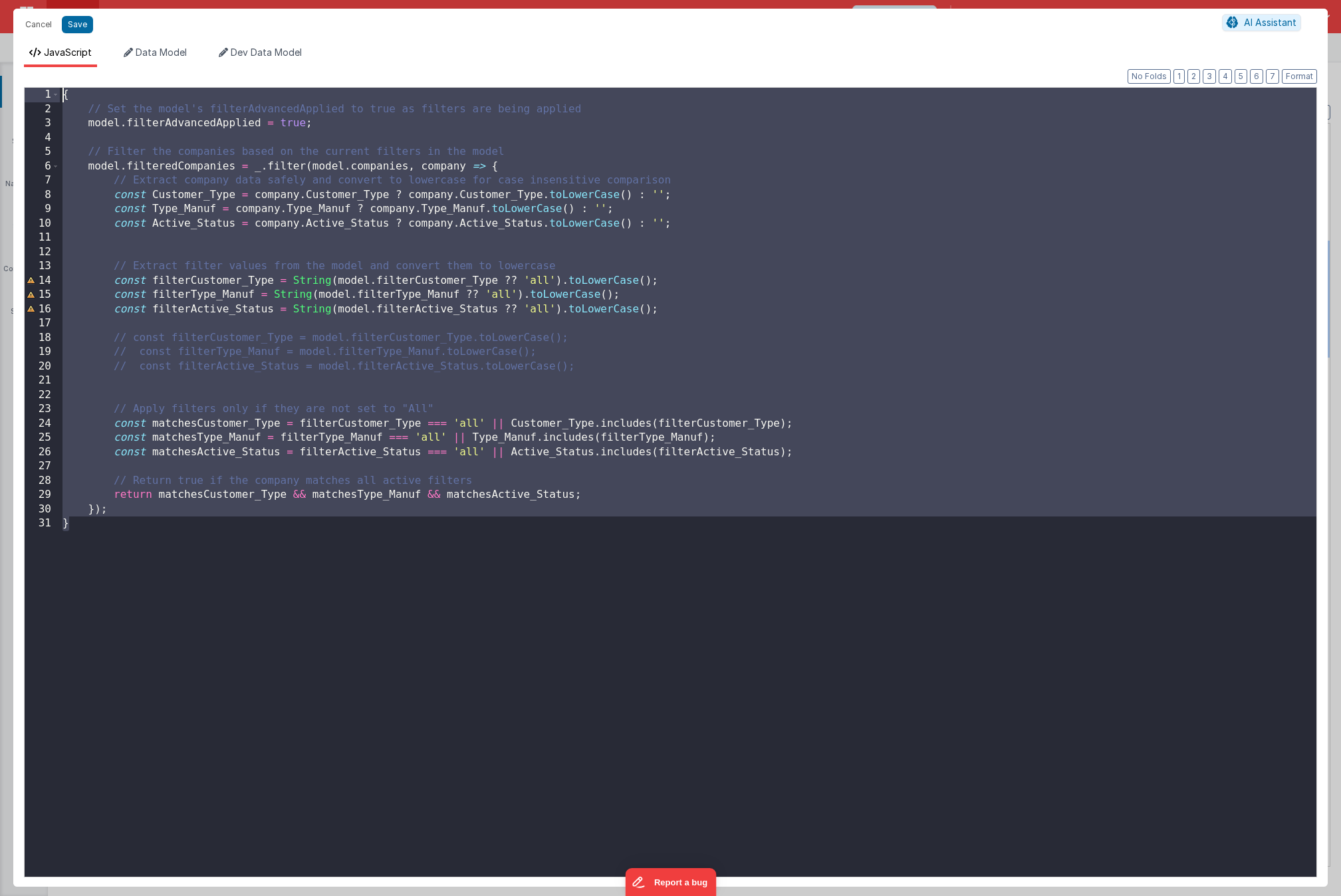
drag, startPoint x: 97, startPoint y: 528, endPoint x: 44, endPoint y: 78, distance: 453.1
click at [44, 78] on div "Format 7 6 5 4 3 2 1 No Folds 1 2 3 4 5 6 7 8 9 10 11 12 13 14 15 16 17 18 19 2…" at bounding box center [670, 477] width 1294 height 798
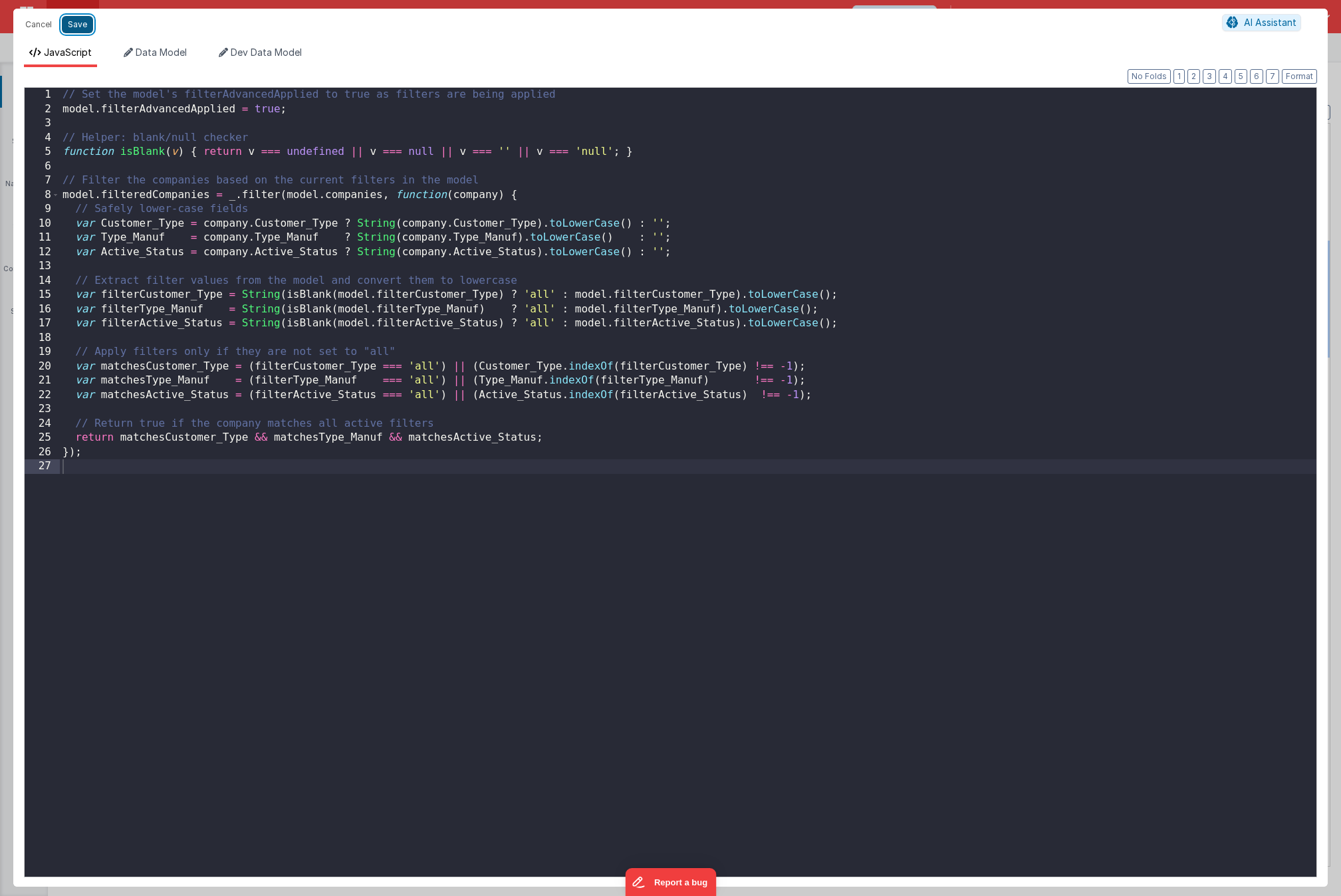
click at [87, 28] on button "Save" at bounding box center [77, 25] width 31 height 17
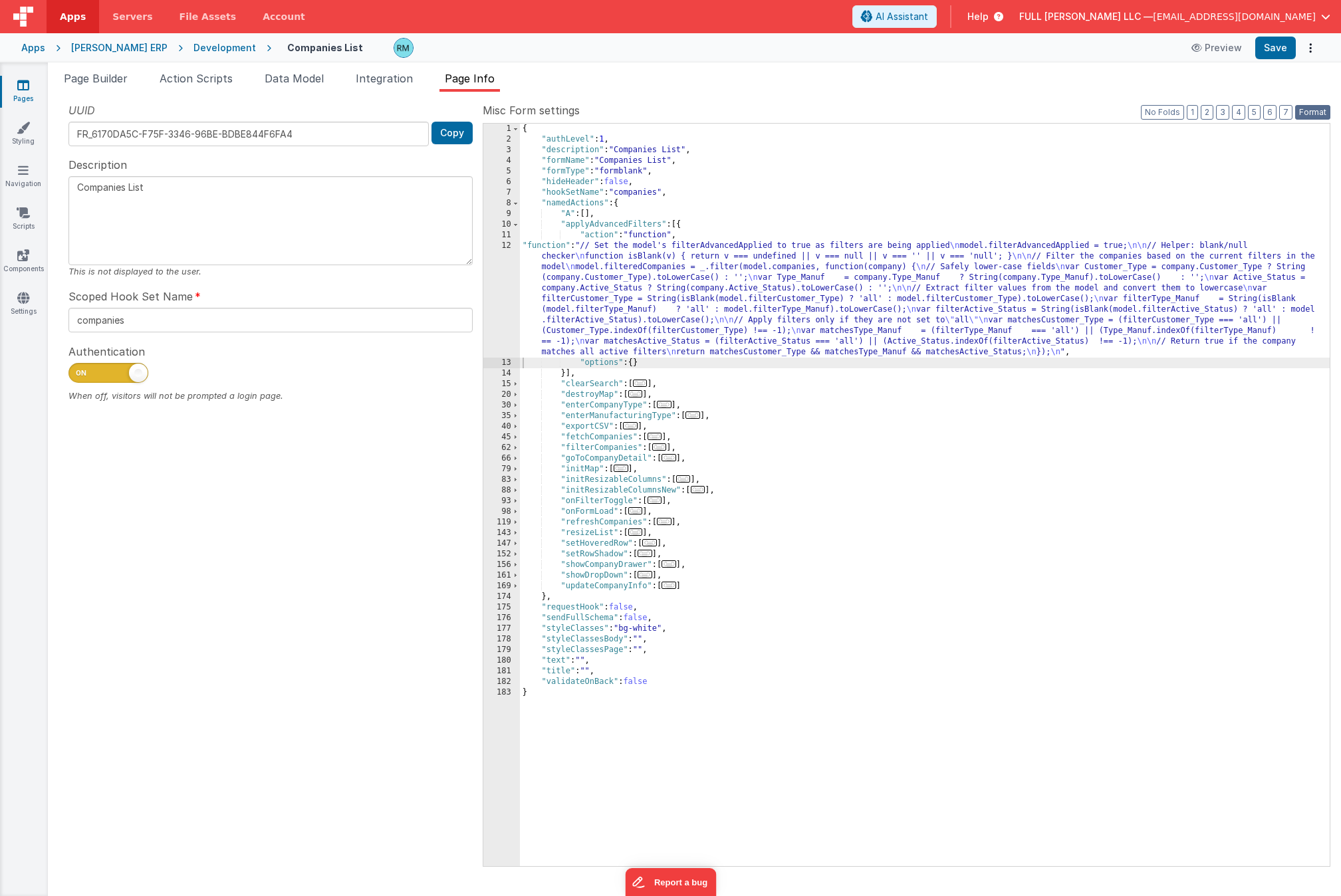
click at [1310, 111] on button "Format" at bounding box center [1313, 112] width 35 height 15
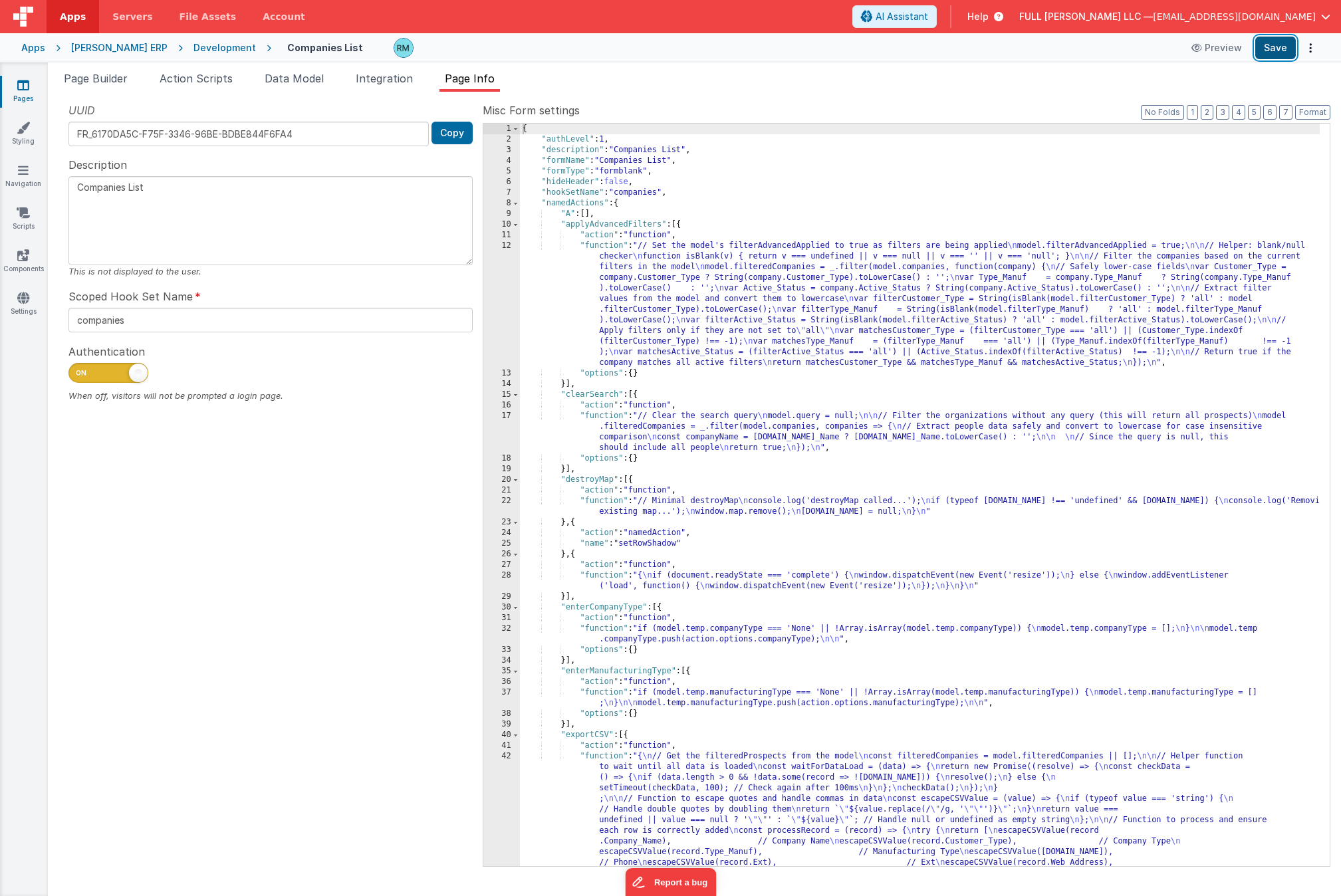
click at [1277, 54] on button "Save" at bounding box center [1275, 48] width 40 height 22
click at [287, 87] on li "Data Model" at bounding box center [294, 81] width 70 height 21
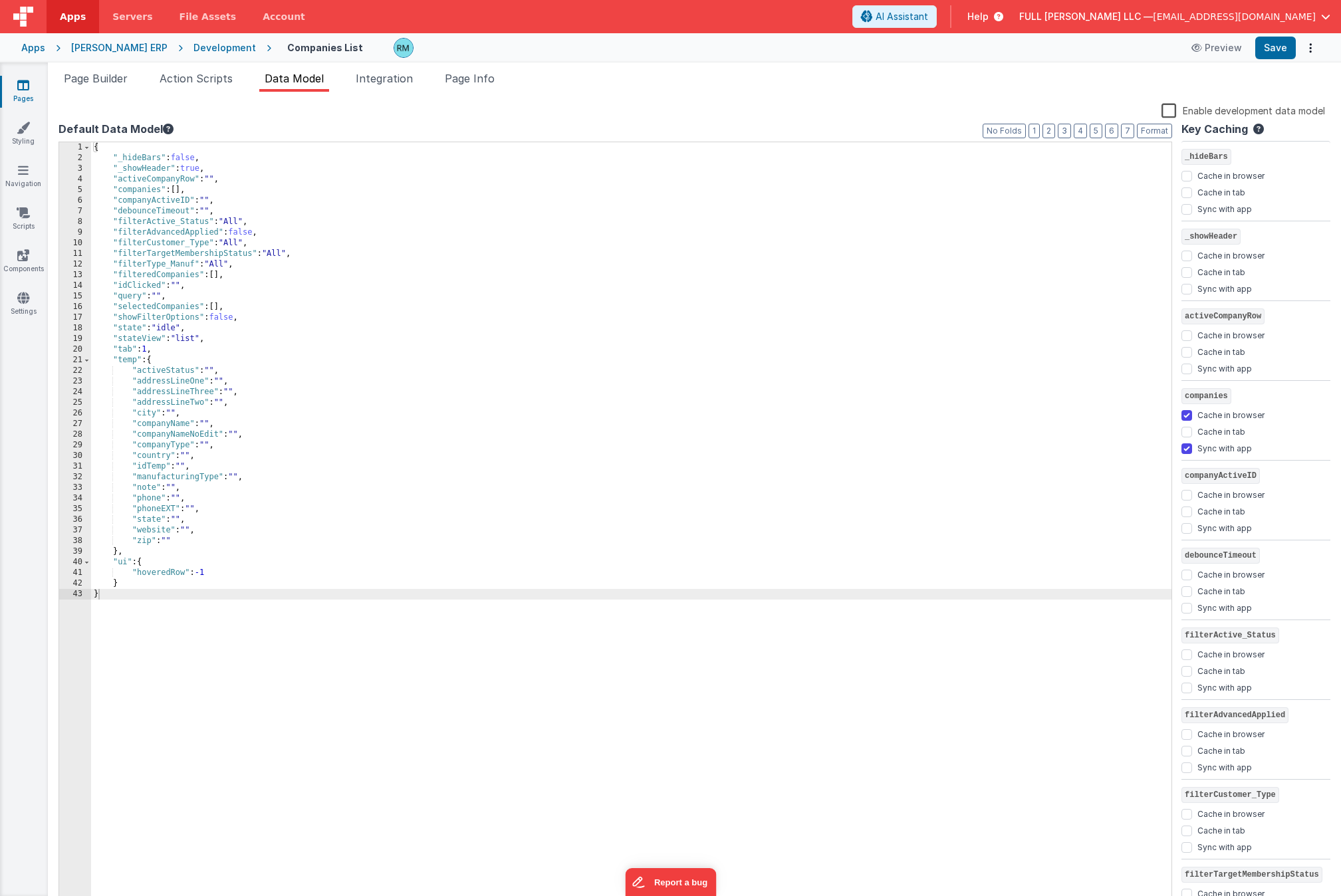
click at [241, 222] on div "{ "_hideBars" : false , "_showHeader" : true , "activeCompanyRow" : "" , "compa…" at bounding box center [631, 536] width 1081 height 786
click at [284, 253] on div "{ "_hideBars" : false , "_showHeader" : true , "activeCompanyRow" : "" , "compa…" at bounding box center [631, 536] width 1081 height 786
click at [226, 265] on div "{ "_hideBars" : false , "_showHeader" : true , "activeCompanyRow" : "" , "compa…" at bounding box center [631, 536] width 1081 height 786
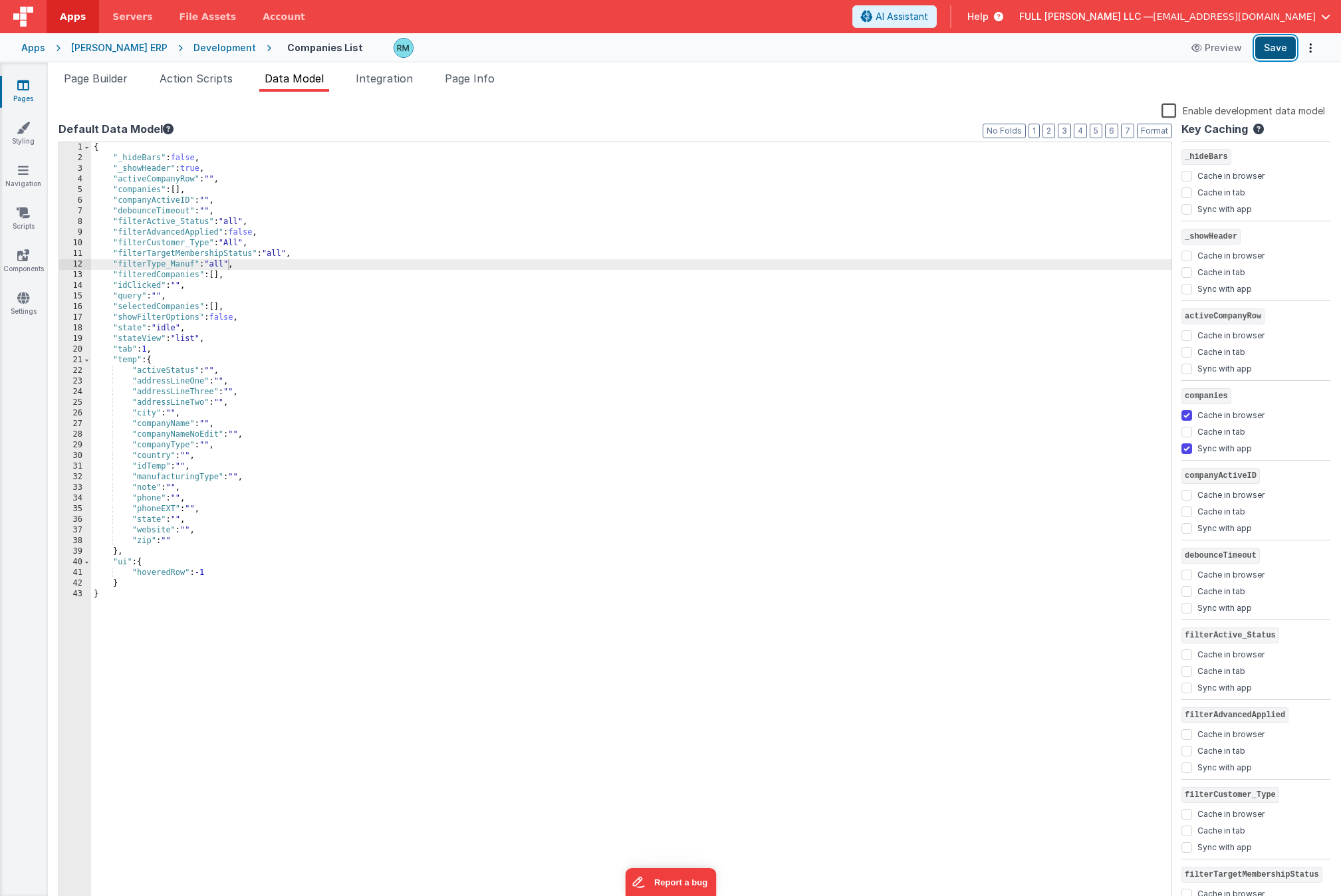
click at [1267, 51] on button "Save" at bounding box center [1275, 48] width 40 height 22
click at [30, 94] on link "Pages" at bounding box center [23, 91] width 48 height 27
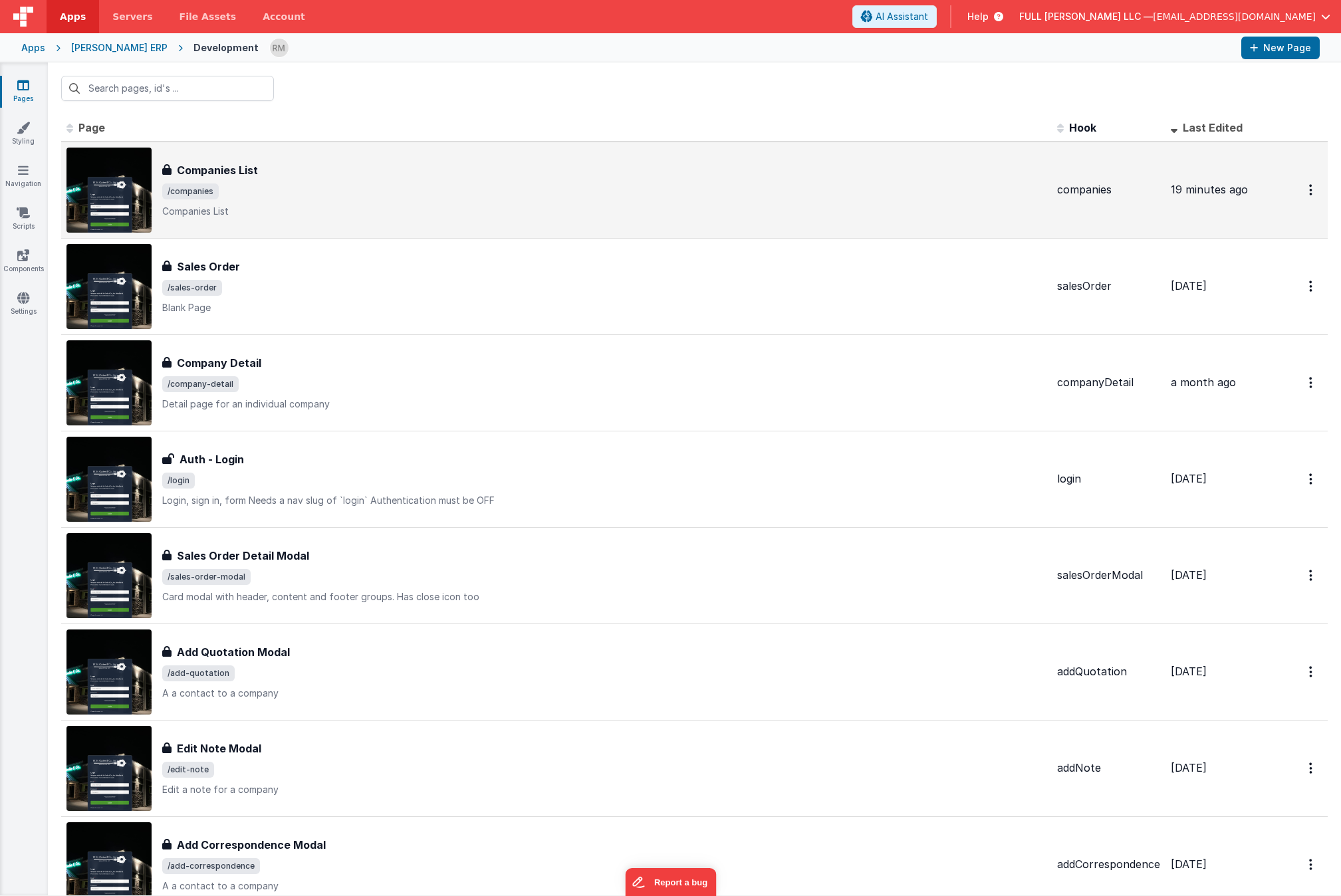
click at [294, 188] on span "/companies" at bounding box center [604, 191] width 884 height 16
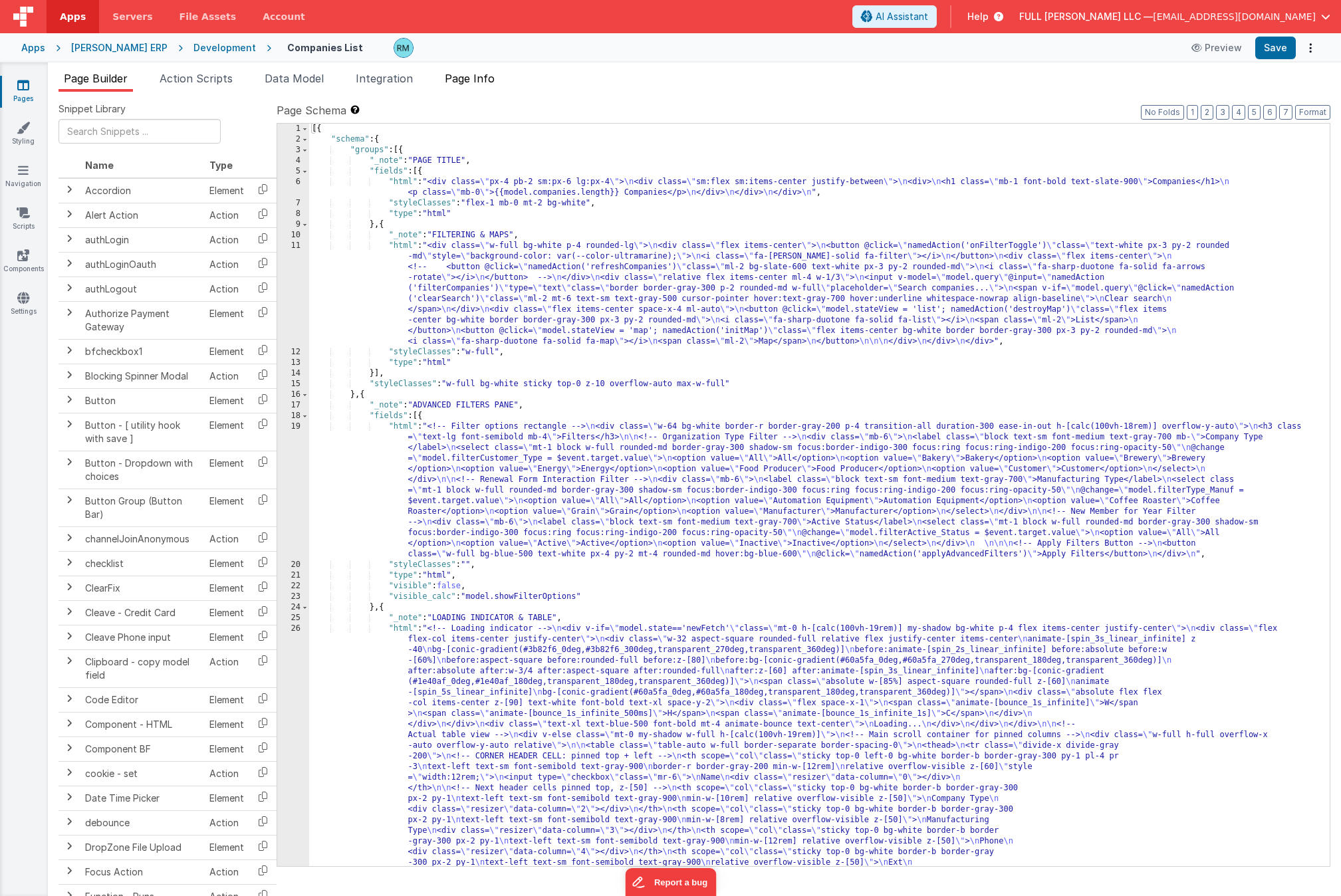
click at [471, 87] on li "Page Info" at bounding box center [470, 81] width 60 height 21
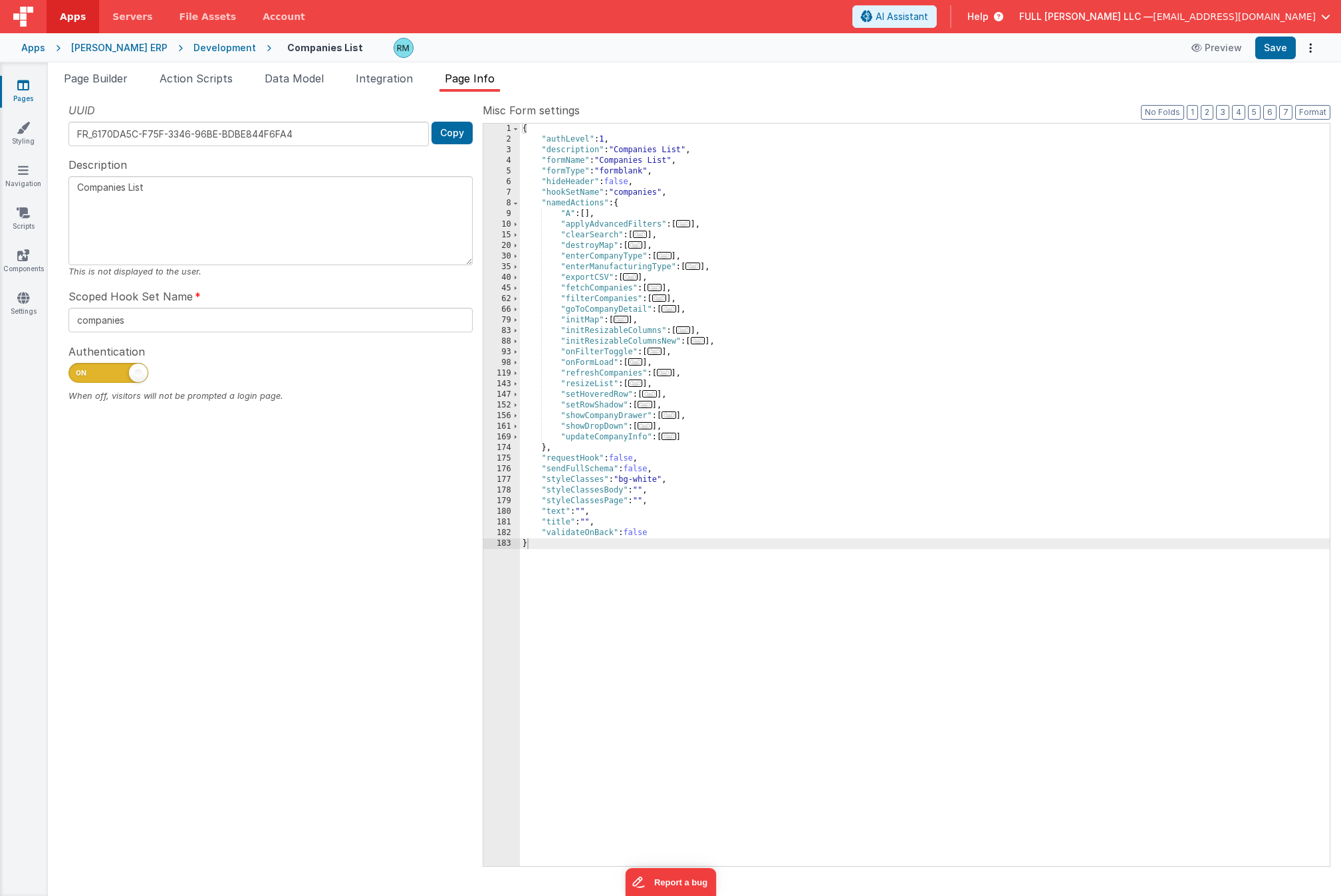
click at [677, 437] on span "..." at bounding box center [669, 436] width 15 height 8
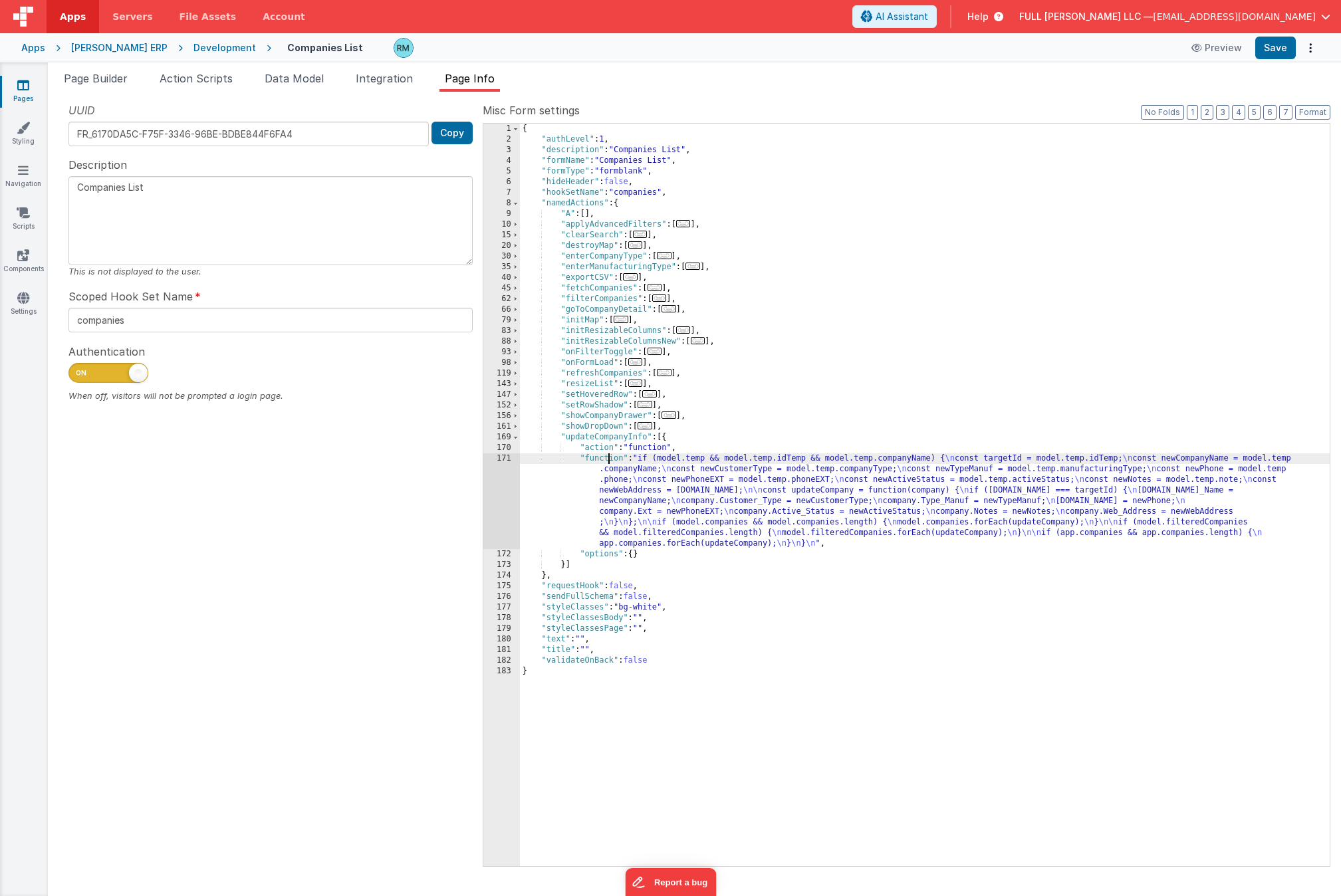
click at [607, 460] on div "{ "authLevel" : 1 , "description" : "Companies List" , "formName" : "Companies …" at bounding box center [925, 506] width 810 height 764
click at [508, 459] on div "171" at bounding box center [501, 501] width 37 height 96
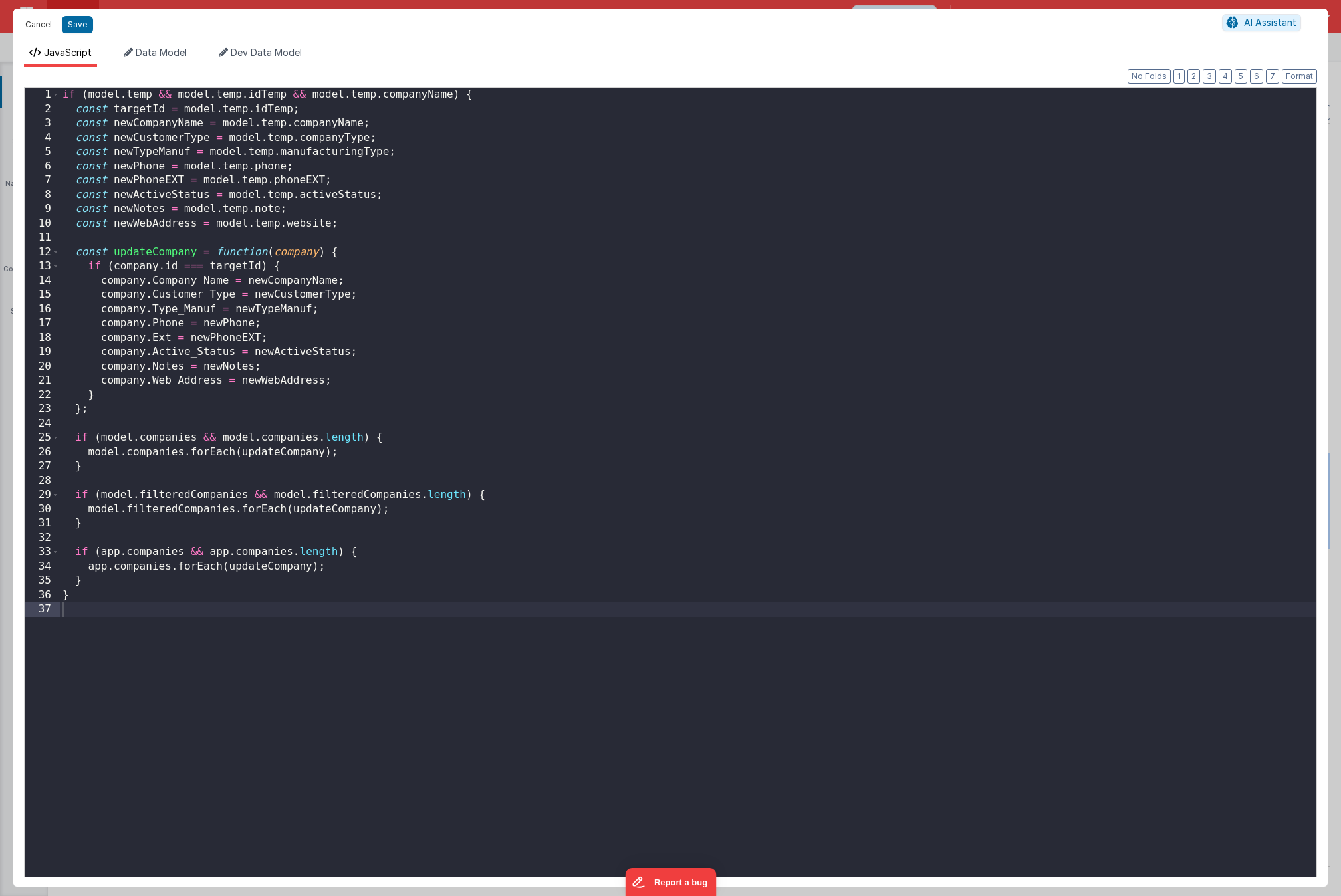
click at [43, 21] on button "Cancel" at bounding box center [39, 25] width 39 height 19
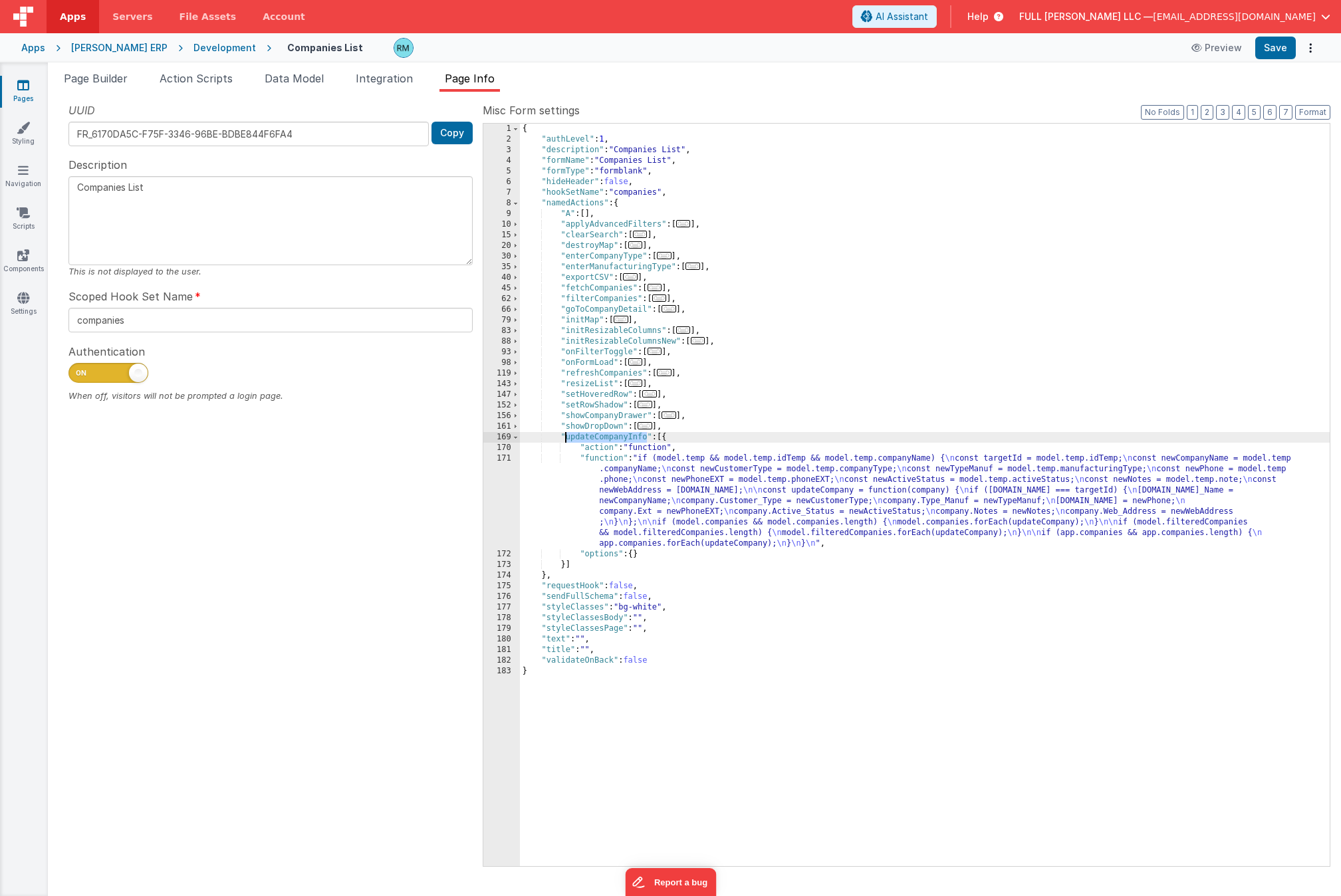
drag, startPoint x: 647, startPoint y: 439, endPoint x: 566, endPoint y: 439, distance: 81.0
click at [566, 439] on div "{ "authLevel" : 1 , "description" : "Companies List" , "formName" : "Companies …" at bounding box center [925, 506] width 810 height 764
click at [101, 85] on li "Page Builder" at bounding box center [95, 81] width 75 height 21
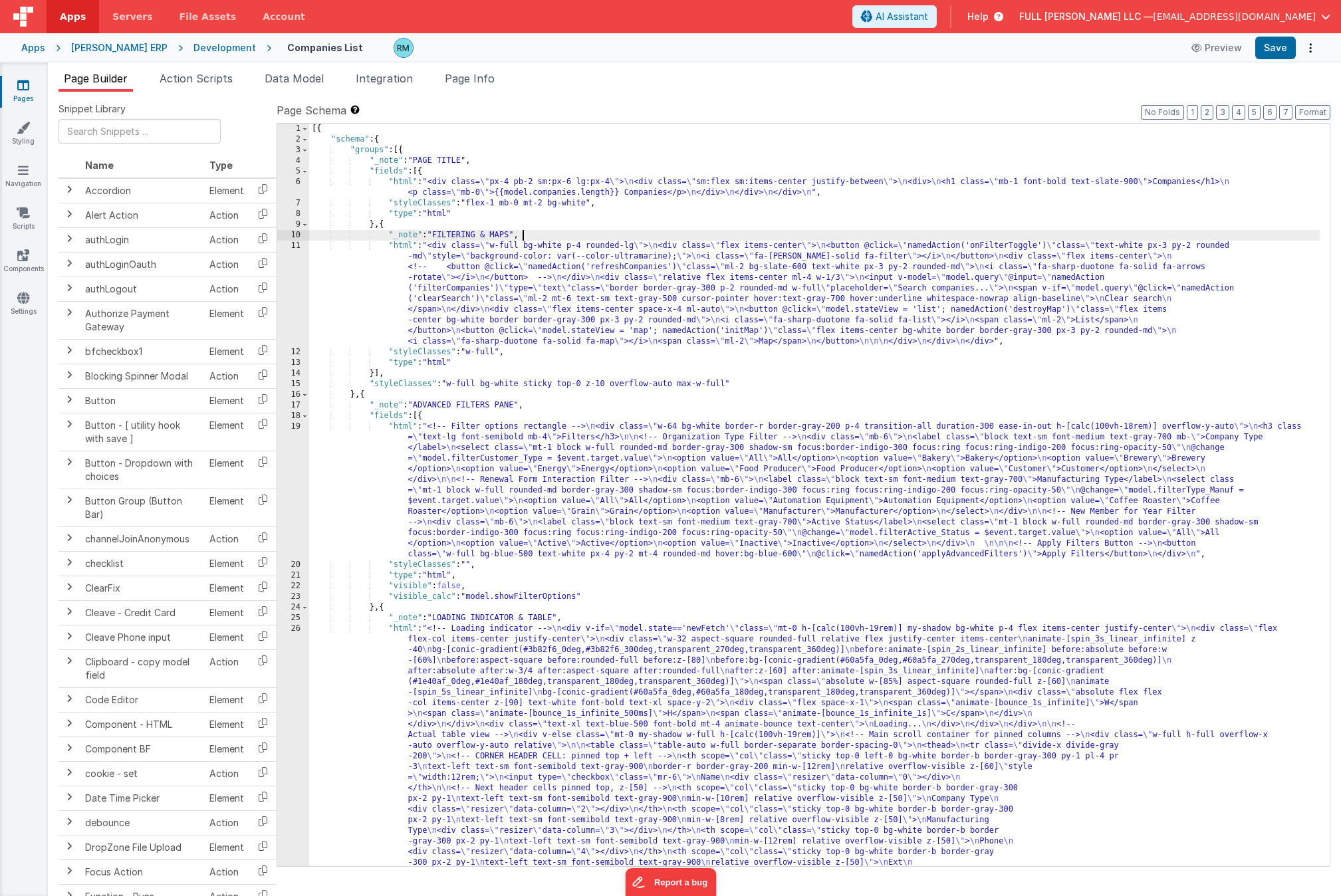
click at [828, 230] on div "[{ "schema" : { "groups" : [{ "_note" : "PAGE TITLE" , "fields" : [{ "html" : "…" at bounding box center [814, 867] width 1010 height 1487
type input "updateCompanyInfo"
click at [462, 85] on li "Page Info" at bounding box center [470, 81] width 60 height 21
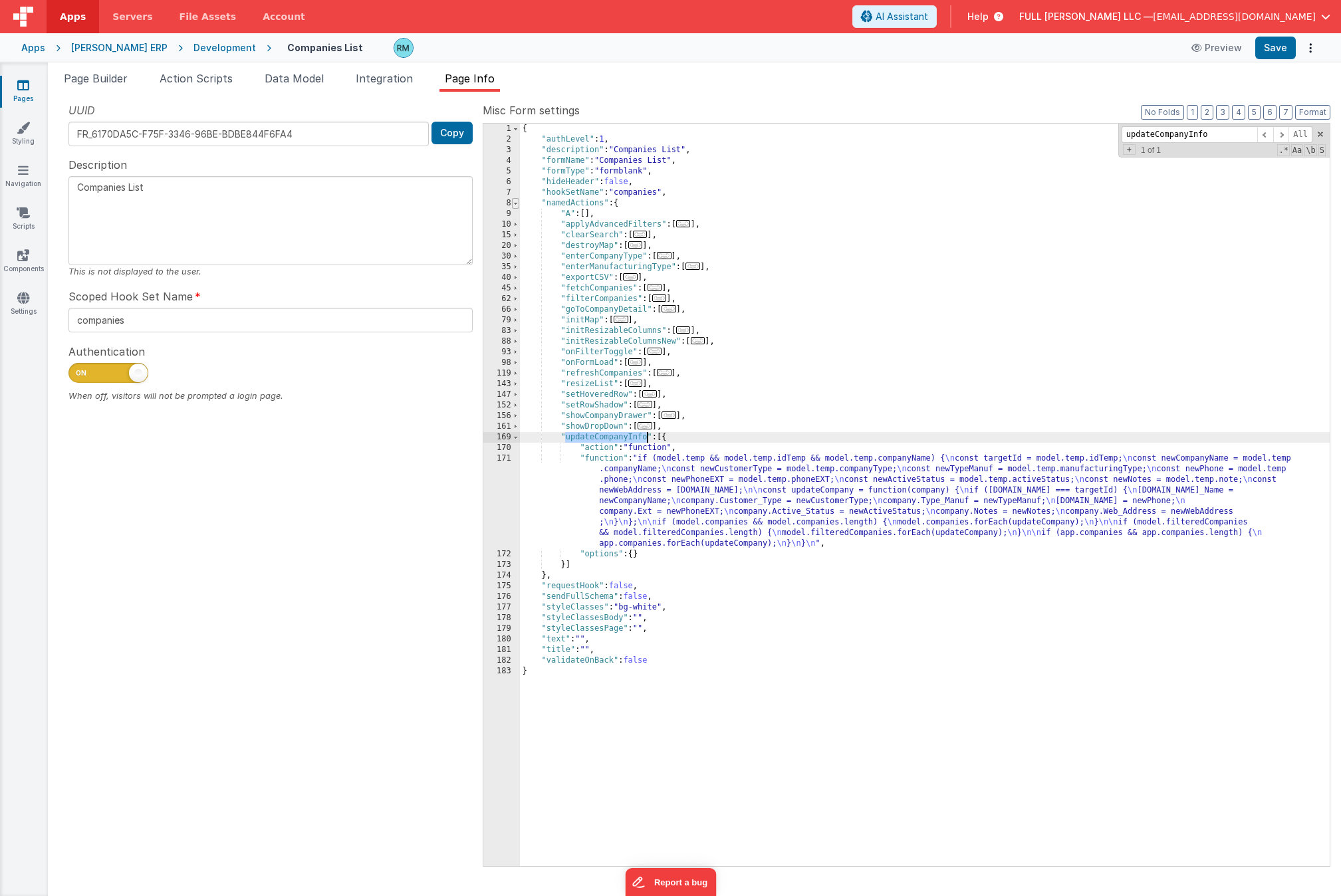
click at [517, 204] on span at bounding box center [515, 203] width 8 height 10
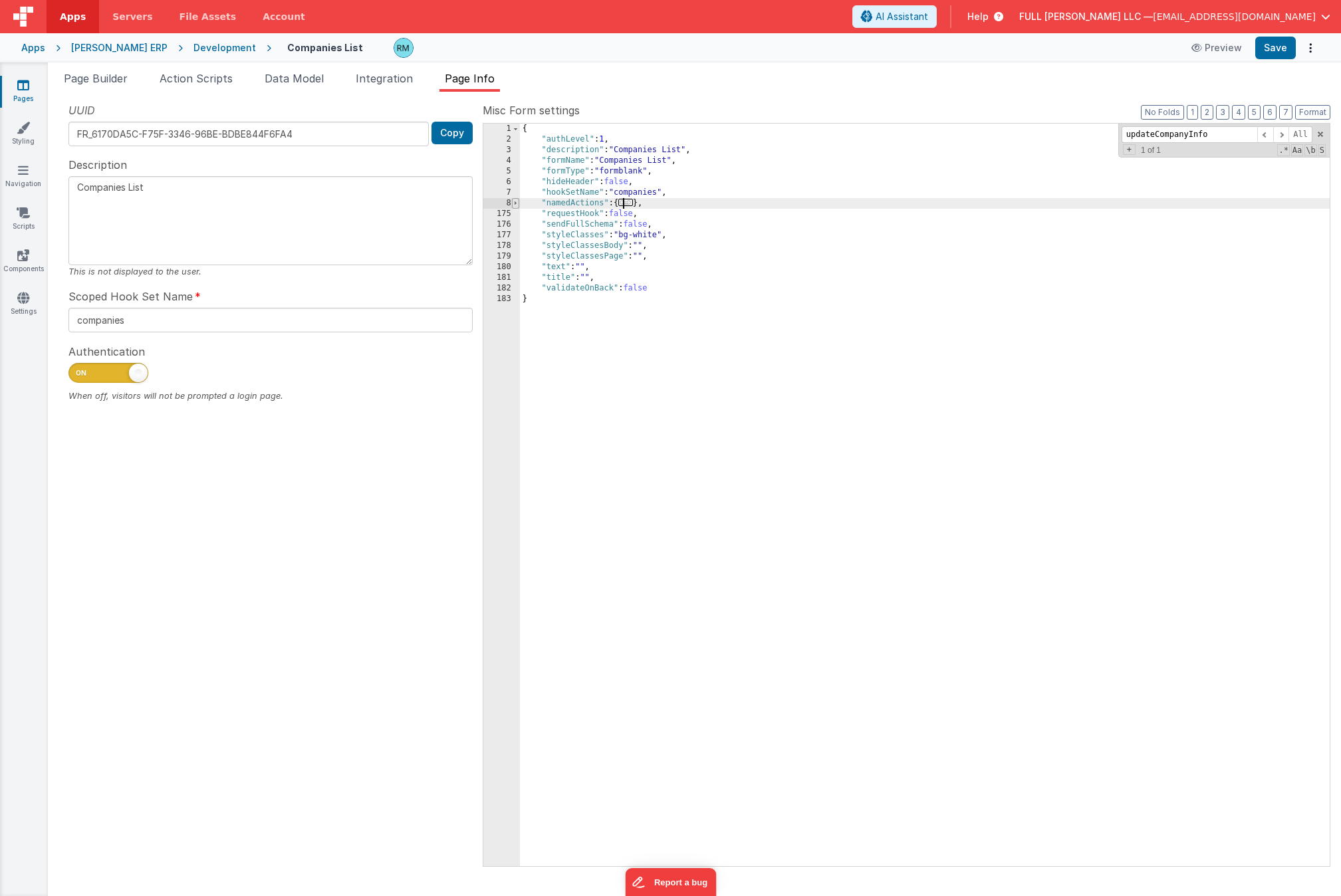
click at [515, 203] on span at bounding box center [515, 203] width 8 height 10
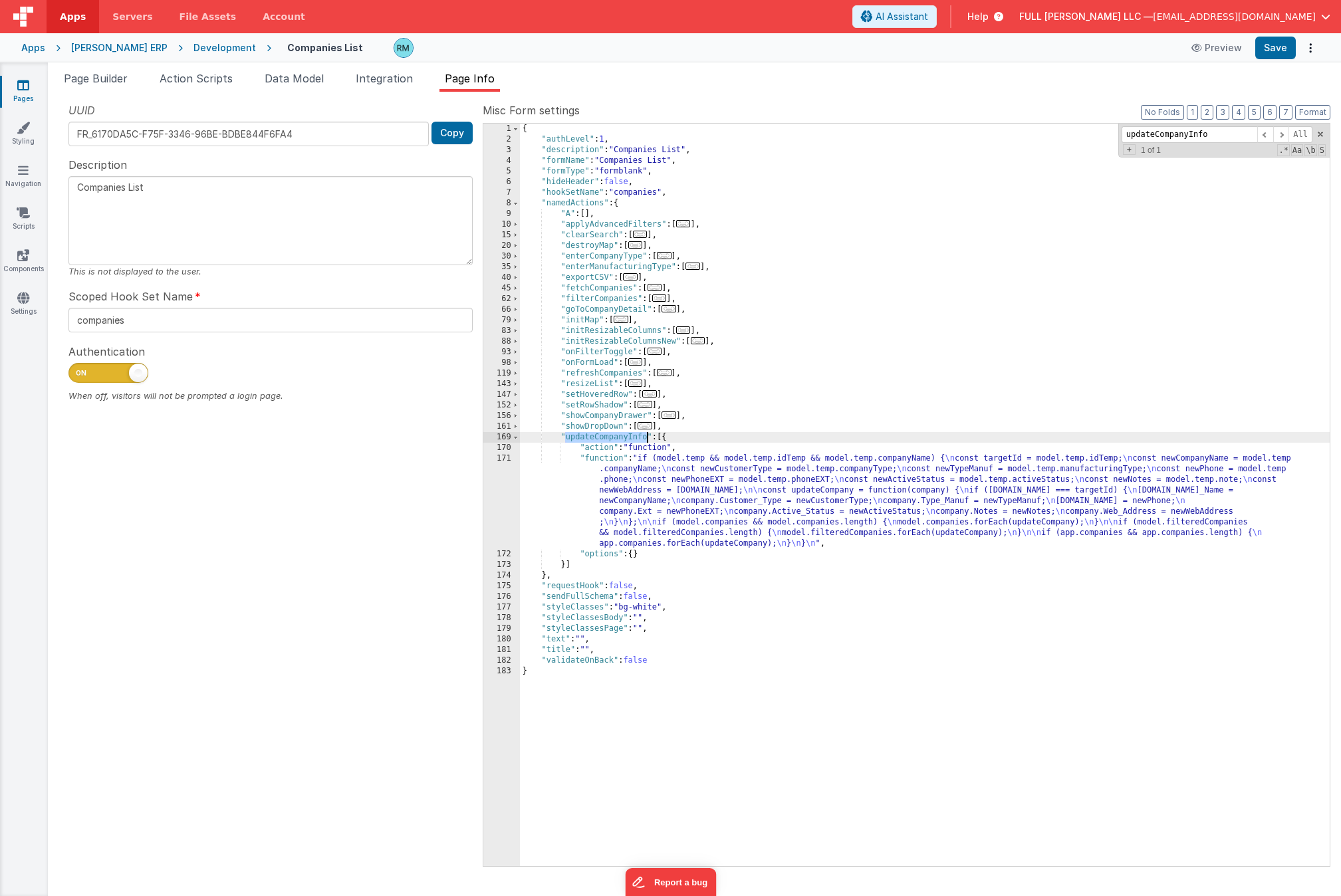
click at [664, 374] on span "..." at bounding box center [664, 372] width 15 height 8
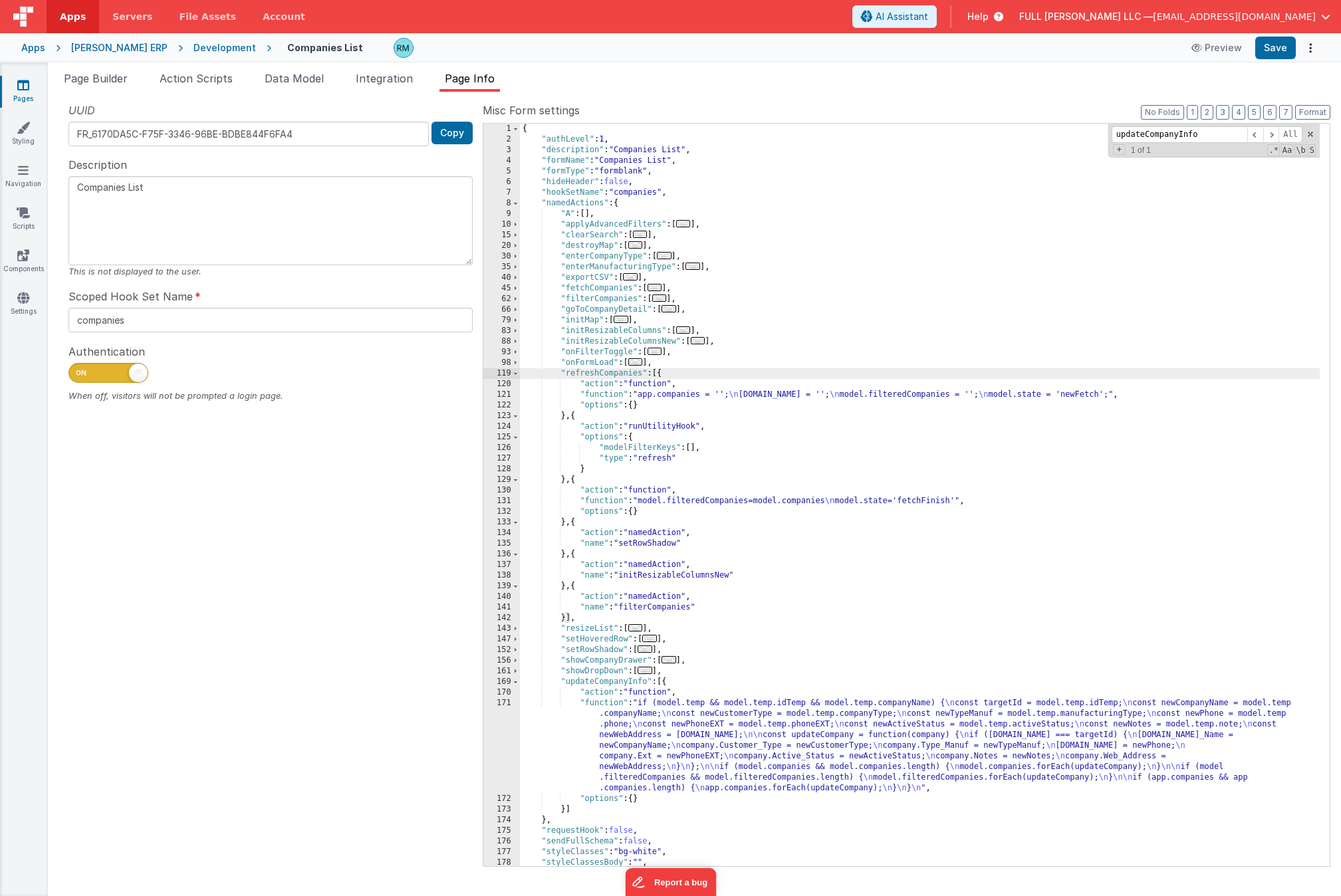
click at [597, 396] on div "{ "authLevel" : 1 , "description" : "Companies List" , "formName" : "Companies …" at bounding box center [920, 506] width 800 height 764
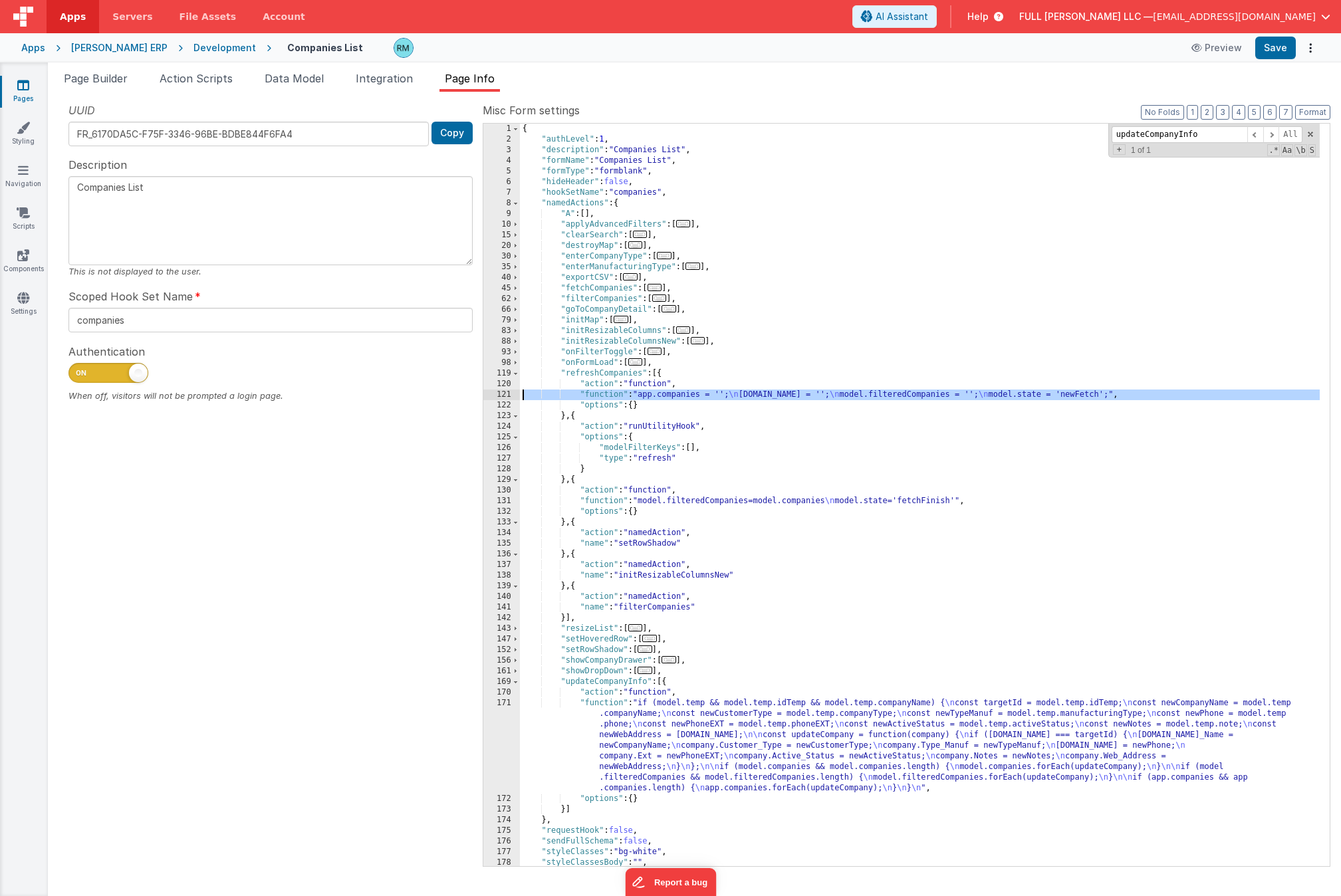
click at [506, 397] on div "121" at bounding box center [501, 395] width 37 height 10
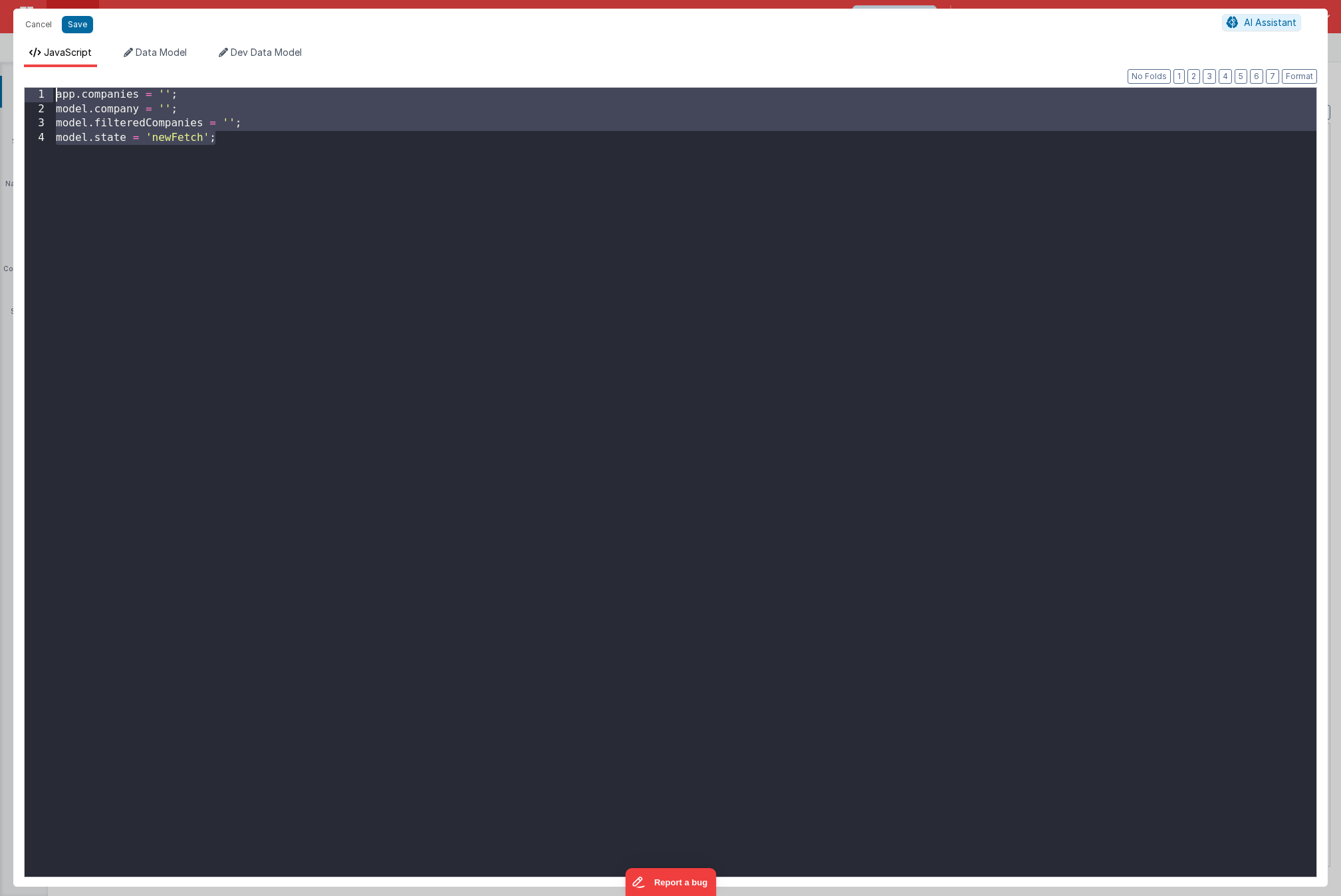
drag, startPoint x: 255, startPoint y: 150, endPoint x: -39, endPoint y: 71, distance: 304.4
click at [0, 71] on html "Cancel Save AI Assistant JavaScript Data Model Dev Data Model Format 7 6 5 4 3 …" at bounding box center [670, 448] width 1341 height 896
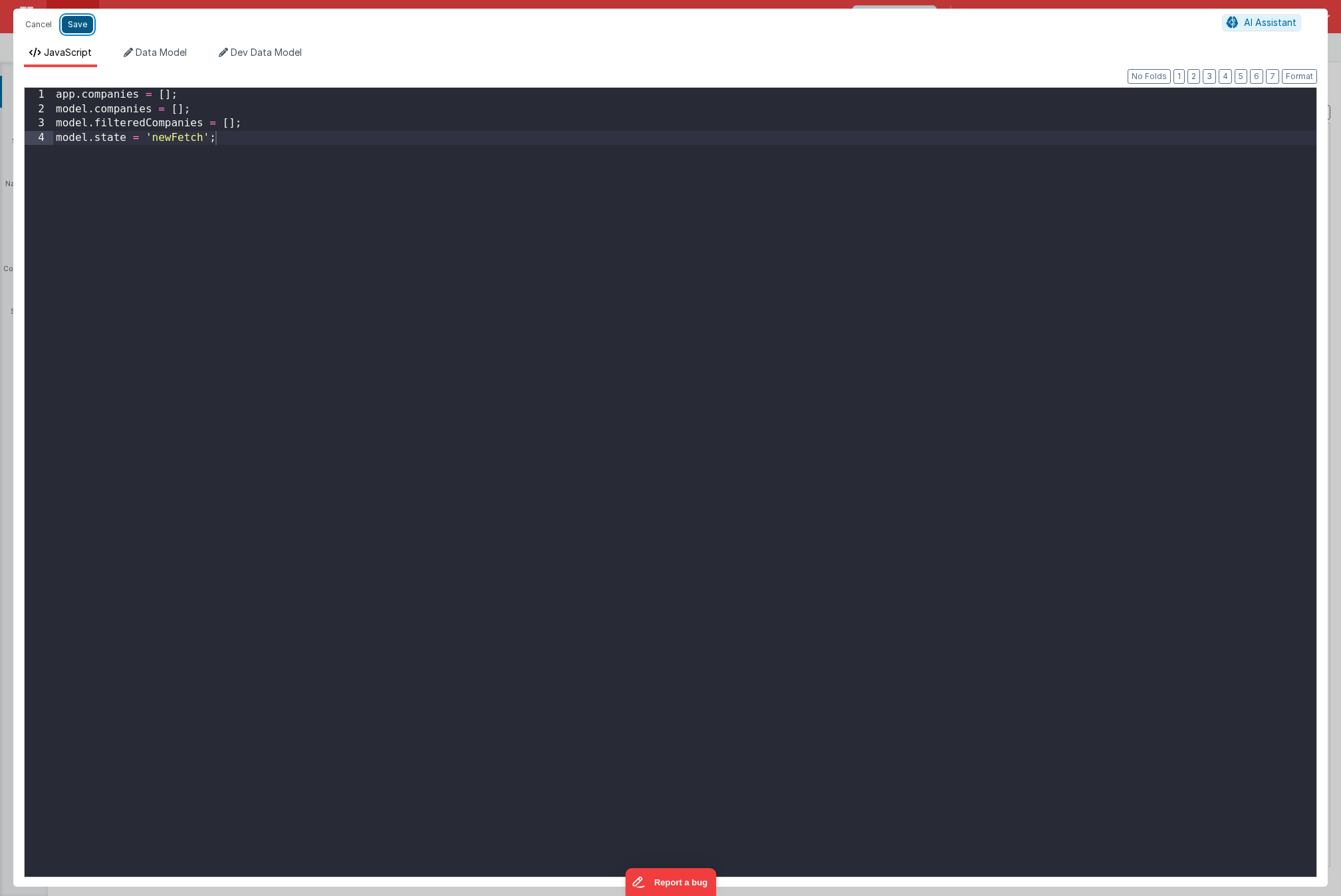
click at [72, 28] on button "Save" at bounding box center [77, 25] width 31 height 17
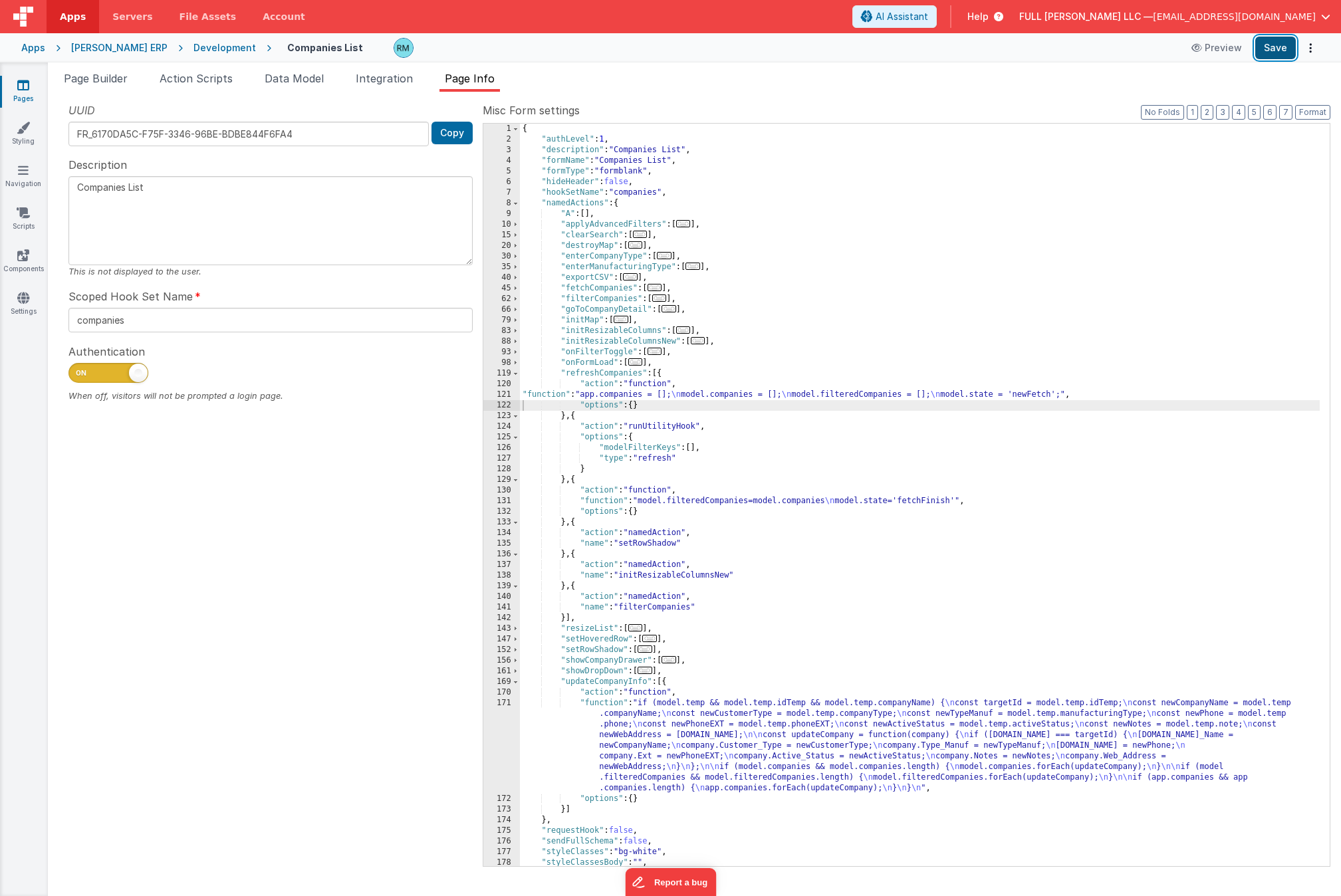
click at [1277, 45] on button "Save" at bounding box center [1275, 48] width 40 height 22
click at [1310, 118] on button "Format" at bounding box center [1313, 112] width 35 height 15
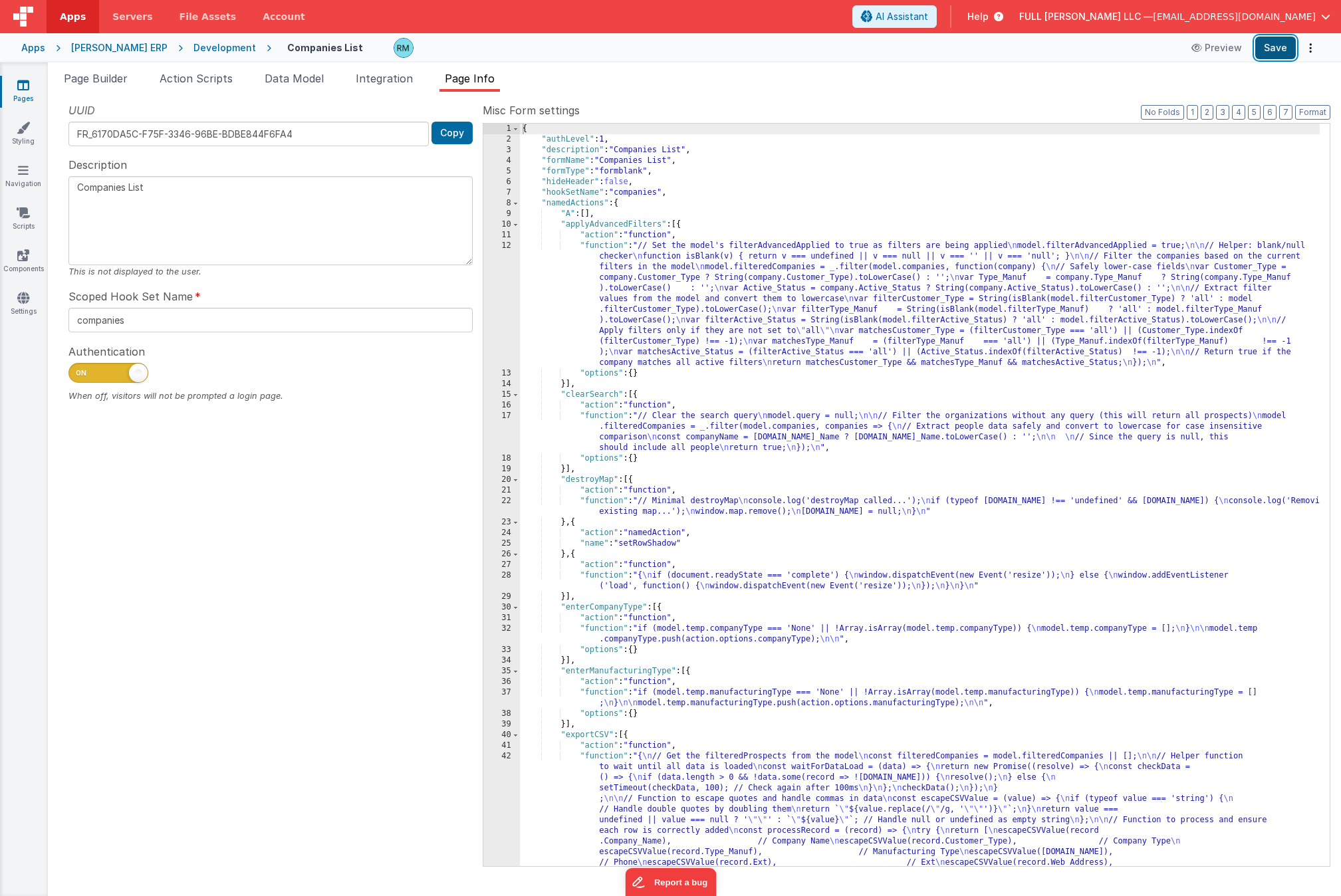
click at [1274, 51] on button "Save" at bounding box center [1275, 48] width 40 height 22
click at [21, 96] on link "Pages" at bounding box center [23, 91] width 48 height 27
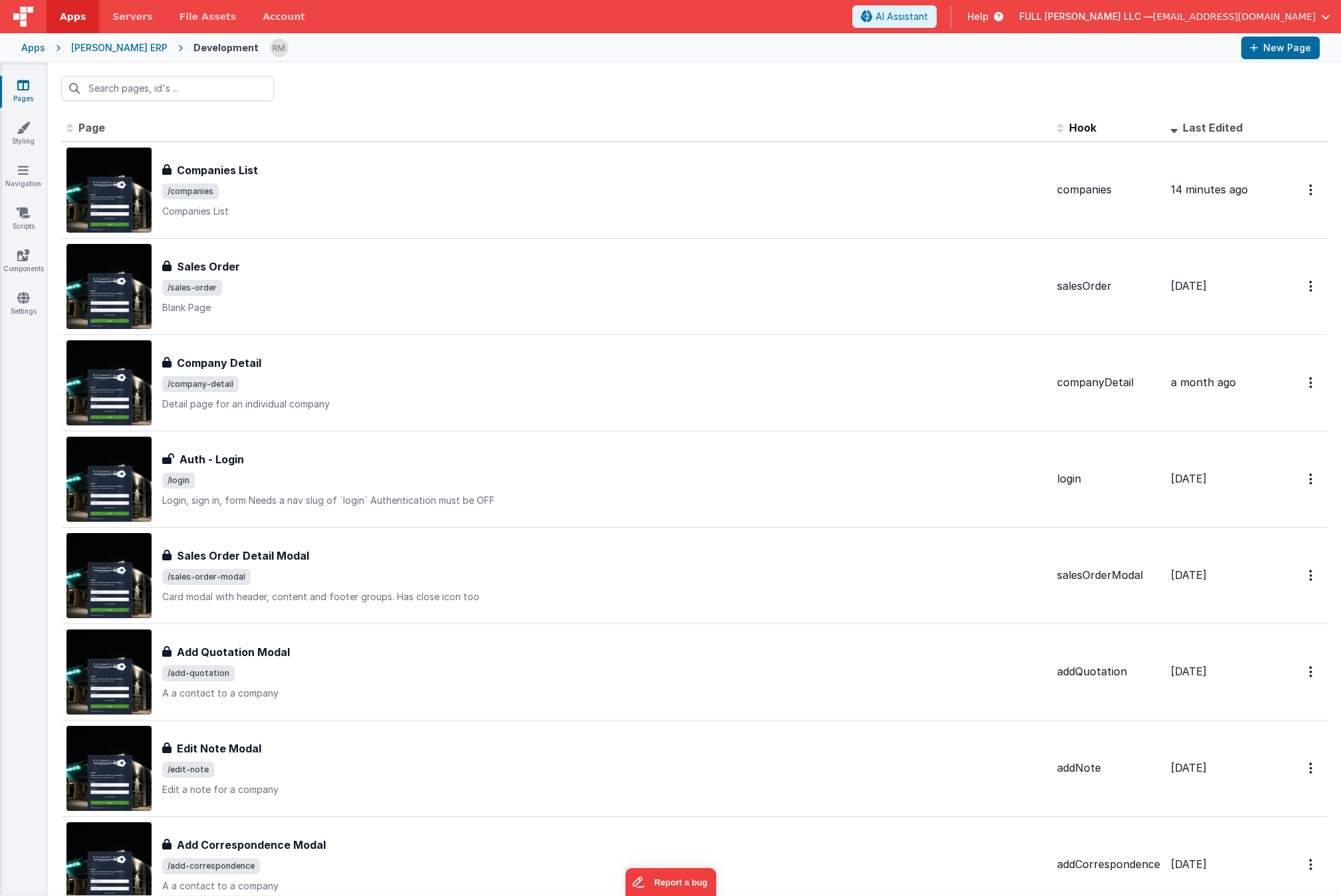
click at [93, 51] on div "[PERSON_NAME] ERP" at bounding box center [119, 47] width 96 height 13
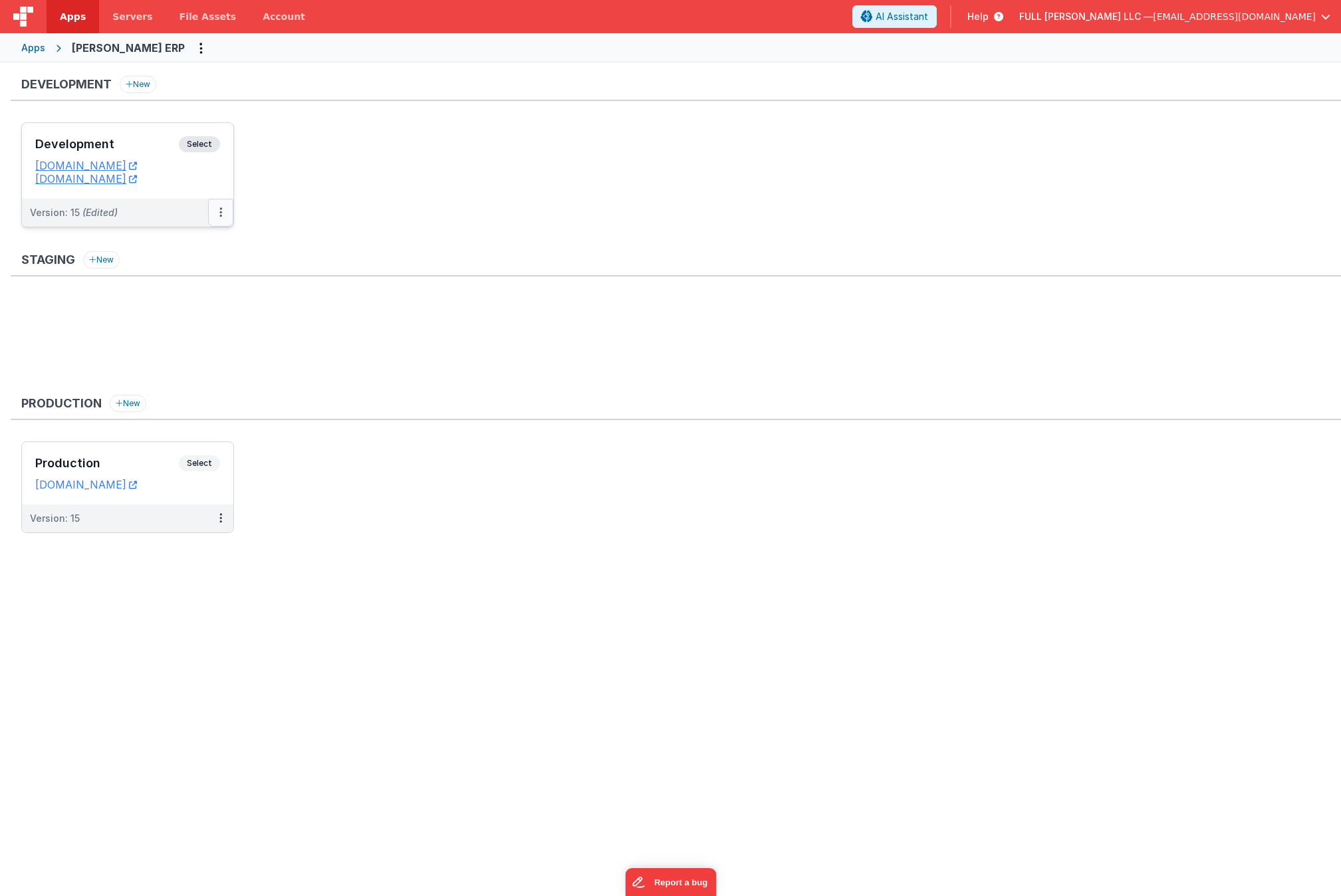
click at [221, 213] on icon at bounding box center [221, 212] width 3 height 1
click at [195, 289] on link "Deploy..." at bounding box center [175, 291] width 117 height 24
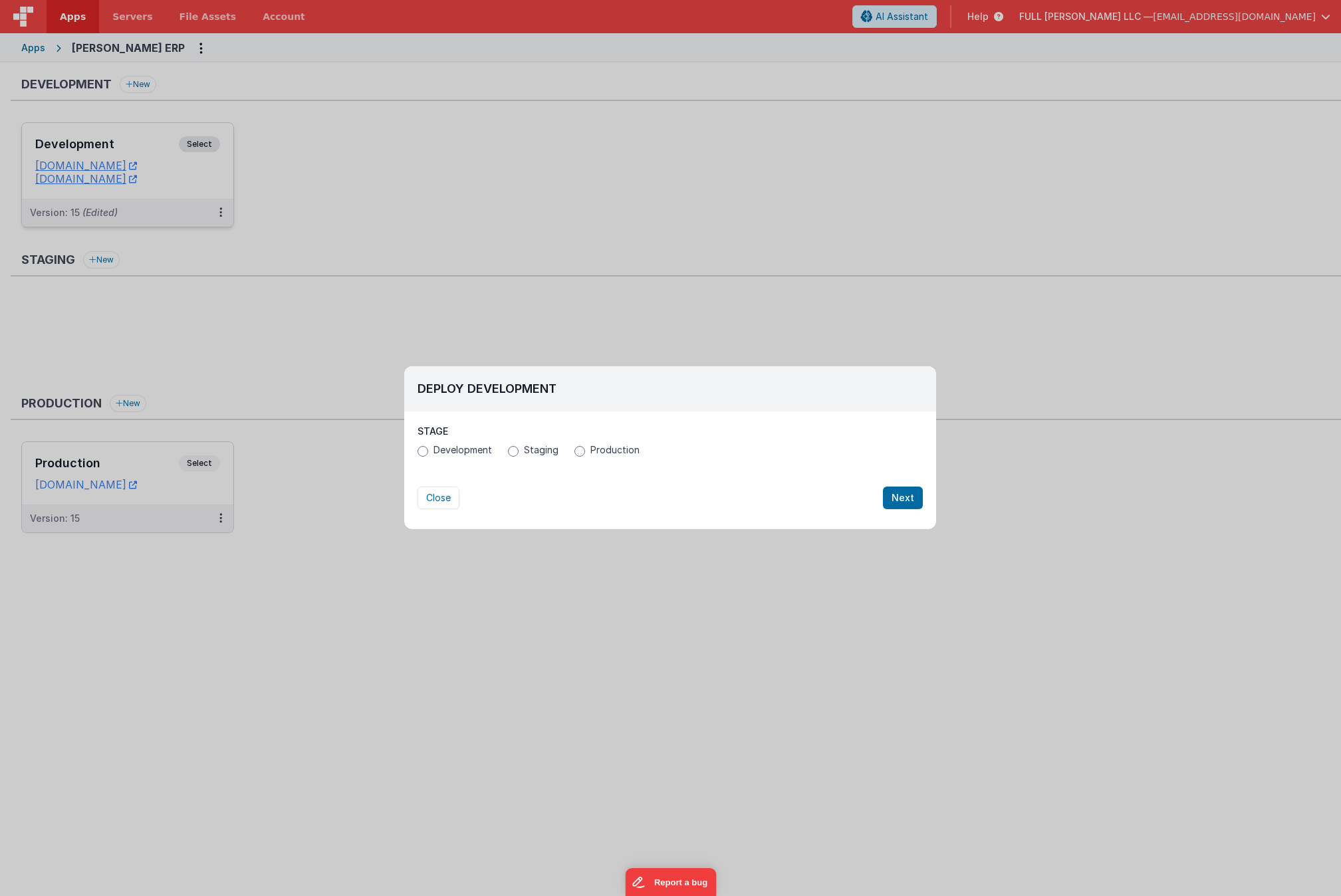
click at [579, 457] on div "Development Staging Production" at bounding box center [670, 451] width 506 height 16
click at [579, 451] on input "Production" at bounding box center [579, 451] width 10 height 10
radio input "true"
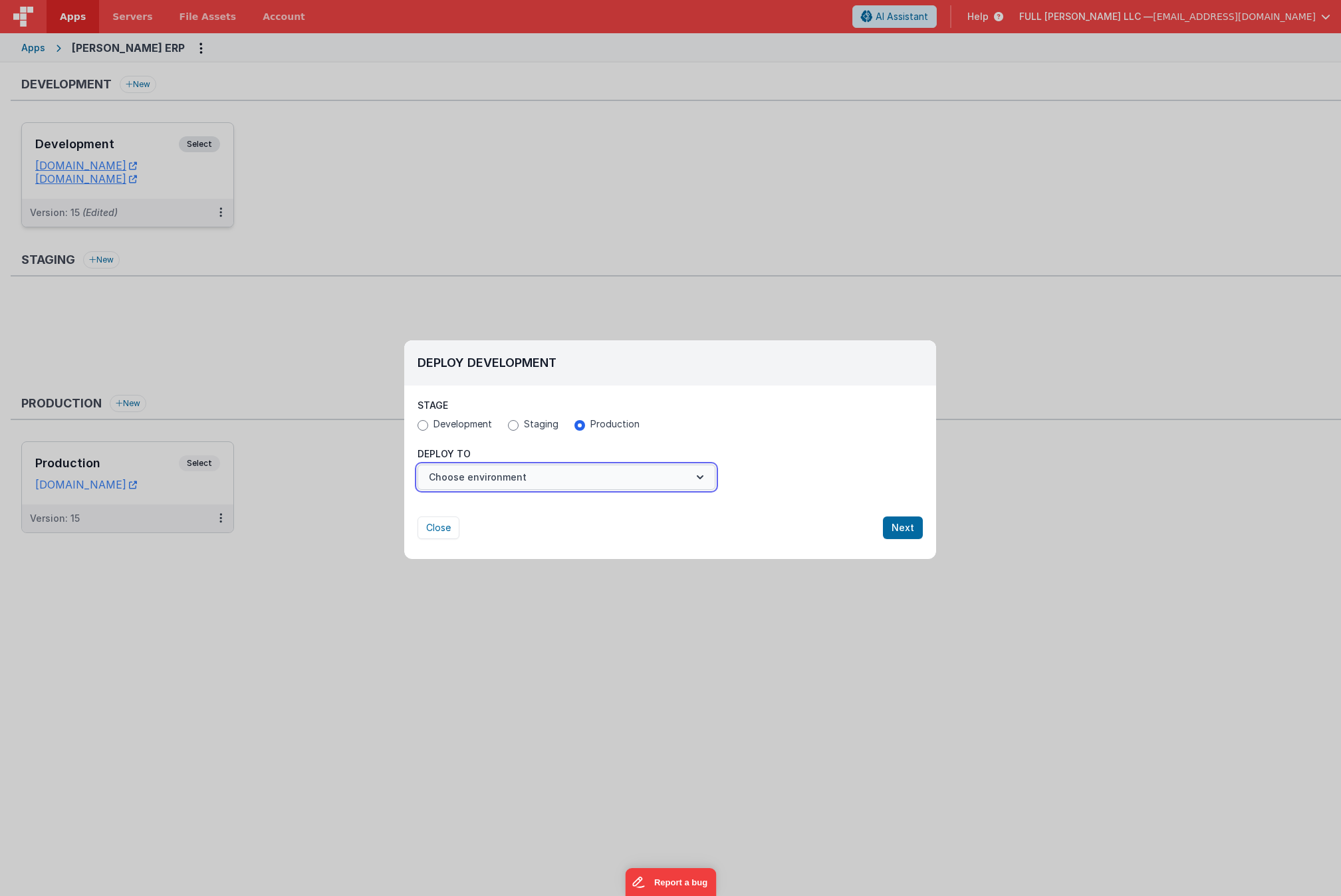
click at [667, 473] on button "Choose environment" at bounding box center [566, 476] width 298 height 25
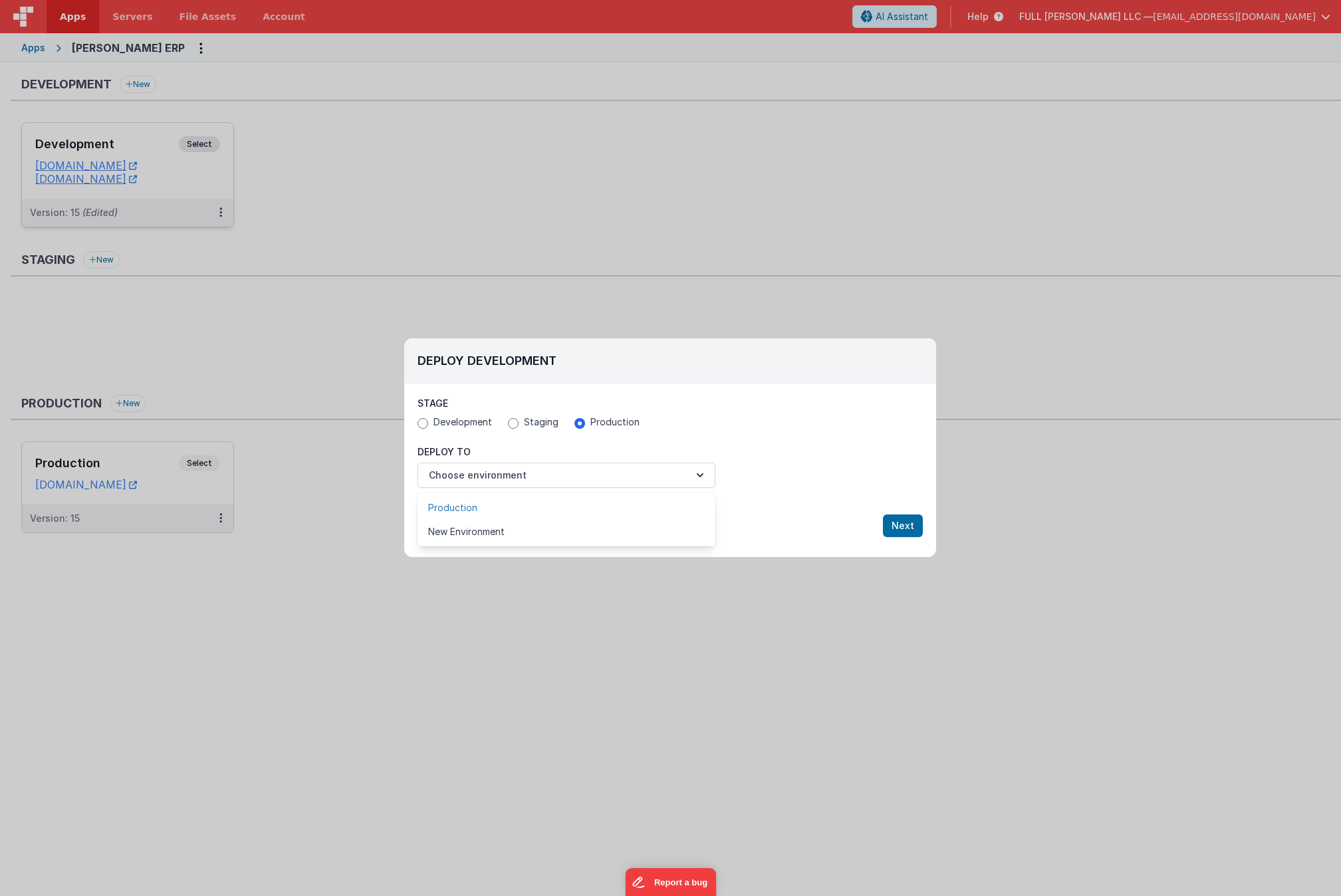
click at [655, 502] on link "Production" at bounding box center [566, 508] width 298 height 24
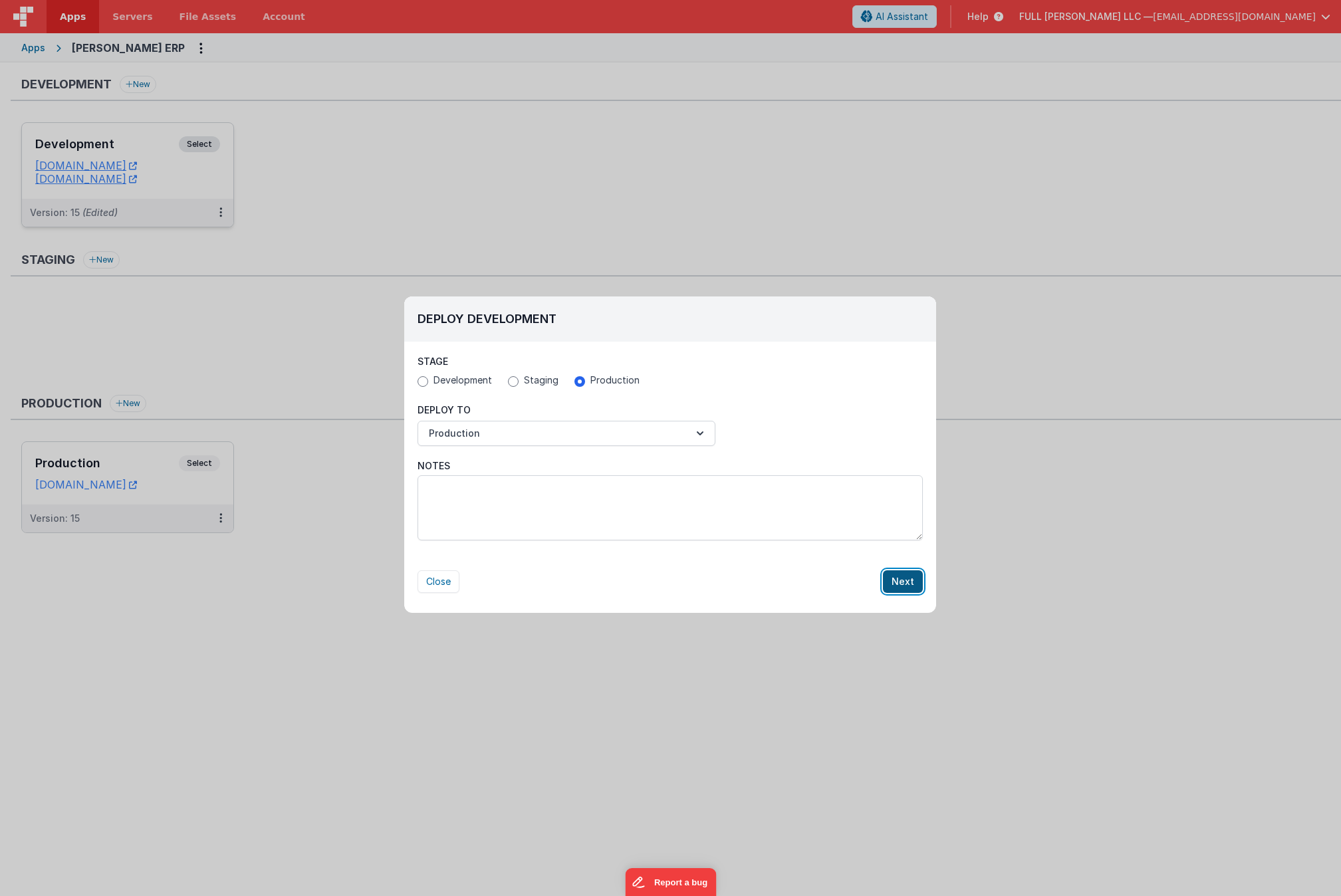
click at [889, 580] on button "Next" at bounding box center [903, 582] width 39 height 22
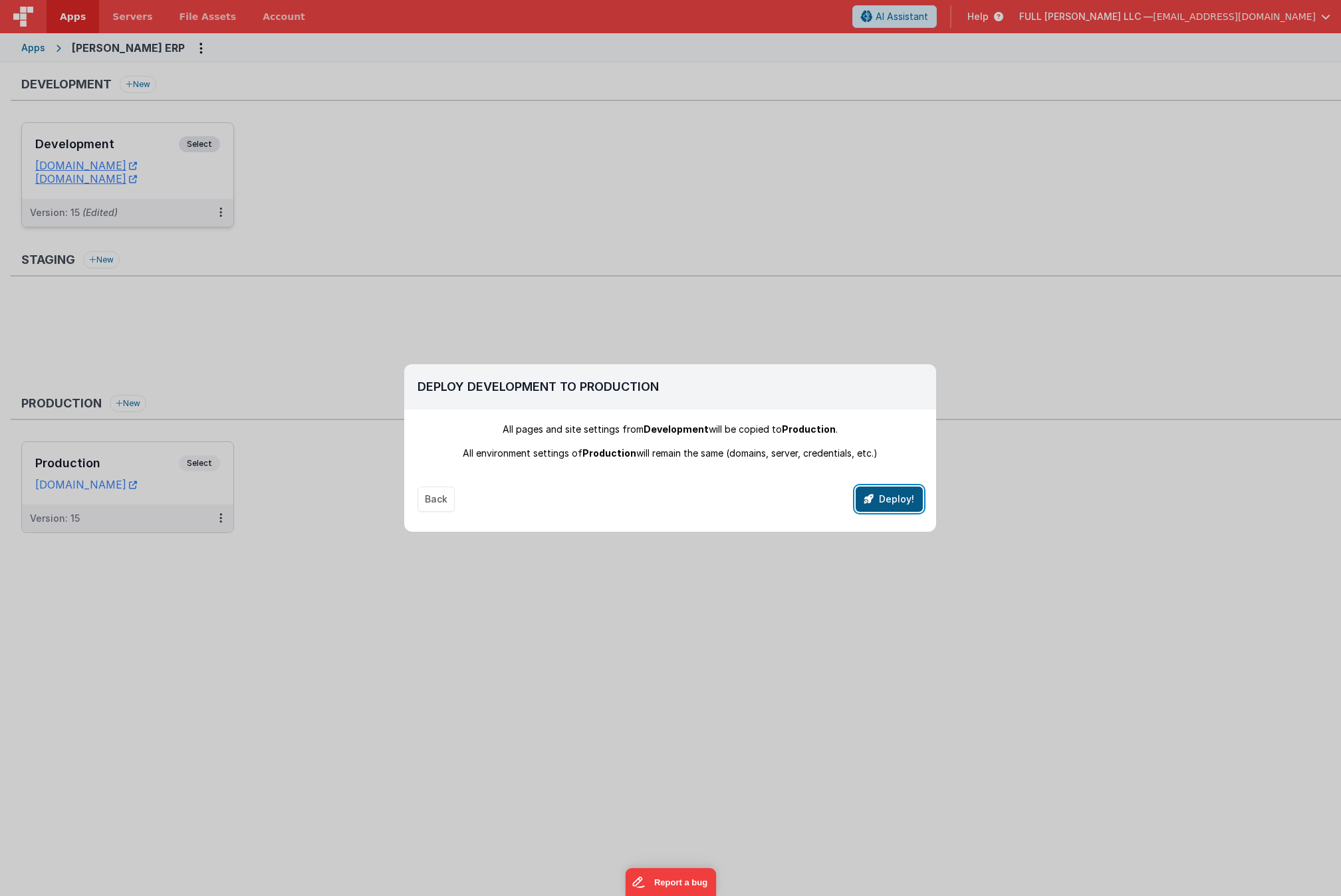
click at [892, 500] on button "Deploy!" at bounding box center [889, 499] width 67 height 25
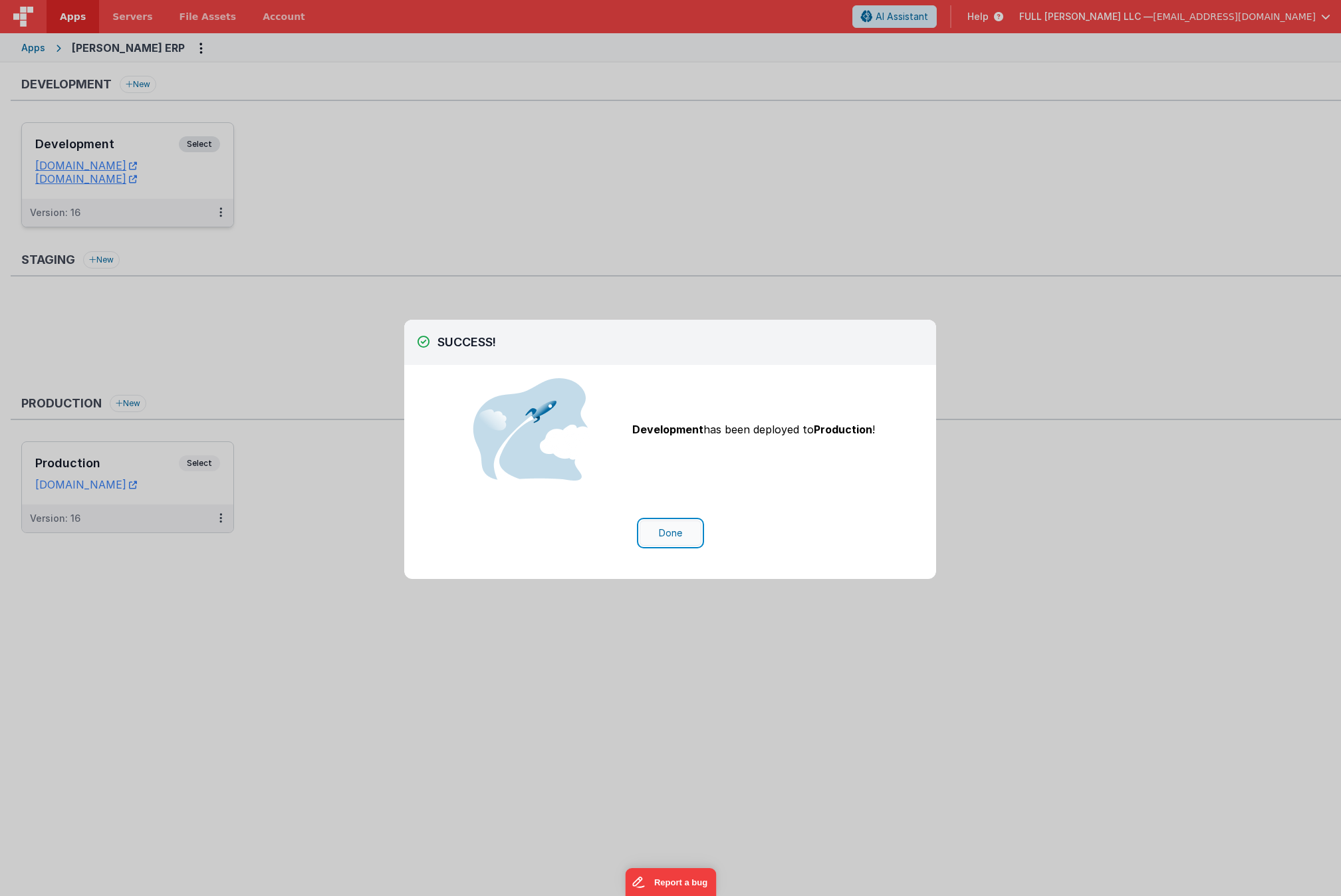
click at [675, 533] on button "Done" at bounding box center [670, 533] width 62 height 25
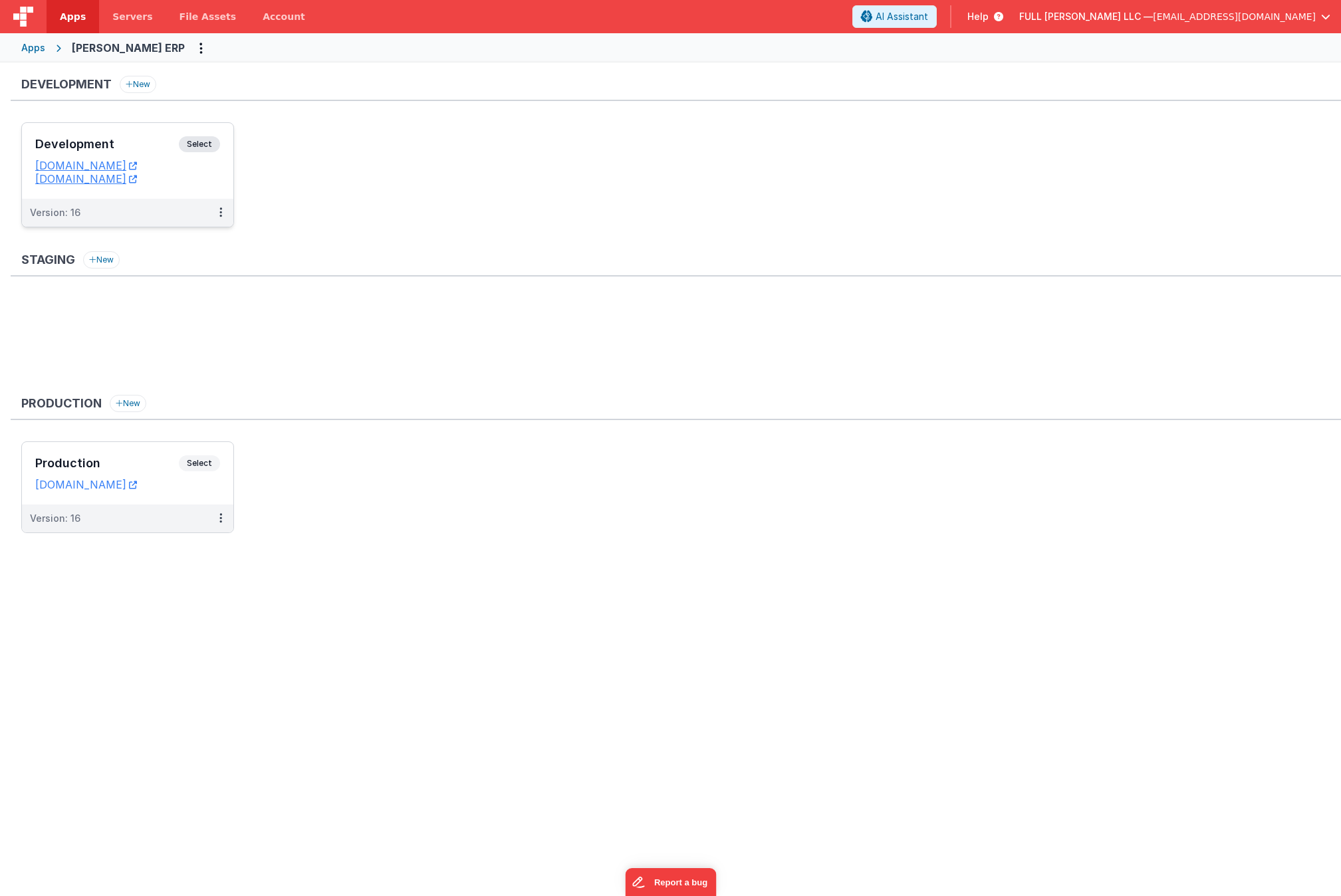
click at [144, 147] on h3 "Development" at bounding box center [106, 143] width 143 height 13
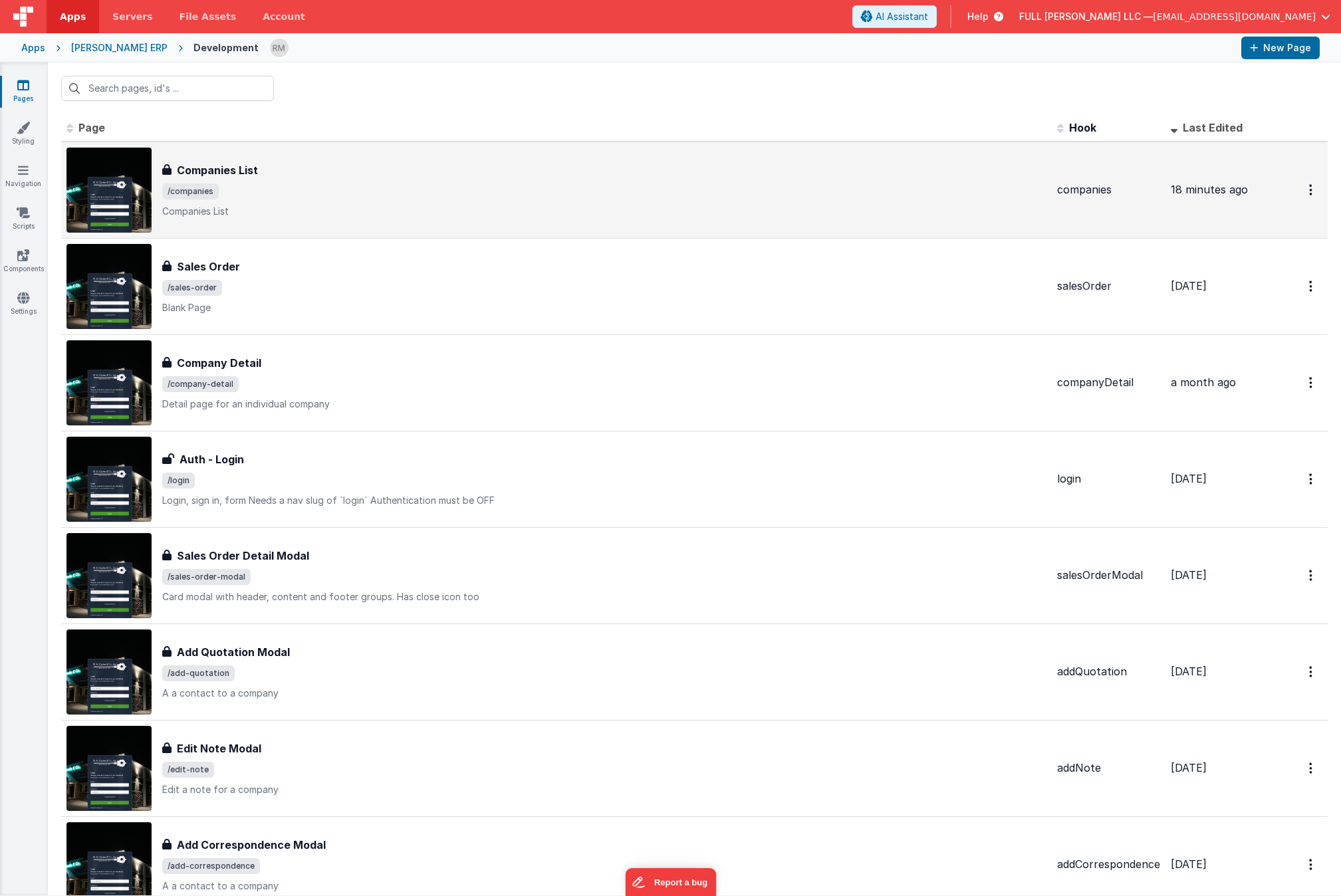
click at [229, 175] on h3 "Companies List" at bounding box center [217, 170] width 82 height 16
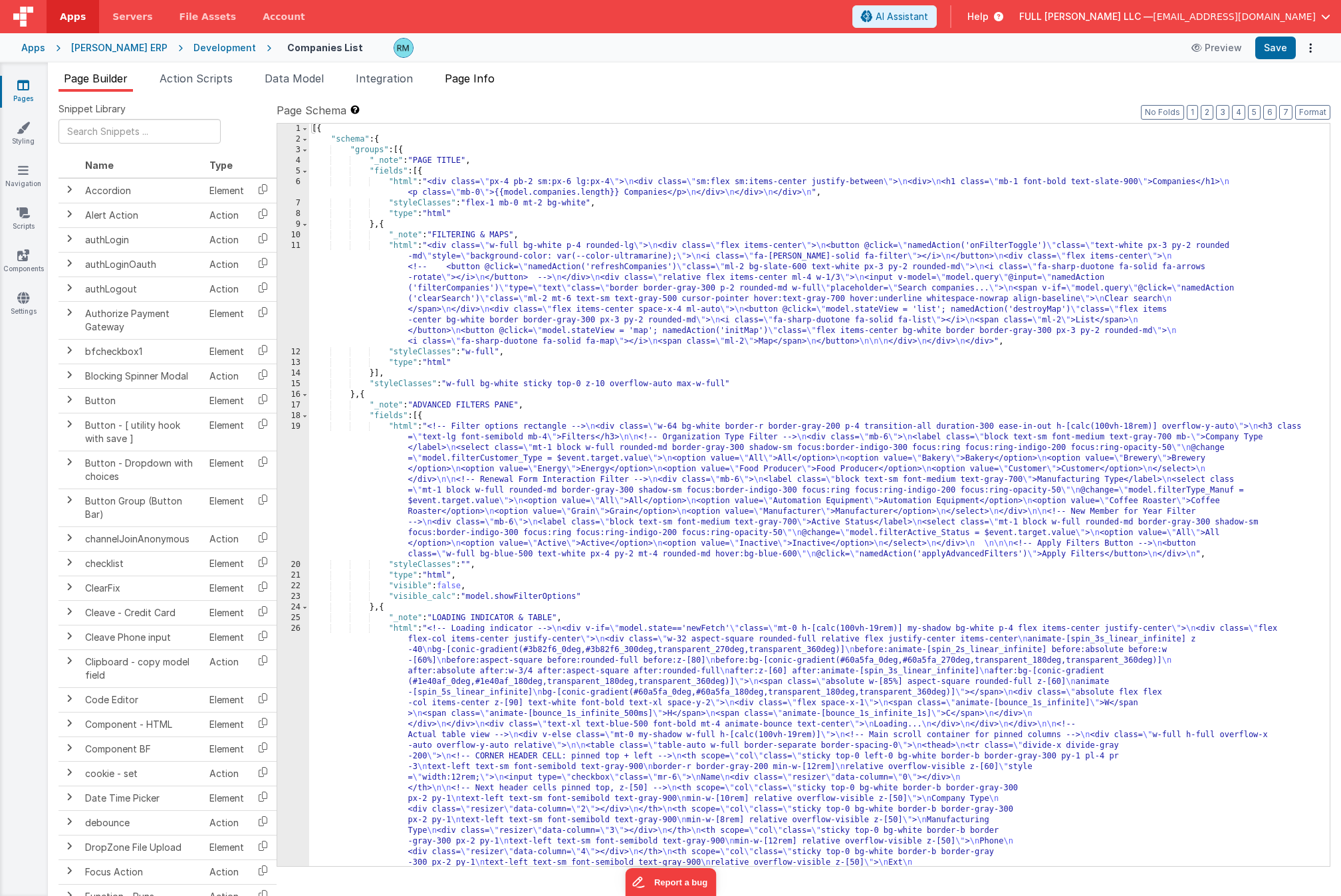
click at [468, 83] on span "Page Info" at bounding box center [470, 78] width 50 height 13
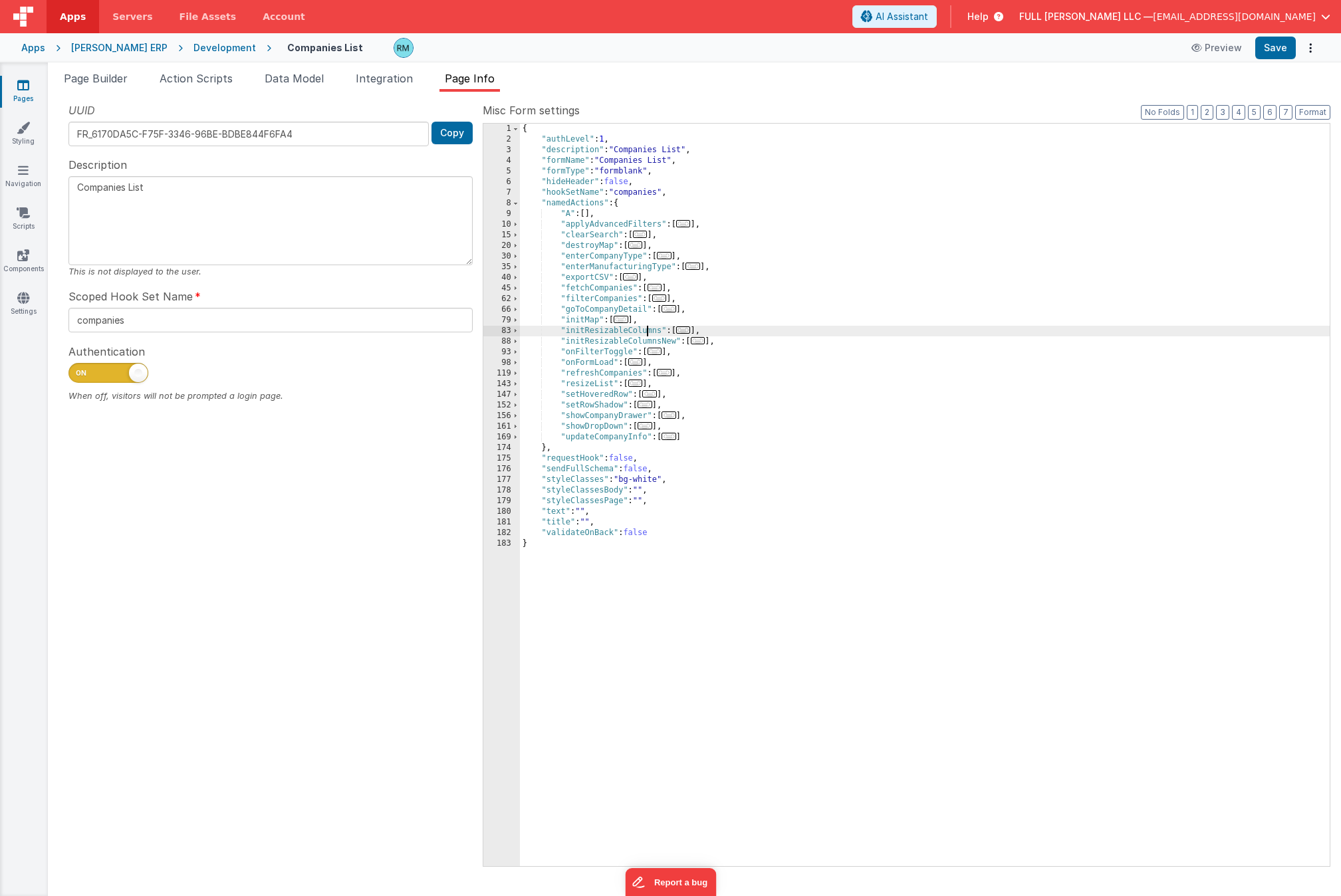
click at [647, 328] on div "{ "authLevel" : 1 , "description" : "Companies List" , "formName" : "Companies …" at bounding box center [925, 506] width 810 height 764
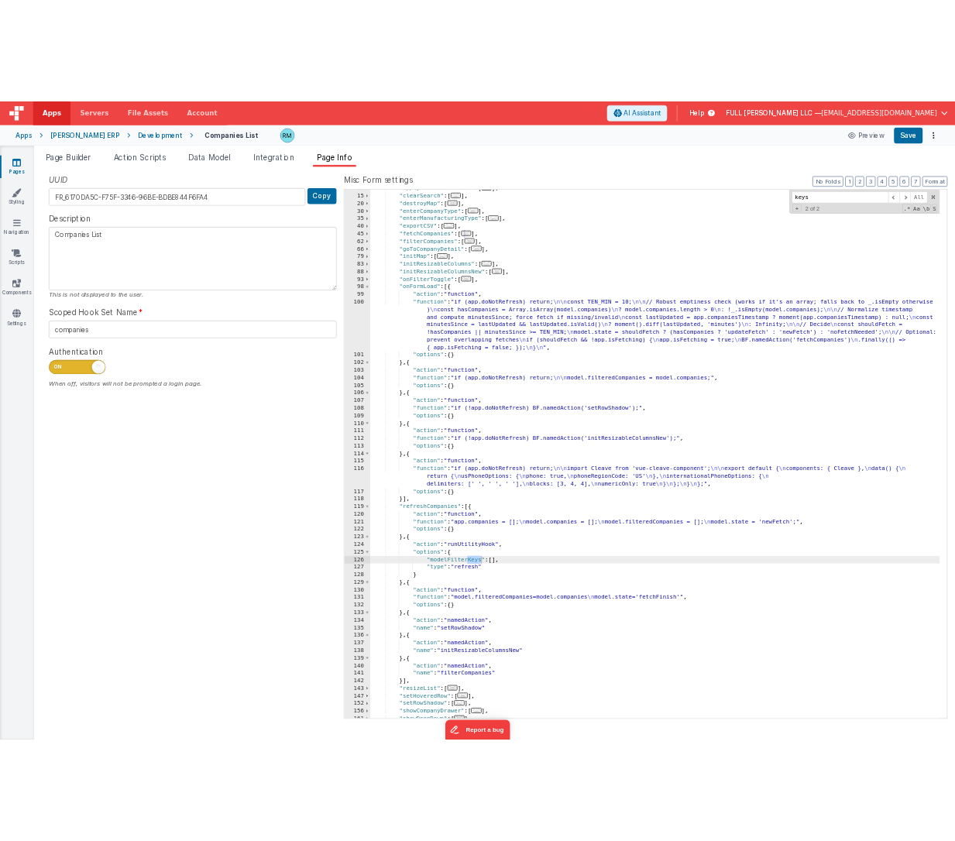
scroll to position [135, 0]
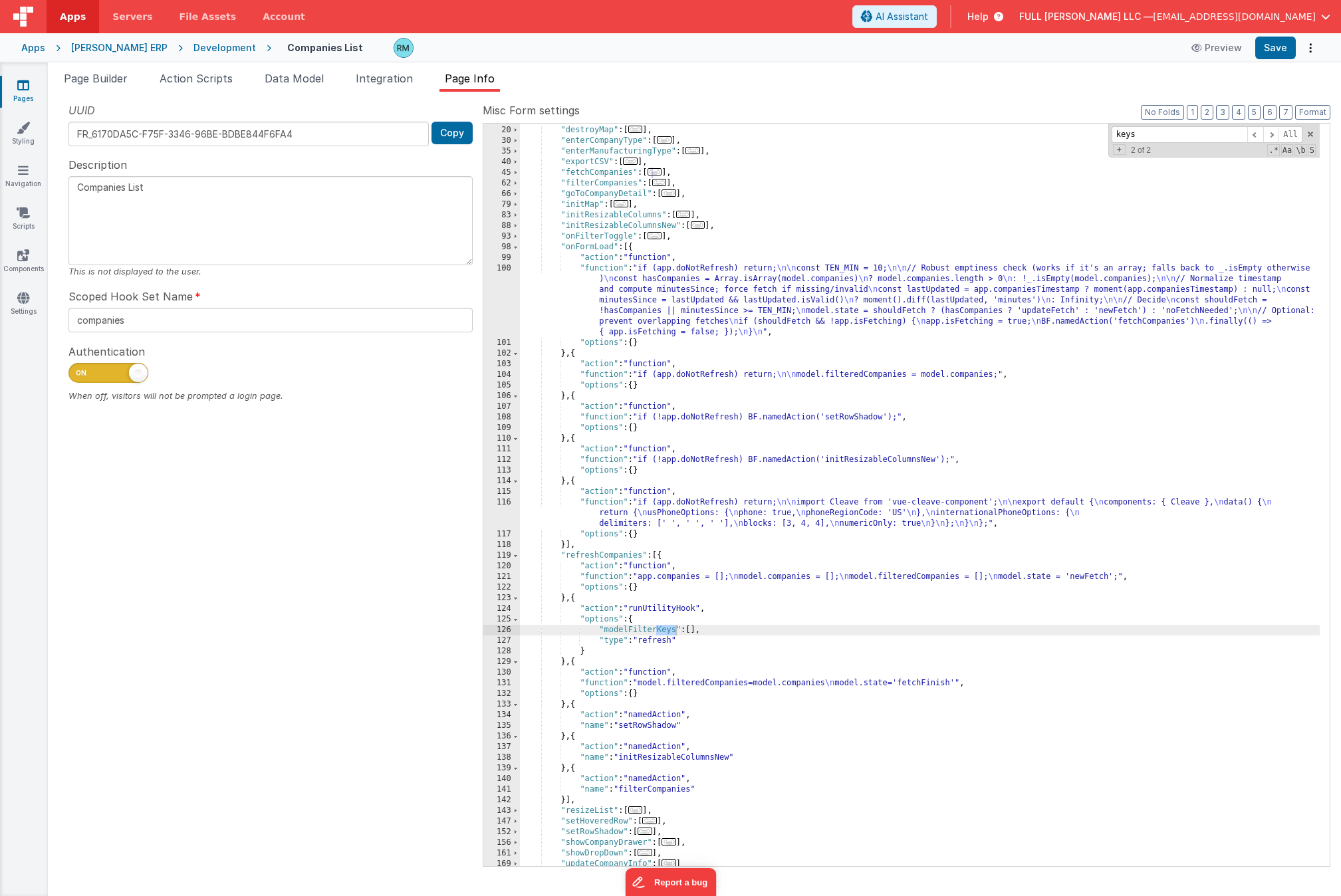
type input "keys"
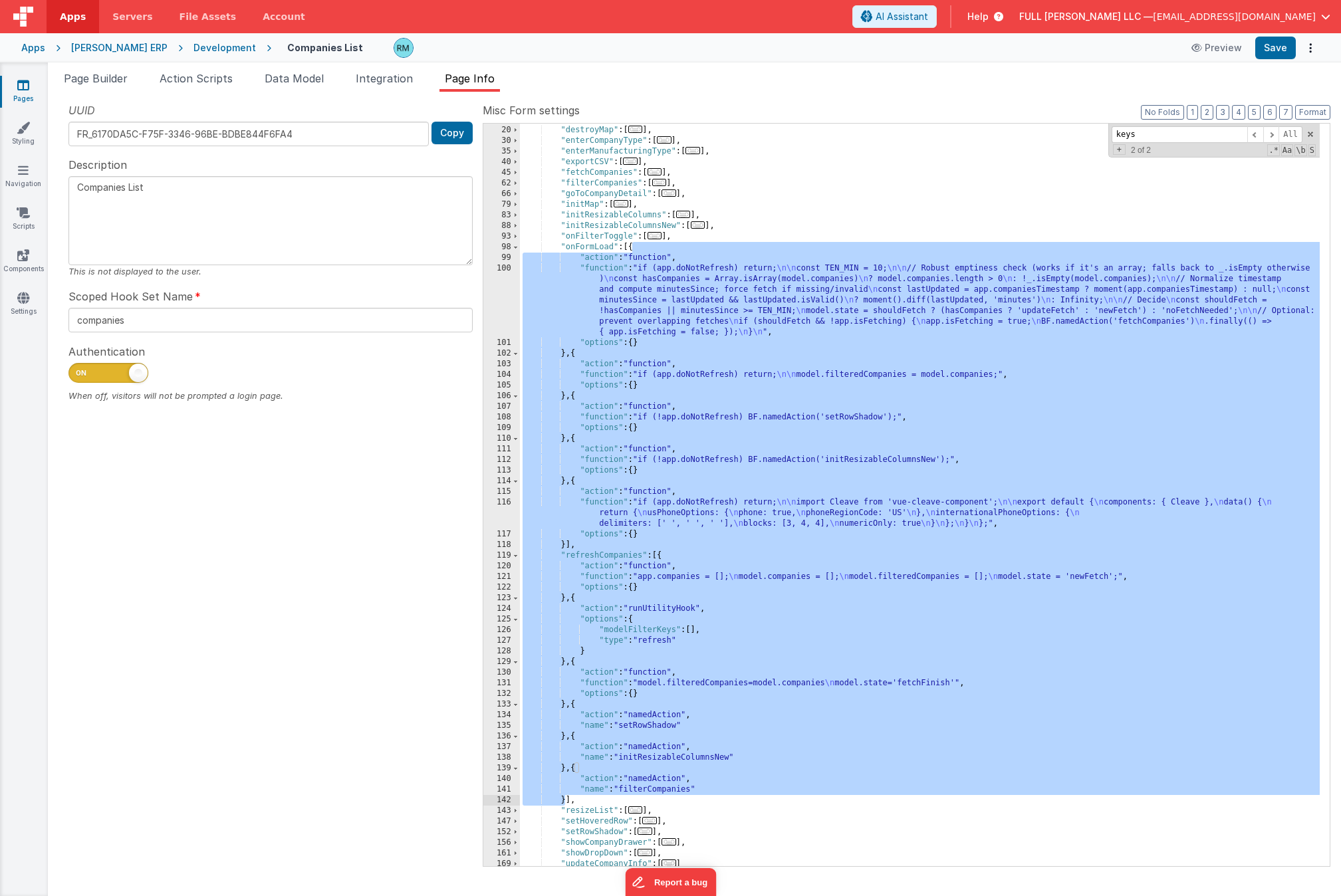
drag, startPoint x: 634, startPoint y: 248, endPoint x: 565, endPoint y: 760, distance: 516.6
click at [565, 797] on div ""clearSearch" : [ ... ] , "destroyMap" : [ ... ] , "enterCompanyType" : [ ... ]…" at bounding box center [920, 496] width 800 height 764
click at [619, 255] on div ""clearSearch" : [ ... ] , "destroyMap" : [ ... ] , "enterCompanyType" : [ ... ]…" at bounding box center [920, 496] width 800 height 764
drag, startPoint x: 524, startPoint y: 247, endPoint x: 575, endPoint y: 798, distance: 553.4
click at [575, 798] on div ""clearSearch" : [ ... ] , "destroyMap" : [ ... ] , "enterCompanyType" : [ ... ]…" at bounding box center [920, 496] width 800 height 764
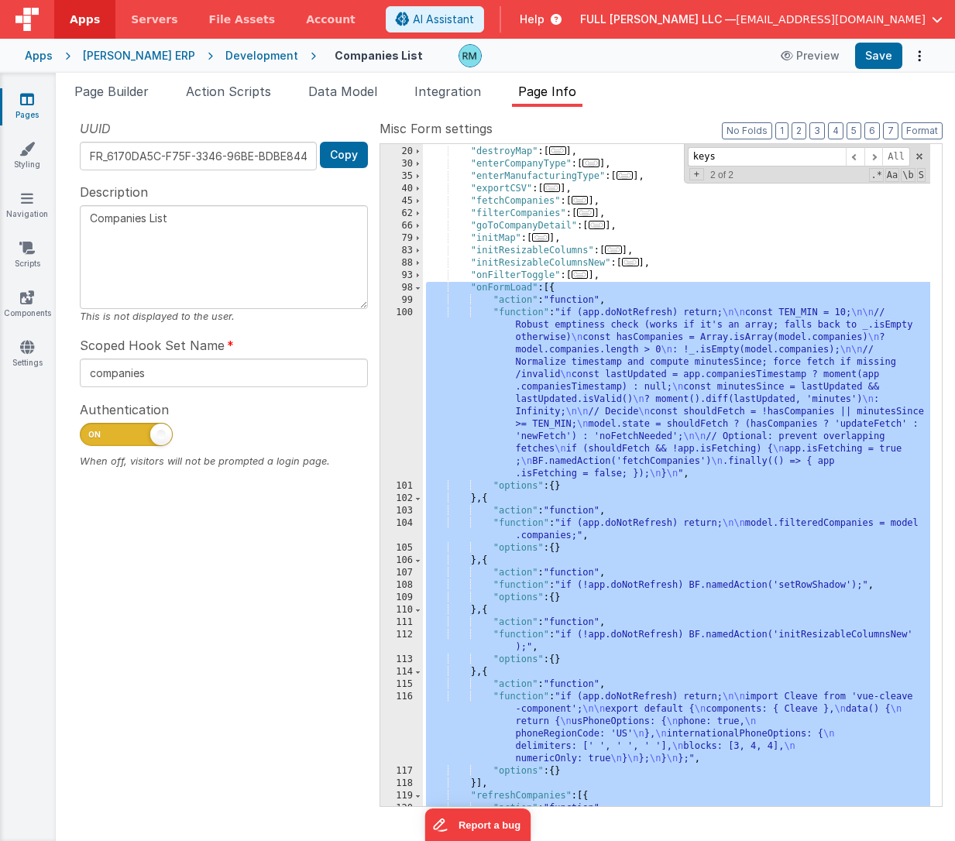
click at [933, 19] on span "button" at bounding box center [937, 19] width 11 height 11
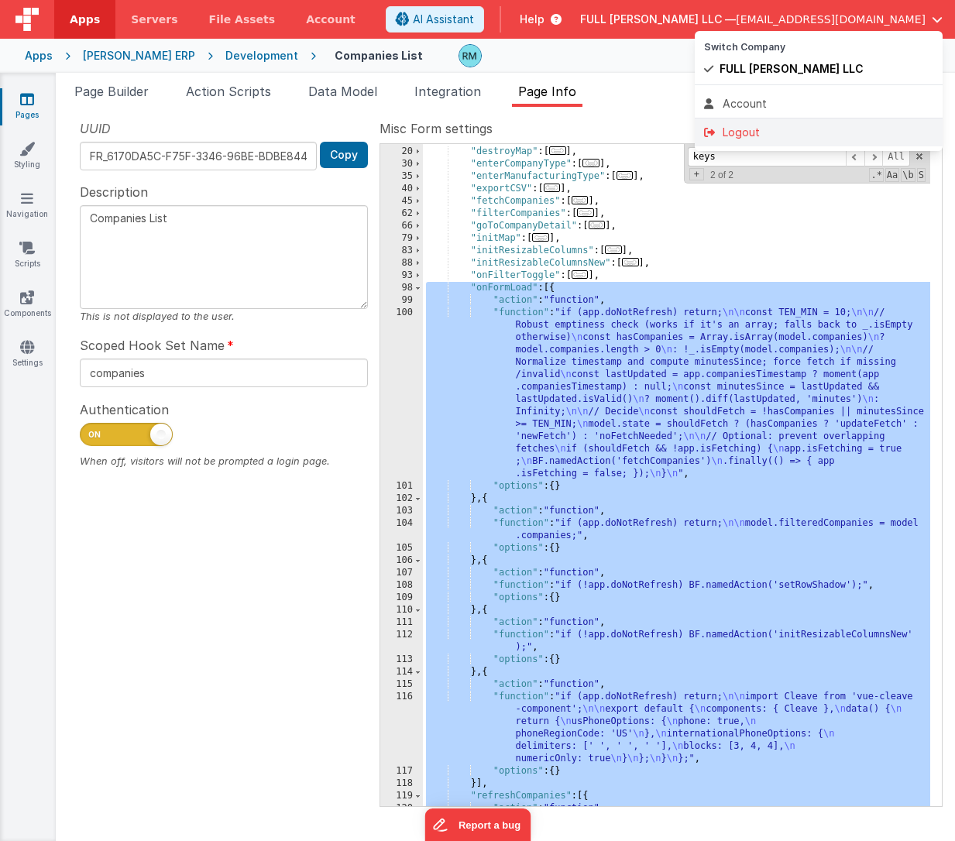
click at [749, 133] on div "Logout" at bounding box center [818, 132] width 229 height 15
